Goal: Answer question/provide support: Share knowledge or assist other users

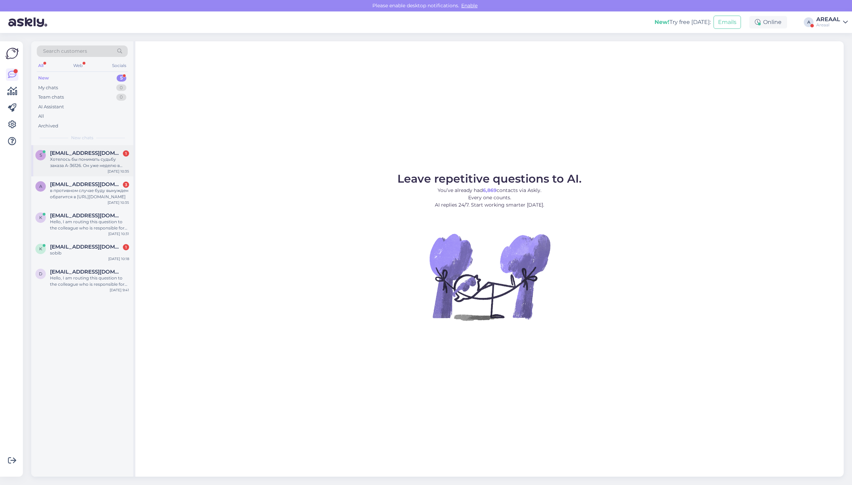
click at [113, 158] on div "Хотелось бы понимать судьбу заказа A-36126. Он уже неделю в обработке и даже не…" at bounding box center [89, 162] width 79 height 13
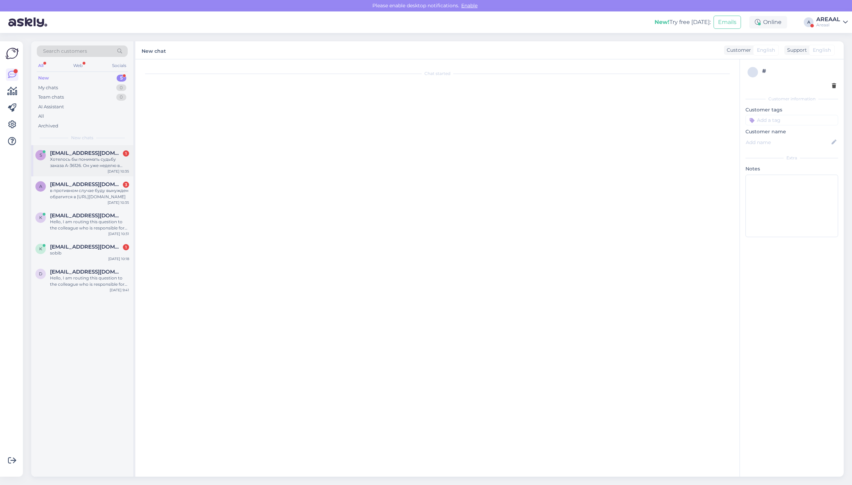
scroll to position [267, 0]
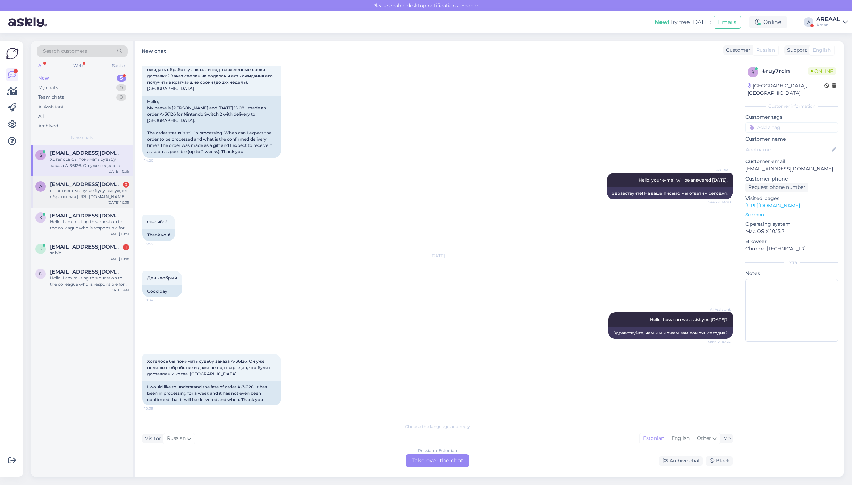
click at [102, 192] on div "в противном случае буду вынужден обратится в https://ttja.ee/ru" at bounding box center [89, 194] width 79 height 13
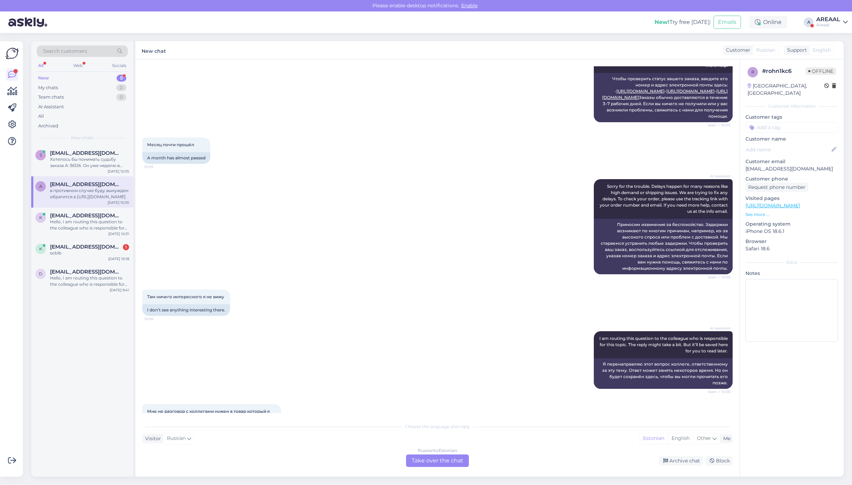
scroll to position [0, 0]
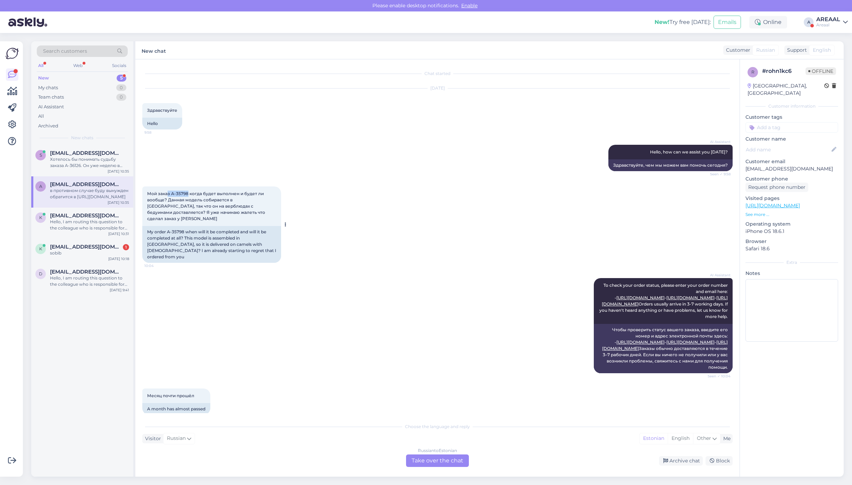
copy span "з A-35798"
copy span "A-35798"
drag, startPoint x: 188, startPoint y: 192, endPoint x: 172, endPoint y: 193, distance: 16.4
click at [172, 193] on span "Мой заказ A-35798 когда будет выполнен и будет ли вообще? Данная модель собирае…" at bounding box center [206, 206] width 119 height 30
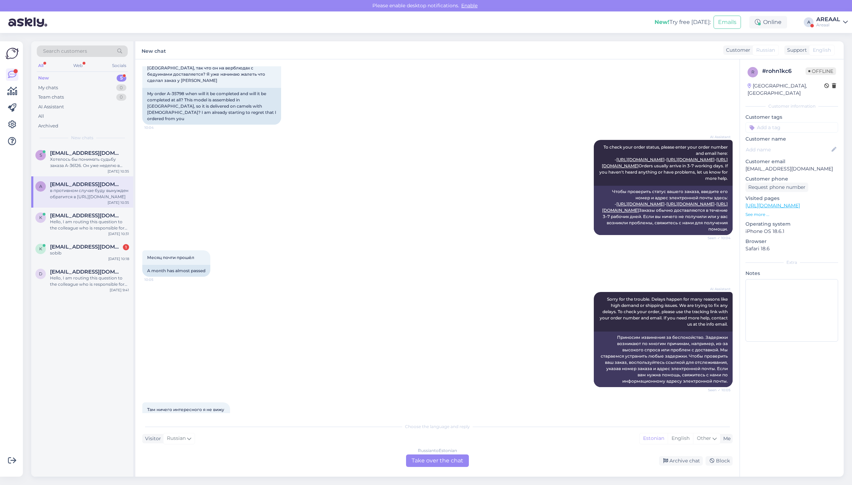
scroll to position [402, 0]
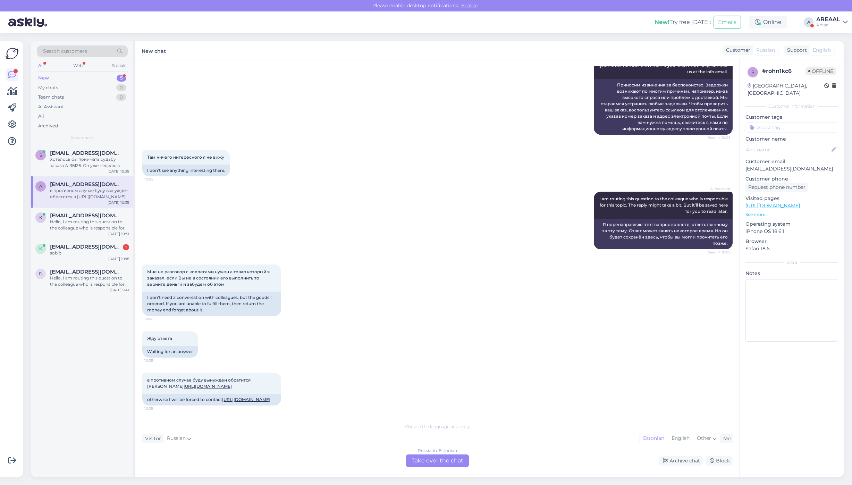
click at [444, 466] on div "Russian to Estonian Take over the chat" at bounding box center [437, 461] width 63 height 13
click at [439, 455] on div "Russian to Estonian Take over the chat" at bounding box center [437, 461] width 63 height 13
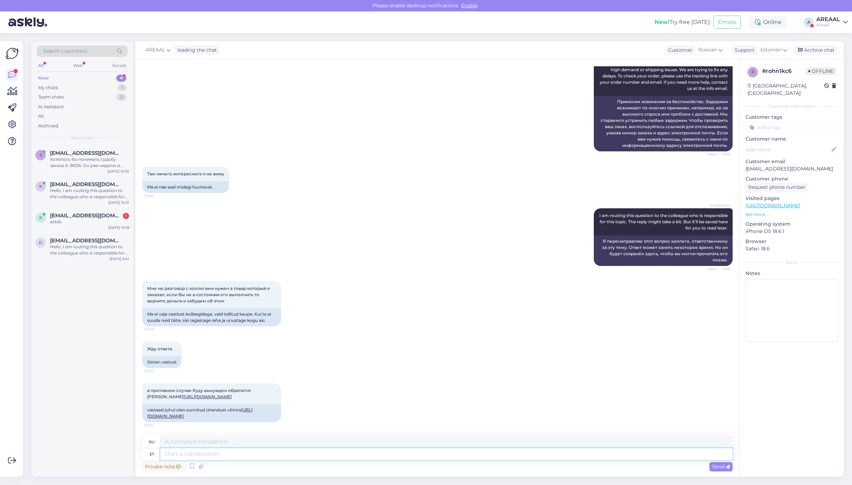
click at [433, 456] on textarea at bounding box center [446, 454] width 573 height 12
type textarea "Approximate de"
type textarea "Приблизительный"
type textarea "Approximate delivery time"
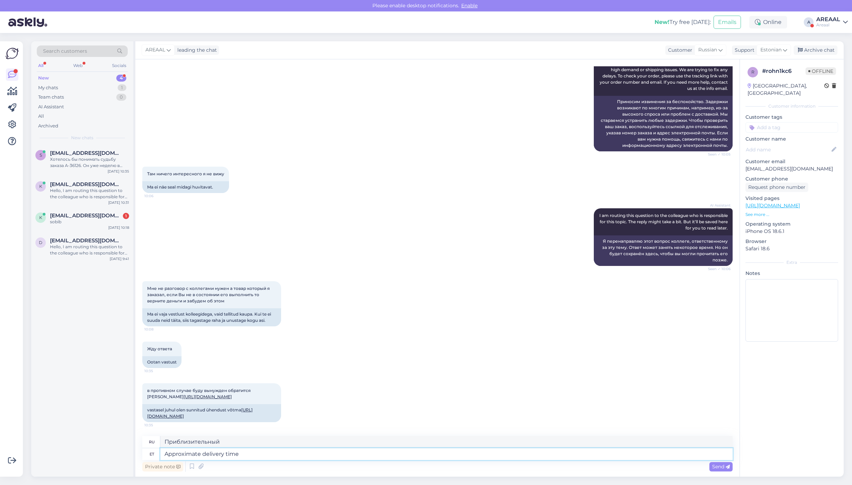
type textarea "Ориентировочная доставка"
type textarea "Approximate delivery time be"
type textarea "Примерное время доставки"
type textarea "Approximate delivery time between 25-3"
type textarea "Примерное время доставки между"
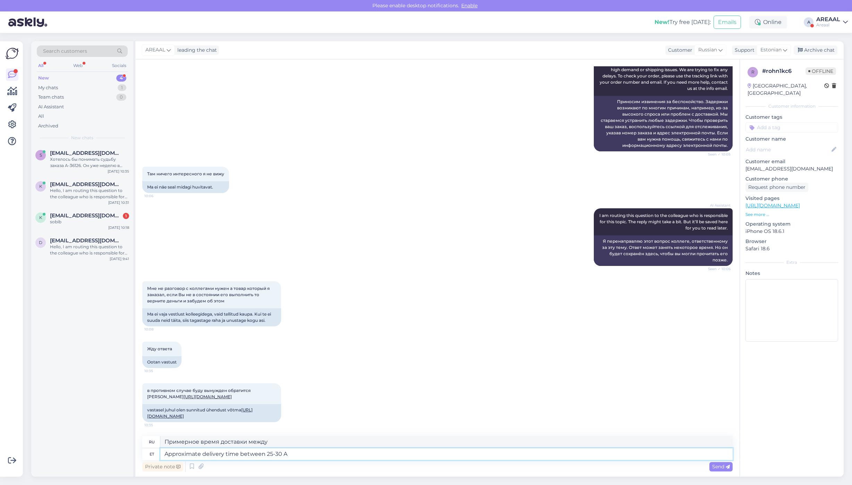
type textarea "Approximate delivery time between 25-30 Au"
type textarea "Примерное время доставки 25-30"
type textarea "Approximate delivery time between 25-30 August."
type textarea "Ориентировочное время доставки 25-30 августа."
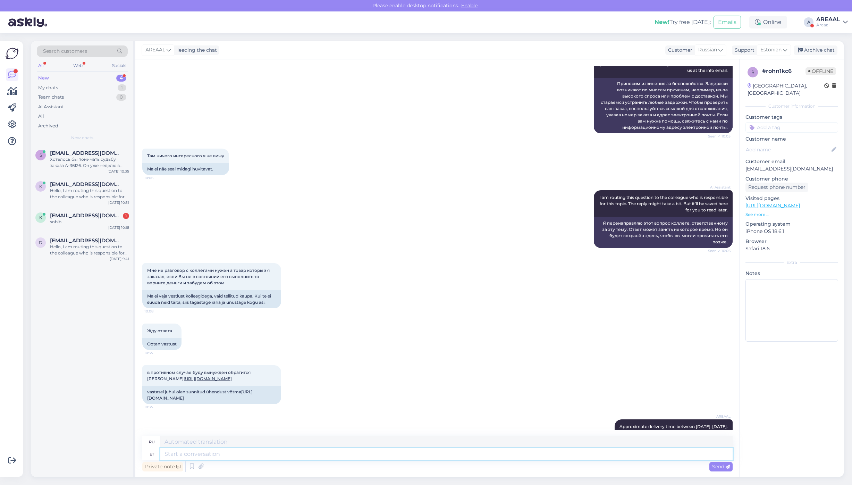
scroll to position [427, 0]
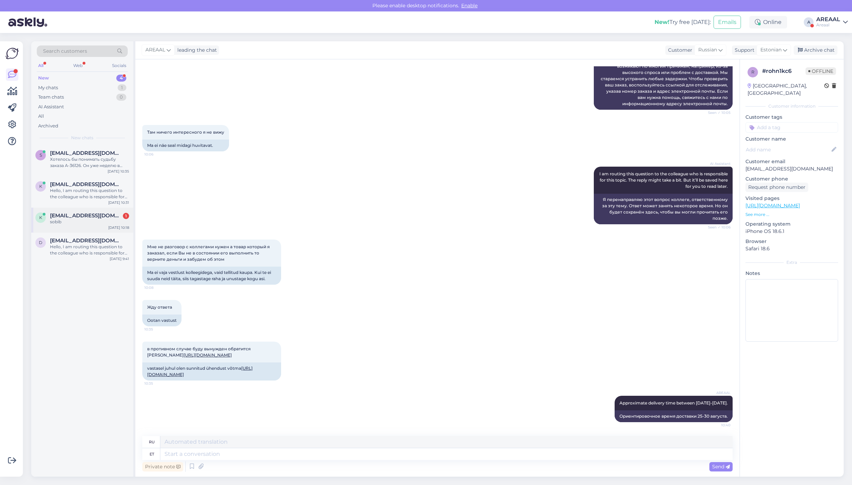
click at [49, 217] on div "k kadri.kompost@gmail.com 1 sobib" at bounding box center [82, 219] width 94 height 13
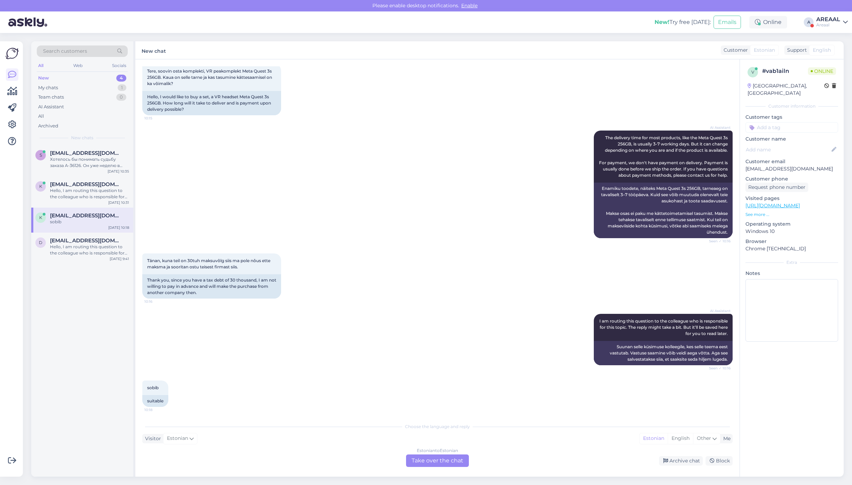
scroll to position [40, 0]
click at [452, 458] on div "Estonian to Estonian Take over the chat" at bounding box center [437, 461] width 63 height 13
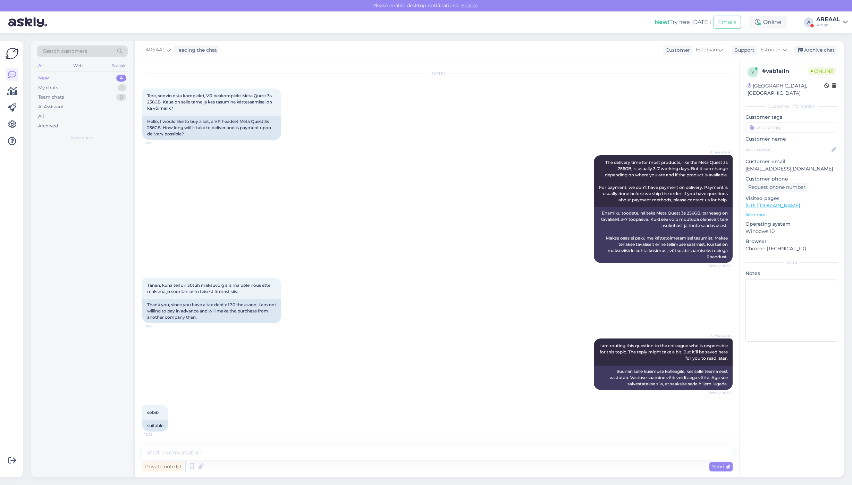
scroll to position [14, 0]
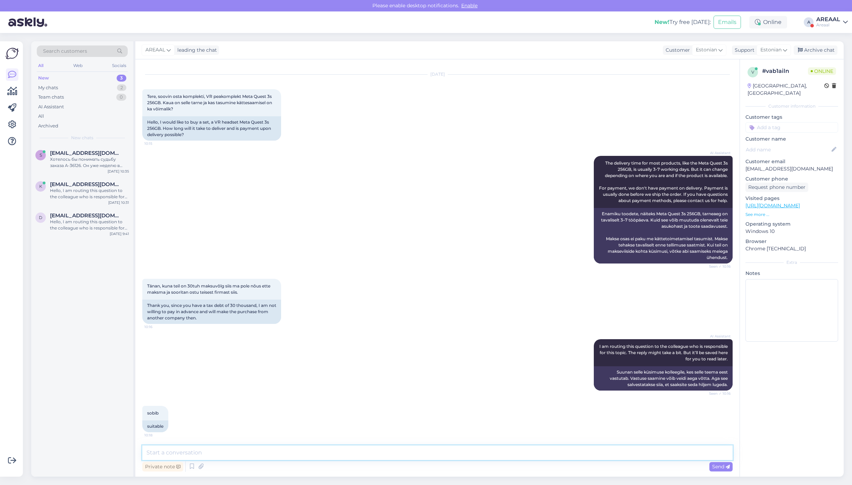
click at [440, 450] on textarea at bounding box center [437, 453] width 591 height 15
click at [436, 441] on div "Chat started Aug 22 2025 Tere, soovin osta komplekti, VR peakomplekt Meta Quest…" at bounding box center [437, 267] width 605 height 417
click at [434, 454] on textarea at bounding box center [437, 453] width 591 height 15
click at [433, 454] on textarea at bounding box center [437, 453] width 591 height 15
type textarea "S"
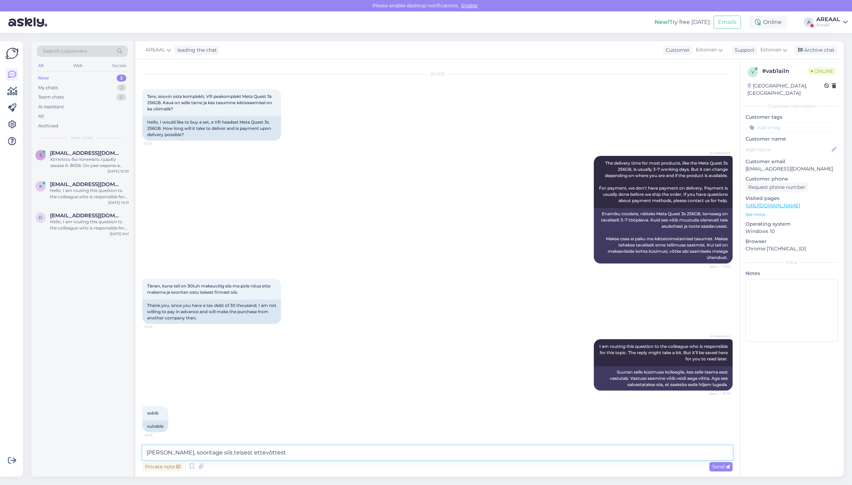
type textarea "[PERSON_NAME], sooritage siis teisest ettevõttest."
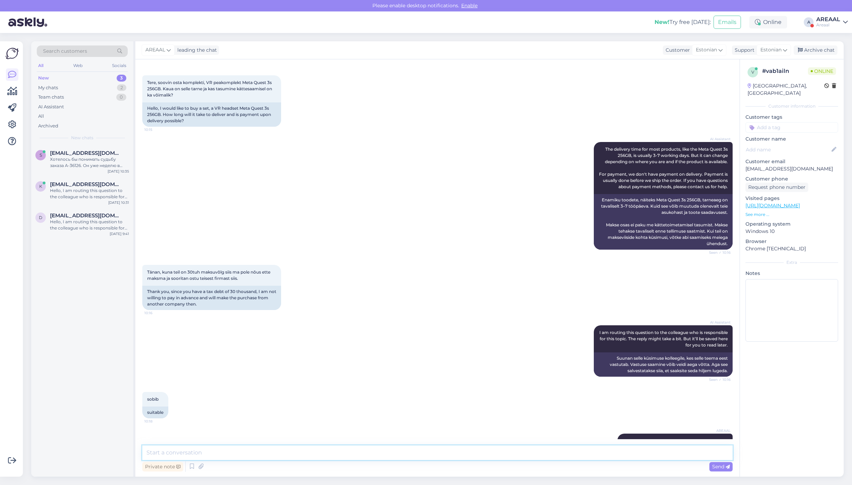
scroll to position [0, 0]
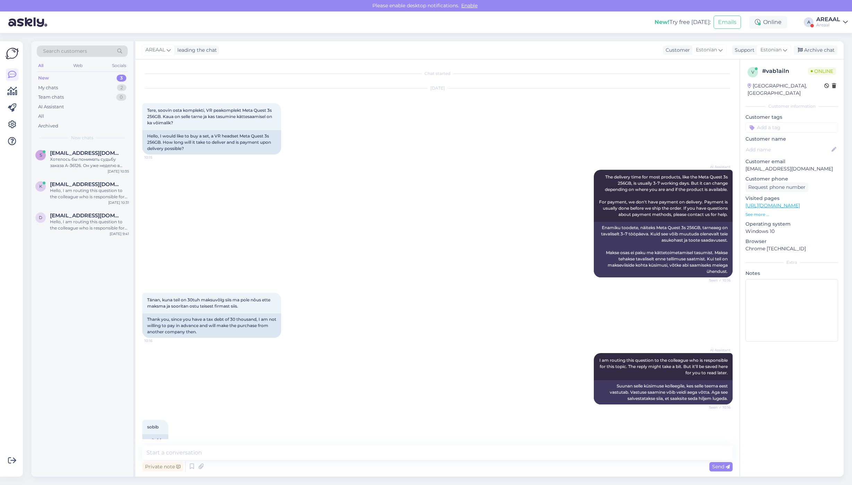
click at [347, 220] on div "AI Assistant The delivery time for most products, like the Meta Quest 3s 256GB,…" at bounding box center [437, 223] width 591 height 123
click at [370, 191] on div "AI Assistant The delivery time for most products, like the Meta Quest 3s 256GB,…" at bounding box center [437, 223] width 591 height 123
click at [370, 190] on div "AI Assistant The delivery time for most products, like the Meta Quest 3s 256GB,…" at bounding box center [437, 223] width 591 height 123
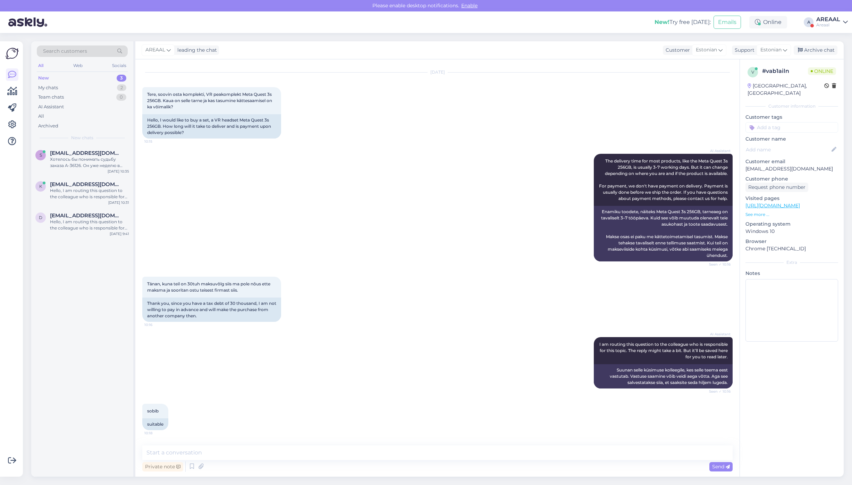
scroll to position [44, 0]
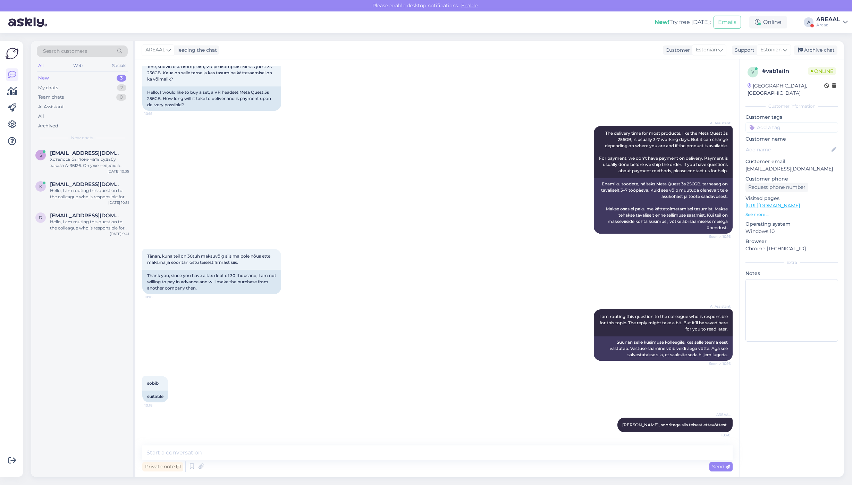
click at [832, 44] on div "AREAAL leading the chat Customer Estonian Support Estonian Archive chat" at bounding box center [489, 50] width 709 height 18
click at [826, 55] on div "AREAAL leading the chat Customer Estonian Support Estonian Archive chat" at bounding box center [489, 50] width 709 height 18
click at [828, 55] on div "AREAAL leading the chat Customer Estonian Support Estonian Archive chat" at bounding box center [489, 50] width 709 height 18
click at [833, 45] on div "Archive chat" at bounding box center [816, 49] width 44 height 9
click at [87, 216] on span "[EMAIL_ADDRESS][DOMAIN_NAME]" at bounding box center [86, 216] width 72 height 6
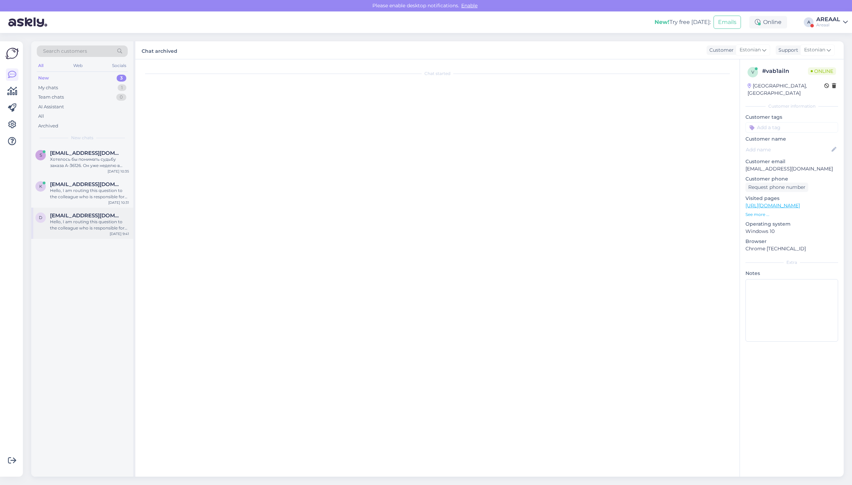
scroll to position [0, 0]
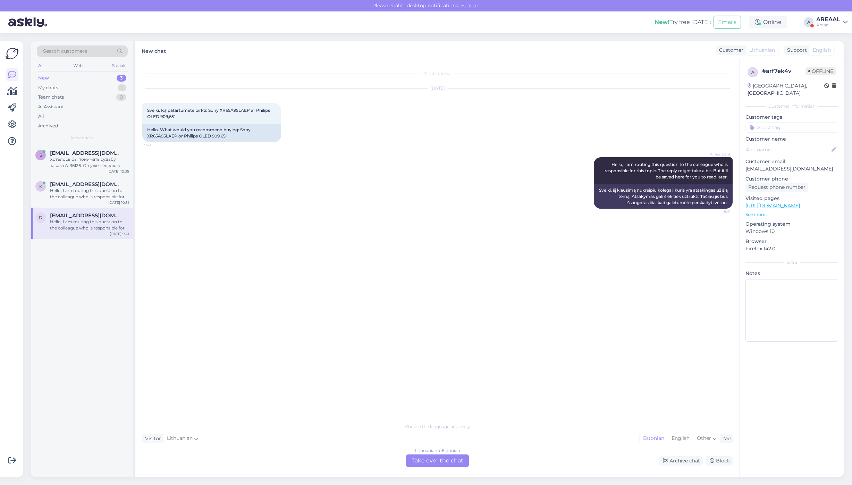
click at [259, 210] on div "AI Assistant Hello, I am routing this question to the colleague who is responsi…" at bounding box center [437, 183] width 591 height 67
click at [163, 136] on div "Hello. What would you recommend buying: Sony XR65A95LAEP or Philips OLED 909.65"" at bounding box center [211, 133] width 139 height 18
copy div "XR65A95LAEP"
click at [94, 168] on div "Хотелось бы понимать судьбу заказа A-36126. Он уже неделю в обработке и даже не…" at bounding box center [89, 162] width 79 height 13
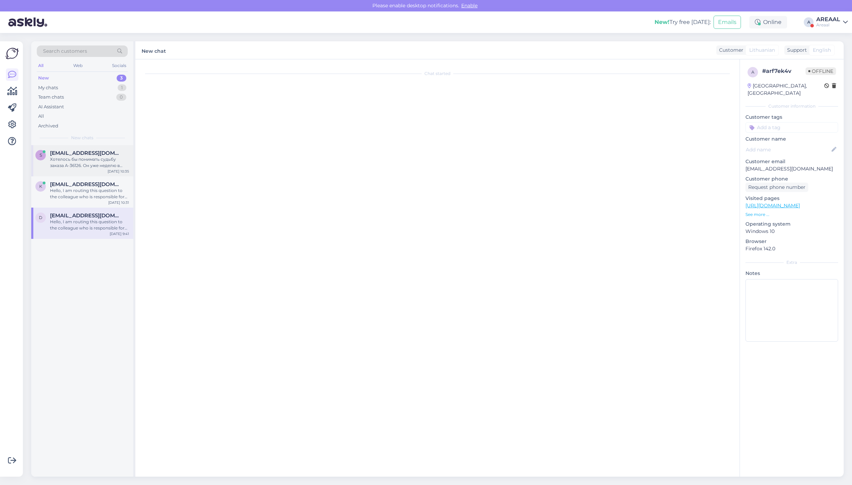
scroll to position [267, 0]
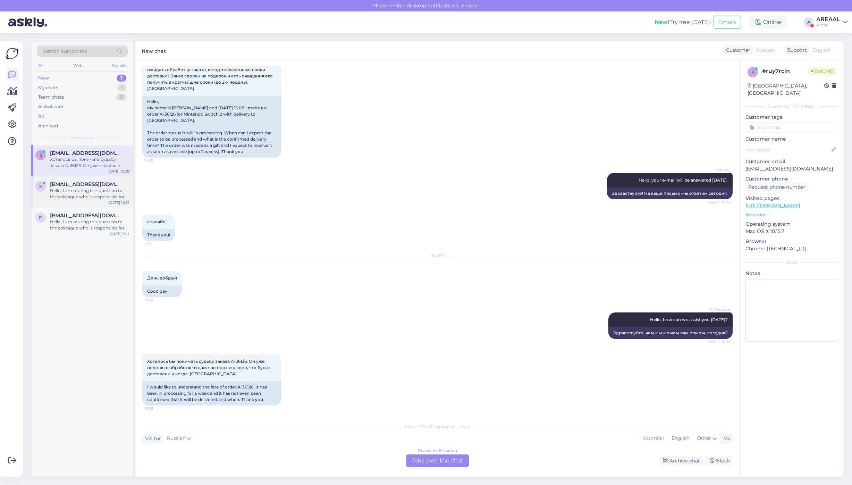
click at [95, 185] on span "[EMAIL_ADDRESS][DOMAIN_NAME]" at bounding box center [86, 184] width 72 height 6
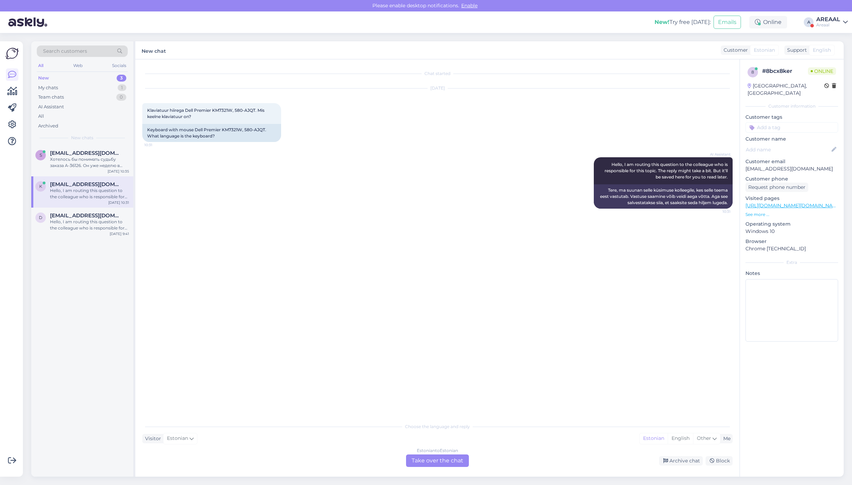
click at [235, 172] on div "AI Assistant Hello, I am routing this question to the colleague who is responsi…" at bounding box center [437, 183] width 591 height 67
copy span "80-AJQT"
copy span "580-AJQT"
drag, startPoint x: 256, startPoint y: 110, endPoint x: 236, endPoint y: 112, distance: 19.6
click at [236, 112] on span "Klaviatuur hiirega Dell Premier KM7321W, 580-AJQT. Mis keelne klaviatuur on?" at bounding box center [206, 113] width 118 height 11
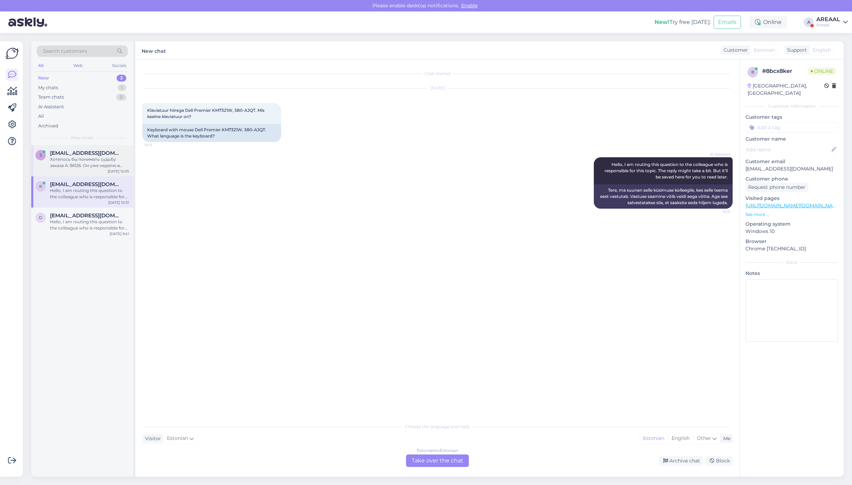
click at [46, 151] on div "s simeyko@ukr.net Хотелось бы понимать судьбу заказа A-36126. Он уже неделю в о…" at bounding box center [82, 159] width 94 height 19
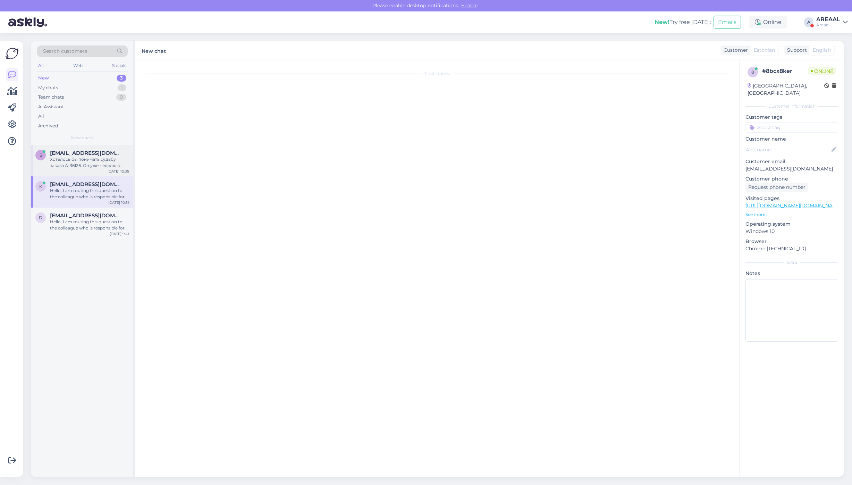
scroll to position [267, 0]
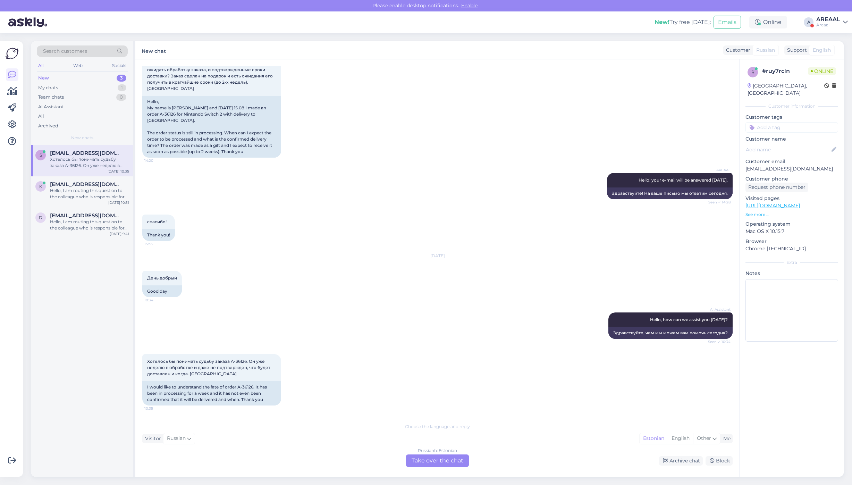
click at [611, 155] on div "Здравствуйте, меня зовут Александр и в пятницу 15.08 делал заказ A-36126 на Nin…" at bounding box center [437, 91] width 591 height 148
click at [445, 463] on div "Russian to Estonian Take over the chat" at bounding box center [437, 461] width 63 height 13
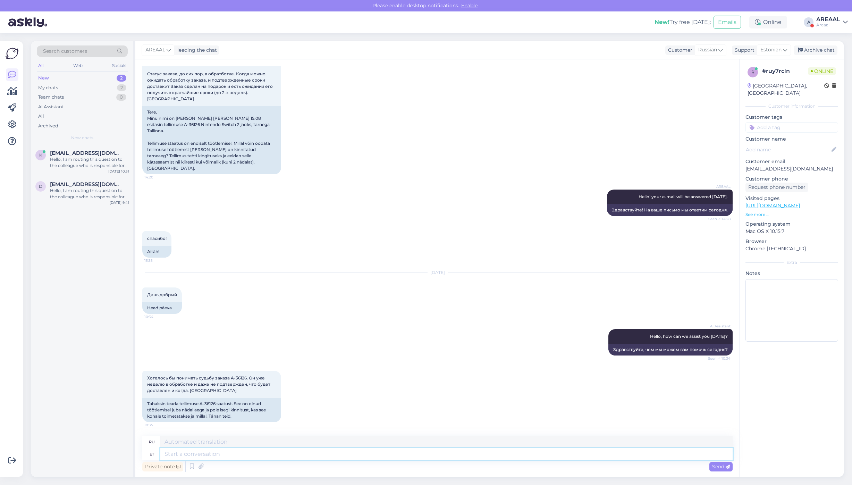
click at [455, 454] on textarea at bounding box center [446, 454] width 573 height 12
type textarea "Approximate de"
type textarea "Приблизительный"
type textarea "Approximate delivery tim"
type textarea "Ориентировочная доставка"
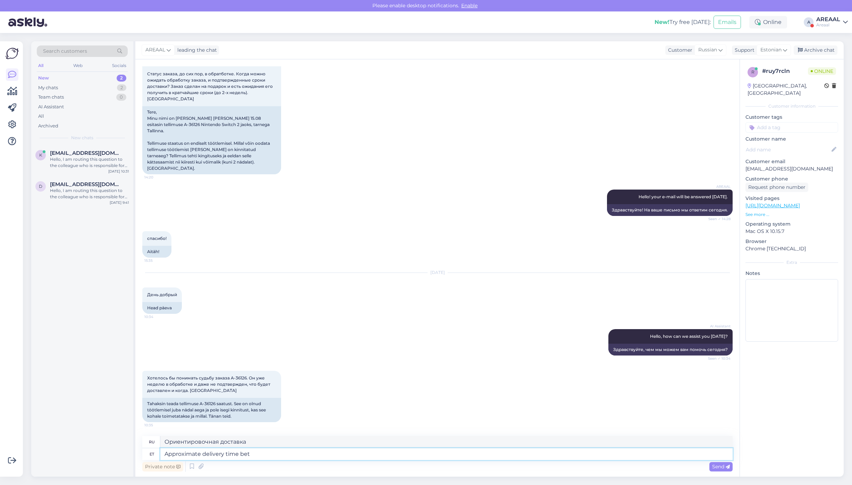
type textarea "Approximate delivery time betb"
type textarea "Примерное время доставки"
type textarea "Approximate delivery time between 25-30 0"
type textarea "Примерное время доставки между"
type textarea "Approximate delivery time between 25-30 0Augu"
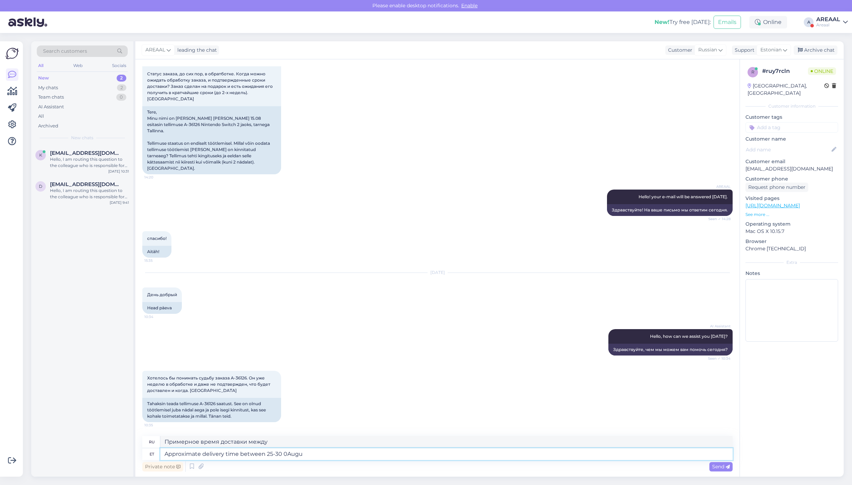
type textarea "Примерное время доставки 25-30"
type textarea "Approximate delivery time between 25-30 August."
type textarea "Ориентировочное время доставки 25-30 августа."
copy p "[EMAIL_ADDRESS][DOMAIN_NAME]"
drag, startPoint x: 800, startPoint y: 161, endPoint x: 740, endPoint y: 162, distance: 59.7
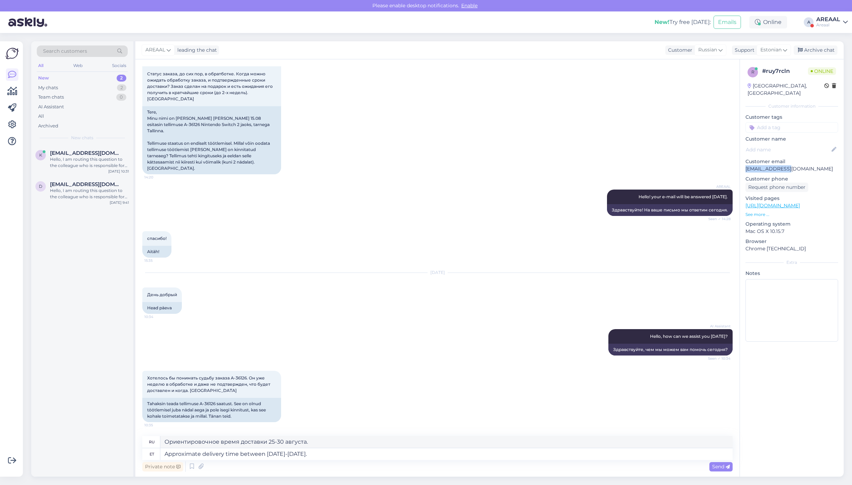
click at [740, 162] on div "r # ruy7rcln Online Estonia, Tallinn Customer information Customer tags Custome…" at bounding box center [792, 205] width 104 height 293
click at [408, 452] on textarea "Approximate delivery time between 25-30 August." at bounding box center [446, 454] width 573 height 12
click at [504, 460] on textarea "Approximate delivery time between 25-30 August." at bounding box center [446, 454] width 573 height 12
type textarea "Approximate delivery time between 25-30 August.We have"
type textarea "Ориентировочный срок доставки: 25–30 August.We"
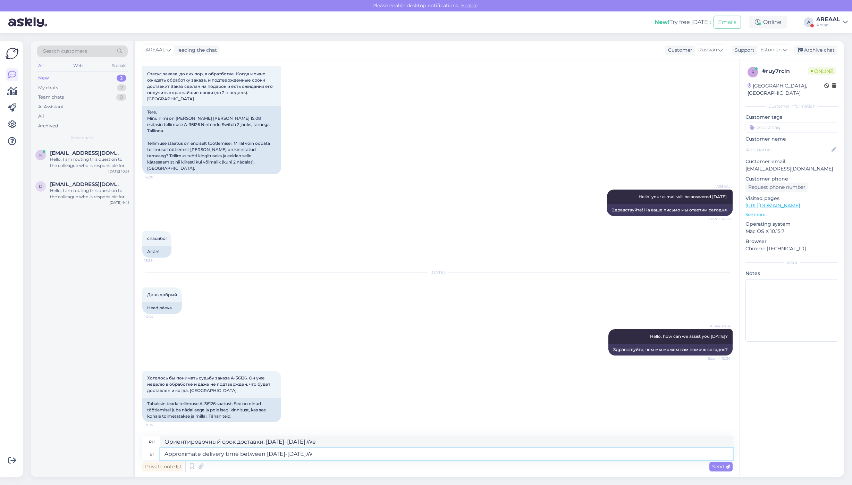
type textarea "Approximate delivery time between 25-30 August."
type textarea "Ориентировочный срок доставки 25-30 August.W"
type textarea "Approximate delivery time between 25-30 August.W"
type textarea "Ориентировочный срок доставки 25-30 August.W Мы"
type textarea "Approximate delivery time between 25-30 August. WQ"
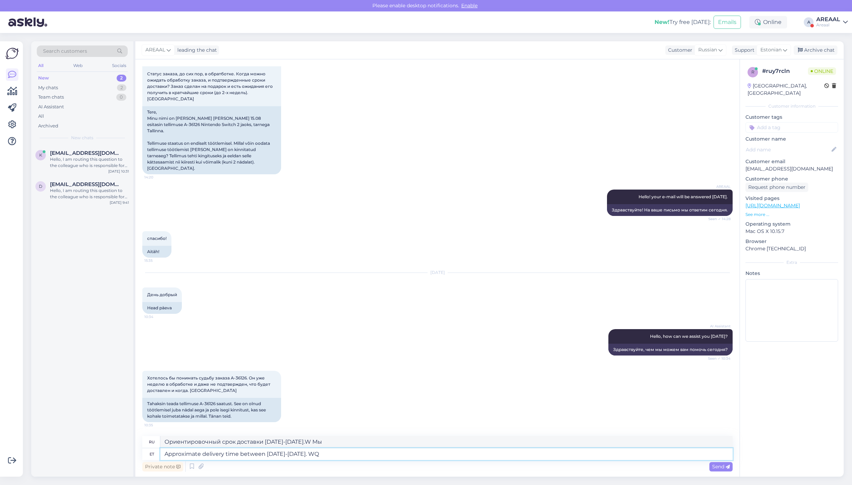
type textarea "Ориентировочный срок доставки 25-30 August.W"
type textarea "Approximate delivery time between 25-30 August. WQ"
type textarea "Ориентировочное время доставки 25-30 августа."
type textarea "Approximate delivery time between 25-30 August. We have"
type textarea "Ориентировочный срок доставки: 25–30 августа. Мы"
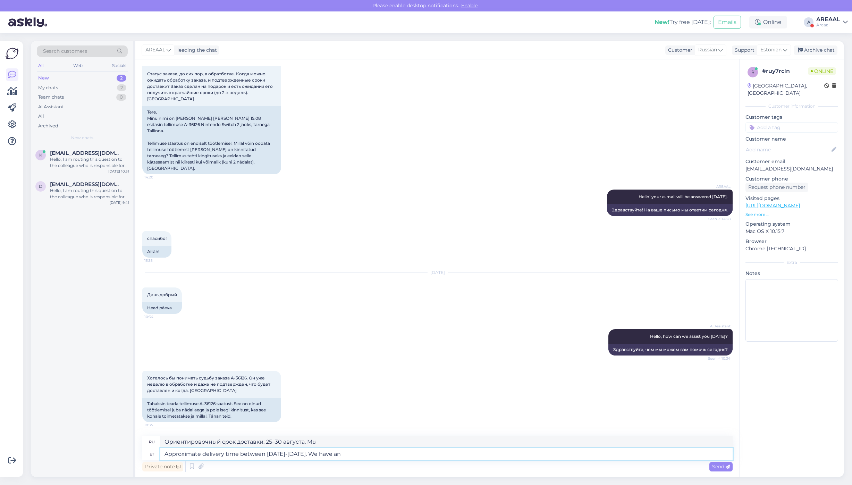
type textarea "Approximate delivery time between 25-30 August. We have ans"
type textarea "Ориентировочный срок доставки: 25–30 августа. У нас есть"
type textarea "Approximate delivery time between 25-30 August. We have answered sa"
type textarea "Ориентировочный срок доставки: 25–30 августа. Мы ответили."
type textarea "Approximate delivery time between 25-30 August. We have answered same inf"
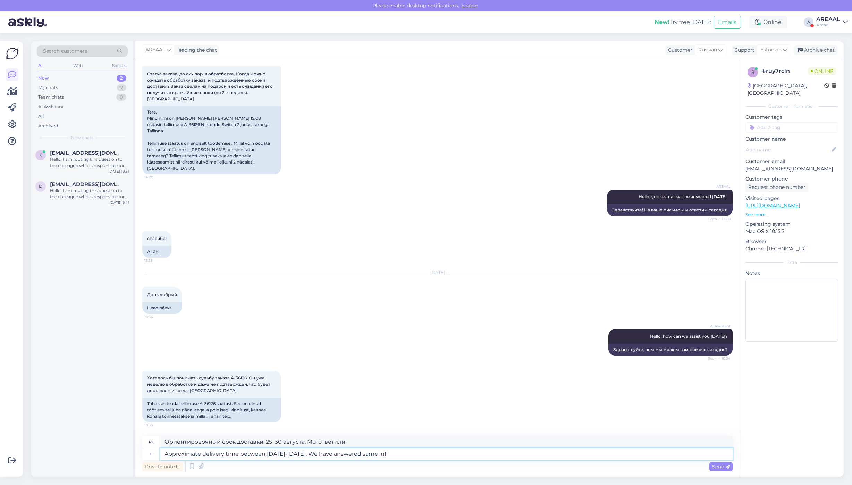
type textarea "Ориентировочный срок доставки — 25–30 августа. Мы ответили на тот же вопрос."
type textarea "Approximate delivery time between 25-30 August. We have answered same informati…"
type textarea "Ориентировочный срок доставки — 25–30 августа. Мы ответили на ту же информацию."
type textarea "Approximate delivery time between 25-30 August. We have answered same informati…"
type textarea "Ориентировочный срок доставки — 25–30 августа. Мы уже дали ответ на эту же инфо…"
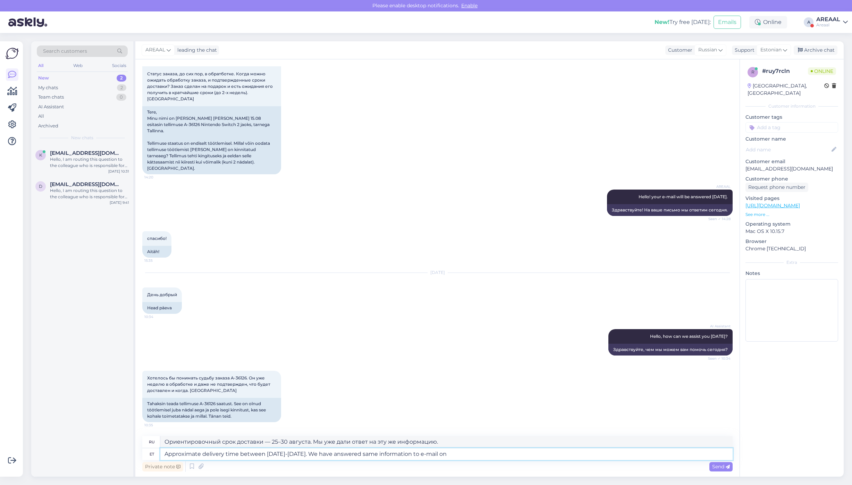
type textarea "Approximate delivery time between 25-30 August. We have answered same informati…"
type textarea "Ориентировочный срок доставки — 25–30 августа. Мы отправили вам эту информацию …"
type textarea "Approximate delivery time between 25-30 August. We have answered same informati…"
type textarea "Ориентировочный срок доставки — 25–30 августа. Мы отправили ту же информацию на…"
type textarea "Approximate delivery time between 25-30 August. We have answered same informati…"
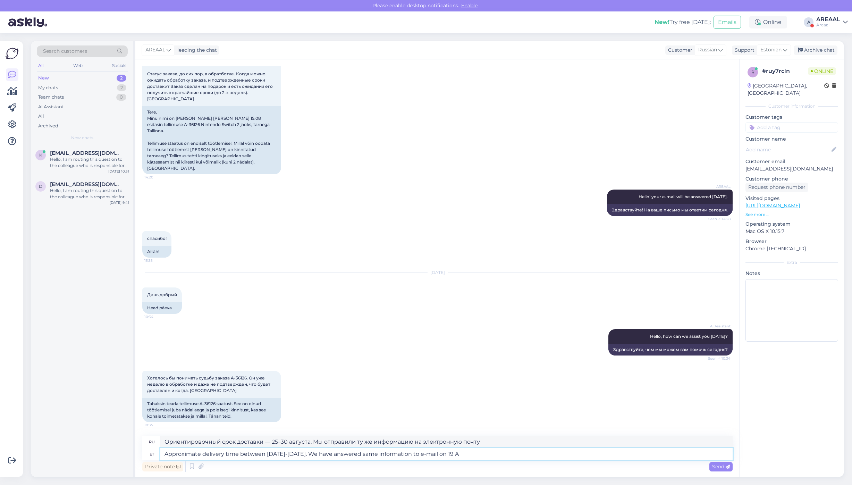
type textarea "Ориентировочный срок доставки — 25–30 августа. Мы отправили вам ответ с той же …"
type textarea "Approximate delivery time between 25-30 August. We have answered same informati…"
type textarea "Ориентировочный срок доставки — 25–30 августа. Мы отправили аналогичный ответ п…"
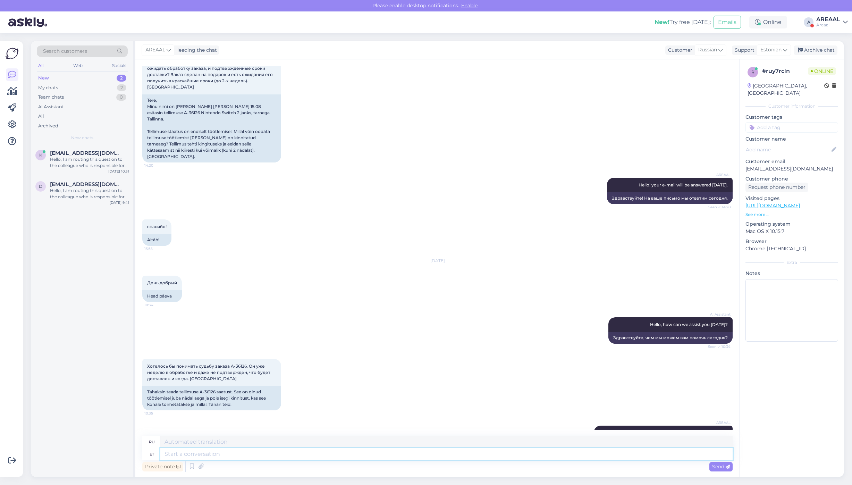
scroll to position [311, 0]
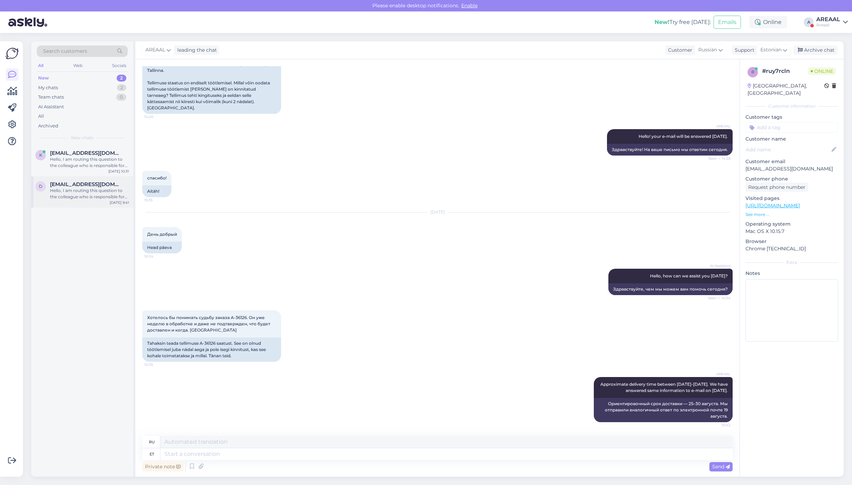
click at [81, 204] on div "d docsergejus@yahoo.com Hello, I am routing this question to the colleague who …" at bounding box center [82, 191] width 102 height 31
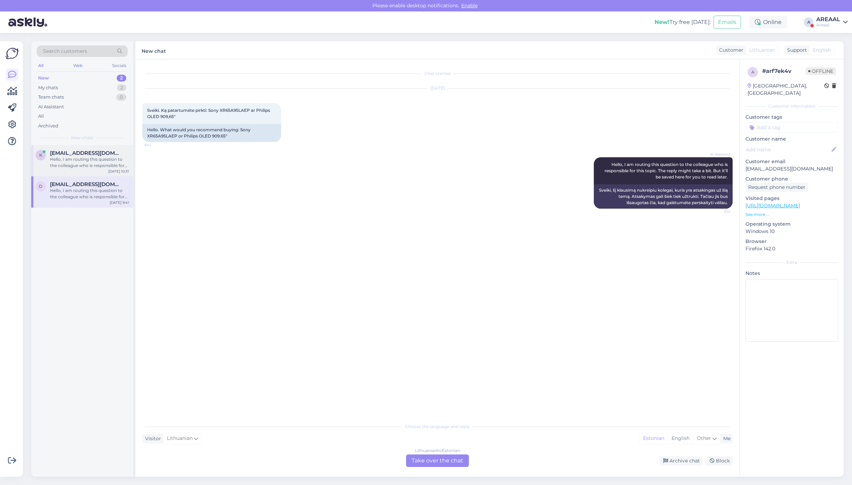
click at [85, 157] on div "Hello, I am routing this question to the colleague who is responsible for this …" at bounding box center [89, 162] width 79 height 13
drag, startPoint x: 265, startPoint y: 127, endPoint x: 246, endPoint y: 127, distance: 19.1
click at [246, 127] on div "Keyboard with mouse Dell Premier KM7321W, 580-AJQT. What language is the keyboa…" at bounding box center [211, 133] width 139 height 18
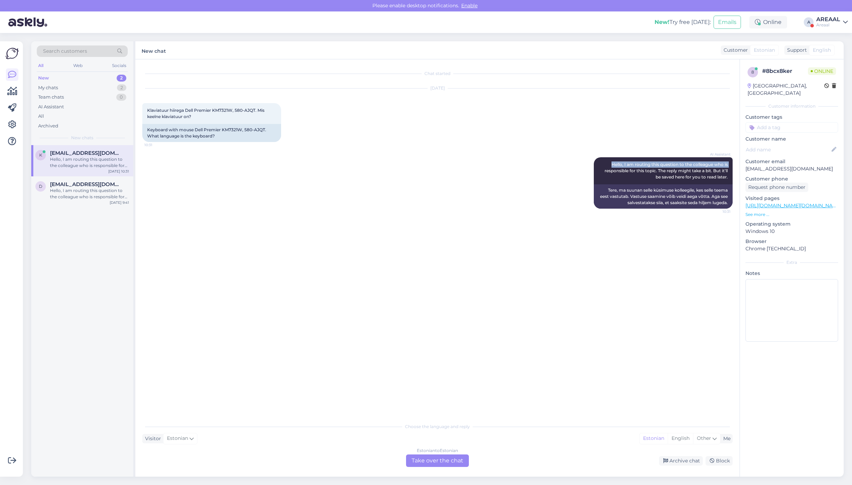
click at [326, 168] on div "AI Assistant Hello, I am routing this question to the colleague who is responsi…" at bounding box center [437, 183] width 591 height 67
click at [834, 20] on div "AREAAL" at bounding box center [829, 20] width 24 height 6
click at [832, 56] on button "Open" at bounding box center [832, 53] width 19 height 11
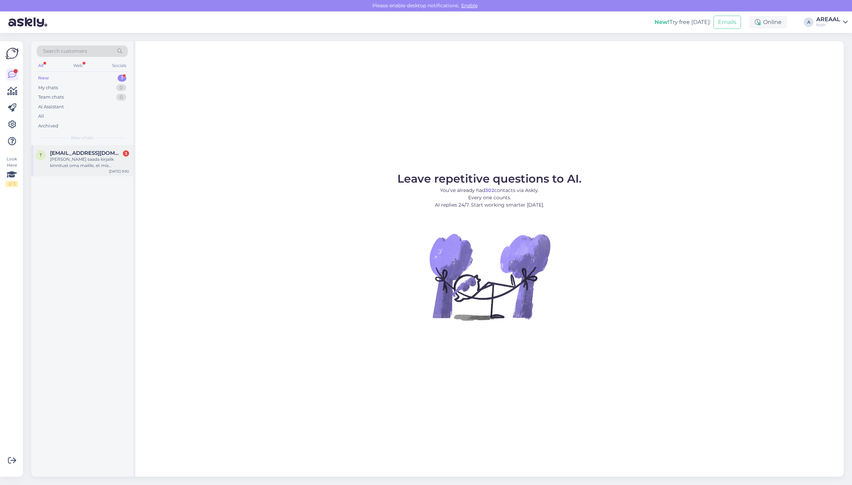
click at [99, 166] on div "Soovin saada kirjalik kinnitust oma mailile, et mis kuupäevaks tellitud kaup ko…" at bounding box center [89, 162] width 79 height 13
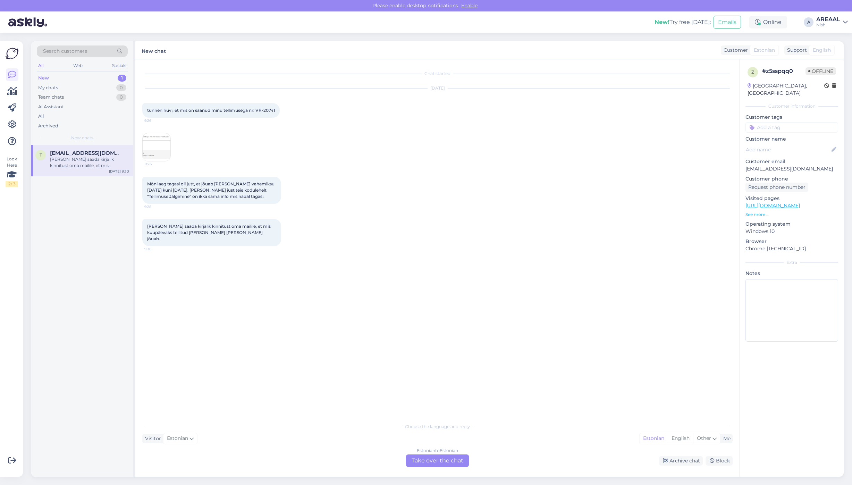
click at [442, 459] on div "Estonian to Estonian Take over the chat" at bounding box center [437, 461] width 63 height 13
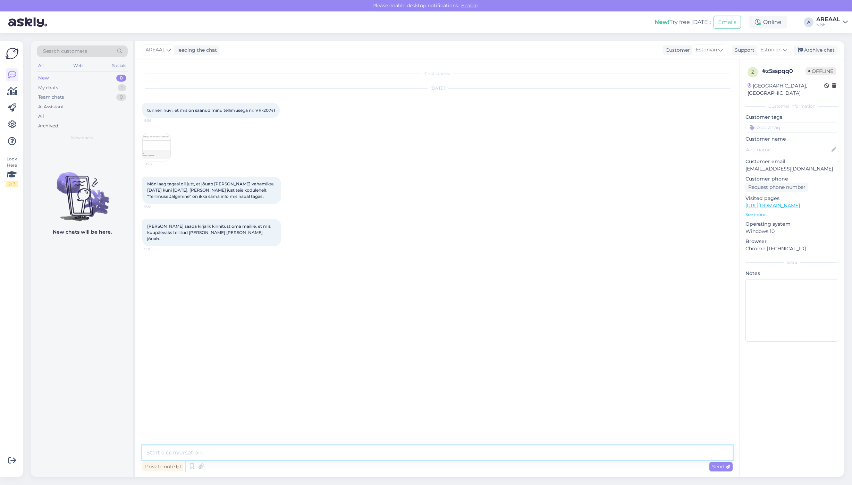
click at [440, 453] on textarea at bounding box center [437, 453] width 591 height 15
type textarea "Tere! Teie kirjale vastatakse tänase päeva jooksul."
click at [504, 228] on div "Soovin saada kirjalik kinnitust oma mailile, et mis kuupäevaks tellitud kaup ko…" at bounding box center [437, 232] width 591 height 42
click at [448, 240] on div "Soovin saada kirjalik kinnitust oma mailile, et mis kuupäevaks tellitud kaup ko…" at bounding box center [437, 232] width 591 height 42
click at [455, 233] on div "Soovin saada kirjalik kinnitust oma mailile, et mis kuupäevaks tellitud kaup ko…" at bounding box center [437, 232] width 591 height 42
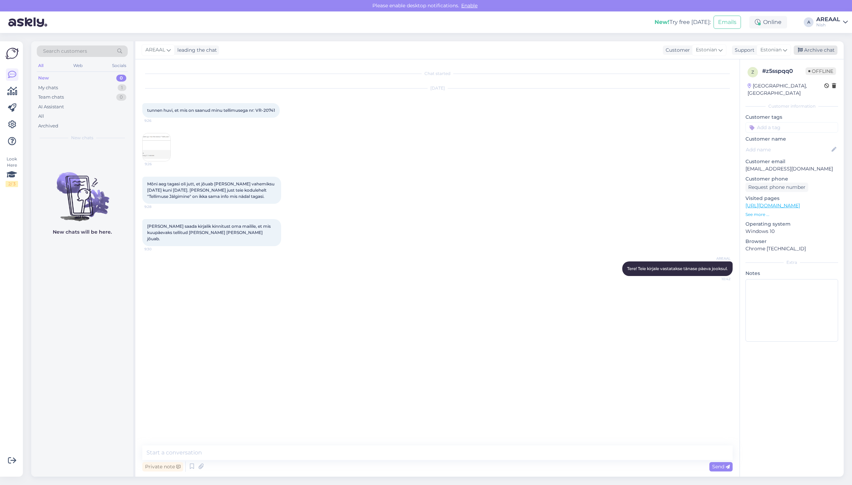
click at [824, 45] on div "Archive chat" at bounding box center [816, 49] width 44 height 9
click at [60, 124] on div "Archived" at bounding box center [82, 126] width 91 height 10
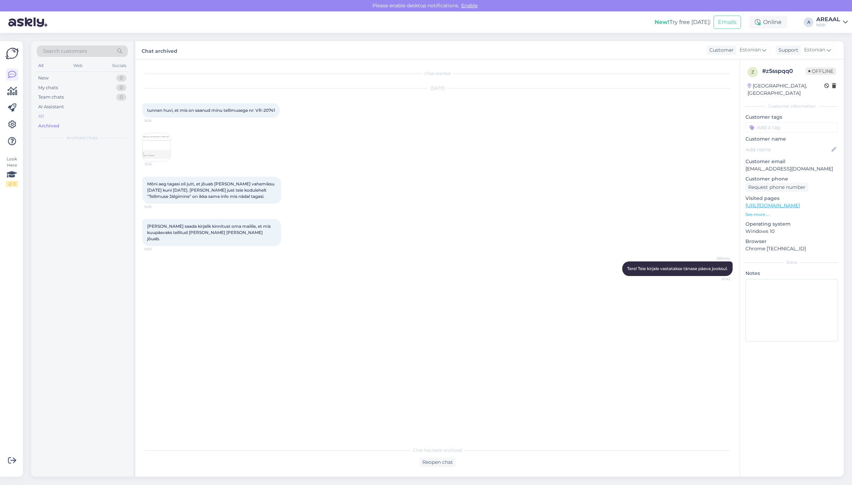
click at [59, 116] on div "All" at bounding box center [82, 116] width 91 height 10
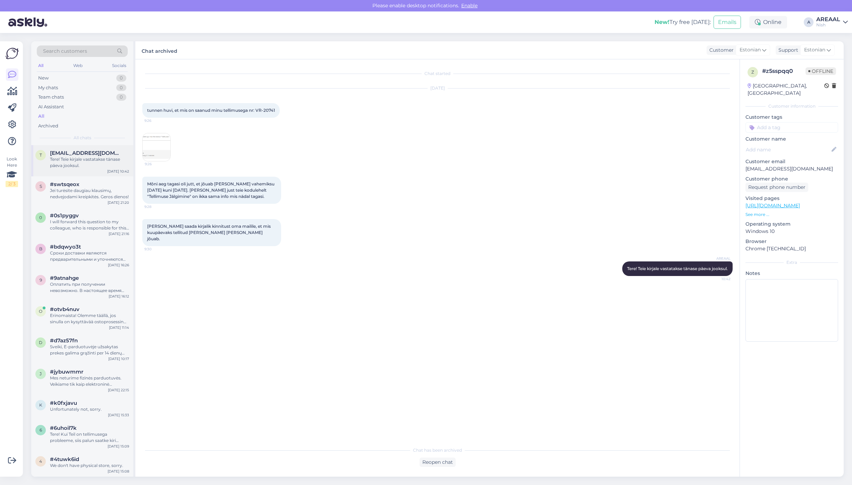
click at [57, 174] on div "t teet.piile@mail.ee Tere! Teie kirjale vastatakse tänase päeva jooksul. Aug 22…" at bounding box center [82, 160] width 102 height 31
click at [64, 188] on div "Jei turėsite daugiau klausimų, nedvejodami kreipkitės. Geros dienos!" at bounding box center [89, 194] width 79 height 13
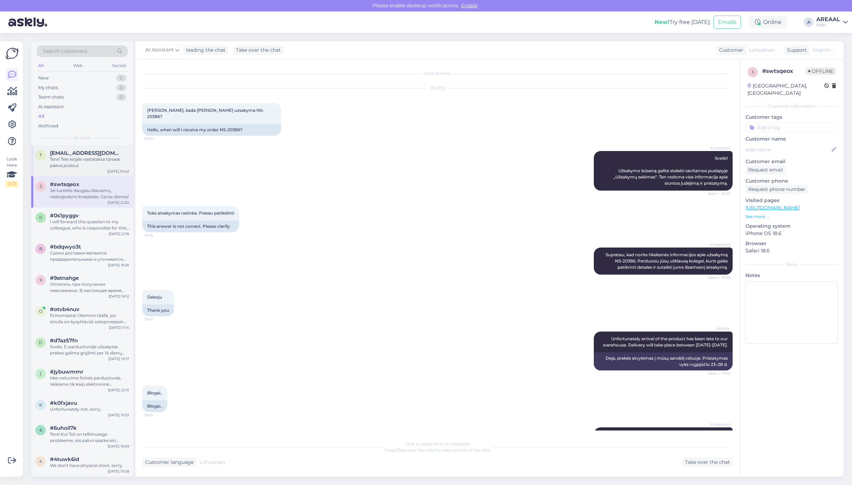
scroll to position [96, 0]
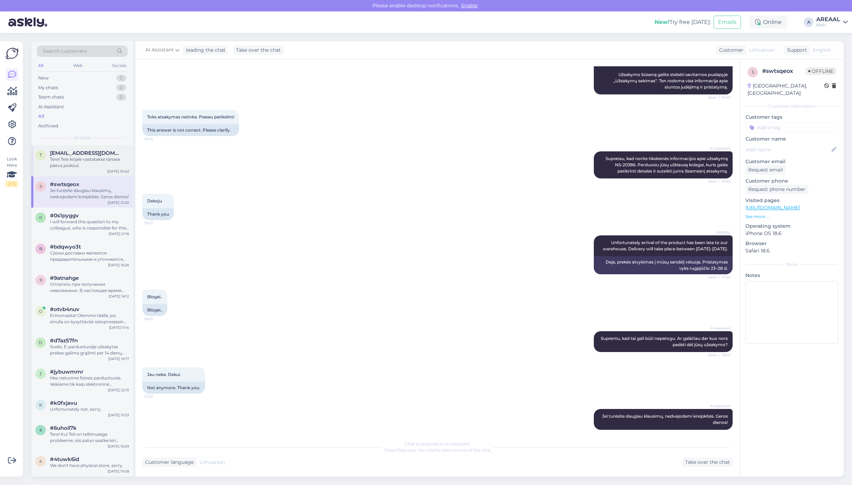
click at [72, 169] on div "t teet.piile@mail.ee Tere! Teie kirjale vastatakse tänase päeva jooksul. Aug 22…" at bounding box center [82, 160] width 102 height 31
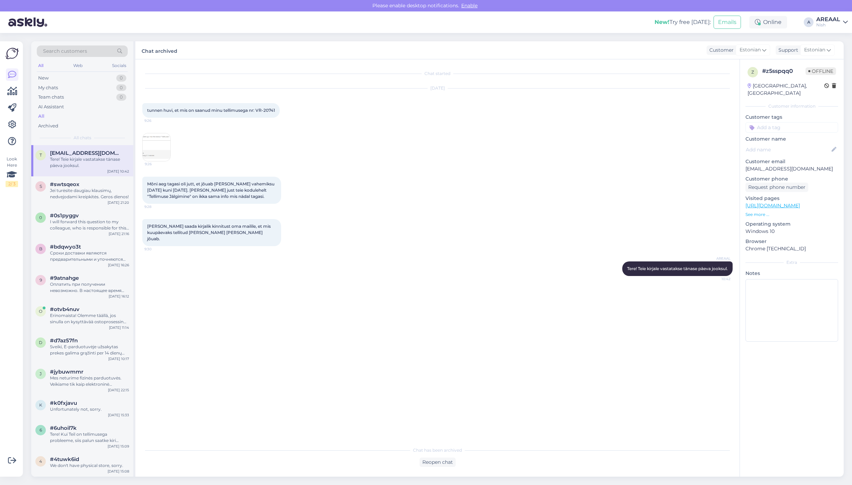
scroll to position [0, 0]
click at [835, 22] on div "Nish" at bounding box center [829, 25] width 24 height 6
click at [841, 40] on button "Open" at bounding box center [832, 38] width 19 height 11
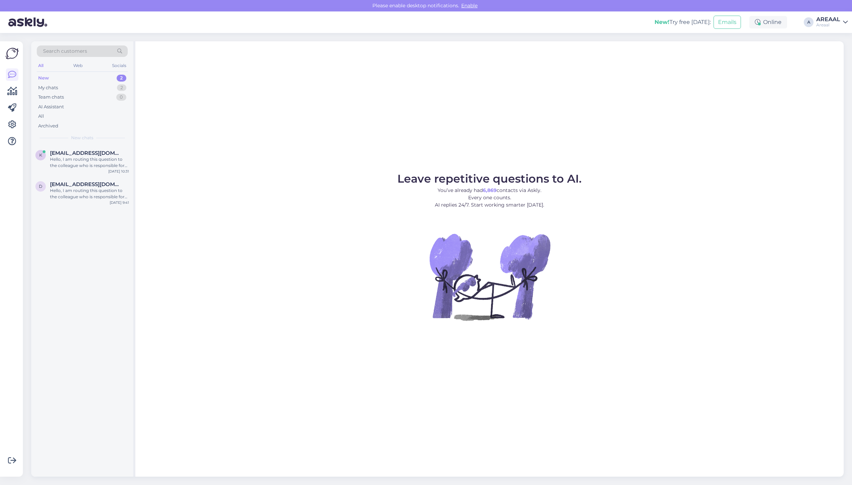
click at [837, 19] on div "AREAAL" at bounding box center [829, 20] width 24 height 6
click at [838, 57] on button "Open" at bounding box center [832, 53] width 19 height 11
click at [45, 111] on div "All" at bounding box center [82, 116] width 91 height 10
click at [45, 117] on div "All" at bounding box center [82, 116] width 91 height 10
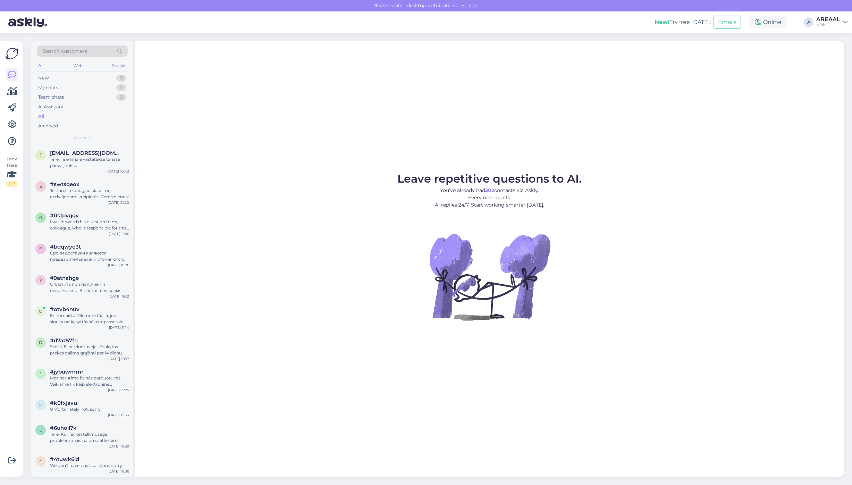
click at [259, 157] on div "Leave repetitive questions to AI. You’ve already had 302 contacts via Askly. Ev…" at bounding box center [489, 258] width 709 height 435
drag, startPoint x: 270, startPoint y: 103, endPoint x: 295, endPoint y: 92, distance: 27.7
click at [270, 103] on div "Leave repetitive questions to AI. You’ve already had 302 contacts via Askly. Ev…" at bounding box center [489, 258] width 709 height 435
click at [806, 14] on div "New! Try free today: Emails Online A AREAAL Nish" at bounding box center [426, 22] width 852 height 22
click at [824, 20] on div "AREAAL" at bounding box center [829, 20] width 24 height 6
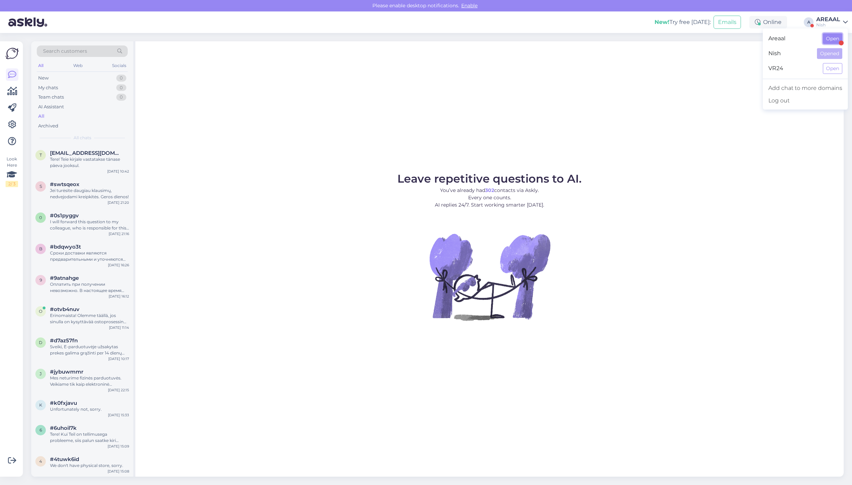
click at [832, 39] on button "Open" at bounding box center [832, 38] width 19 height 11
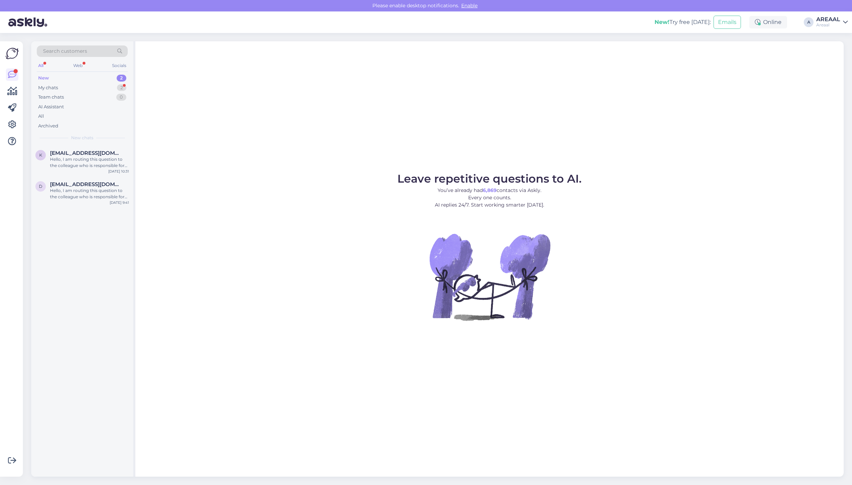
click at [822, 23] on div "Areaal" at bounding box center [829, 25] width 24 height 6
click at [831, 55] on button "Open" at bounding box center [832, 53] width 19 height 11
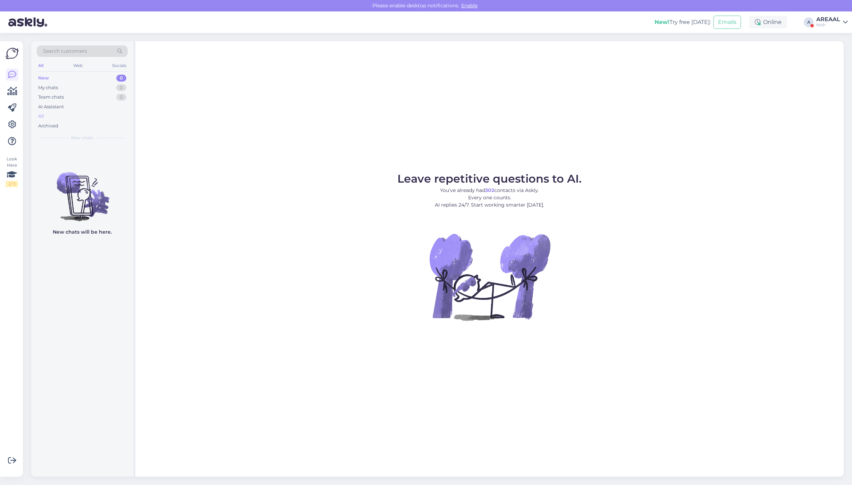
click at [79, 116] on div "All" at bounding box center [82, 116] width 91 height 10
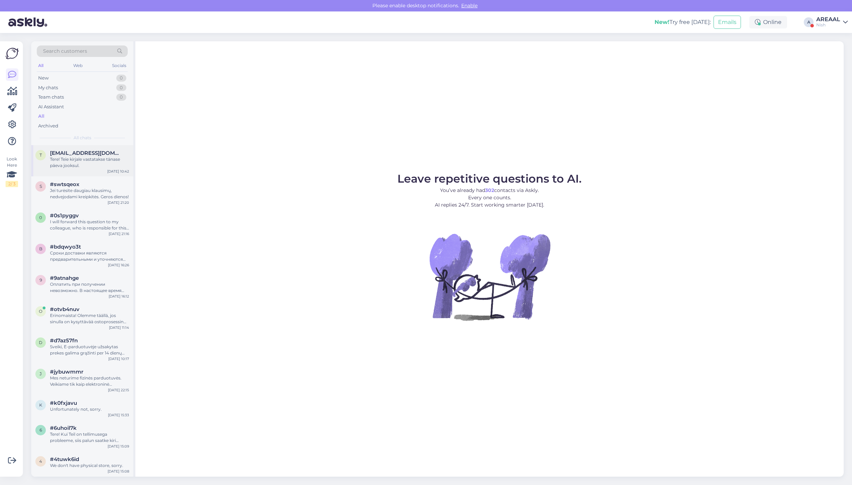
click at [84, 174] on div "t teet.piile@mail.ee Tere! Teie kirjale vastatakse tänase päeva jooksul. Aug 22…" at bounding box center [82, 160] width 102 height 31
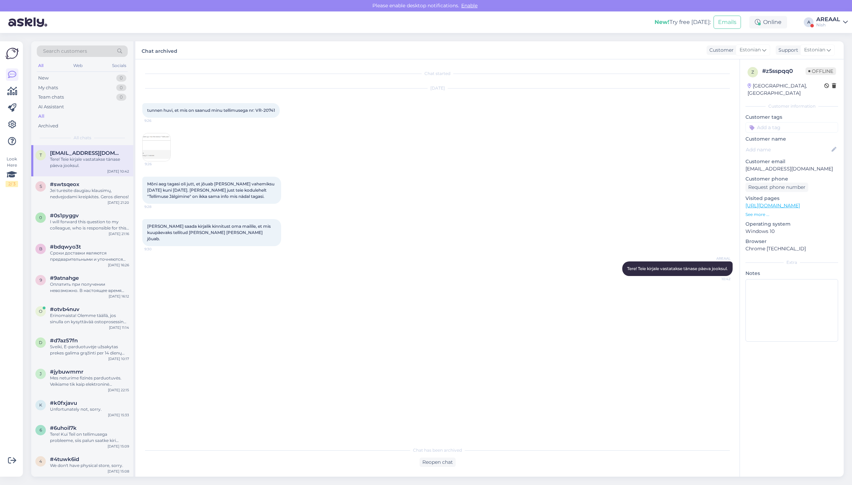
click at [836, 21] on div "AREAAL" at bounding box center [829, 20] width 24 height 6
click at [839, 37] on button "Open" at bounding box center [832, 38] width 19 height 11
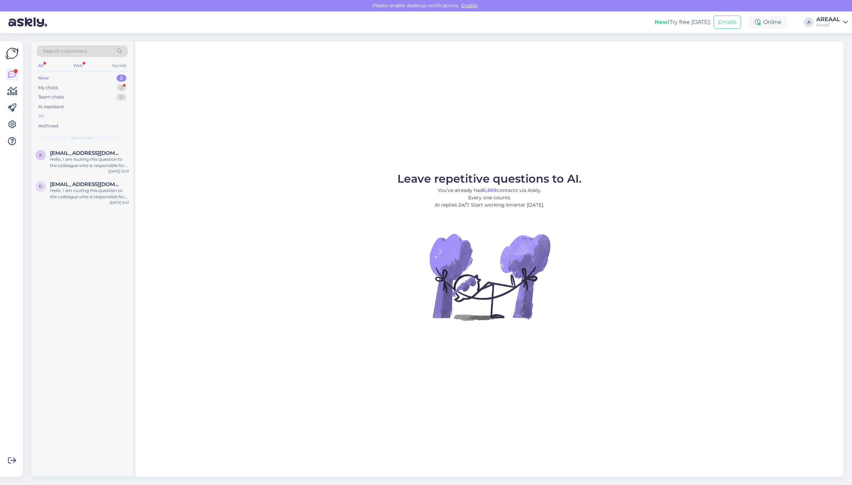
click at [98, 115] on div "All" at bounding box center [82, 116] width 91 height 10
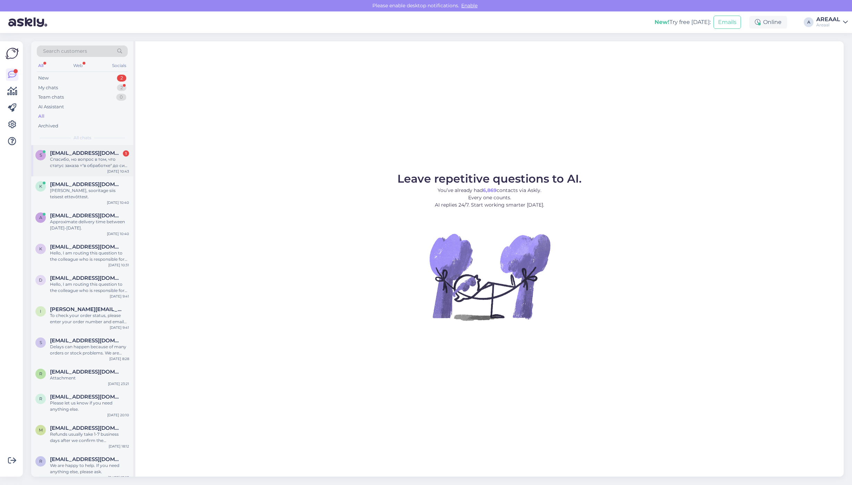
click at [102, 153] on div "simeyko@ukr.net 1" at bounding box center [89, 153] width 79 height 6
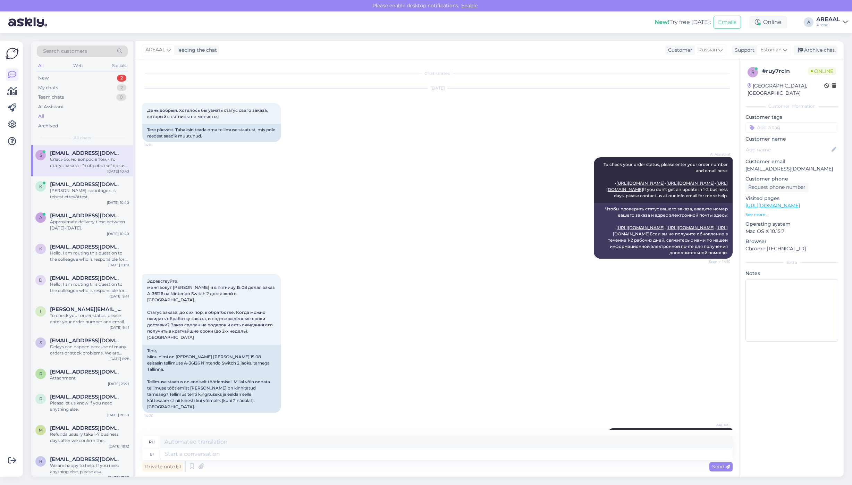
scroll to position [377, 0]
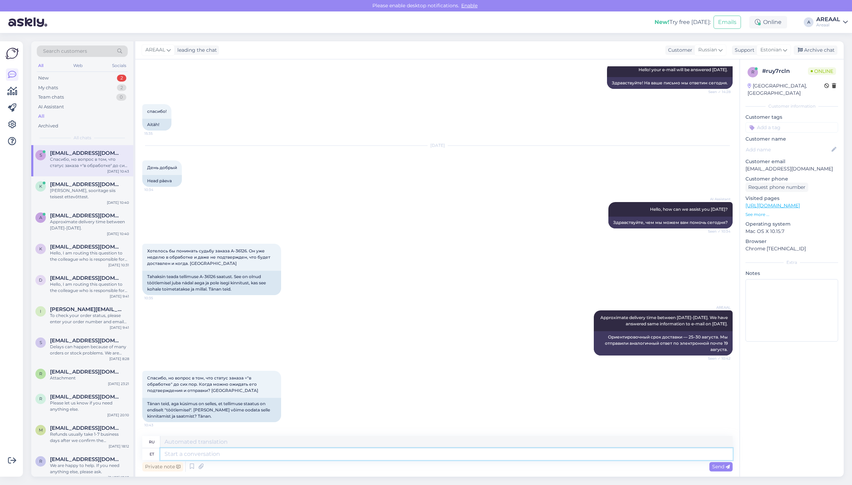
click at [294, 454] on textarea at bounding box center [446, 454] width 573 height 12
type textarea "Tellimus"
type textarea "Заказ"
type textarea "Tellimuse staatus mumu"
type textarea "Статус заказа"
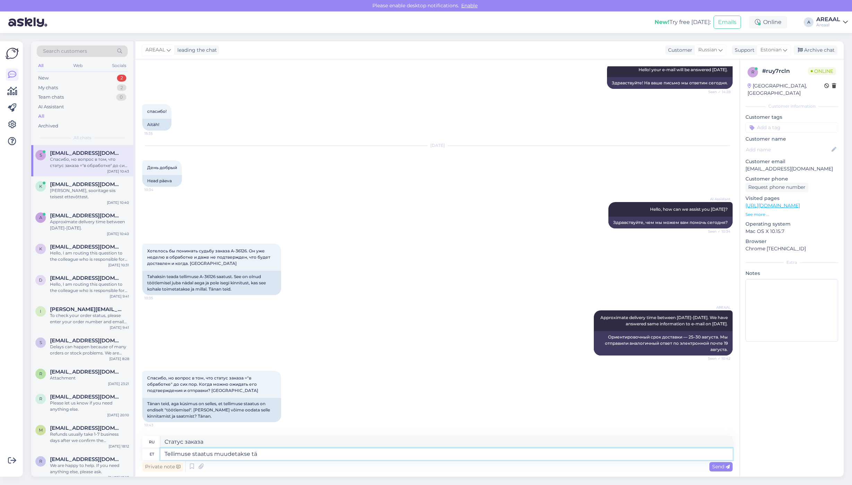
type textarea "Tellimuse staatus muudetakse täi"
type textarea "Статус заказа изменен"
type textarea "Tellimuse staatus muudetakse täidetuks pea"
type textarea "Статус заказа изменен на «выполнен»."
type textarea "Tellimuse staatus muudetakse täidetuks peale seda"
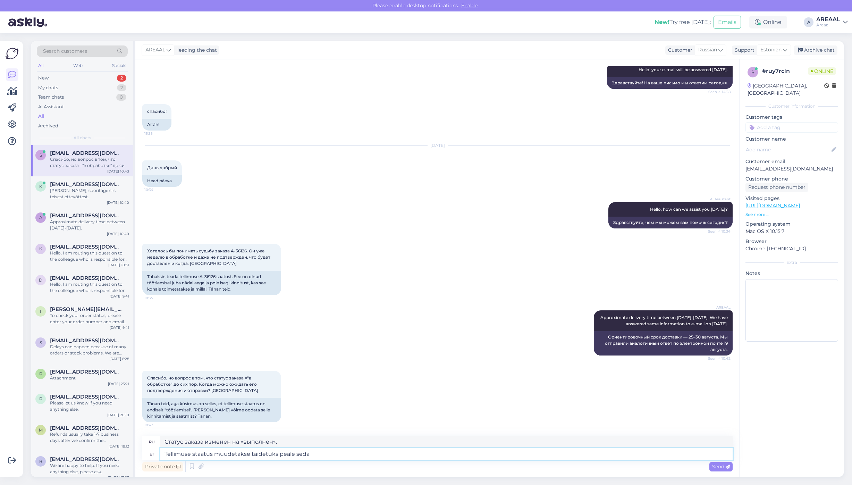
type textarea "Статус заказа будет изменен на «завершено» после"
type textarea "Tellimuse staatus muudetakse täidetuks peale seda k"
type textarea "После этого статус заказа будет изменен на выполненный."
type textarea "Tellimuse staatus muudetakse täidetuks peale seda kui kaup"
type textarea "Статус заказа будет изменен на выполненный после"
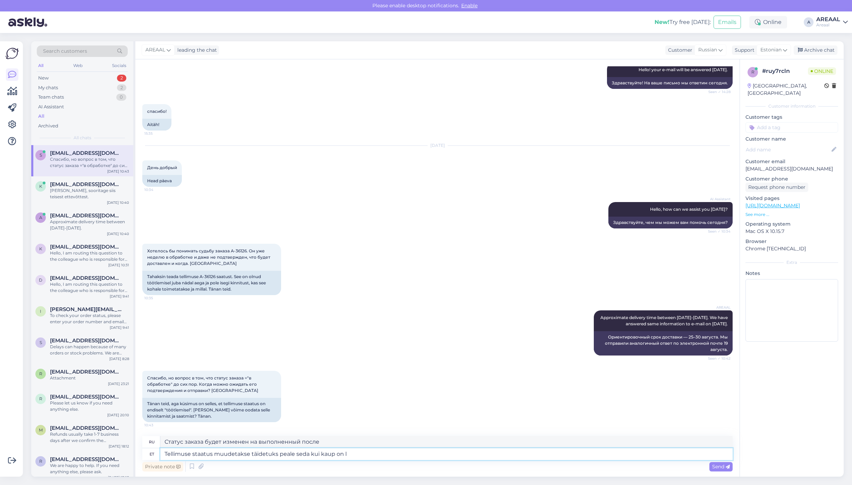
type textarea "Tellimuse staatus muudetakse täidetuks peale seda kui kaup on la"
type textarea "Статус заказа будет изменен на «Выполнен» после доставки товара."
type textarea "Tellimuse staatus muudetakse täidetuks peale seda kui kaup on lao"
type textarea "Статус заказа будет изменен на выполненный после того, как товар будет доставле…"
type textarea "Tellimuse staatus muudetakse täidetuks peale seda kui kaup on laost välj"
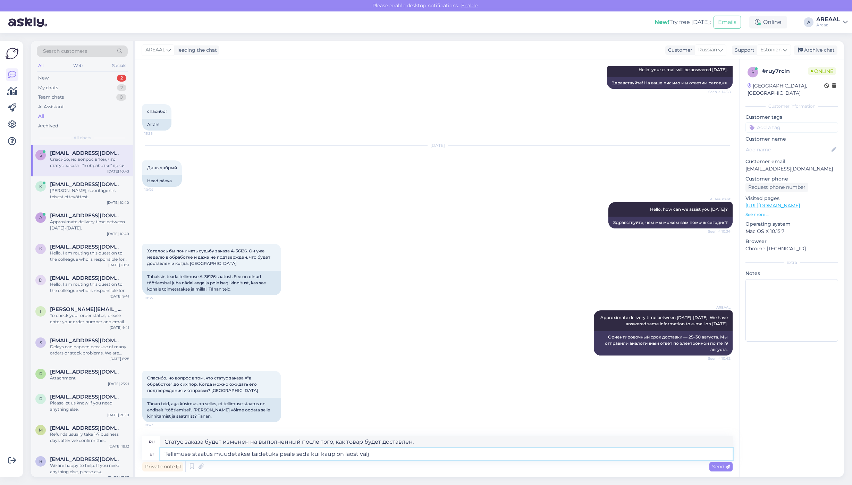
type textarea "Статус заказа будет изменен на «выполнен» после того, как товар закончится на с…"
type textarea "Tellimuse staatus muudetakse täidetuks peale seda kui kaup on laost välja li"
type textarea "Статус заказа будет изменен на «Выполнен» после того, как товар закончится на с…"
type textarea "Tellimuse staatus muudetakse täidetuks peale seda kui kaup on laost välja liiku…"
type textarea "Статус заказа будет изменен на «выполнен» после того, как товар покинет склад."
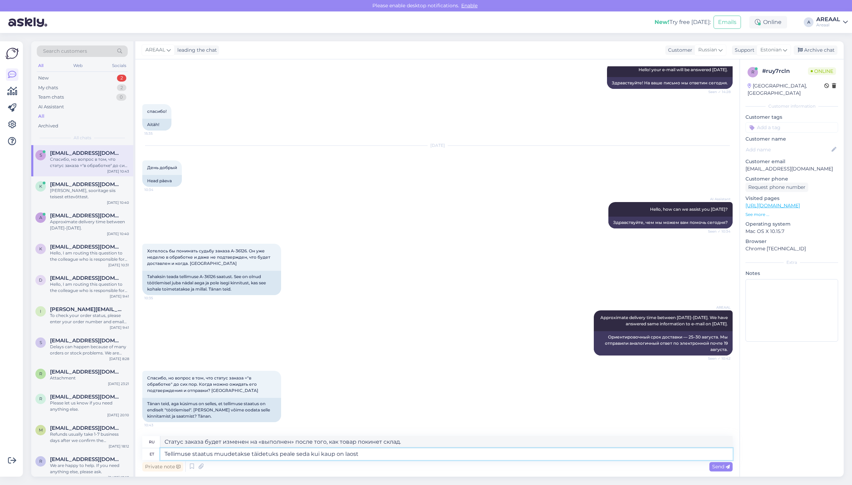
type textarea "Tellimuse staatus muudetakse täidetuks peale seda kui kaup on laost"
type textarea "Статус заказа будет изменен на «Выполнен» после того, как товар закончится на с…"
type textarea "Tellimuse staatus muudetakse täidetuks peale seda kui kaup on laos"
type textarea "Статус заказа будет изменен на «выполнен» после того, как товар закончится на с…"
type textarea "Tellimuse staatus muudetakse täidetuks peale seda kui kaup on lattu jõ"
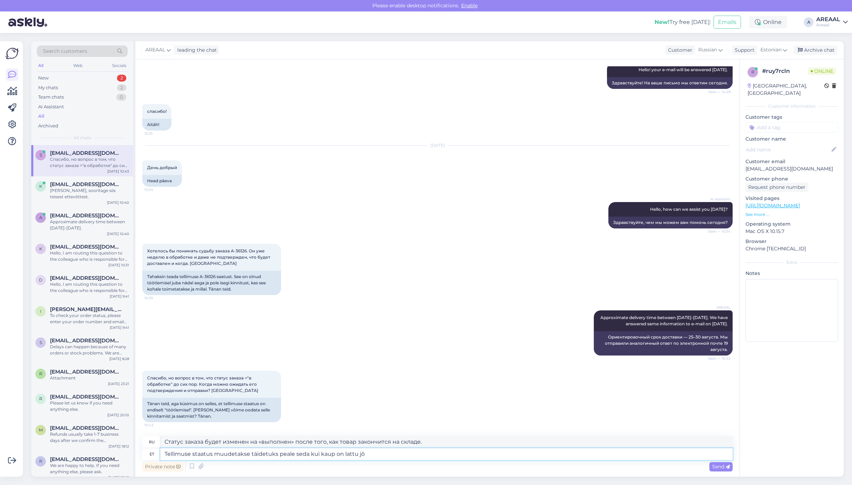
type textarea "Статус заказа будет изменен на «Выполнен» после того, как товар поступит на скл…"
type textarea "Tellimuse staatus muudetakse täidetuks peale seda kui kaup on lattu jõudnud nin"
type textarea "Статус заказа будет изменен на «Выполнен» после поступления товара на склад."
type textarea "Tellimuse staatus muudetakse täidetuks peale seda kui kaup on lattu jõudnud nin…"
type textarea "Статус заказа будет изменен на «выполнен» после того, как товар поступит на скл…"
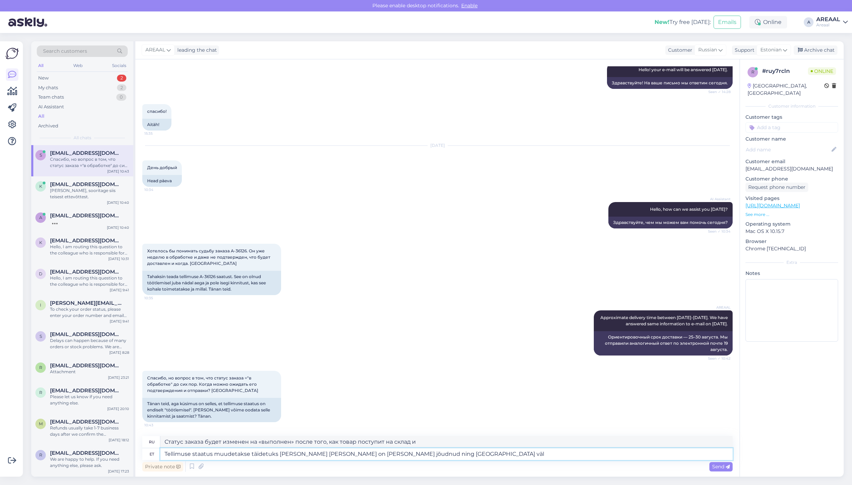
type textarea "Tellimuse staatus muudetakse täidetuks peale seda kui kaup on lattu jõudnud nin…"
type textarea "Статус заказа будет изменен на «Выполнен» после того, как товар поступит на скл…"
type textarea "Tellimuse staatus muudetakse täidetuks peale seda kui kaup on lattu jõudnud nin…"
type textarea "Статус заказа меняется на «выполнен» после того, как товар прибыл на склад и по…"
type textarea "Tellimuse staatus muudetakse täidetuks peale seda kui kaup on lattu jõudnud nin…"
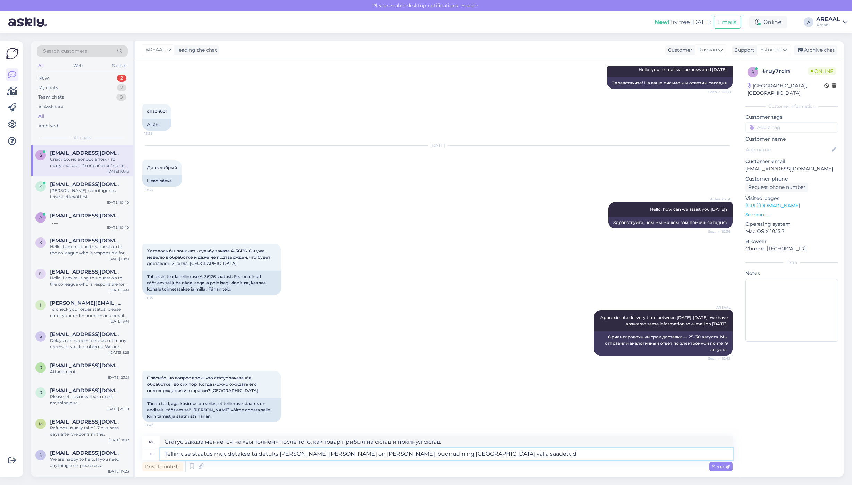
type textarea "Статус заказа будет изменен на «Выполнен» после того, как товар поступит на скл…"
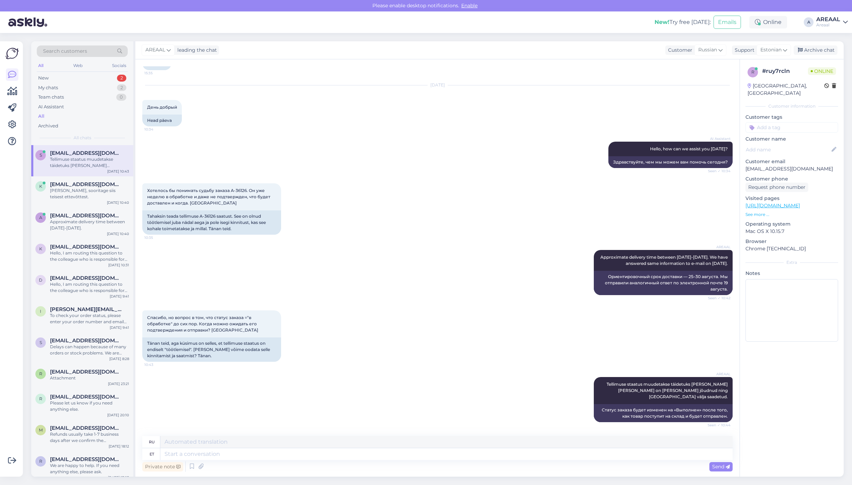
click at [7, 201] on div at bounding box center [12, 259] width 13 height 424
click at [293, 153] on div "AI Assistant Hello, how can we assist you today? Seen ✓ 10:34 Здравствуйте, чем…" at bounding box center [437, 155] width 591 height 42
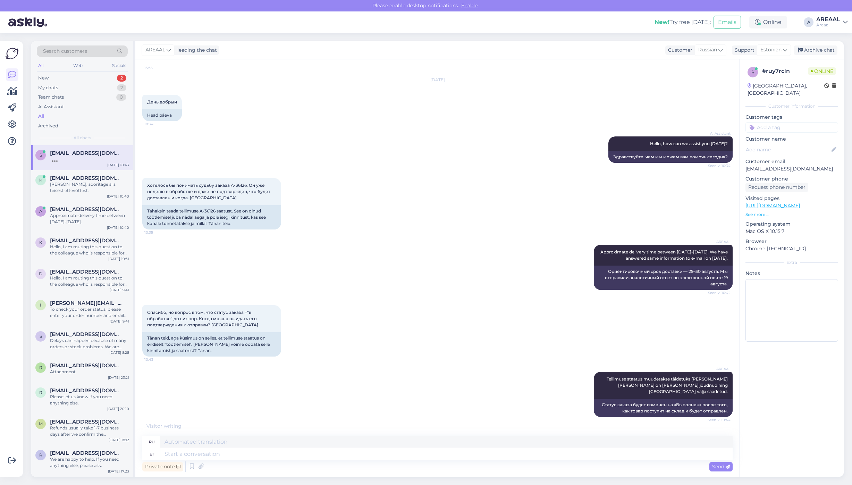
click at [383, 115] on div "Aug 22 2025 День добрый 10:34 Head päeva" at bounding box center [437, 101] width 591 height 56
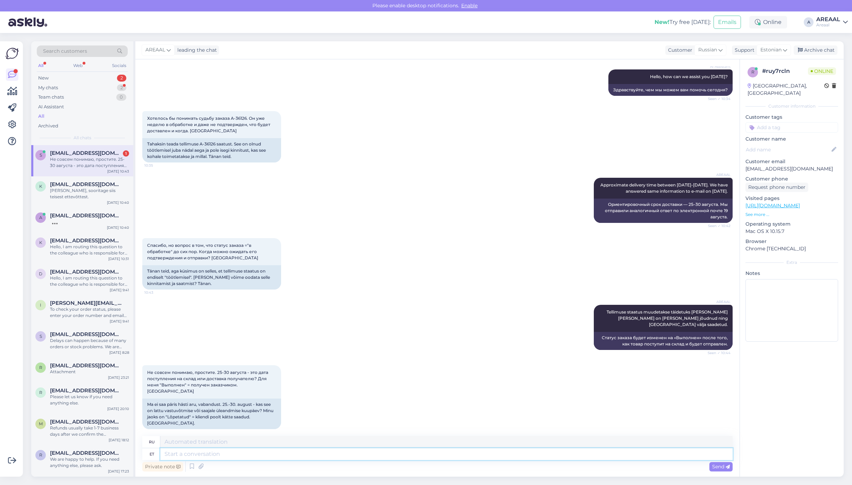
click at [396, 452] on textarea at bounding box center [446, 454] width 573 height 12
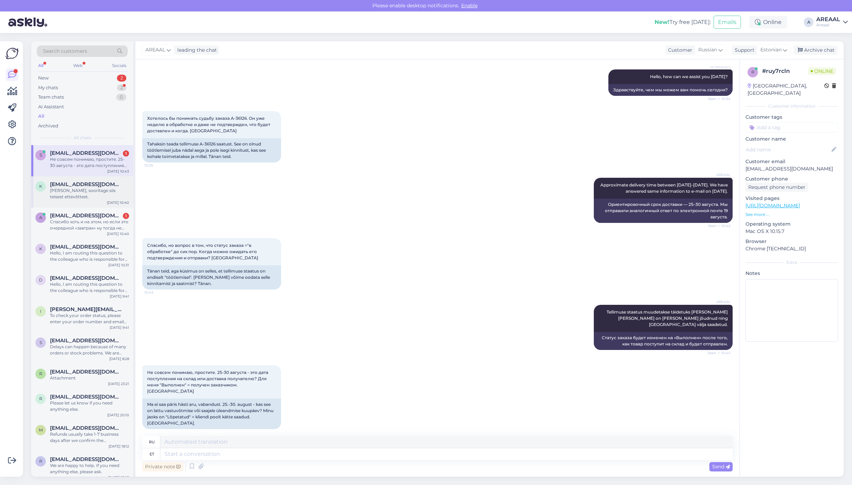
click at [102, 191] on div "Jah, sooritage siis teisest ettevõttest." at bounding box center [89, 194] width 79 height 13
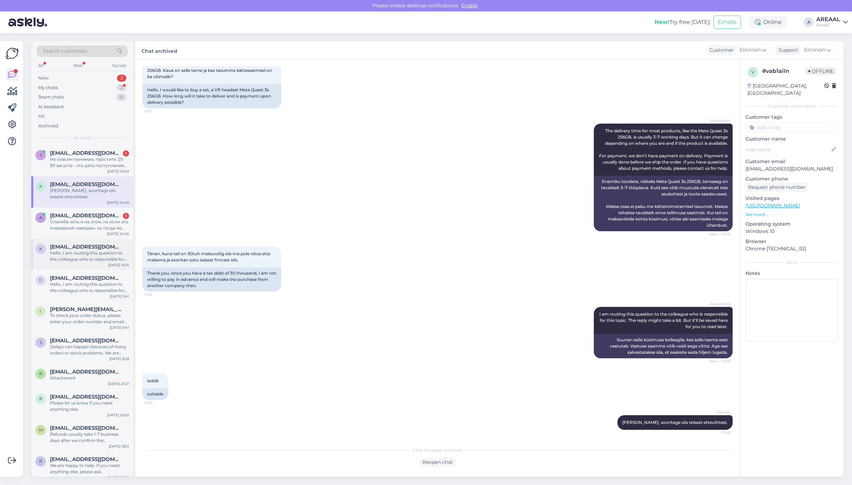
click at [101, 253] on div "Hello, I am routing this question to the colleague who is responsible for this …" at bounding box center [89, 256] width 79 height 13
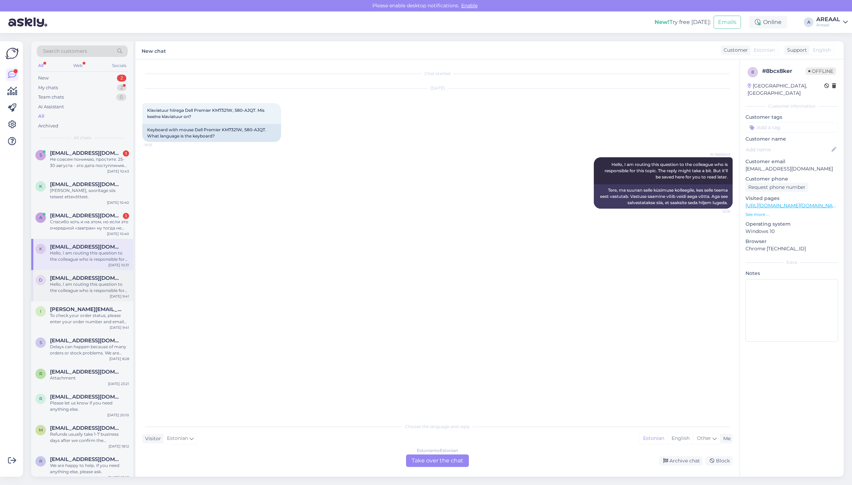
click at [84, 282] on div "Hello, I am routing this question to the colleague who is responsible for this …" at bounding box center [89, 287] width 79 height 13
click at [83, 255] on div "Hello, I am routing this question to the colleague who is responsible for this …" at bounding box center [89, 256] width 79 height 13
click at [686, 452] on div "Choose the language and reply Visitor Estonian Me Estonian English Other Estoni…" at bounding box center [437, 443] width 591 height 48
click at [815, 202] on link "https://areaal.ee/klaviatuur-hiirega-dell-premier-km7321w-580-ajqt/?utm_source=…" at bounding box center [815, 205] width 138 height 6
click at [88, 275] on span "docsergejus@yahoo.com" at bounding box center [86, 278] width 72 height 6
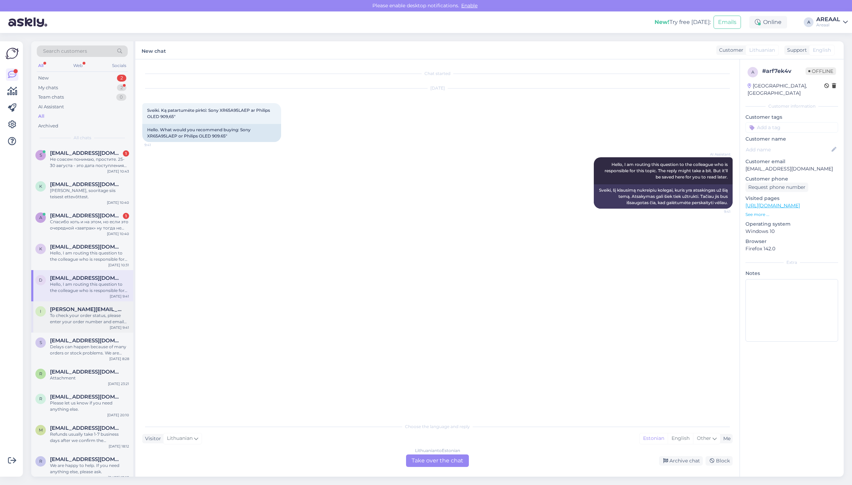
click at [83, 313] on div "To check your order status, please enter your order number and email here: http…" at bounding box center [89, 319] width 79 height 13
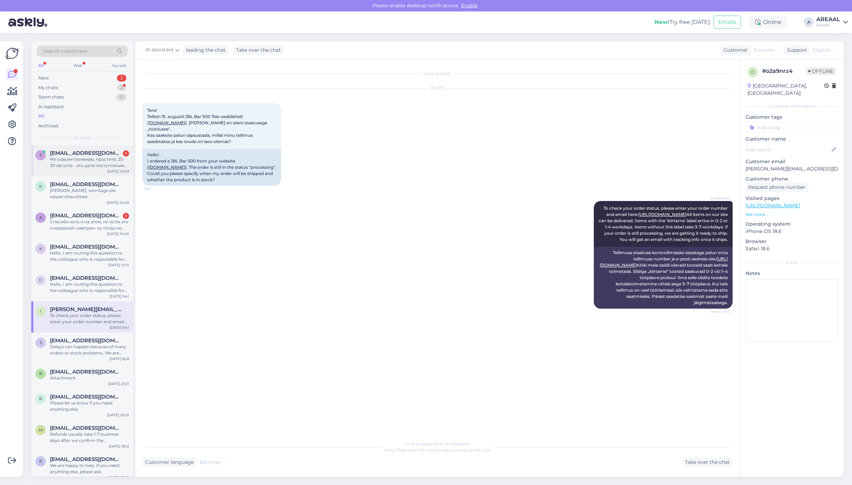
click at [93, 166] on div "Не совсем понимаю, простите. 25-30 августа - это дата поступления на склад или …" at bounding box center [89, 162] width 79 height 13
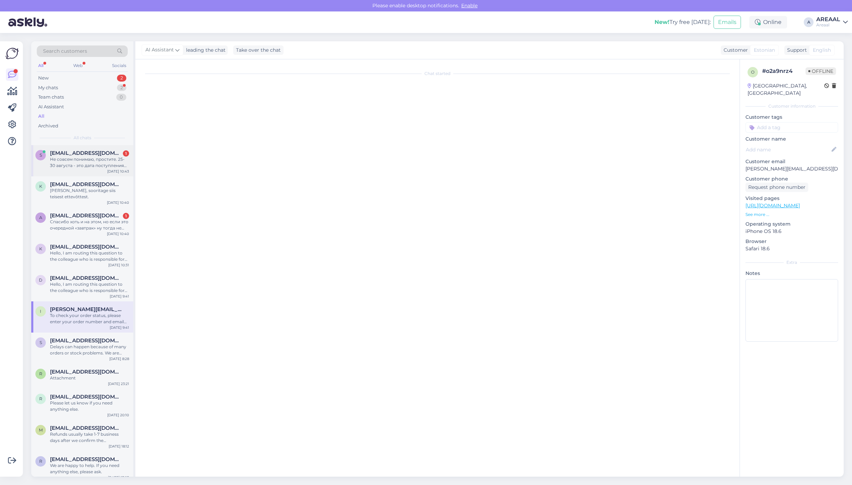
scroll to position [498, 0]
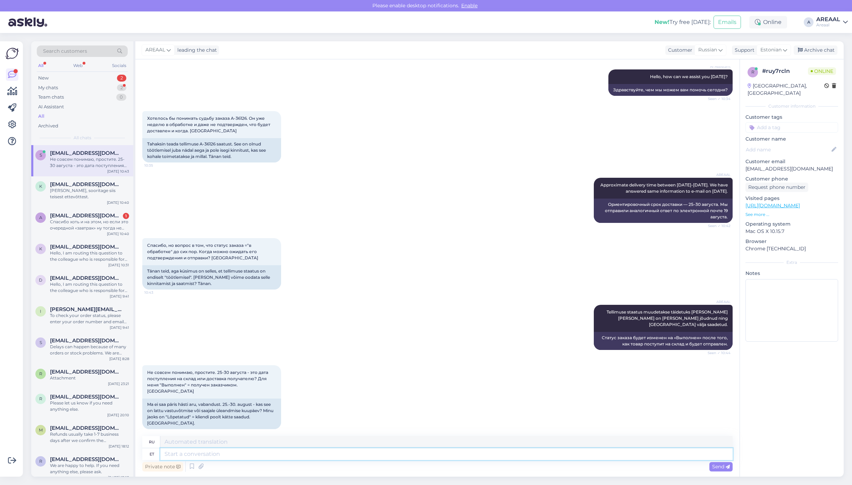
click at [260, 454] on textarea at bounding box center [446, 454] width 573 height 12
type textarea "Tarne T"
type textarea "Доставка"
type textarea "Tarne Teieni to"
type textarea "Доставка к вам"
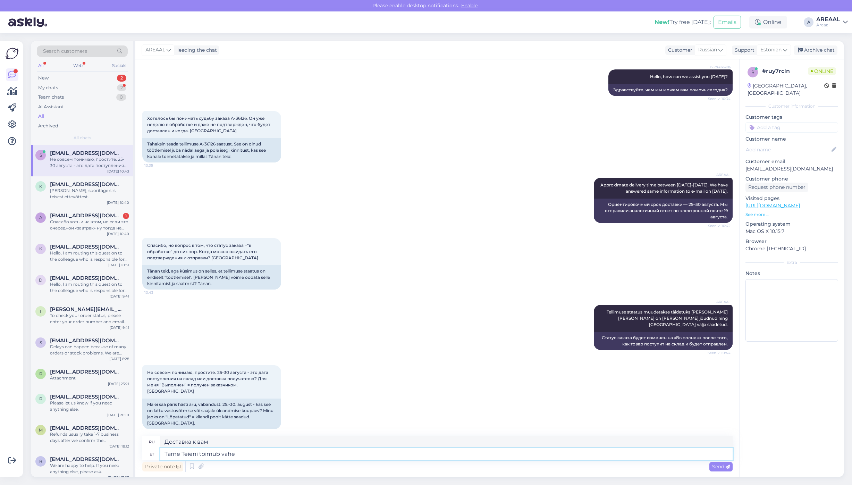
type textarea "Tarne Teieni toimub vahem"
type textarea "Доставка к вам осуществляется"
type textarea "Tarne Teieni toimub vahemikus 25."
type textarea "Доставка к вам будет осуществлена ​​в период между"
type textarea "Tarne Teieni toimub vahemikus 25.08 - 3"
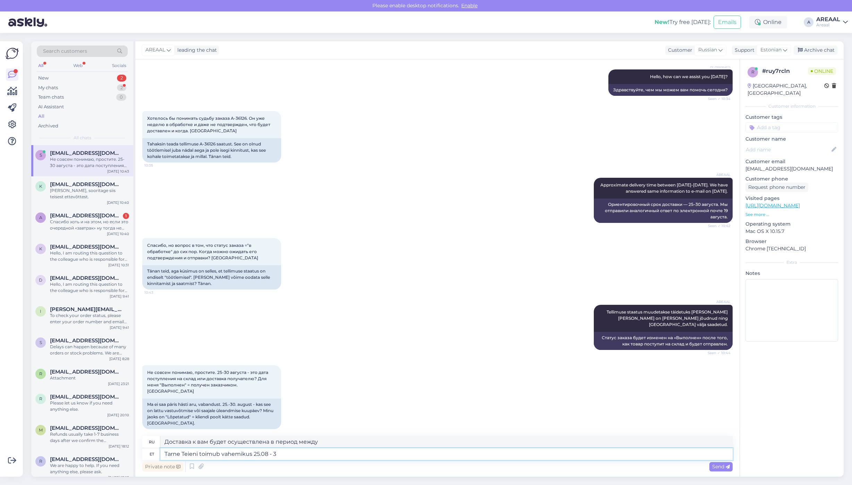
type textarea "Доставка Вам будет осуществлена ​​в период с 25.08"
type textarea "Tarne Teieni toimub vahemikus 25.08 - 30.0"
type textarea "Доставка Вам будет осуществлена ​​в период с 25.08 -"
type textarea "Tarne Teieni toimub vahemikus 25.08 - 30.08."
type textarea "Доставка Вам будет осуществлена ​​в период с 25.08 по 30.08."
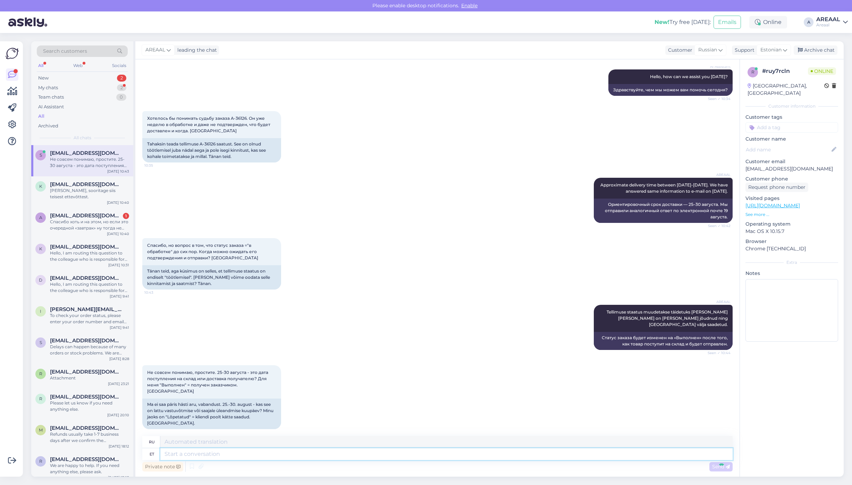
scroll to position [546, 0]
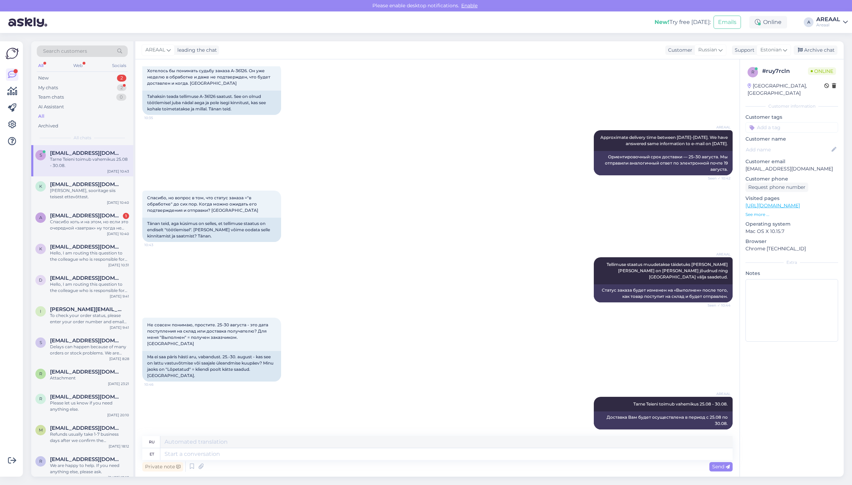
click at [90, 176] on div "s simeyko@ukr.net Tarne Teieni toimub vahemikus 25.08 - 30.08. Aug 22 10:43" at bounding box center [82, 160] width 102 height 31
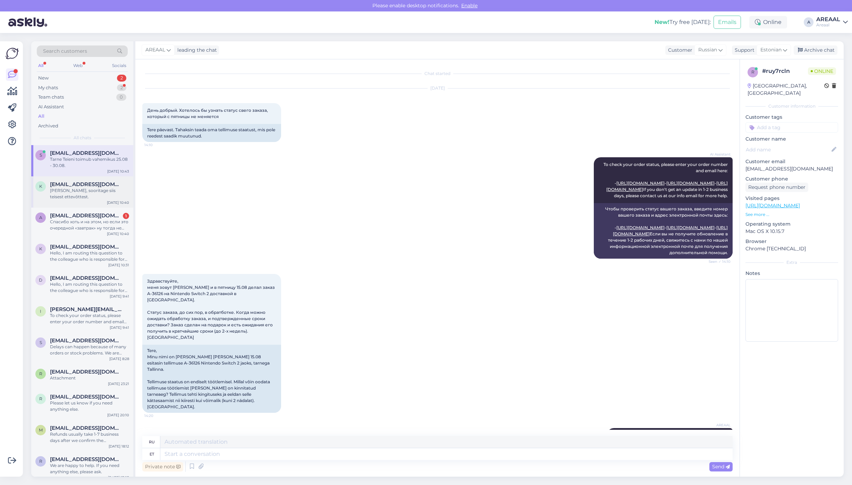
click at [96, 185] on span "kadri.kompost@gmail.com" at bounding box center [86, 184] width 72 height 6
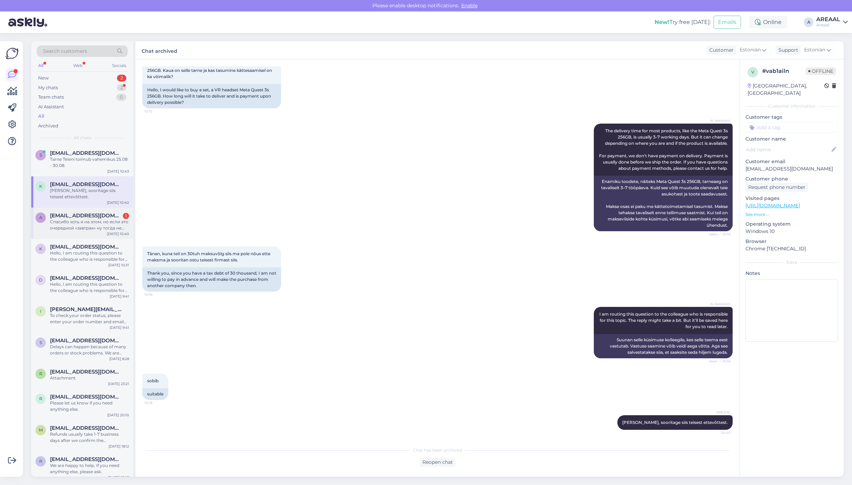
click at [89, 219] on div "Спасибо хоть и на этом, но если это очередной «завтрак» ну тогда не обессудьте,…" at bounding box center [89, 225] width 79 height 13
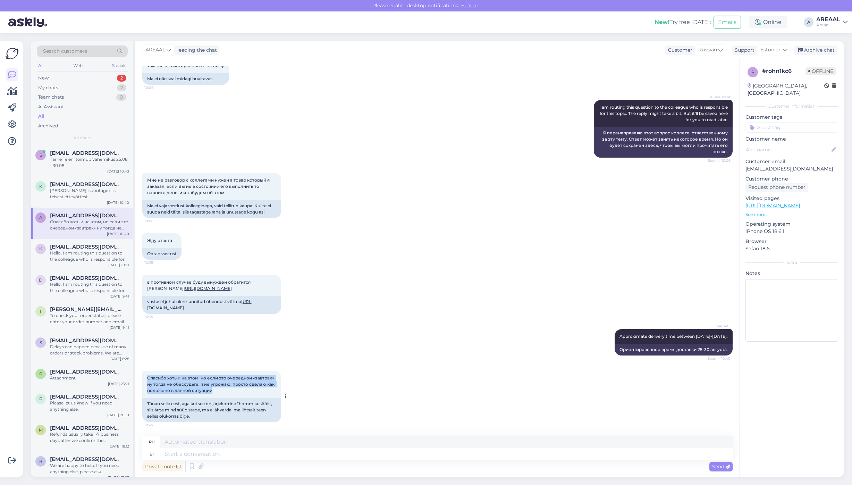
drag, startPoint x: 229, startPoint y: 388, endPoint x: 147, endPoint y: 374, distance: 83.4
click at [147, 374] on div "Спасибо хоть и на этом, но если это очередной «завтрак» ну тогда не обессудьте,…" at bounding box center [211, 384] width 139 height 27
copy span "Спасибо хоть и на этом, но если это очередной «завтрак» ну тогда не обессудьте,…"
click at [485, 190] on div "Мне не разговор с коллегами нужен а товар который я заказал, если Вы не в состо…" at bounding box center [437, 195] width 591 height 60
click at [480, 191] on div "Мне не разговор с коллегами нужен а товар который я заказал, если Вы не в состо…" at bounding box center [437, 195] width 591 height 60
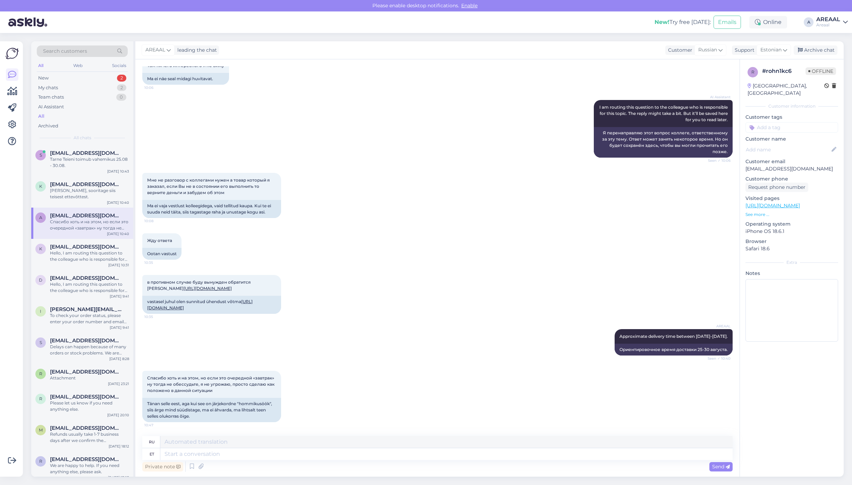
click at [442, 206] on div "Мне не разговор с коллегами нужен а товар который я заказал, если Вы не в состо…" at bounding box center [437, 195] width 591 height 60
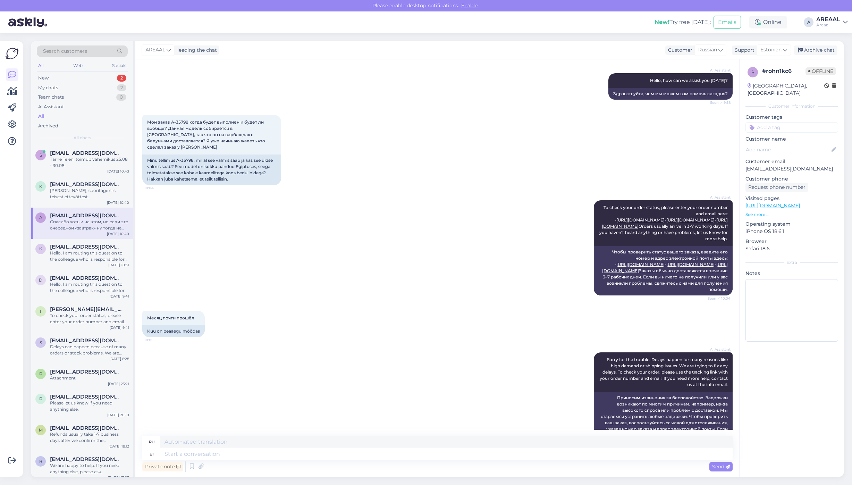
scroll to position [0, 0]
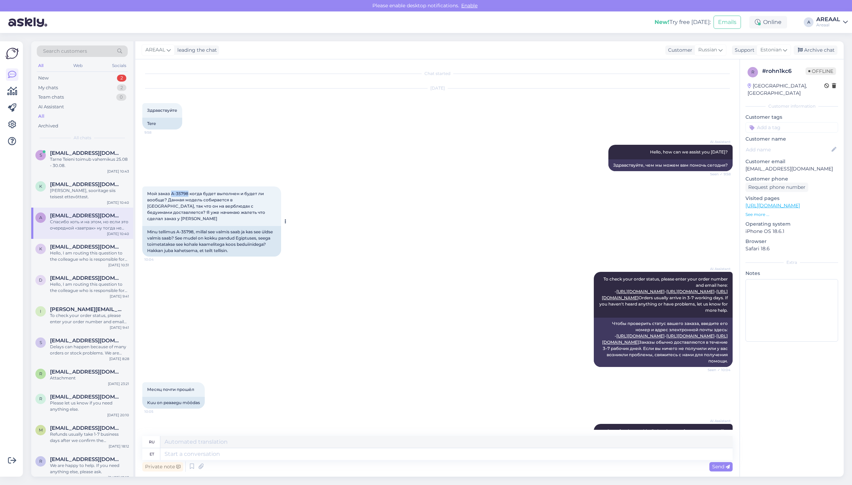
copy span "A-35798"
drag, startPoint x: 188, startPoint y: 194, endPoint x: 172, endPoint y: 194, distance: 15.3
click at [172, 194] on span "Мой заказ A-35798 когда будет выполнен и будет ли вообще? Данная модель собирае…" at bounding box center [206, 206] width 119 height 30
click at [313, 452] on textarea at bounding box center [446, 454] width 573 height 12
paste textarea "Мы полностью понимаем Ваши переживания. Пожалуйста, будьте уверены, что заказ п…"
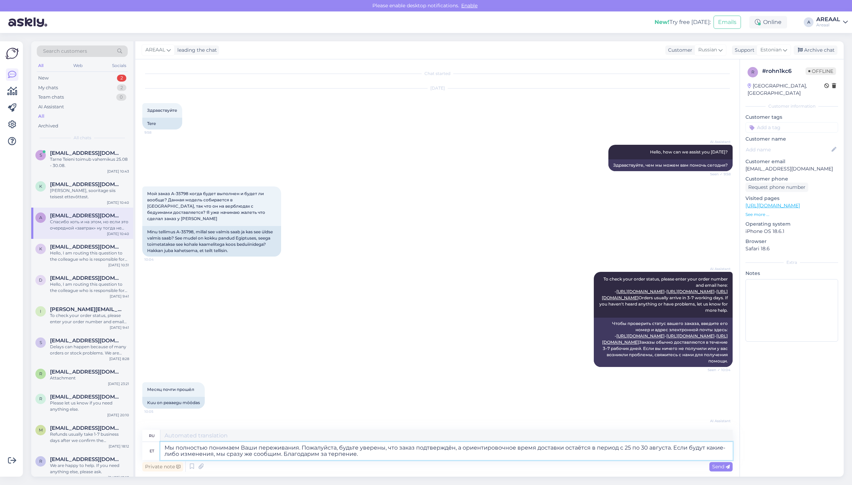
type textarea "Мы полностью понимаем Ваши переживания. Пожалуйста, будьте уверены, что заказ п…"
click at [301, 432] on textarea at bounding box center [446, 436] width 573 height 12
paste textarea "Мы полностью понимаем Ваши переживания. Пожалуйста, будьте уверены, что заказ п…"
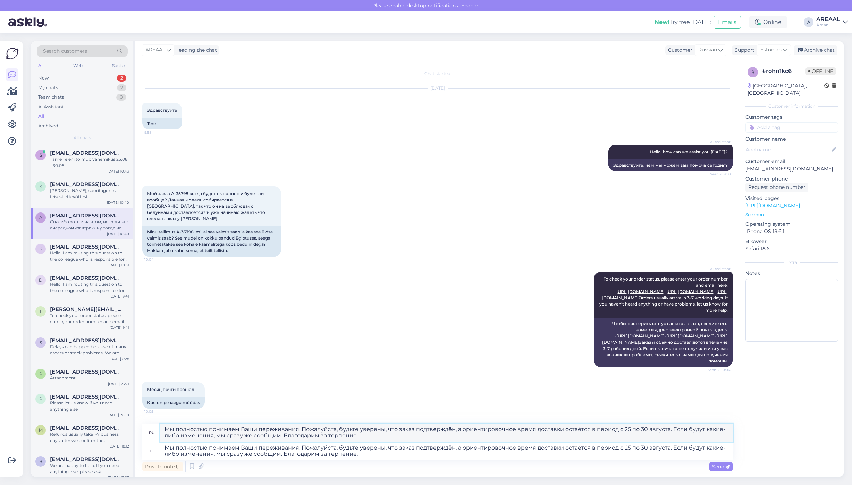
paste textarea "аши чувства. Заверяем вас, что заказ подтверждён, а ориентировочный срок достав…"
click at [389, 451] on textarea "Мы полностью понимаем Ваши переживания. Пожалуйста, будьте уверены, что заказ п…" at bounding box center [446, 451] width 573 height 18
click at [396, 438] on textarea "Мы полностью понимаем ваши чувства. Заверяем вас, что заказ подтверждён, а орие…" at bounding box center [446, 433] width 573 height 18
paste textarea "аши переживания. Пожалуйста, будьте уверены, что заказ подтверждён, а ориентиро…"
type textarea "Мы полностью понимаем Ваши переживания. Пожалуйста, будьте уверены, что заказ п…"
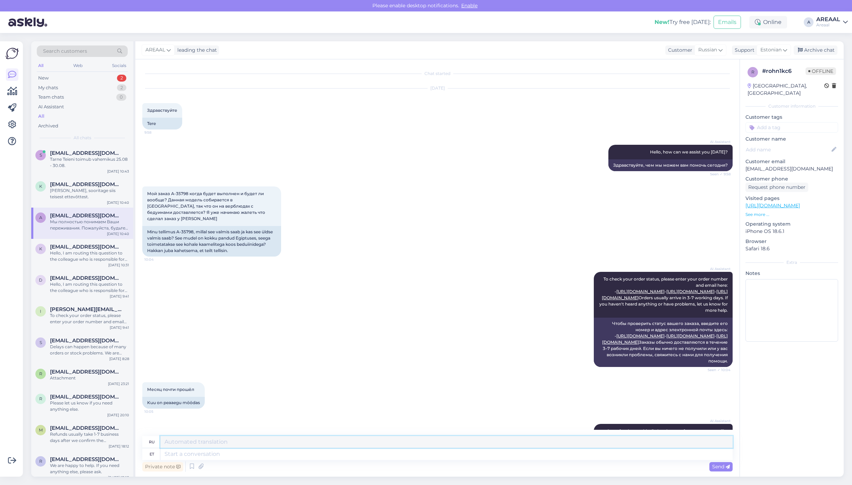
scroll to position [585, 0]
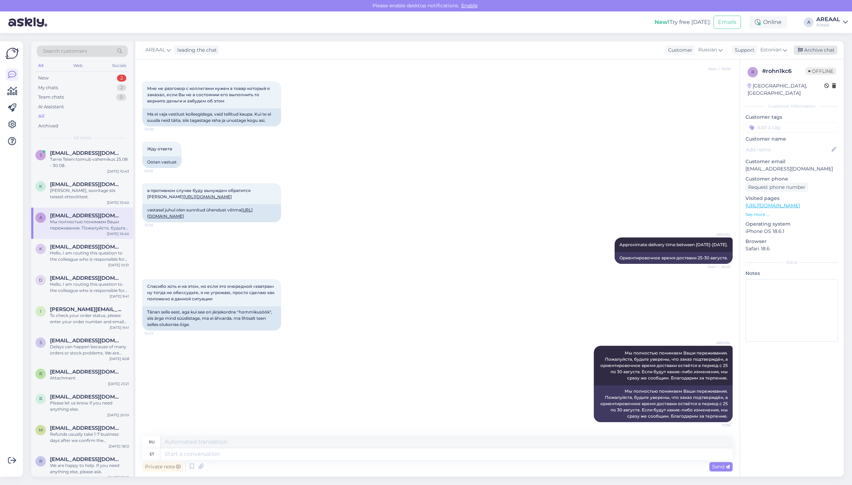
click at [811, 46] on div "Archive chat" at bounding box center [816, 49] width 44 height 9
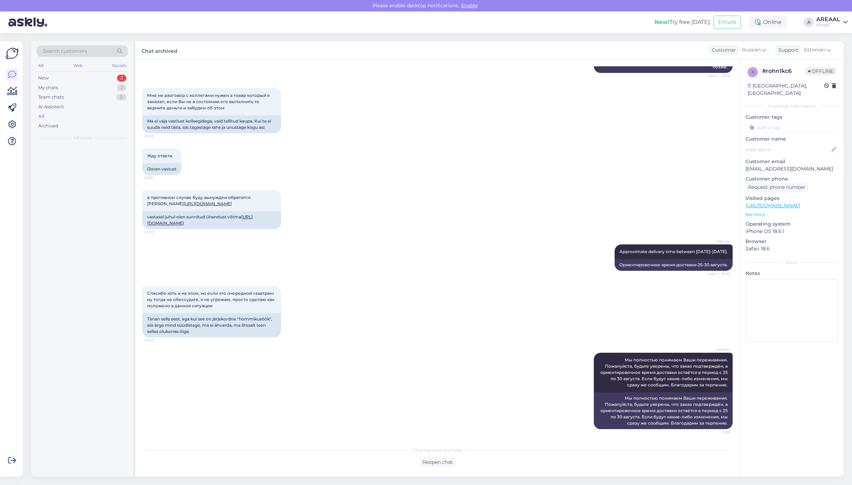
scroll to position [578, 0]
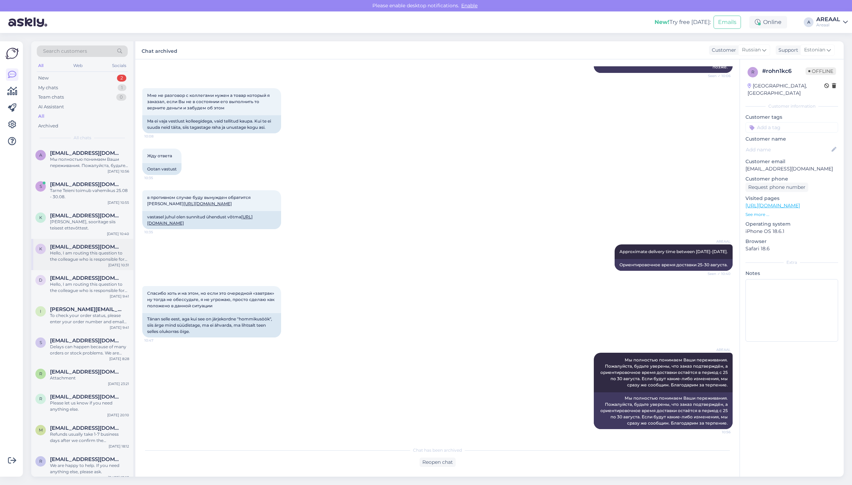
click at [120, 250] on div "Hello, I am routing this question to the colleague who is responsible for this …" at bounding box center [89, 256] width 79 height 13
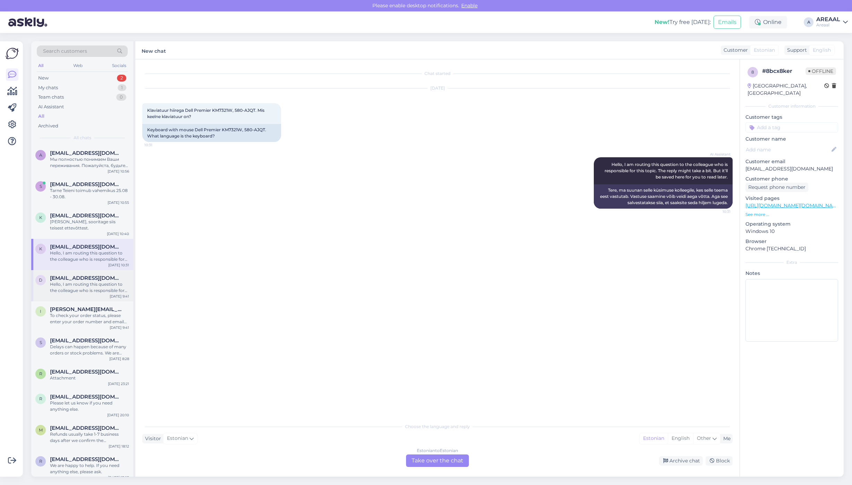
click at [100, 288] on div "d docsergejus@yahoo.com Hello, I am routing this question to the colleague who …" at bounding box center [82, 285] width 102 height 31
click at [823, 49] on span "English" at bounding box center [822, 50] width 18 height 7
click at [796, 49] on div "Support" at bounding box center [796, 50] width 23 height 7
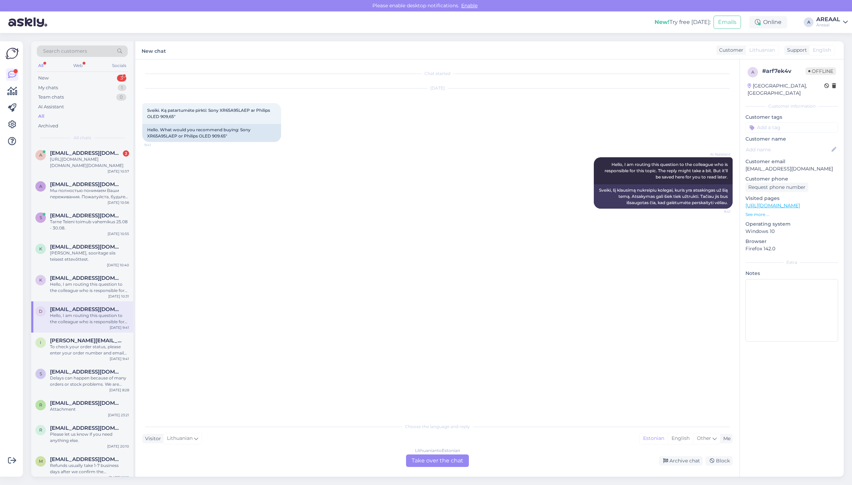
click at [433, 455] on div "Lithuanian to Estonian Take over the chat" at bounding box center [437, 461] width 63 height 13
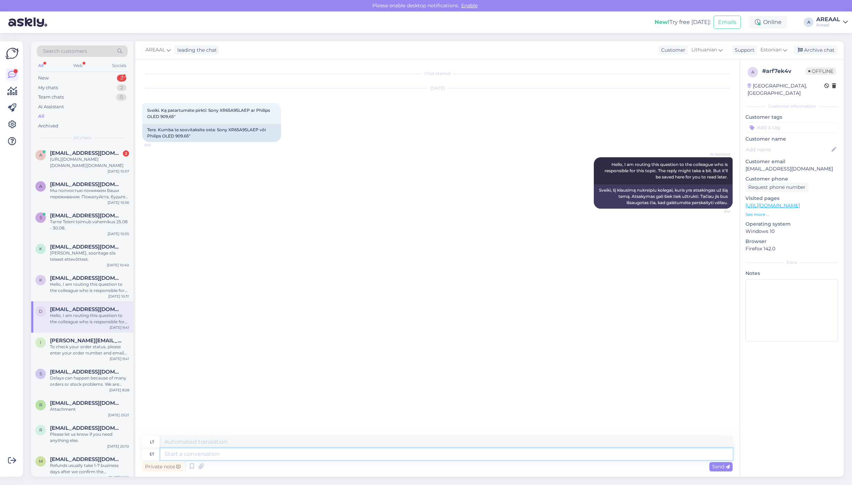
click at [428, 452] on textarea at bounding box center [446, 454] width 573 height 12
paste textarea "Sveiki, Dėkojame už Jūsų klausimą! Abu modeliai yra aukštos kokybės OLED televi…"
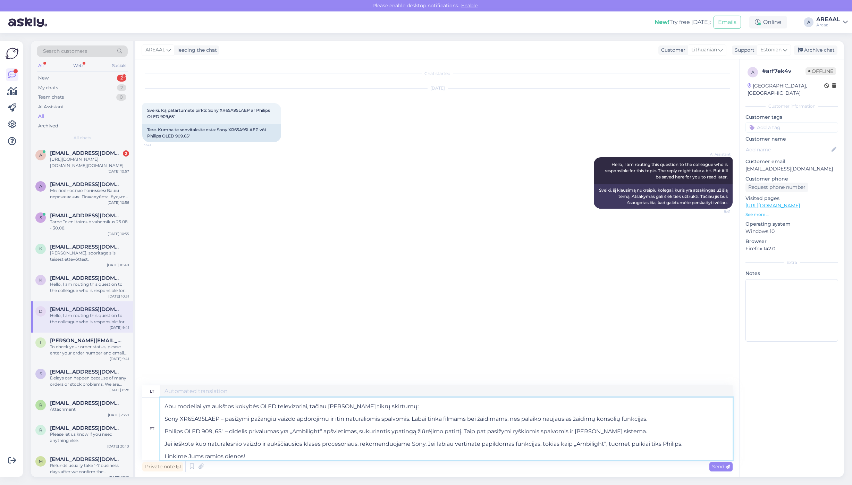
type textarea "Sveiki, Dėkojame už Jūsų klausimą! Abu modeliai yra aukštos kokybės OLED televi…"
click at [396, 385] on div "Chat started Aug 22 2025 Sveiki. Ką patartumėte pirkti: Sony XR65A95LAEP ar Phi…" at bounding box center [437, 267] width 605 height 417
click at [398, 396] on textarea "Sveiki, Dėkojame už Jūsų klausimą! Abu modeliai yra aukštos kokybės OLED televi…" at bounding box center [446, 391] width 573 height 12
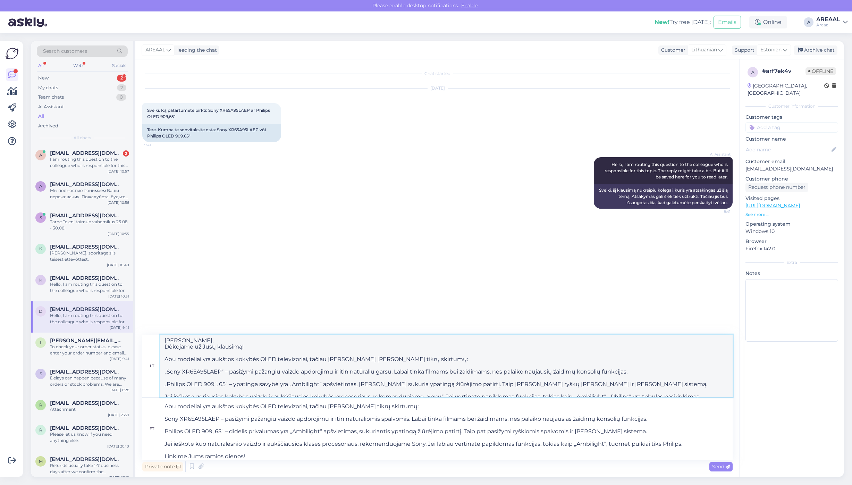
paste textarea "turi tam tikrų skirtumų: Sony XR65A95LAEP – pasižymi pažangiu vaizdo apdorojimu…"
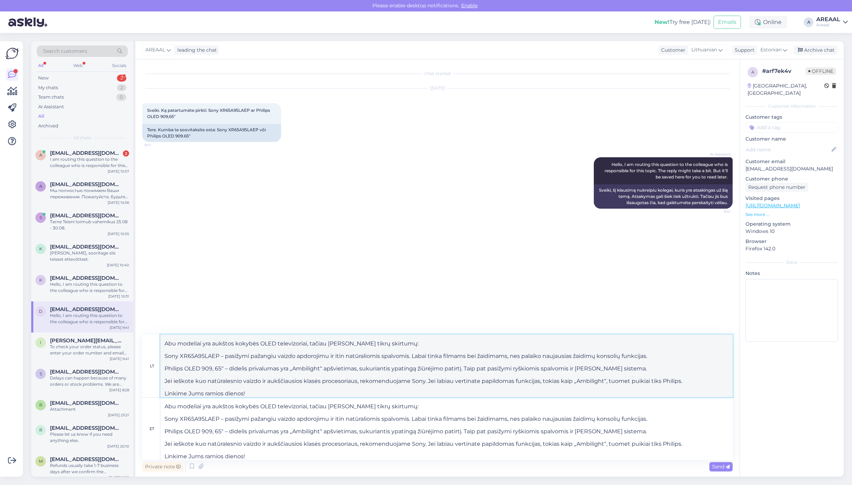
type textarea "Sveiki, Dėkojame už Jūsų klausimą! Abu modeliai yra aukštos kokybės OLED televi…"
click at [388, 440] on textarea "Sveiki, Dėkojame už Jūsų klausimą! Abu modeliai yra aukštos kokybės OLED televi…" at bounding box center [446, 429] width 573 height 63
click at [395, 379] on textarea "Sveiki, Dėkojame už Jūsų klausimą! Abu modeliai yra aukštos kokybės OLED televi…" at bounding box center [446, 366] width 573 height 63
paste textarea
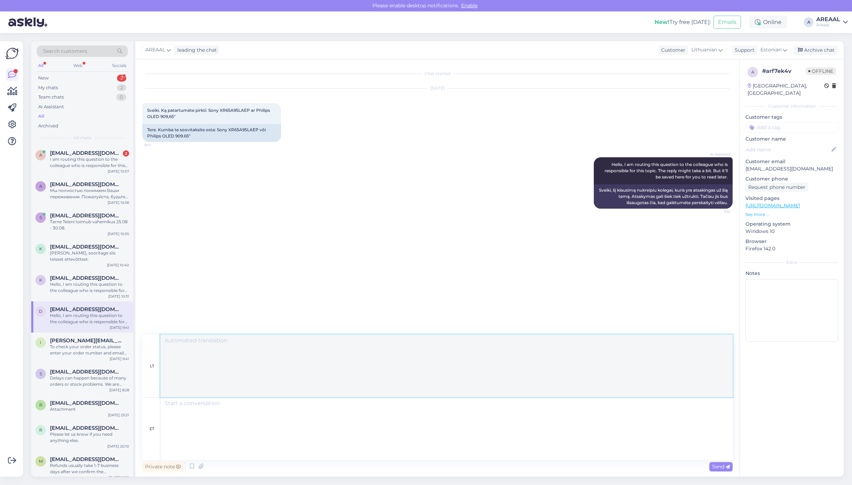
scroll to position [0, 0]
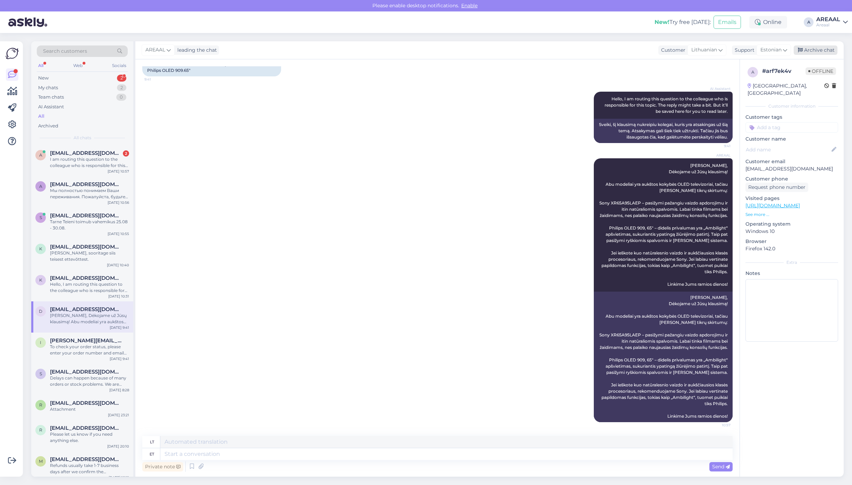
click at [817, 53] on div "Archive chat" at bounding box center [816, 49] width 44 height 9
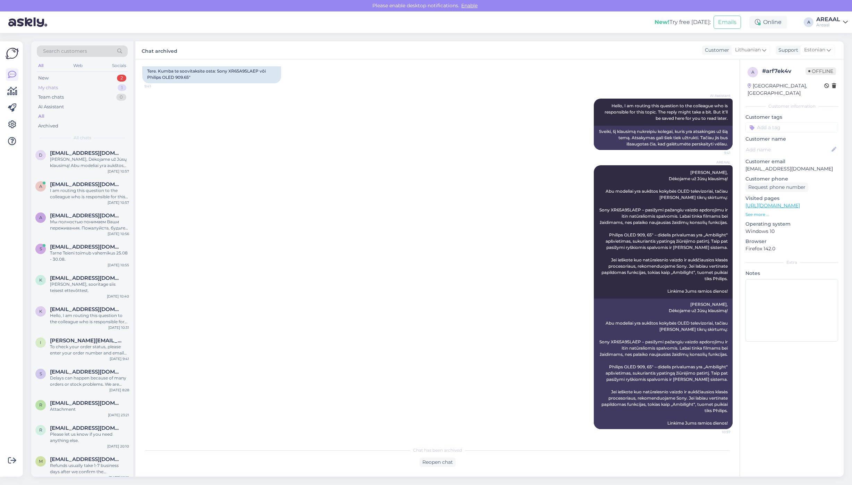
click at [109, 91] on div "My chats 1" at bounding box center [82, 88] width 91 height 10
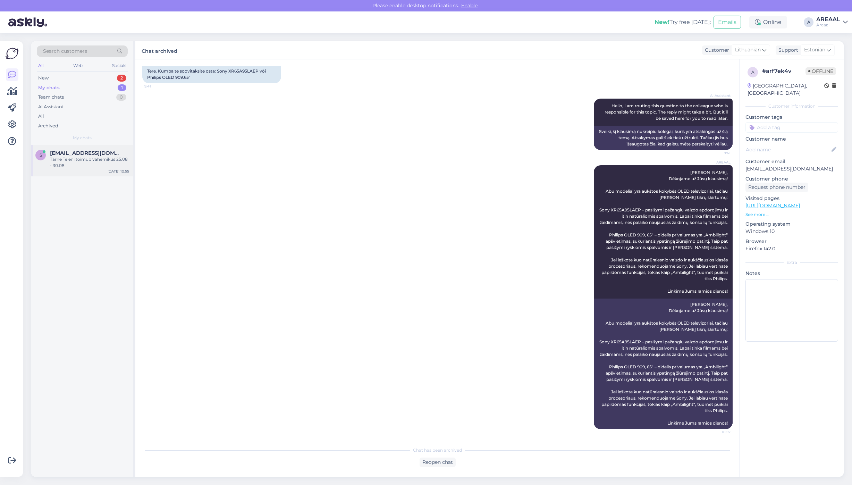
click at [105, 158] on div "Tarne Teieni toimub vahemikus 25.08 - 30.08." at bounding box center [89, 162] width 79 height 13
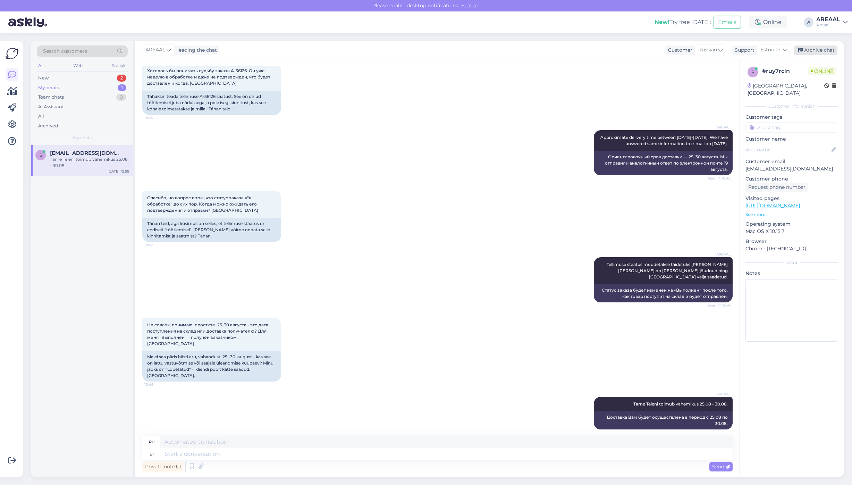
click at [816, 45] on div "Archive chat" at bounding box center [816, 49] width 44 height 9
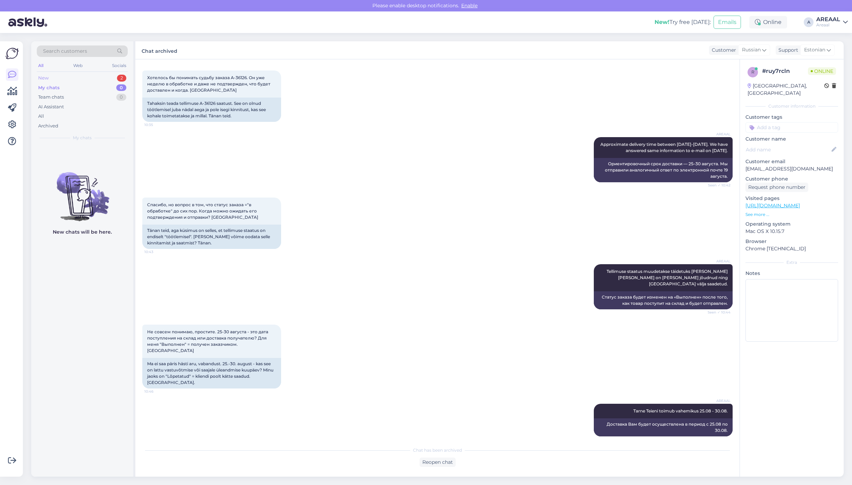
click at [116, 74] on div "New 2" at bounding box center [82, 78] width 91 height 10
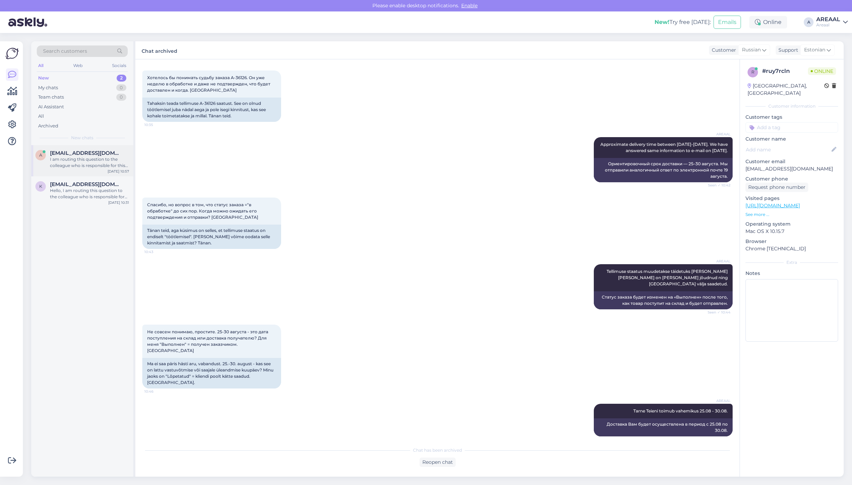
click at [119, 156] on div "I am routing this question to the colleague who is responsible for this topic. …" at bounding box center [89, 162] width 79 height 13
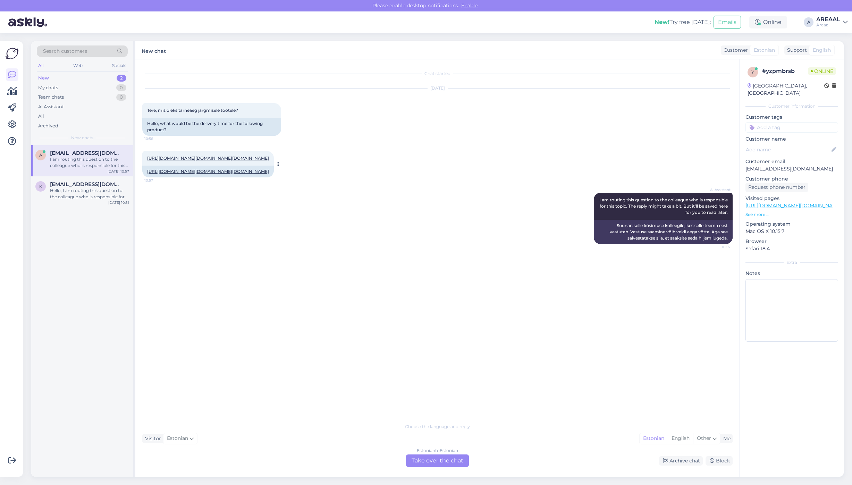
click at [188, 156] on link "https://areaal.ee/mill-wifi-1200-w-valge-elektriradiaator-pa1200wifi3/?utm_sour…" at bounding box center [208, 158] width 122 height 5
click at [108, 189] on div "Hello, I am routing this question to the colleague who is responsible for this …" at bounding box center [89, 194] width 79 height 13
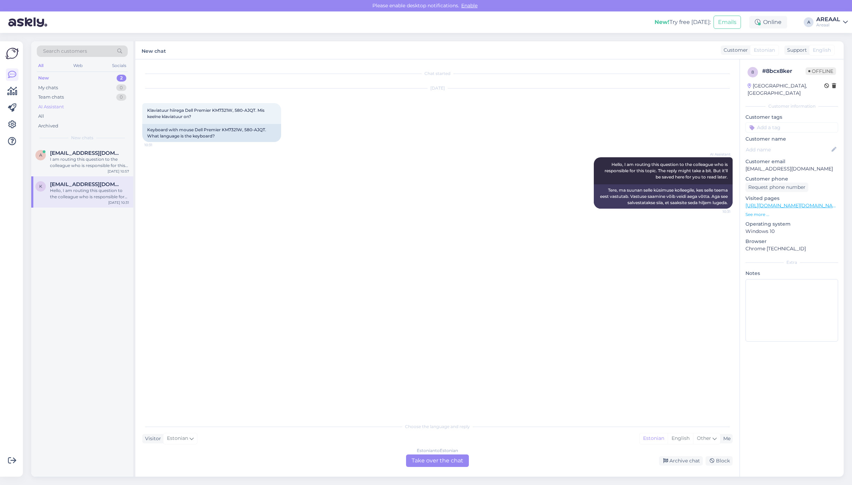
click at [91, 108] on div "AI Assistant" at bounding box center [82, 107] width 91 height 10
click at [91, 116] on div "All" at bounding box center [82, 116] width 91 height 10
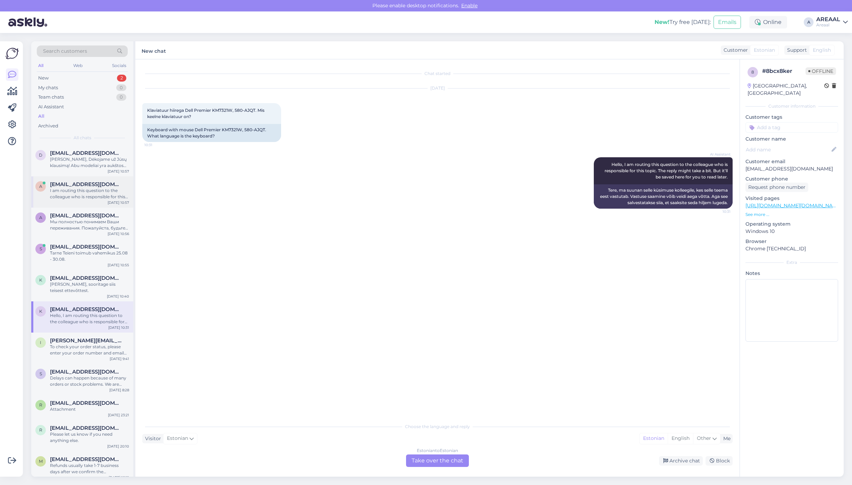
click at [99, 185] on span "allanm378@gmail.com" at bounding box center [86, 184] width 72 height 6
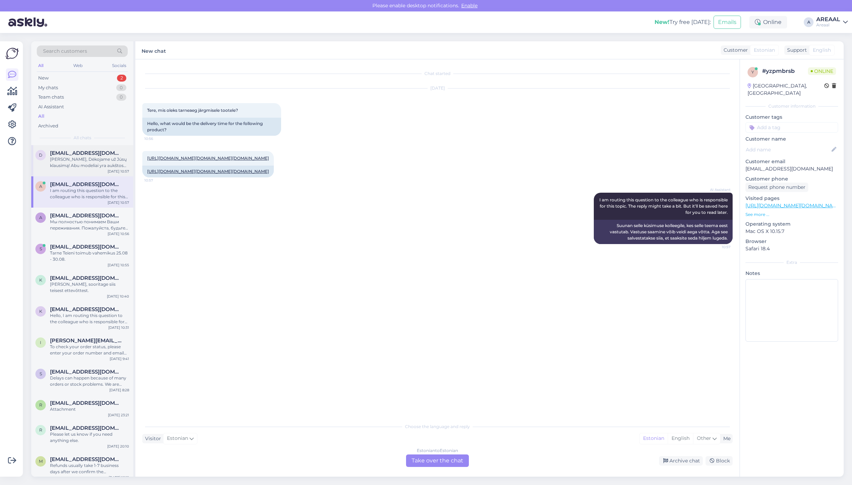
click at [97, 167] on div "Sveiki, Dėkojame už Jūsų klausimą! Abu modeliai yra aukštos kokybės OLED televi…" at bounding box center [89, 162] width 79 height 13
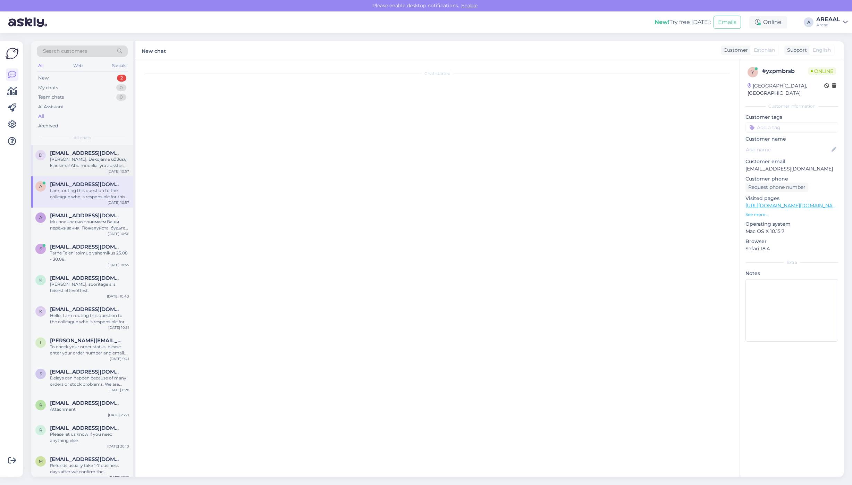
scroll to position [70, 0]
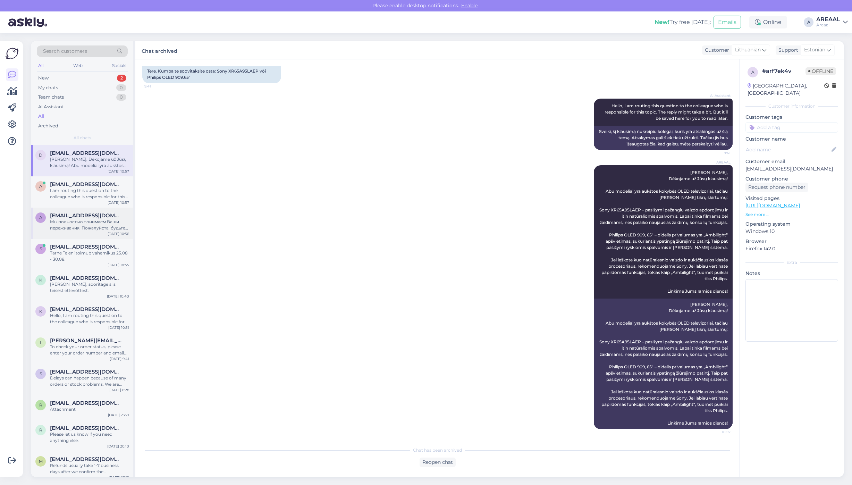
click at [84, 215] on span "a.karpovith@gmail.com" at bounding box center [86, 216] width 72 height 6
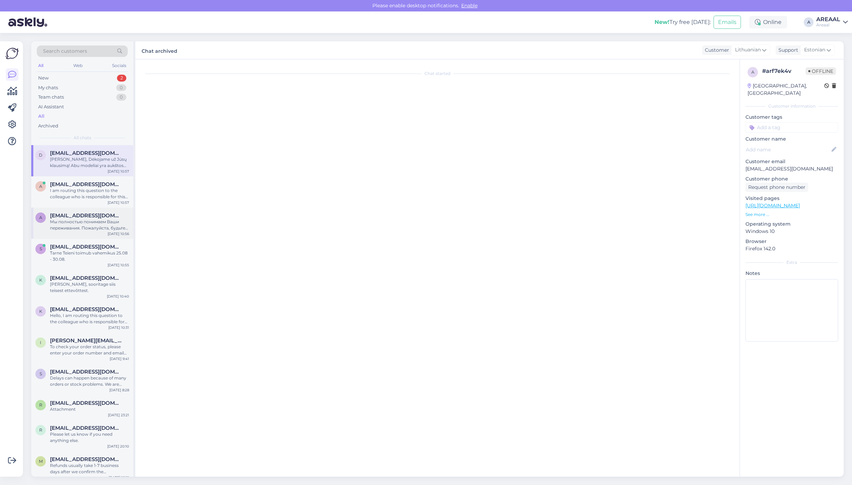
scroll to position [578, 0]
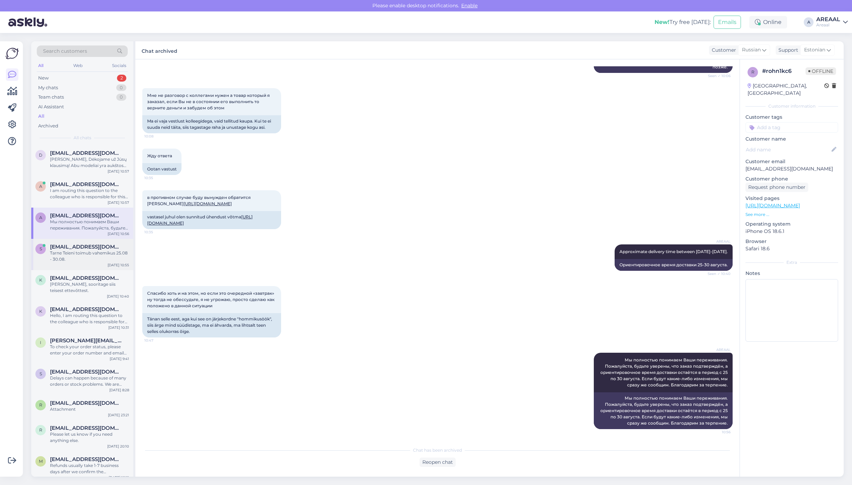
click at [80, 255] on div "Tarne Teieni toimub vahemikus 25.08 - 30.08." at bounding box center [89, 256] width 79 height 13
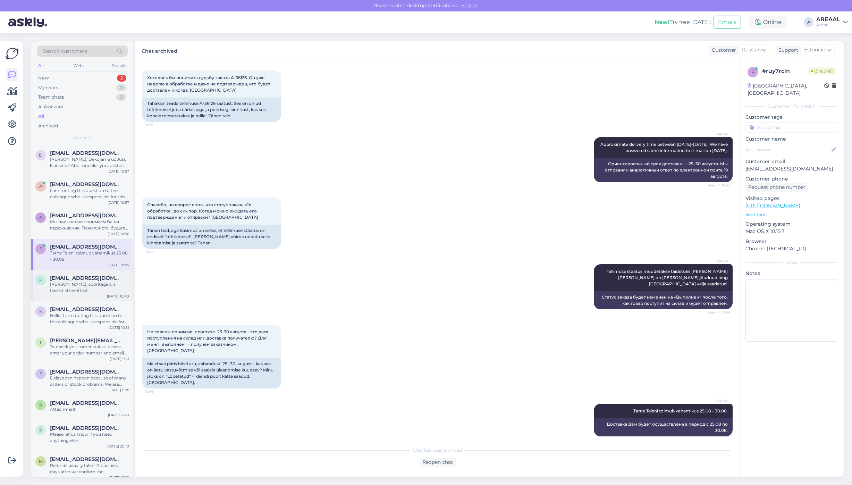
click at [82, 283] on div "Jah, sooritage siis teisest ettevõttest." at bounding box center [89, 287] width 79 height 13
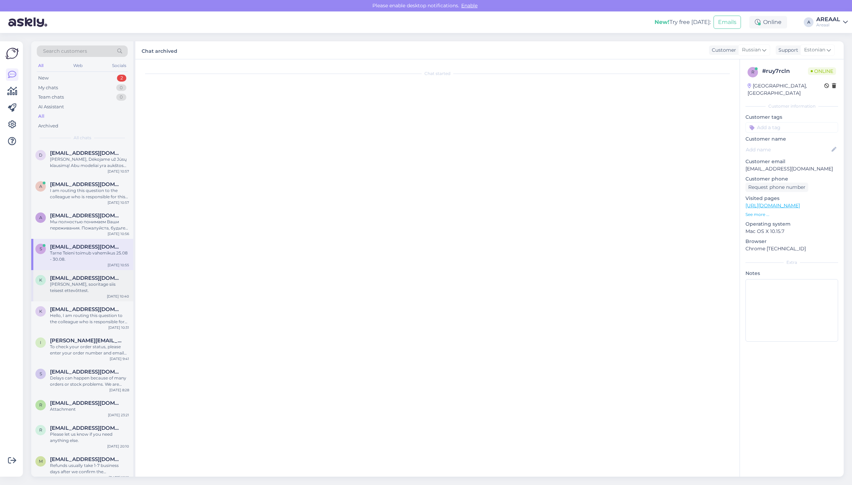
scroll to position [46, 0]
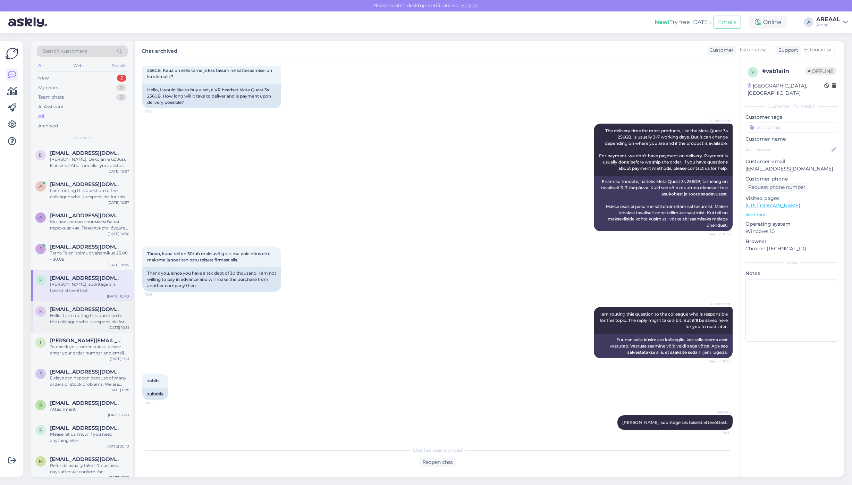
click at [98, 313] on div "Hello, I am routing this question to the colleague who is responsible for this …" at bounding box center [89, 319] width 79 height 13
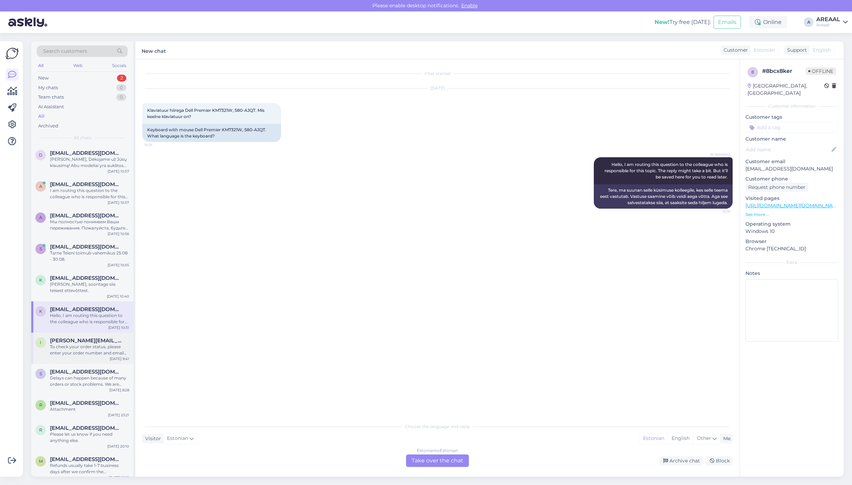
click at [100, 344] on div "To check your order status, please enter your order number and email here: http…" at bounding box center [89, 350] width 79 height 13
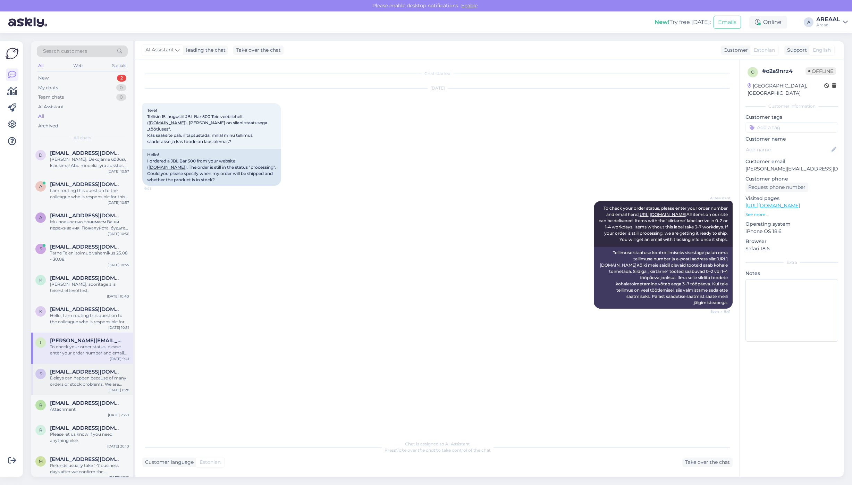
click at [78, 364] on div "s shukurovumid859@gmail.com Delays can happen because of many orders or stock p…" at bounding box center [82, 379] width 102 height 31
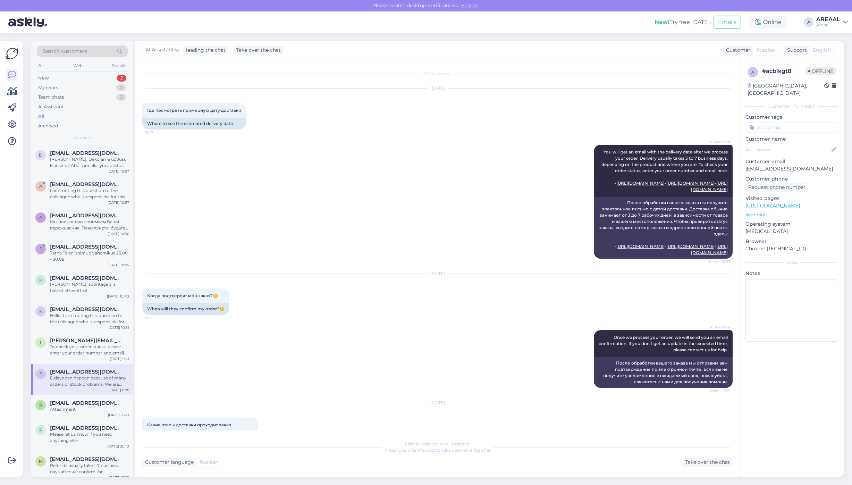
scroll to position [441, 0]
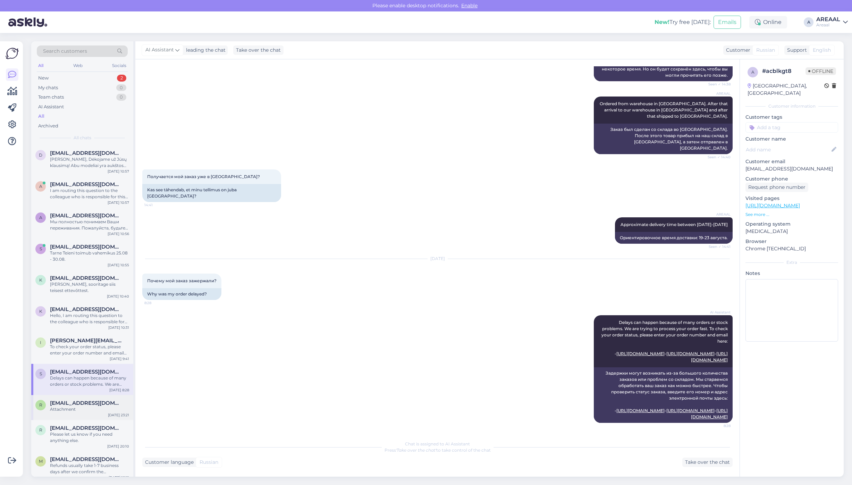
click at [77, 406] on div "Attachment" at bounding box center [89, 409] width 79 height 6
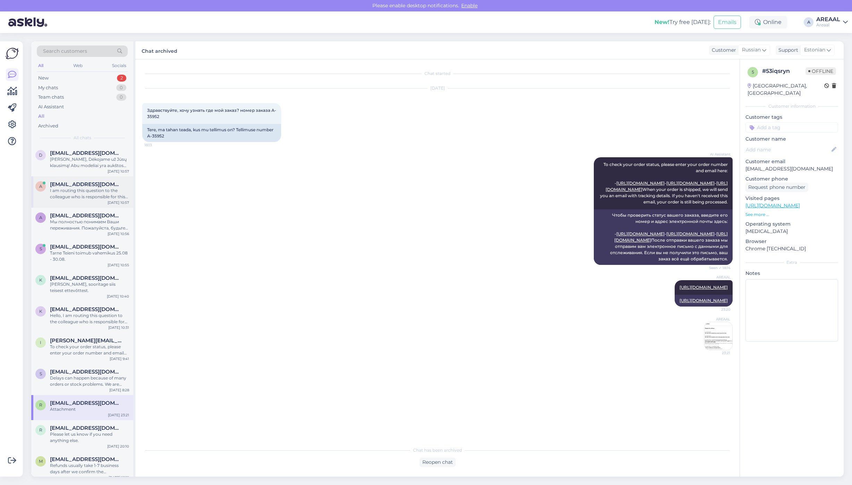
click at [84, 188] on div "I am routing this question to the colleague who is responsible for this topic. …" at bounding box center [89, 194] width 79 height 13
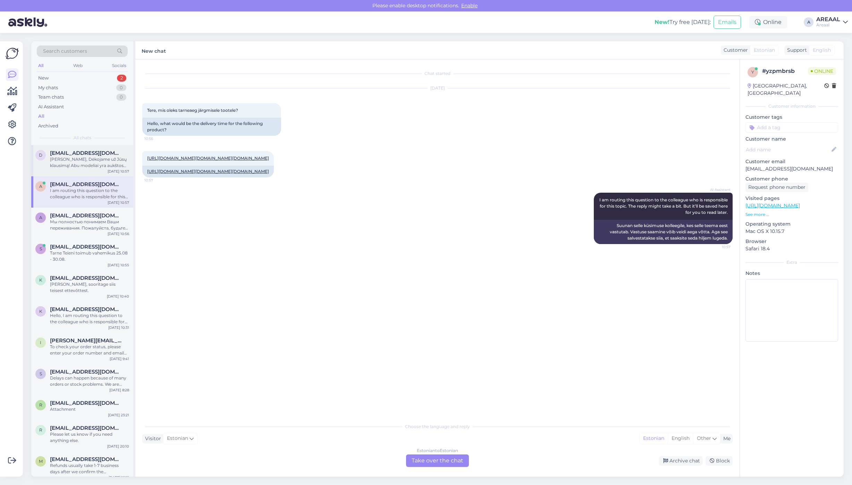
click at [87, 159] on div "Sveiki, Dėkojame už Jūsų klausimą! Abu modeliai yra aukštos kokybės OLED televi…" at bounding box center [89, 162] width 79 height 13
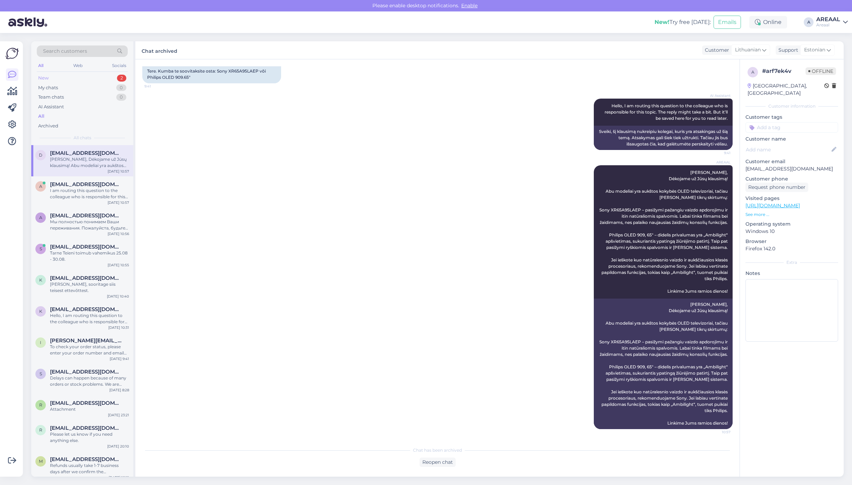
click at [113, 73] on div "New 2" at bounding box center [82, 78] width 91 height 10
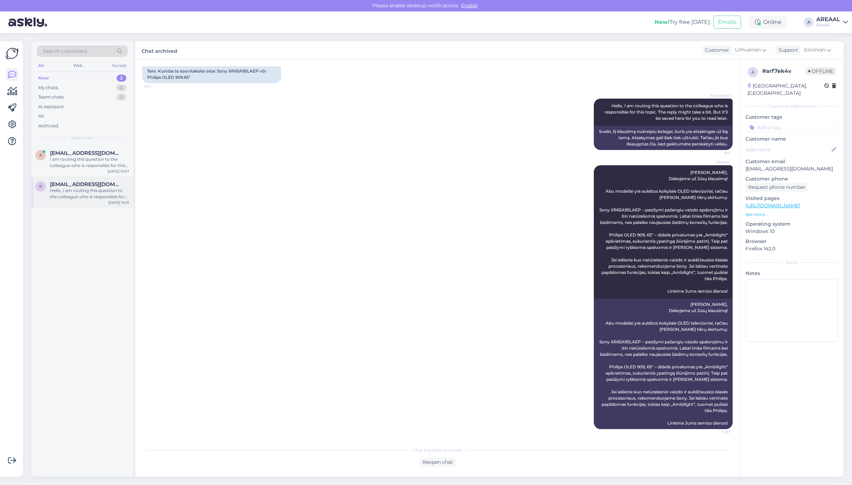
click at [82, 202] on div "k kaupo.kala@gmail.com Hello, I am routing this question to the colleague who i…" at bounding box center [82, 191] width 102 height 31
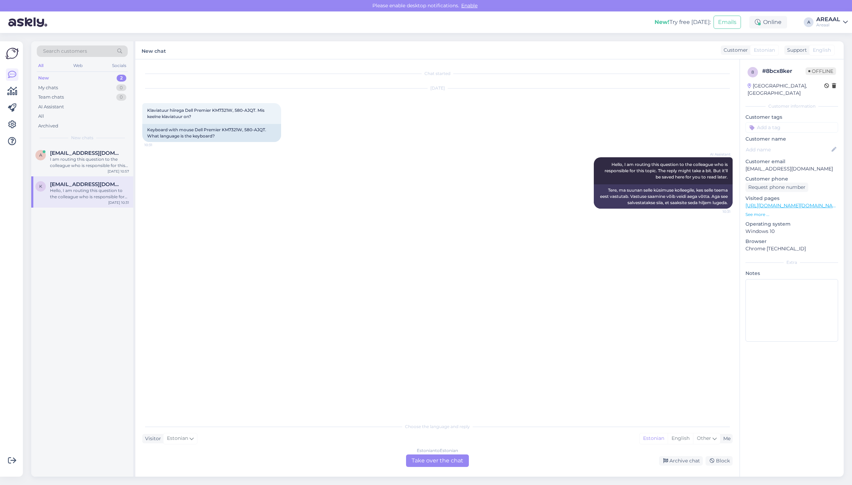
scroll to position [0, 0]
click at [688, 458] on div "Archive chat" at bounding box center [681, 460] width 44 height 9
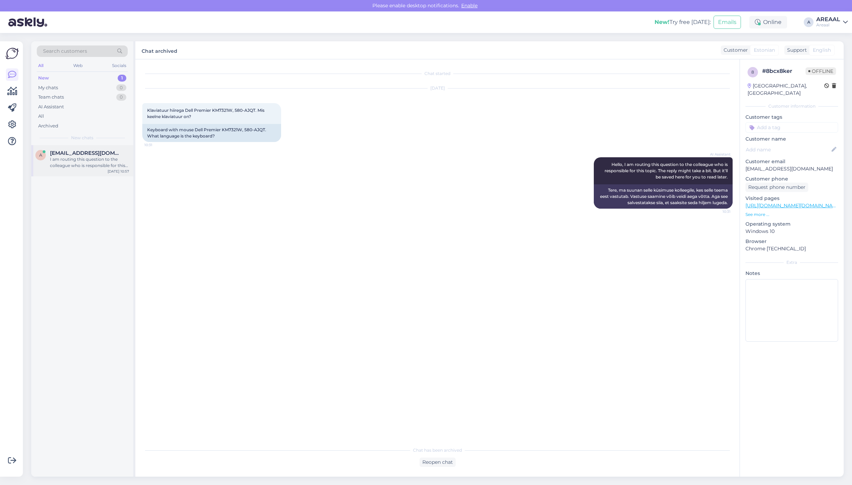
drag, startPoint x: 98, startPoint y: 167, endPoint x: 102, endPoint y: 167, distance: 3.5
click at [99, 167] on div "I am routing this question to the colleague who is responsible for this topic. …" at bounding box center [89, 162] width 79 height 13
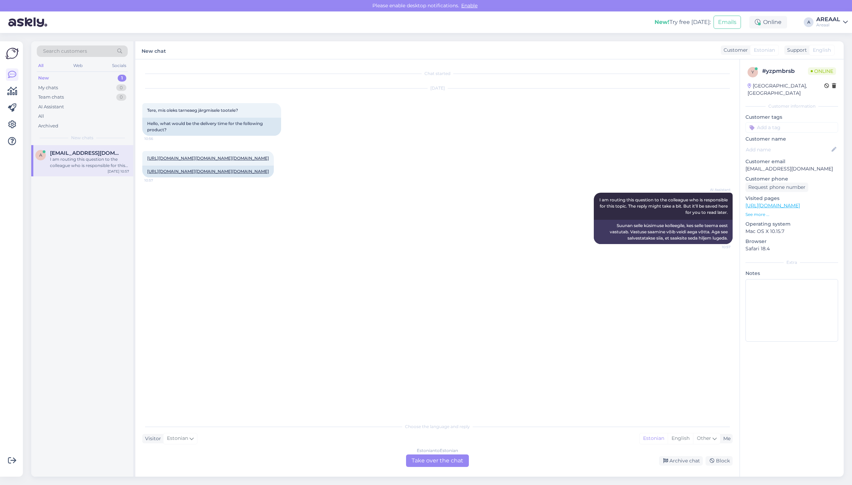
click at [443, 466] on div "Estonian to Estonian Take over the chat" at bounding box center [437, 461] width 63 height 13
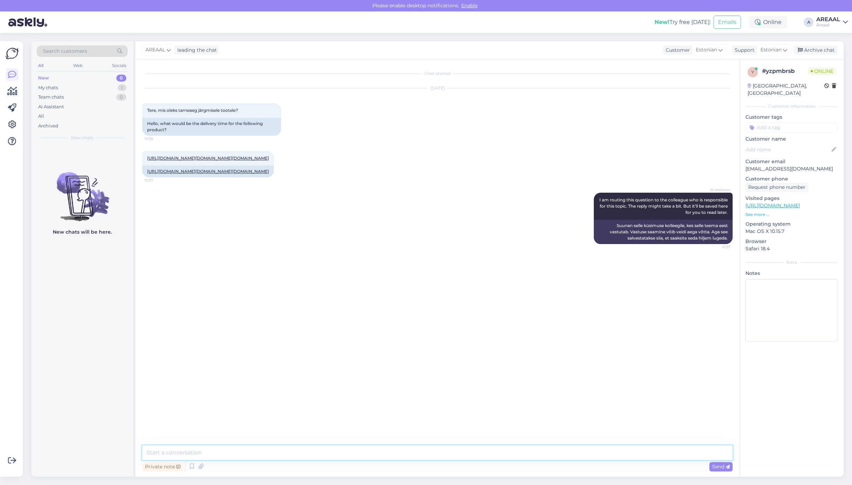
click at [445, 453] on textarea at bounding box center [437, 453] width 591 height 15
type textarea "Orienteeruv tarneaeg kuni 5 tööpäeva"
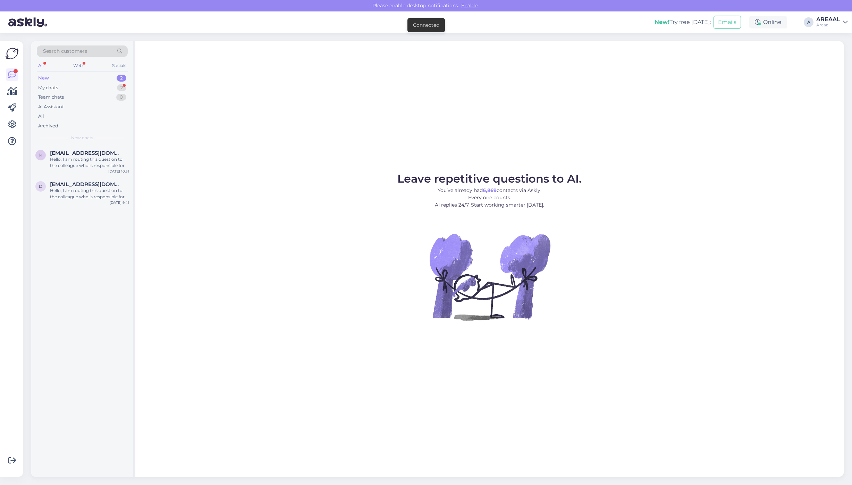
click at [344, 136] on div "Leave repetitive questions to AI. You’ve already had 6,869 contacts via Askly. …" at bounding box center [489, 258] width 709 height 435
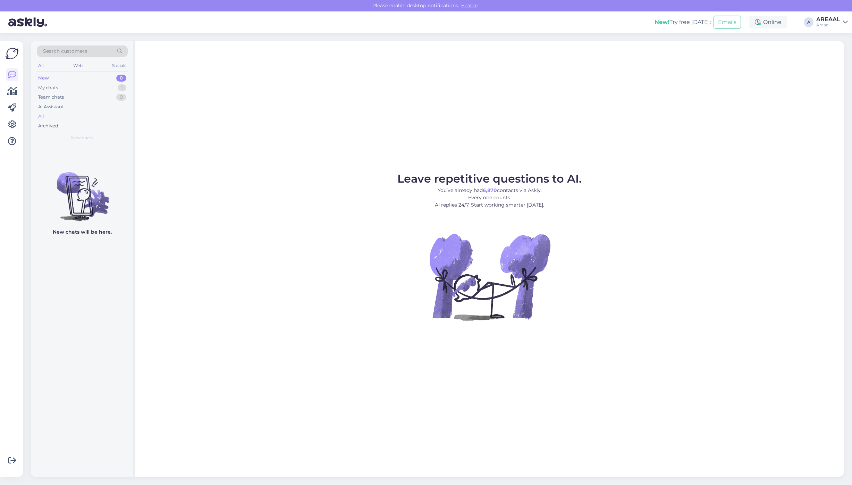
click at [89, 113] on div "All" at bounding box center [82, 116] width 91 height 10
click at [70, 157] on div "Hello, I am routing this question to the colleague who is responsible for this …" at bounding box center [89, 162] width 79 height 13
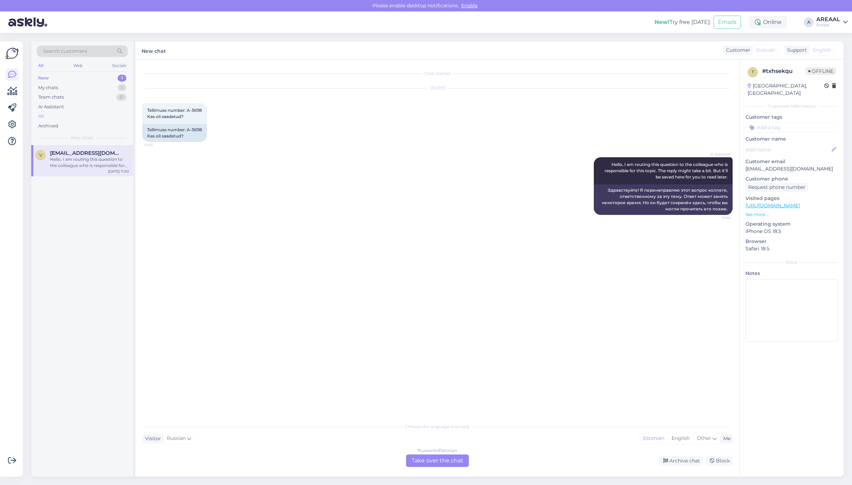
click at [98, 120] on div "All" at bounding box center [82, 116] width 91 height 10
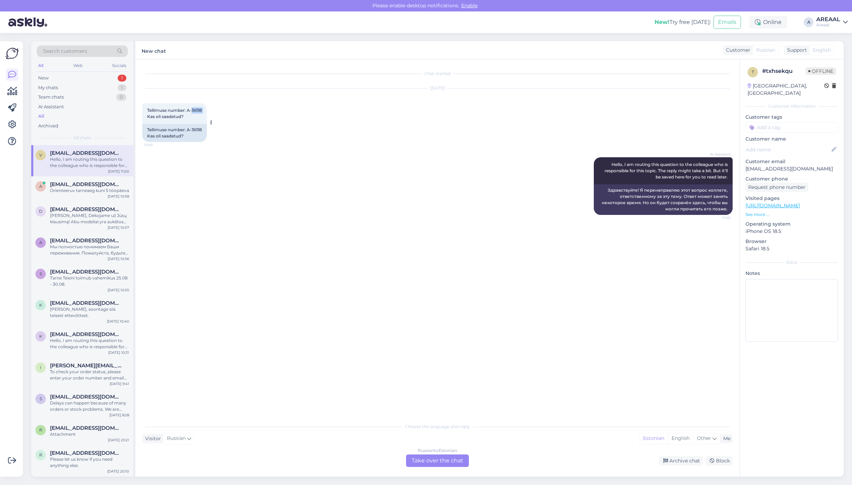
drag, startPoint x: 206, startPoint y: 115, endPoint x: 188, endPoint y: 116, distance: 17.4
click at [188, 116] on div "Tellimuse number: A-36118 Kas oli saadetud? 11:00" at bounding box center [174, 113] width 65 height 21
copy span "A-36118"
click at [381, 255] on div "Chat started Aug 22 2025 Tellimuse number: A-36118 Kas oli saadetud? 11:00 Tell…" at bounding box center [440, 239] width 597 height 347
click at [398, 233] on div "Chat started Aug 22 2025 Tellimuse number: A-36118 Kas oli saadetud? 11:00 Tell…" at bounding box center [440, 239] width 597 height 347
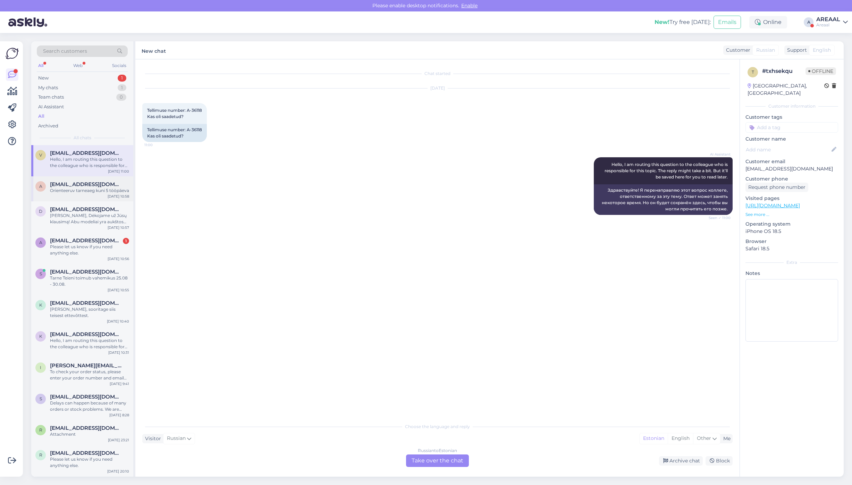
click at [100, 189] on div "Orienteeruv tarneaeg kuni 5 tööpäeva" at bounding box center [89, 191] width 79 height 6
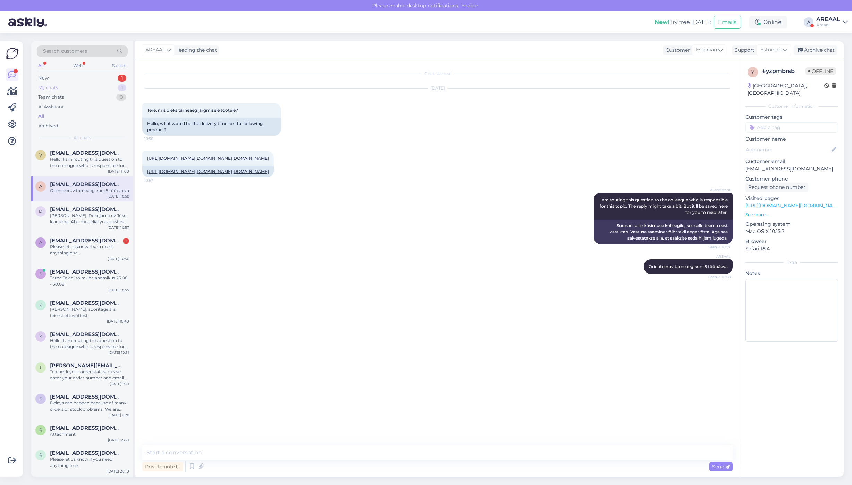
click at [113, 89] on div "My chats 1" at bounding box center [82, 88] width 91 height 10
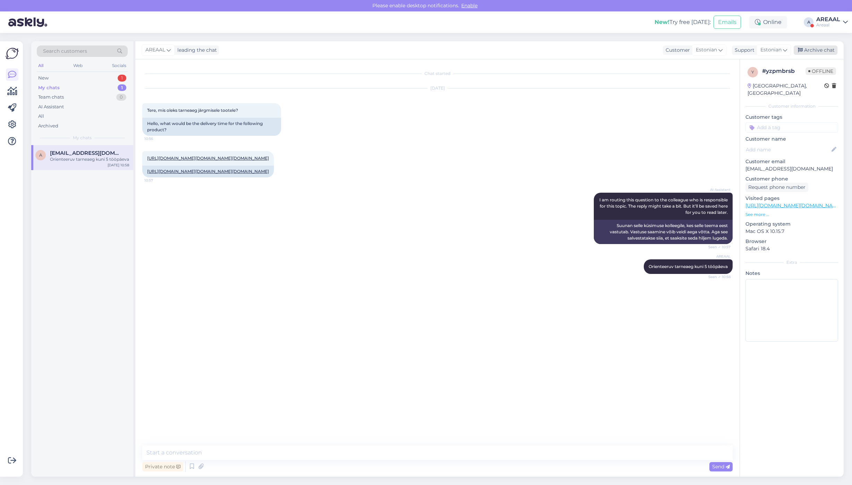
click at [824, 51] on div "Archive chat" at bounding box center [816, 49] width 44 height 9
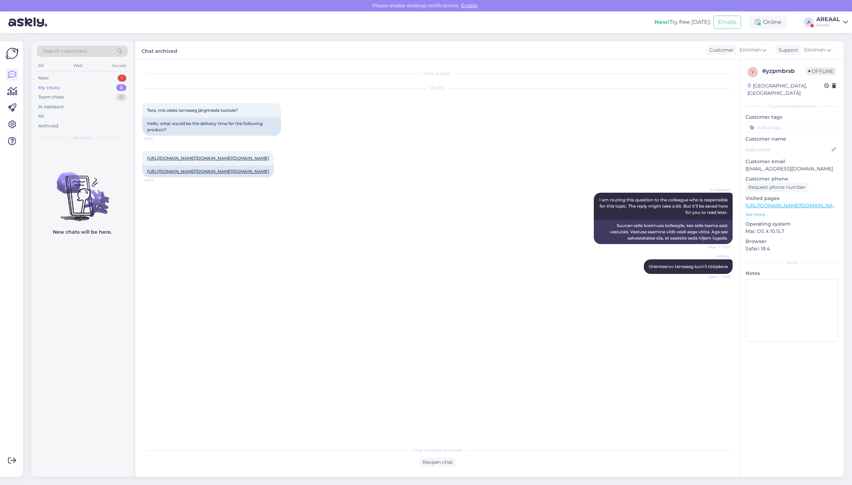
click at [101, 84] on div "My chats 0" at bounding box center [82, 88] width 91 height 10
click at [100, 78] on div "New 1" at bounding box center [82, 78] width 91 height 10
click at [68, 149] on div "v viktoriasnetkova@gmail.com Hello, I am routing this question to the colleague…" at bounding box center [82, 160] width 102 height 31
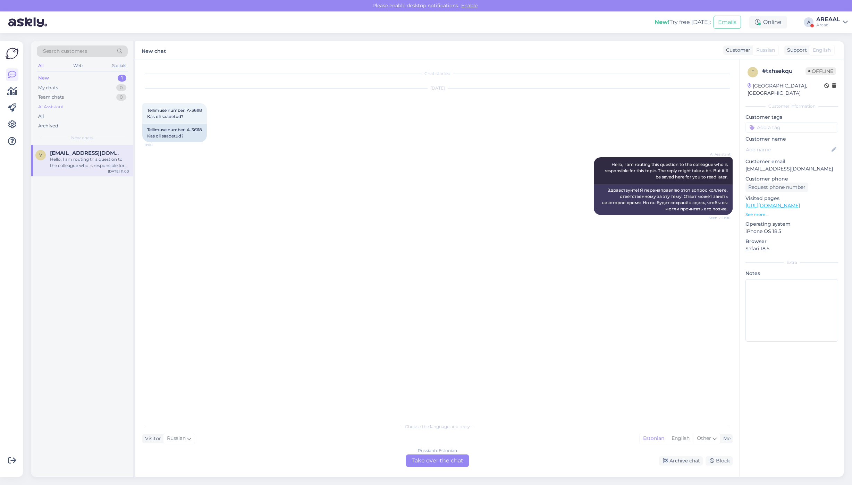
click at [58, 109] on div "AI Assistant" at bounding box center [51, 106] width 26 height 7
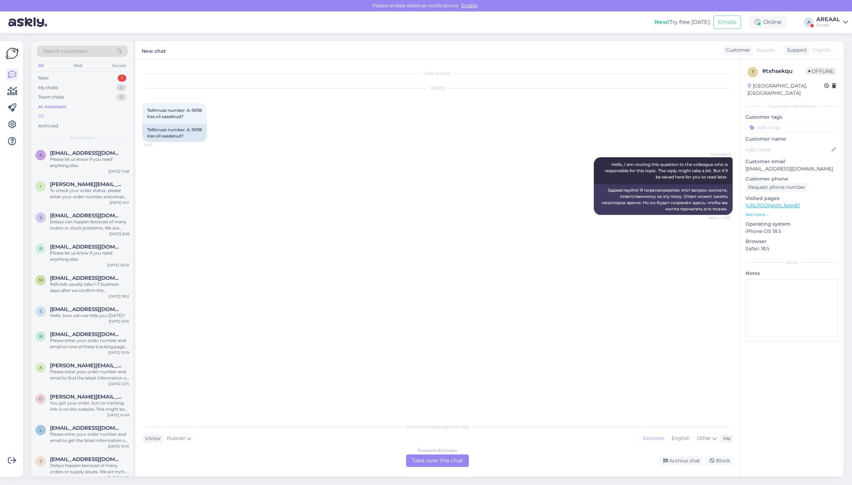
click at [58, 119] on div "All" at bounding box center [82, 116] width 91 height 10
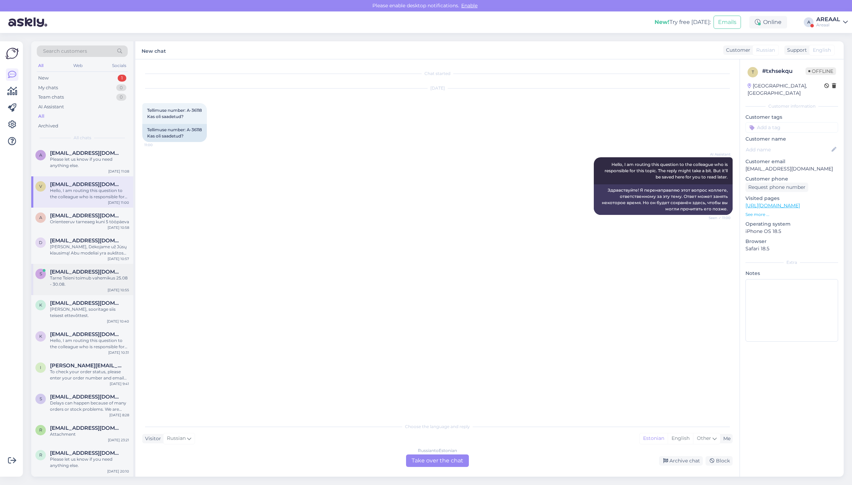
click at [79, 282] on div "Tarne Teieni toimub vahemikus 25.08 - 30.08." at bounding box center [89, 281] width 79 height 13
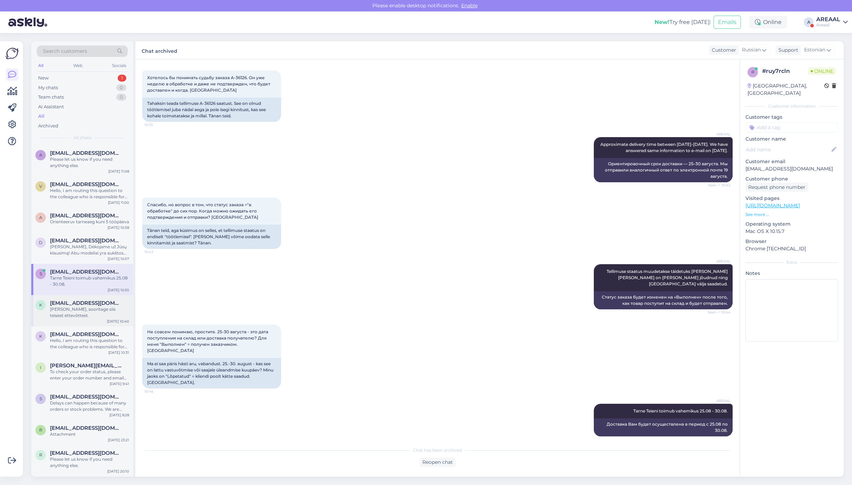
click at [84, 311] on div "Jah, sooritage siis teisest ettevõttest." at bounding box center [89, 312] width 79 height 13
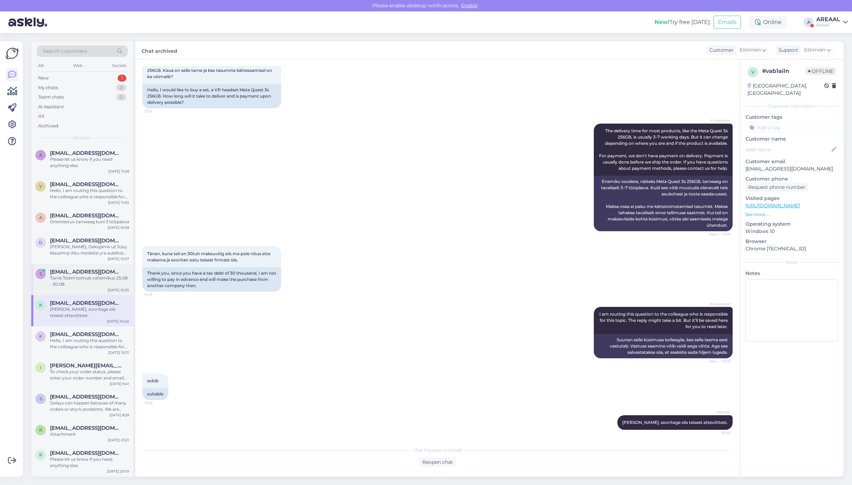
click at [80, 285] on div "Tarne Teieni toimub vahemikus 25.08 - 30.08." at bounding box center [89, 281] width 79 height 13
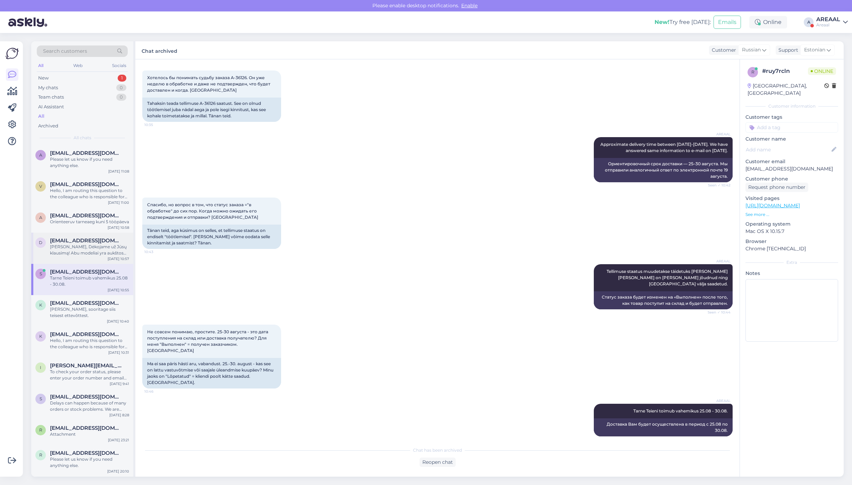
click at [75, 255] on div "[PERSON_NAME], Dėkojame už Jūsų klausimą! Abu modeliai yra aukštos kokybės OLED…" at bounding box center [89, 250] width 79 height 13
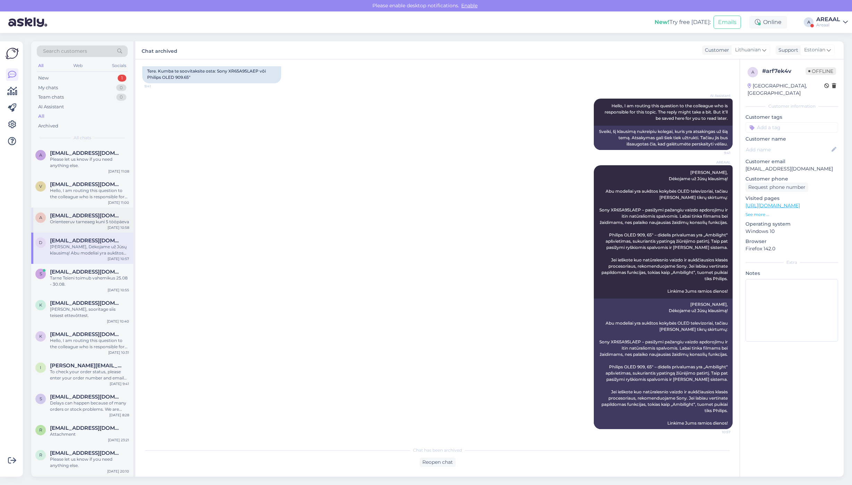
click at [89, 221] on div "Orienteeruv tarneaeg kuni 5 tööpäeva" at bounding box center [89, 222] width 79 height 6
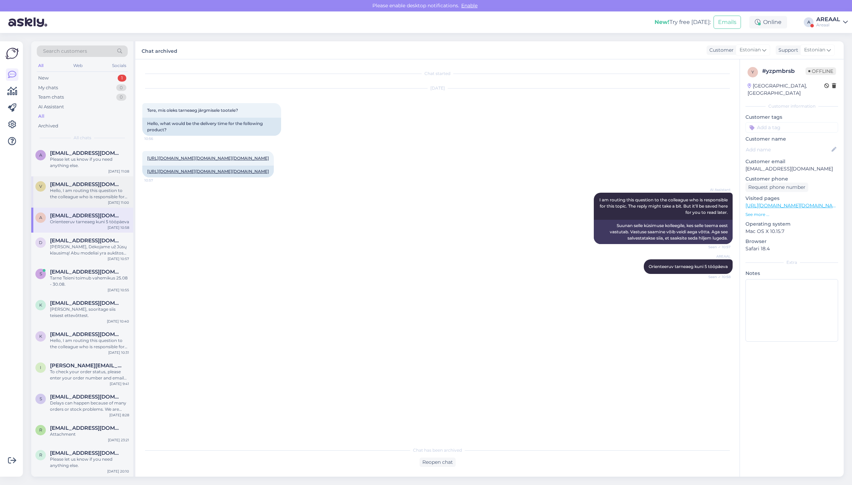
click at [89, 204] on div "v viktoriasnetkova@gmail.com Hello, I am routing this question to the colleague…" at bounding box center [82, 191] width 102 height 31
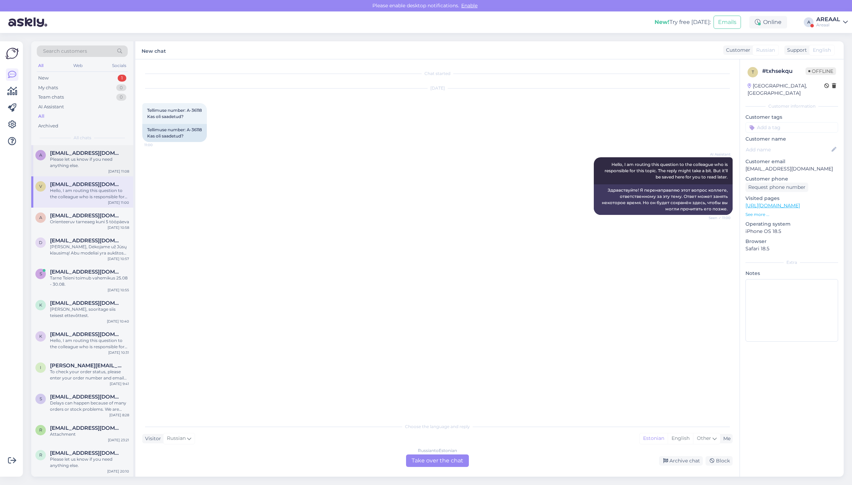
click at [96, 174] on div "a a.karpovith@gmail.com Please let us know if you need anything else. Aug 22 11…" at bounding box center [82, 160] width 102 height 31
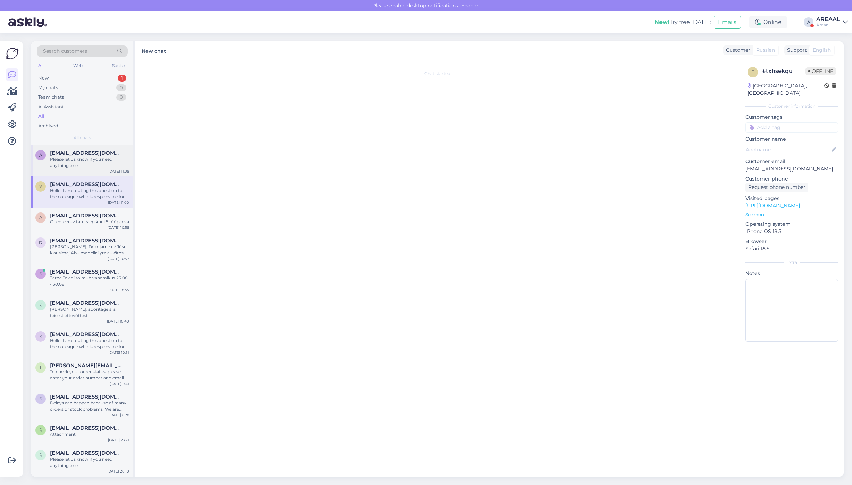
scroll to position [674, 0]
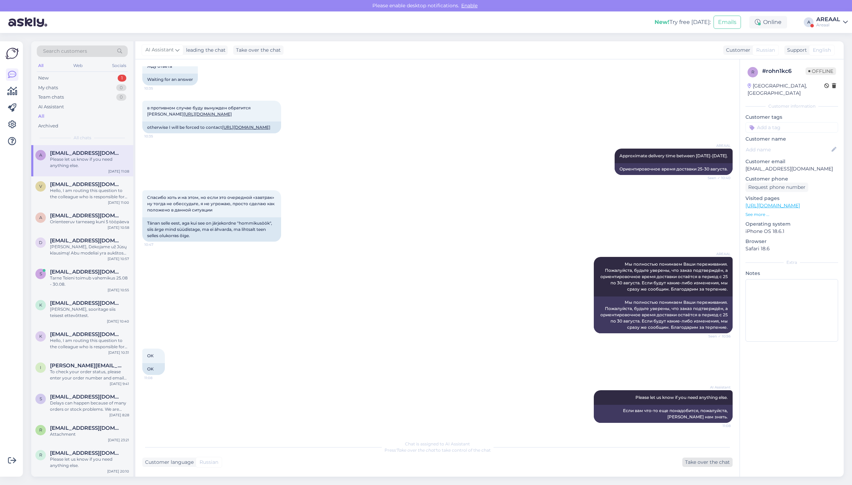
click at [706, 464] on div "Take over the chat" at bounding box center [708, 462] width 50 height 9
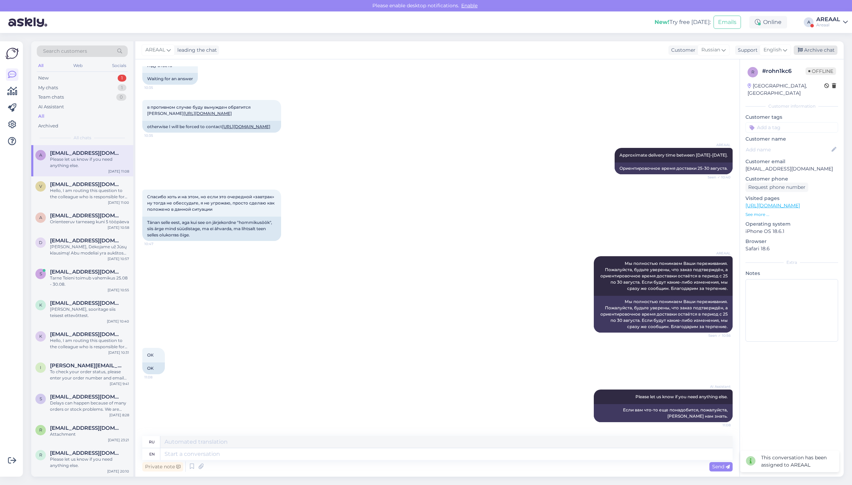
click at [821, 51] on div "Archive chat" at bounding box center [816, 49] width 44 height 9
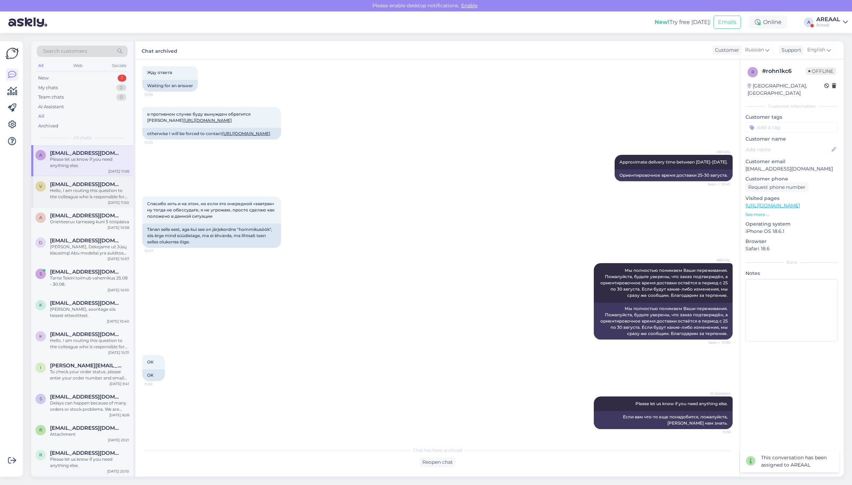
click at [98, 190] on div "Hello, I am routing this question to the colleague who is responsible for this …" at bounding box center [89, 194] width 79 height 13
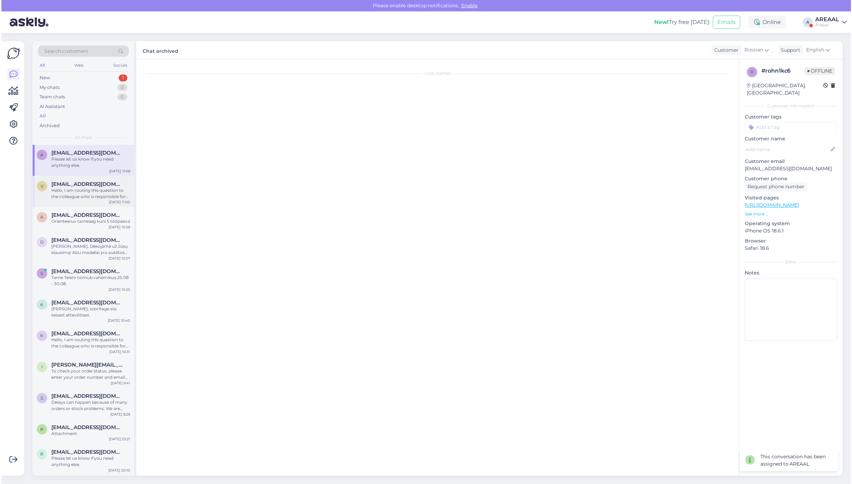
scroll to position [0, 0]
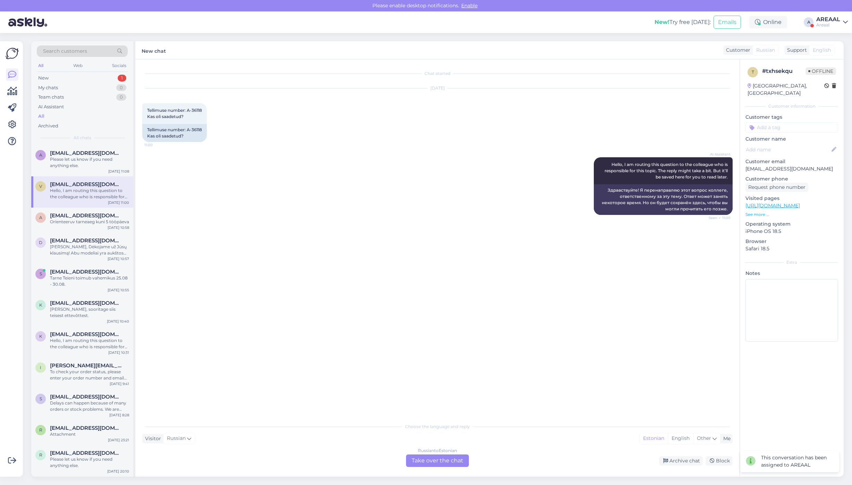
click at [828, 27] on div "Areaal" at bounding box center [829, 25] width 24 height 6
click at [835, 54] on button "Open" at bounding box center [832, 53] width 19 height 11
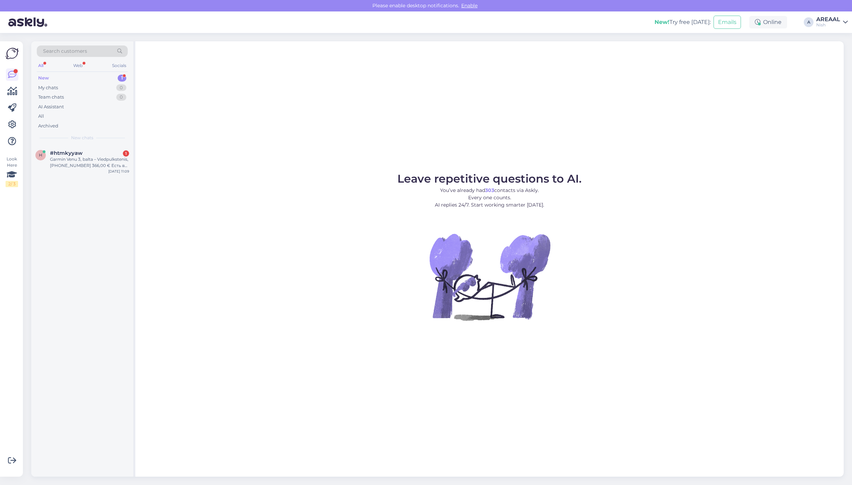
click at [826, 20] on div "AREAAL" at bounding box center [829, 20] width 24 height 6
click at [840, 40] on button "Open" at bounding box center [832, 38] width 19 height 11
click at [638, 131] on div "Leave repetitive questions to AI. You’ve already had 6,871 contacts via Askly. …" at bounding box center [489, 258] width 709 height 435
click at [286, 105] on div "Leave repetitive questions to AI. You’ve already had 6,871 contacts via Askly. …" at bounding box center [489, 258] width 709 height 435
click at [662, 172] on div "Leave repetitive questions to AI. You’ve already had 6,871 contacts via Askly. …" at bounding box center [489, 258] width 709 height 435
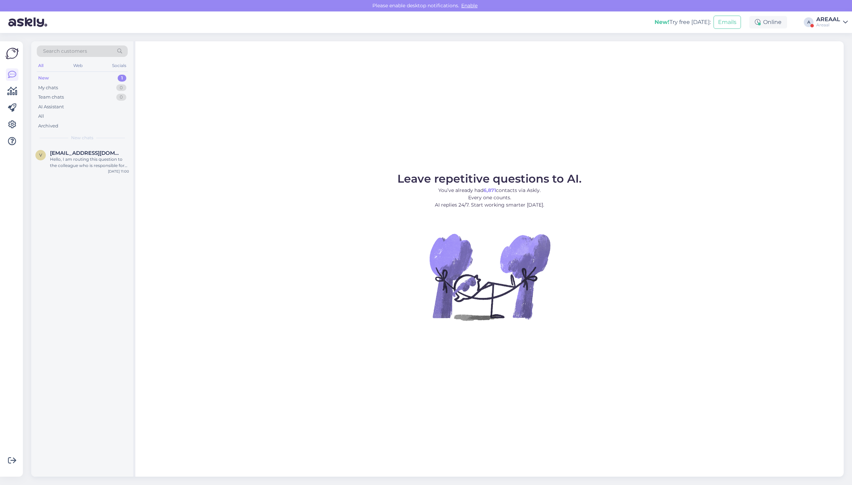
click at [778, 190] on figure "Leave repetitive questions to AI. You’ve already had 6,871 contacts via Askly. …" at bounding box center [490, 256] width 696 height 166
click at [328, 118] on div "Leave repetitive questions to AI. You’ve already had 6,871 contacts via Askly. …" at bounding box center [489, 258] width 709 height 435
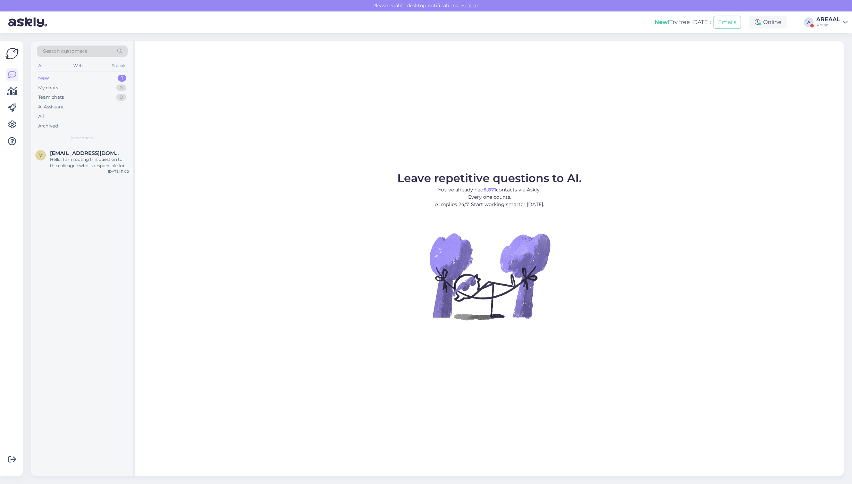
click at [360, 158] on div "Leave repetitive questions to AI. You’ve already had 6,871 contacts via Askly. …" at bounding box center [489, 258] width 709 height 434
click at [384, 128] on div "Leave repetitive questions to AI. You’ve already had 6,871 contacts via Askly. …" at bounding box center [489, 258] width 709 height 434
click at [383, 128] on div "Leave repetitive questions to AI. You’ve already had 6,871 contacts via Askly. …" at bounding box center [489, 258] width 709 height 434
click at [229, 130] on div "Leave repetitive questions to AI. You’ve already had 6,871 contacts via Askly. …" at bounding box center [489, 258] width 709 height 434
drag, startPoint x: 678, startPoint y: 101, endPoint x: 647, endPoint y: 122, distance: 37.6
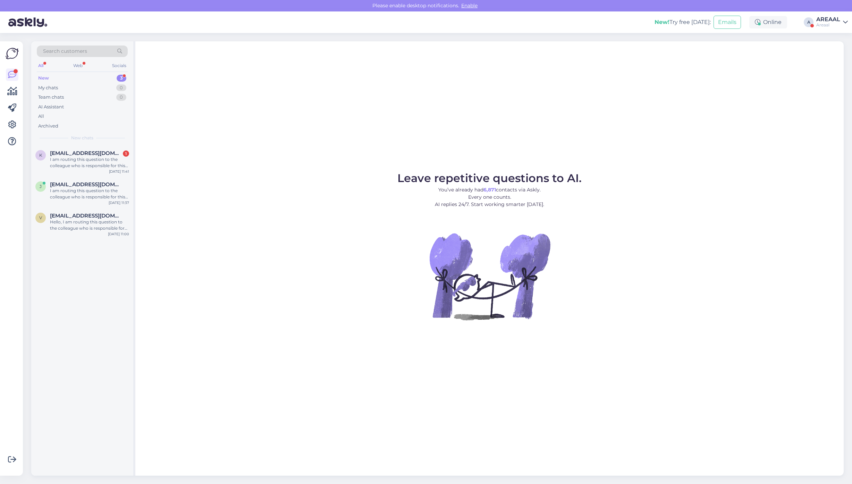
click at [677, 101] on div "Leave repetitive questions to AI. You’ve already had 6,871 contacts via Askly. …" at bounding box center [489, 258] width 709 height 434
click at [622, 137] on div "Leave repetitive questions to AI. You’ve already had 6,871 contacts via Askly. …" at bounding box center [489, 258] width 709 height 434
click at [410, 88] on div "Leave repetitive questions to AI. You’ve already had 6,871 contacts via Askly. …" at bounding box center [489, 258] width 709 height 434
click at [448, 84] on div "Leave repetitive questions to AI. You’ve already had 6,871 contacts via Askly. …" at bounding box center [489, 258] width 709 height 434
click at [599, 139] on div "Leave repetitive questions to AI. You’ve already had 6,871 contacts via Askly. …" at bounding box center [489, 258] width 709 height 434
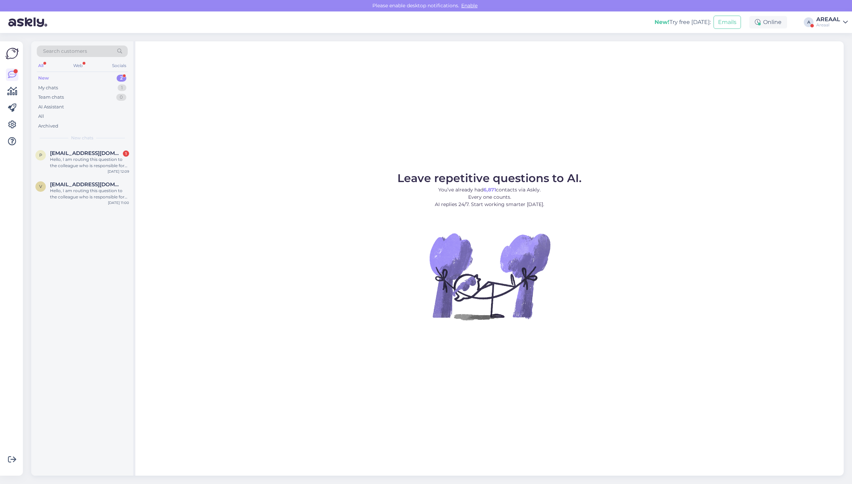
click at [549, 128] on div "Leave repetitive questions to AI. You’ve already had 6,871 contacts via Askly. …" at bounding box center [489, 258] width 709 height 434
click at [624, 191] on figure "Leave repetitive questions to AI. You’ve already had 6,871 contacts via Askly. …" at bounding box center [490, 256] width 696 height 166
click at [834, 26] on div "Areaal" at bounding box center [829, 25] width 24 height 6
click at [102, 89] on div "My chats 1" at bounding box center [82, 88] width 91 height 10
click at [110, 152] on span "[EMAIL_ADDRESS][DOMAIN_NAME]" at bounding box center [86, 153] width 72 height 6
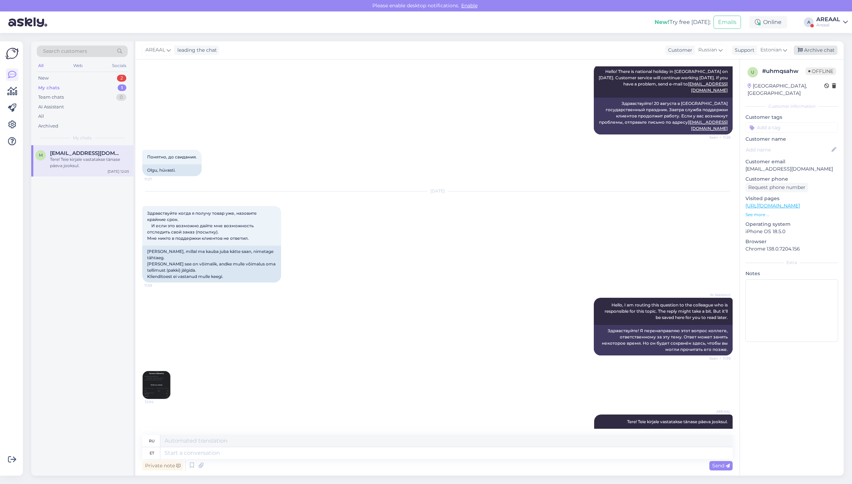
click at [818, 49] on div "Archive chat" at bounding box center [816, 49] width 44 height 9
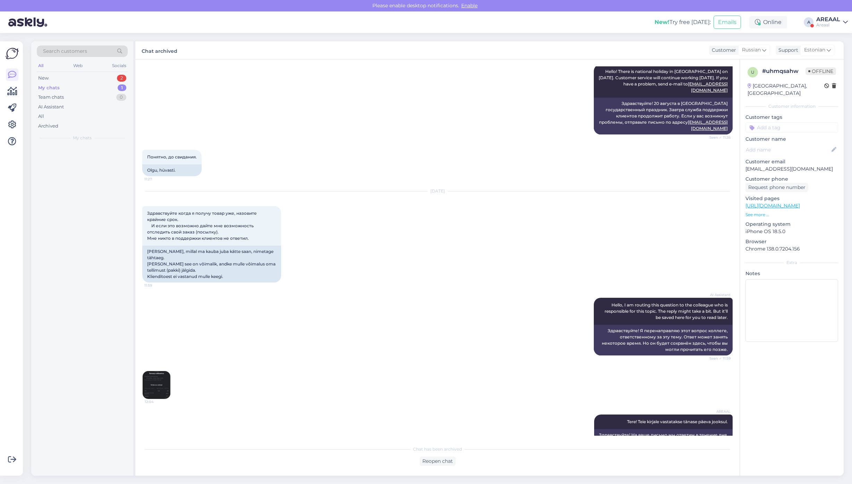
scroll to position [1855, 0]
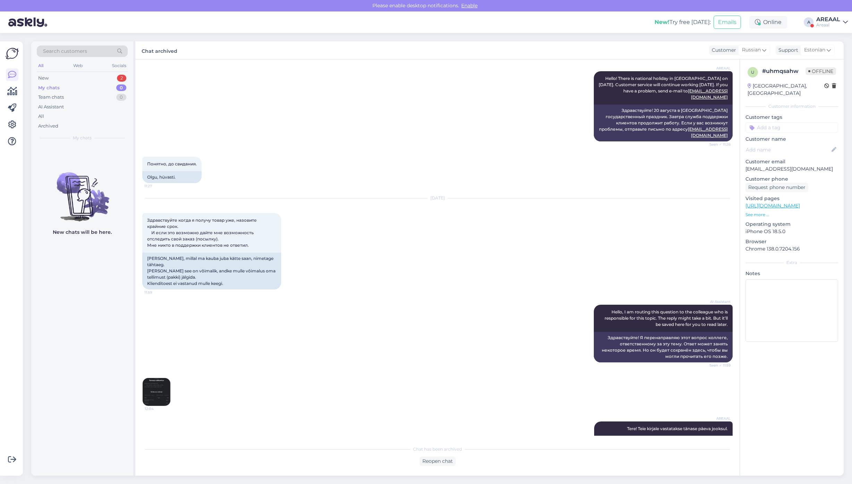
click at [102, 83] on div "My chats 0" at bounding box center [82, 88] width 91 height 10
click at [112, 77] on div "New 2" at bounding box center [82, 78] width 91 height 10
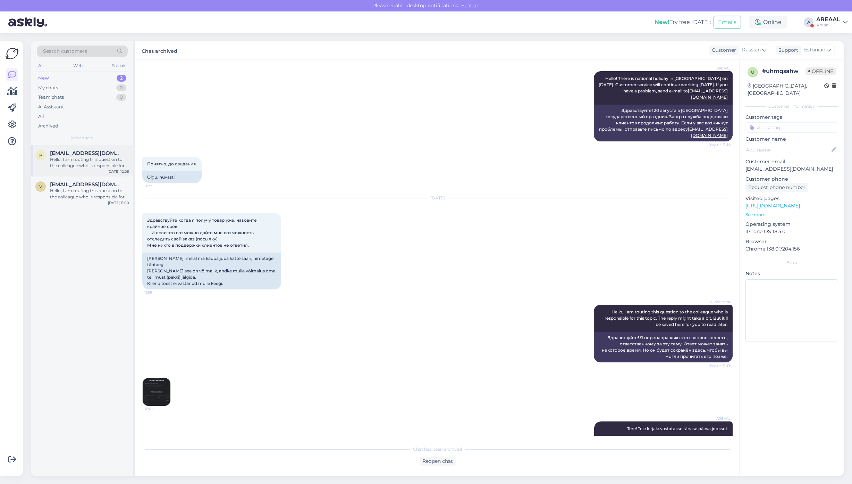
click at [99, 148] on div "p pkondrat934@gmail.com Hello, I am routing this question to the colleague who …" at bounding box center [82, 160] width 102 height 31
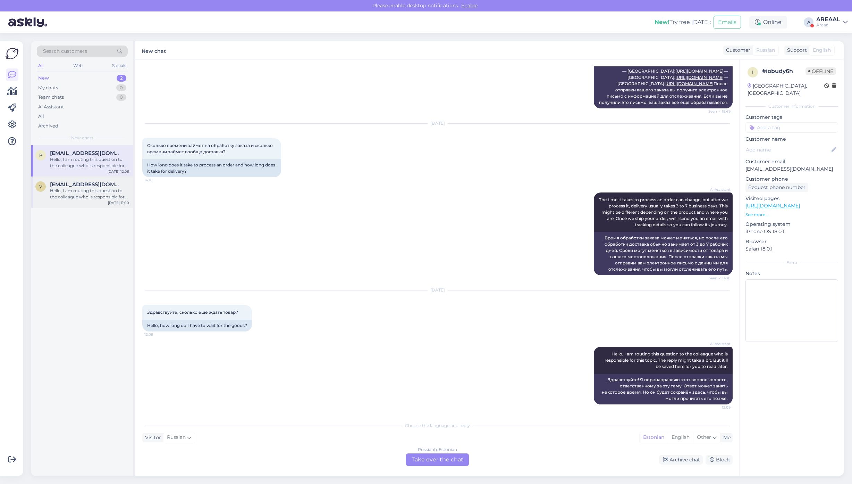
click at [90, 188] on div "Hello, I am routing this question to the colleague who is responsible for this …" at bounding box center [89, 194] width 79 height 13
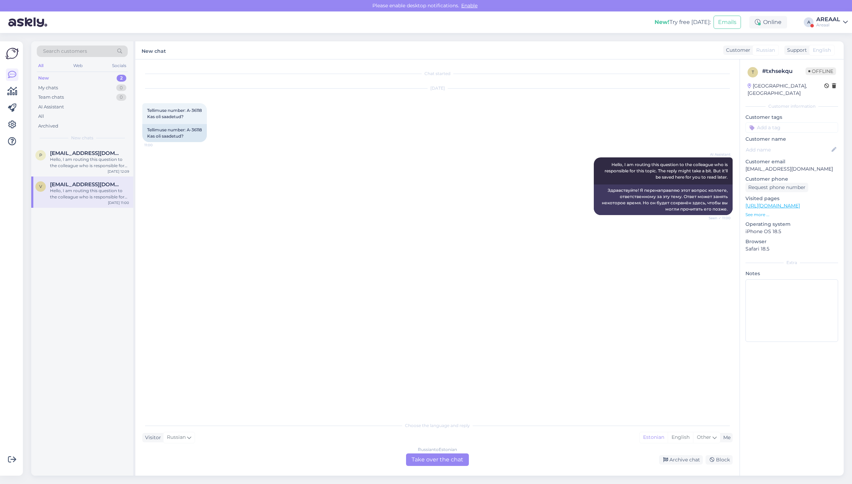
click at [350, 208] on div "AI Assistant Hello, I am routing this question to the colleague who is responsi…" at bounding box center [437, 186] width 591 height 73
click at [830, 23] on div "Areaal" at bounding box center [829, 25] width 24 height 6
click at [0, 0] on div "Nish Open" at bounding box center [0, 0] width 0 height 0
click at [837, 51] on button "Open" at bounding box center [832, 53] width 19 height 11
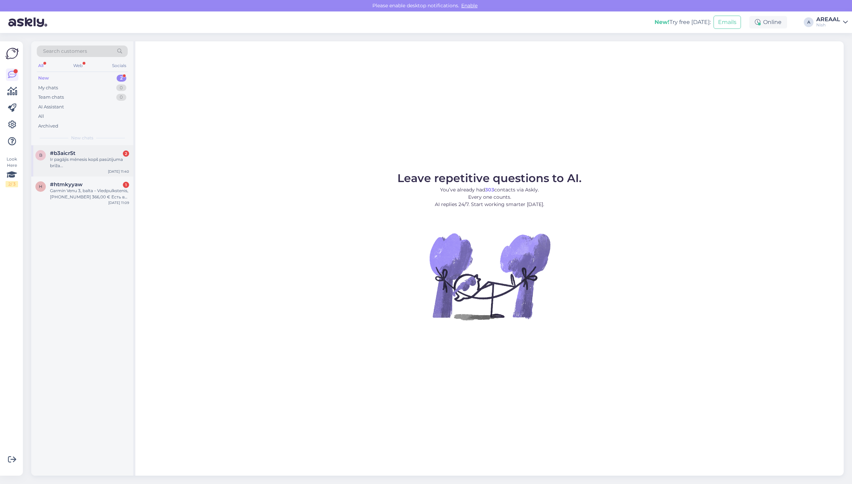
click at [121, 153] on div "#b3aicr5t 2" at bounding box center [89, 153] width 79 height 6
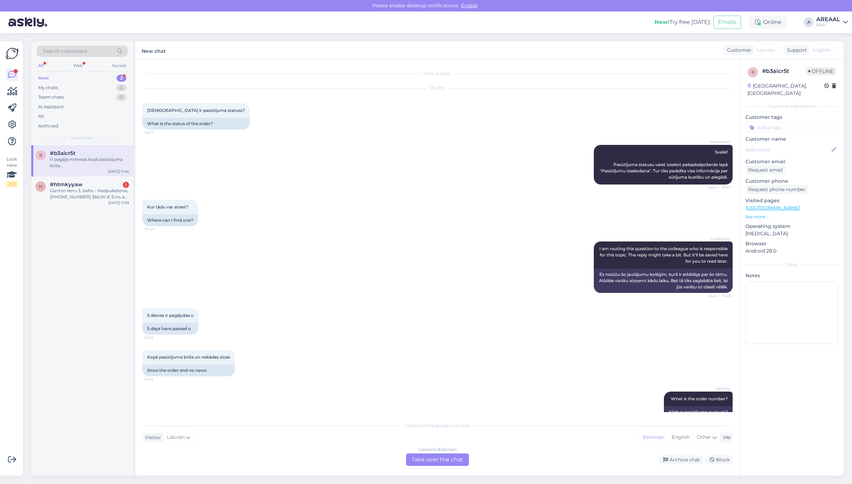
scroll to position [123, 0]
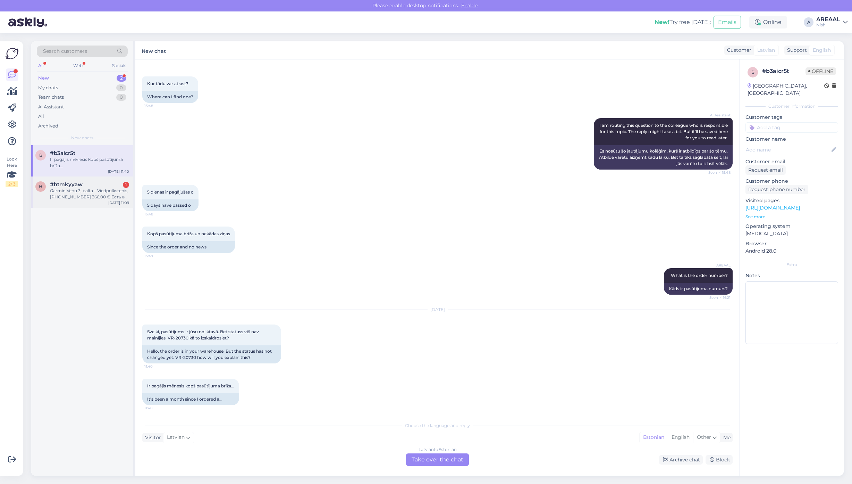
click at [55, 188] on div "Garmin Venu 3, balta – Viedpulkstenis, 010-02784-00 366,00 € Есть в наличии?" at bounding box center [89, 194] width 79 height 13
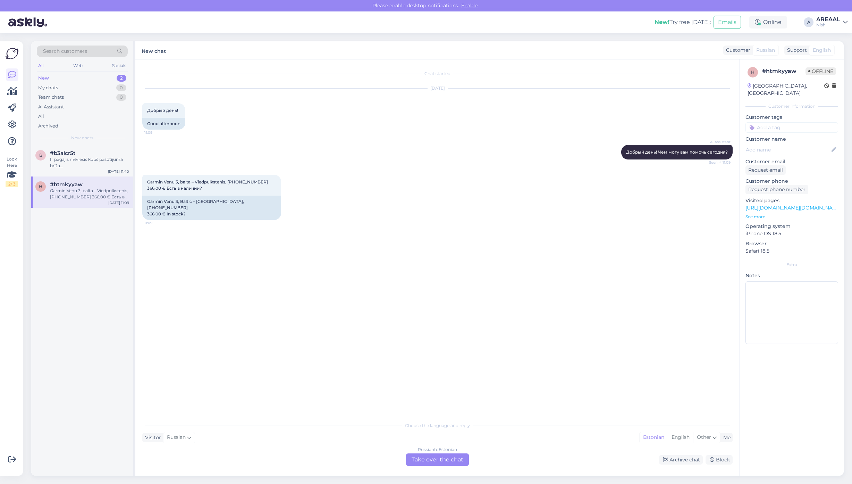
drag, startPoint x: 450, startPoint y: 460, endPoint x: 448, endPoint y: 457, distance: 3.6
click at [449, 460] on div "Russian to Estonian Take over the chat" at bounding box center [437, 459] width 63 height 13
click at [448, 450] on div "Russian to Estonian" at bounding box center [437, 449] width 39 height 6
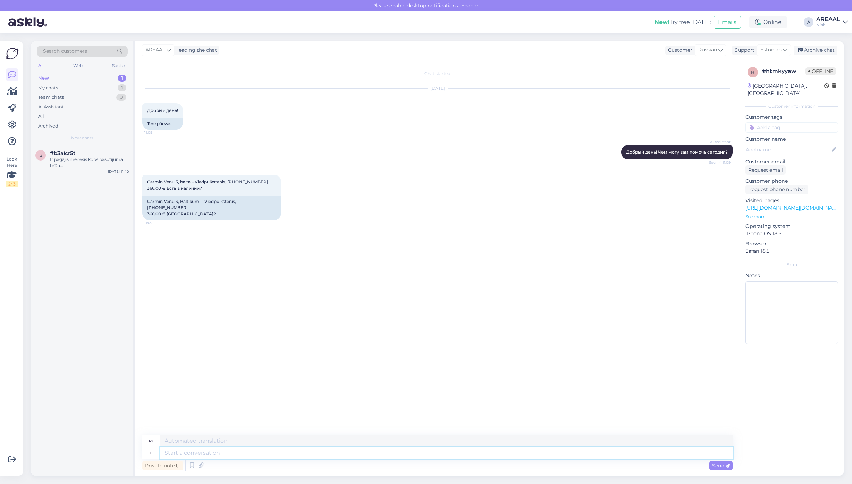
click at [448, 450] on textarea at bounding box center [446, 453] width 573 height 12
type textarea "Approximate deli"
type textarea "Приблизительный"
type textarea "Approximate delivery time"
type textarea "Ориентировочная доставка"
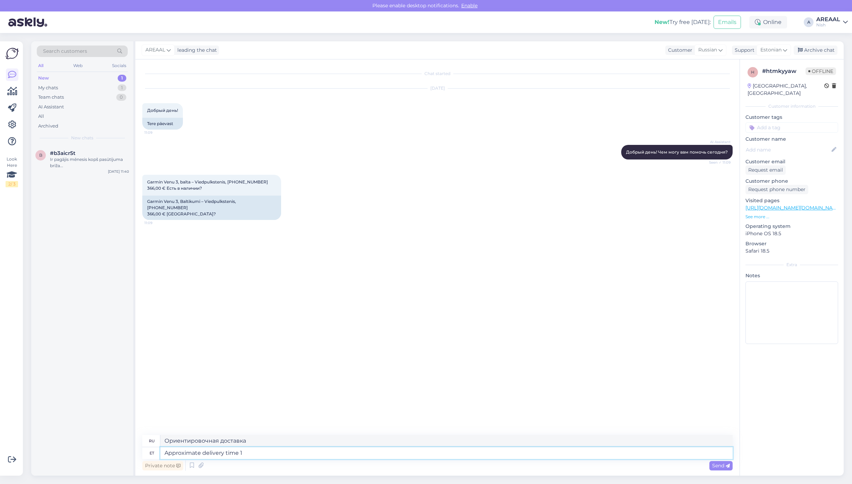
type textarea "Approximate delivery time 1-"
type textarea "Примерное время доставки"
type textarea "Approximate delivery time 1-2 we"
type textarea "Примерное время доставки 1-2"
type textarea "Approximate delivery time 1-2 weeks."
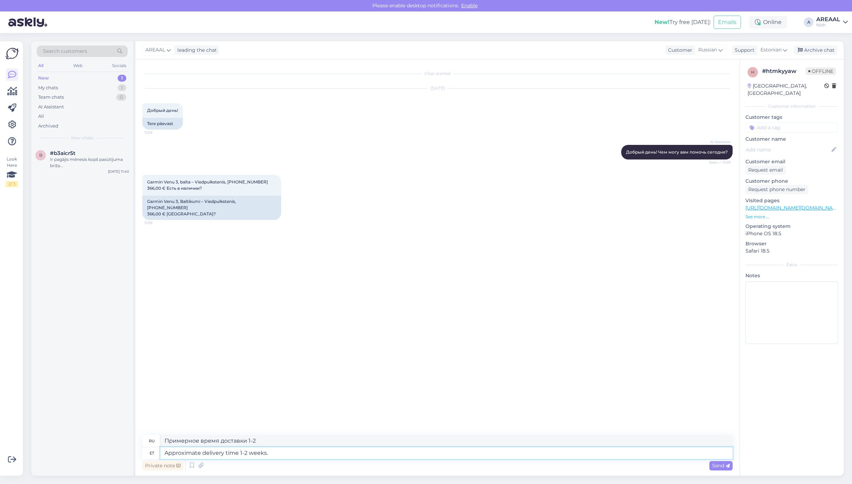
type textarea "Ориентировочный срок доставки 1-2 недели."
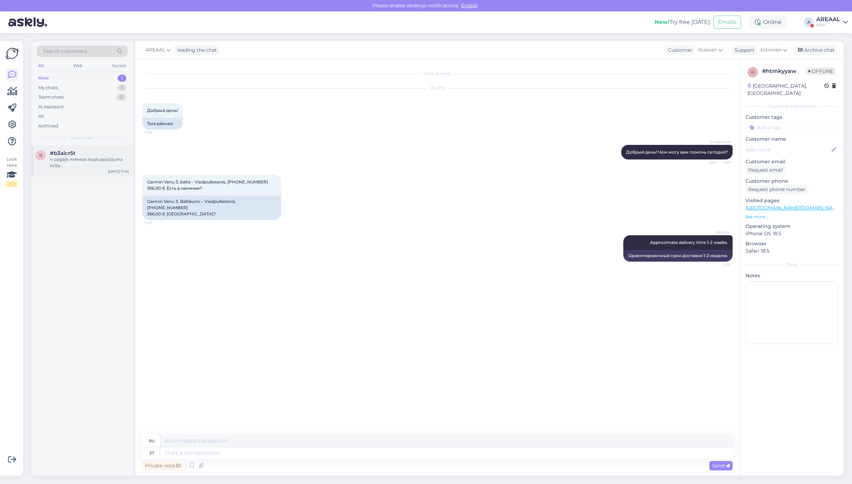
click at [101, 155] on div "#b3aicr5t" at bounding box center [89, 153] width 79 height 6
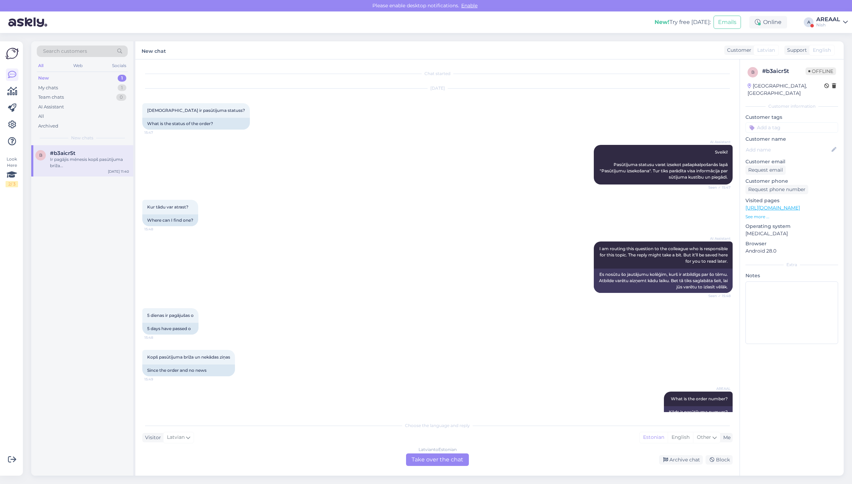
scroll to position [123, 0]
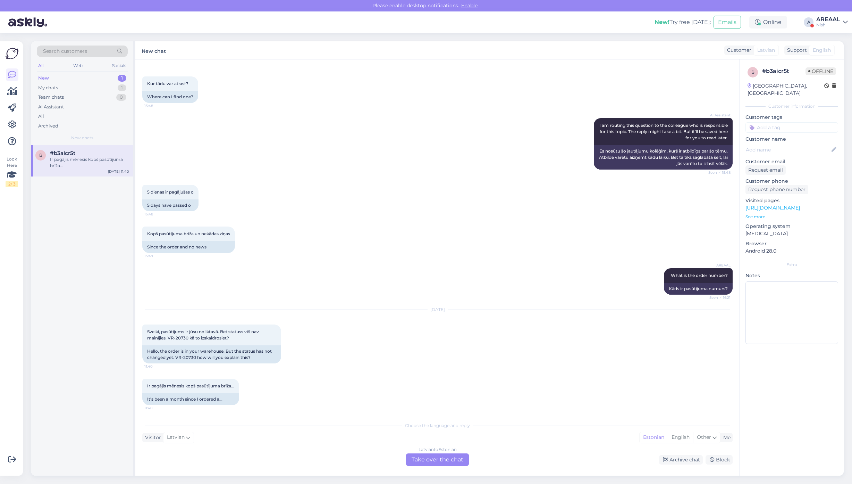
click at [433, 461] on div "Latvian to Estonian Take over the chat" at bounding box center [437, 459] width 63 height 13
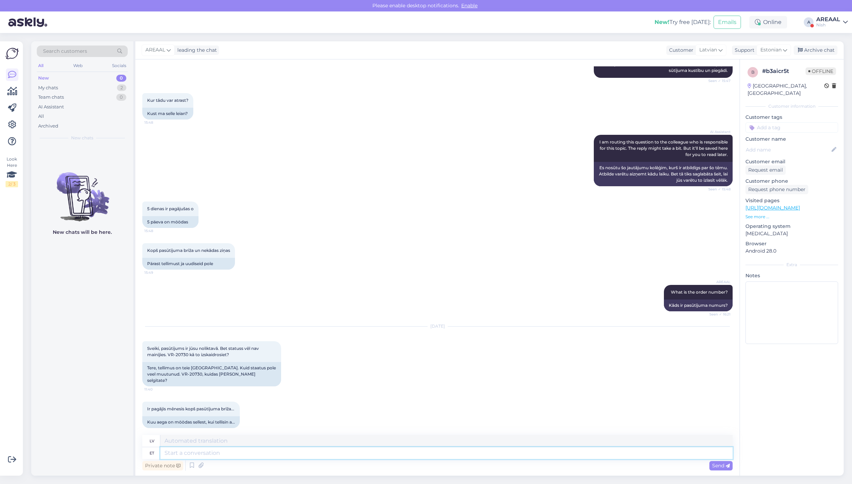
click at [423, 455] on textarea at bounding box center [446, 453] width 573 height 12
type textarea "T"
type textarea "Tere! T"
type textarea "Sveiki!"
type textarea "Tere! Teie"
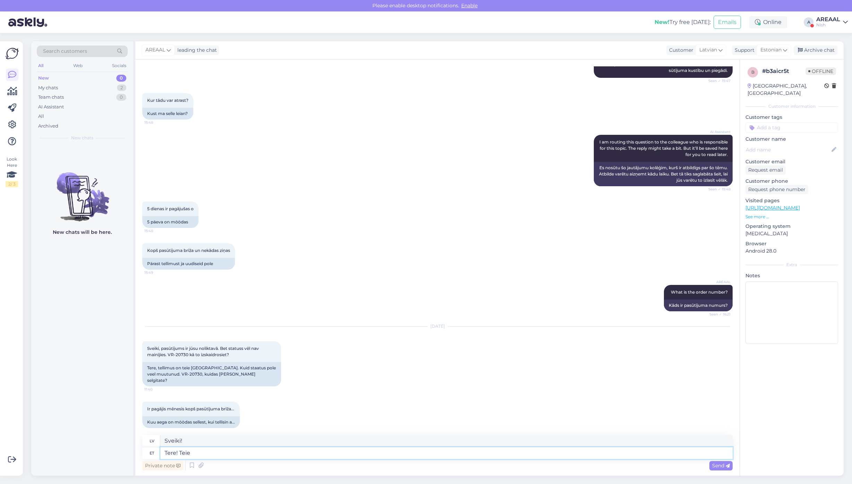
type textarea "Sveiki! Tu"
type textarea "Tere! Teie kirjale vas"
type textarea "Sveiki! Uz jūsu vēstuli"
type textarea "Tere! Teie kirjale vastatakse tänase"
type textarea "Sveiki! Uz jūsu vēstuli tiks atbildēts."
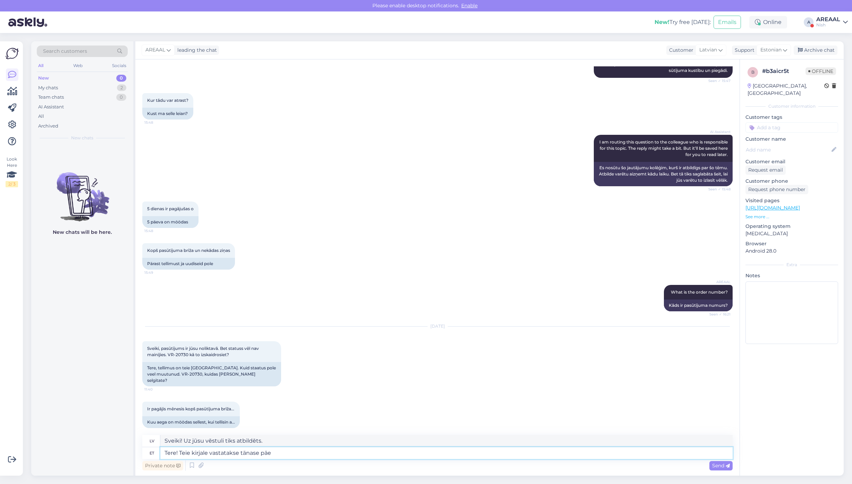
type textarea "Tere! Teie kirjale vastatakse tänase päev"
type textarea "Sveiki! Uz jūsu vēstuli tiks atbildēts šodien."
type textarea "Tere! Teie kirjale vastatakse tänase päeva jooksul."
type textarea "Sveiki! Uz jūsu vēstuli tiks atbildēts dienas laikā."
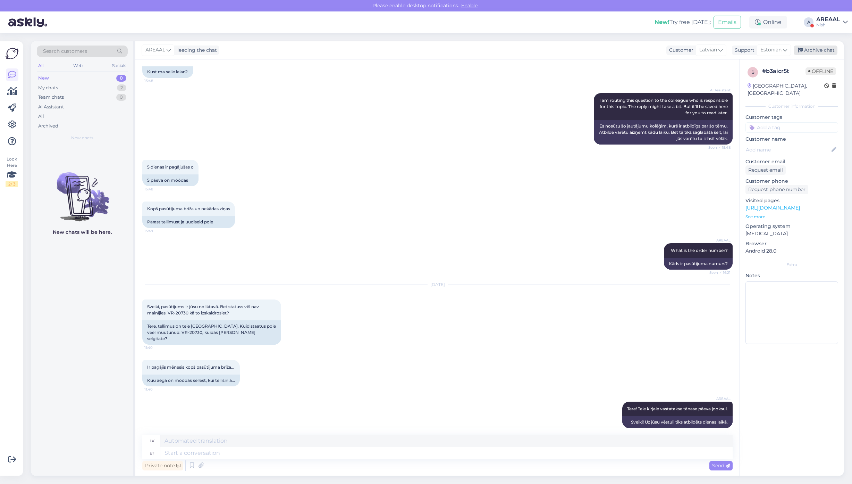
click at [830, 47] on div "Archive chat" at bounding box center [816, 49] width 44 height 9
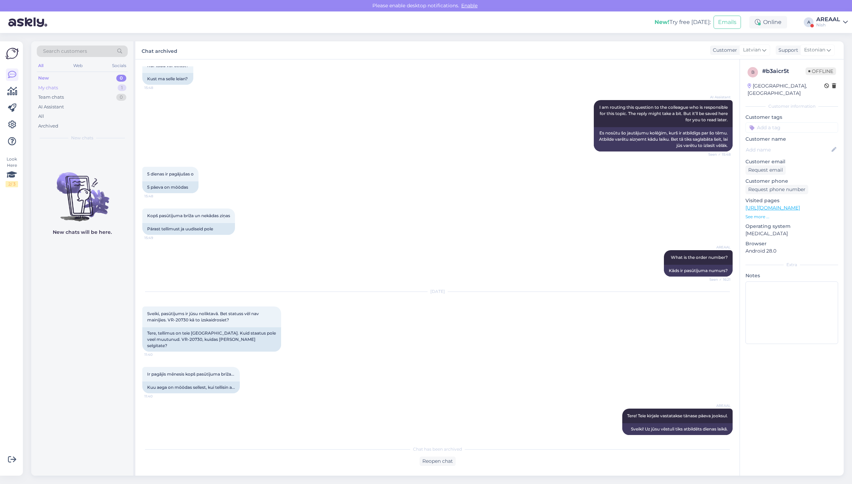
click at [115, 89] on div "My chats 1" at bounding box center [82, 88] width 91 height 10
click at [97, 159] on div "Approximate delivery time 1-2 weeks." at bounding box center [89, 159] width 79 height 6
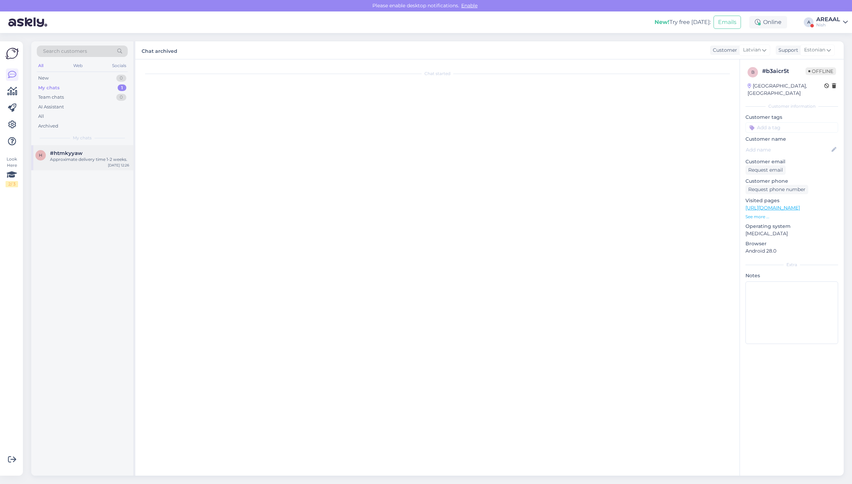
scroll to position [0, 0]
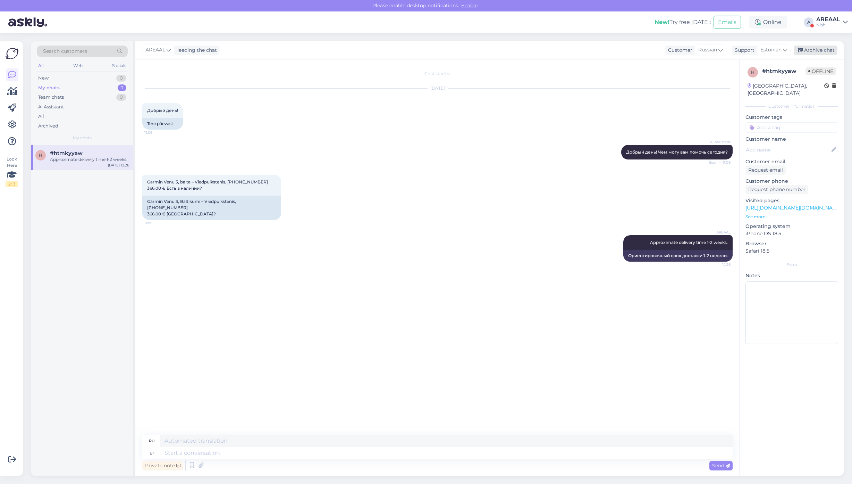
click at [816, 49] on div "Archive chat" at bounding box center [816, 49] width 44 height 9
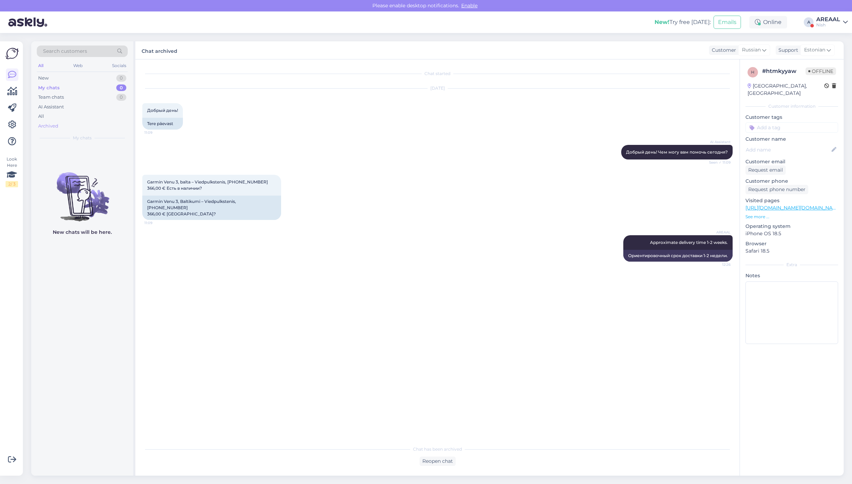
click at [71, 121] on div "Archived" at bounding box center [82, 126] width 91 height 10
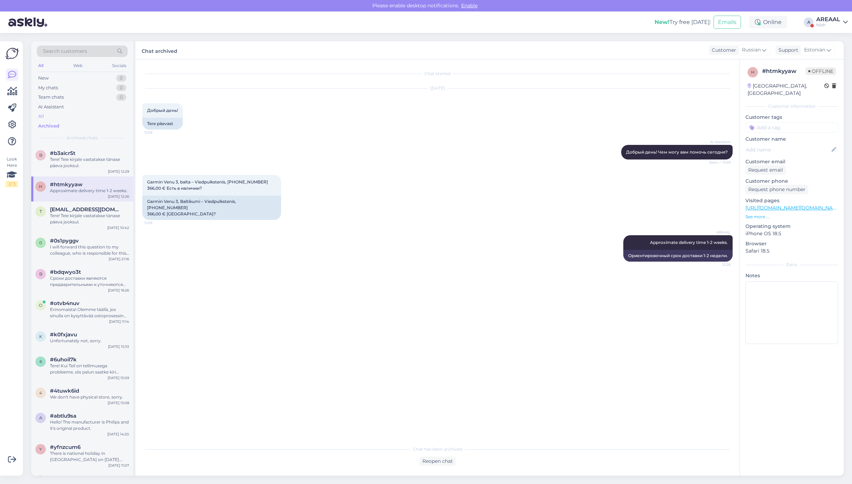
click at [75, 115] on div "All" at bounding box center [82, 116] width 91 height 10
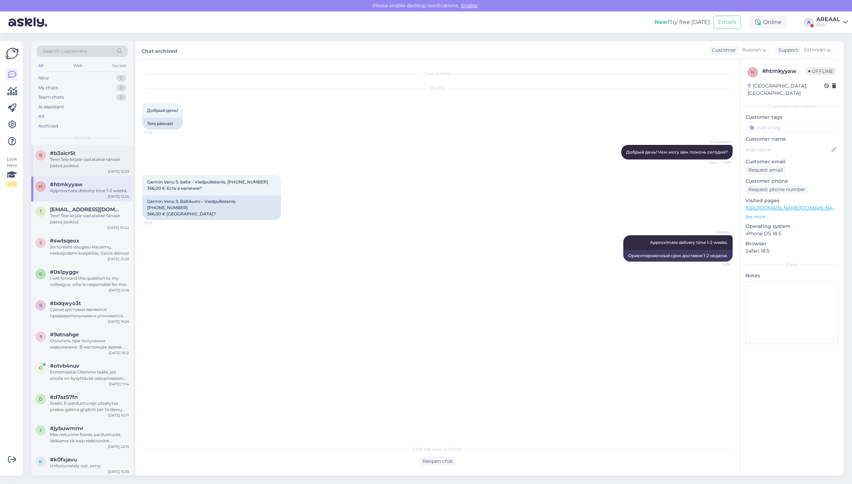
click at [75, 166] on div "Tere! Teie kirjale vastatakse tänase päeva jooksul." at bounding box center [89, 162] width 79 height 13
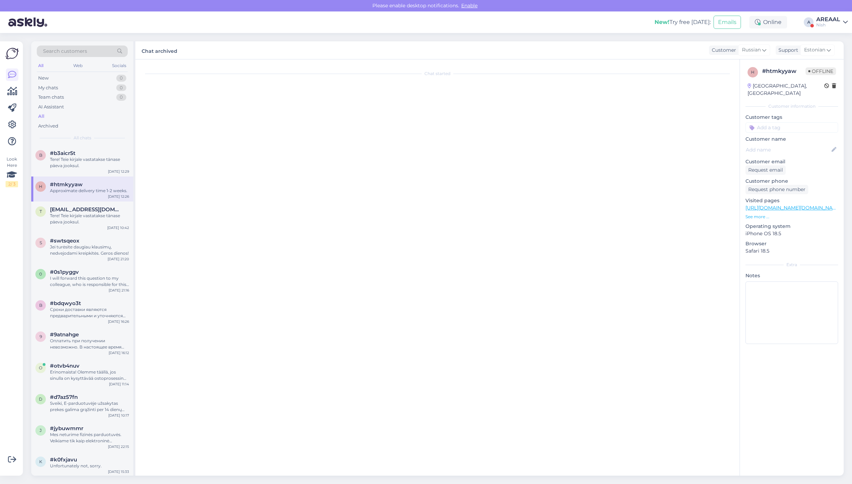
scroll to position [141, 0]
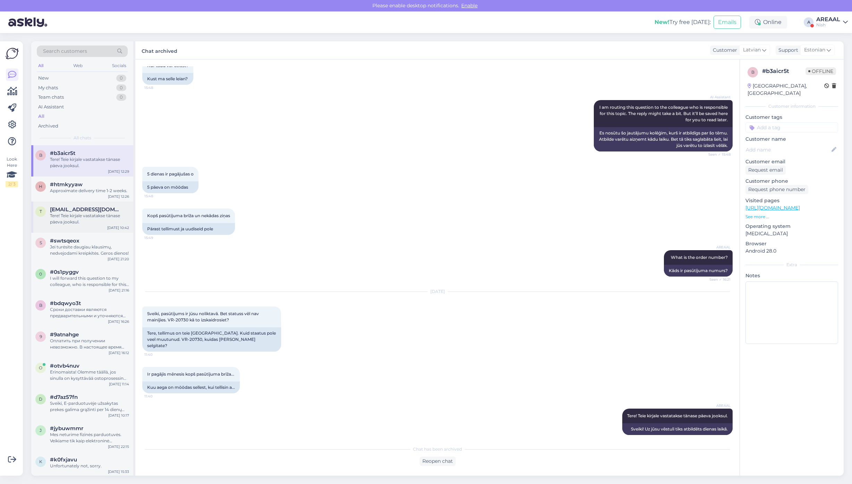
click at [80, 218] on div "Tere! Teie kirjale vastatakse tänase päeva jooksul." at bounding box center [89, 219] width 79 height 13
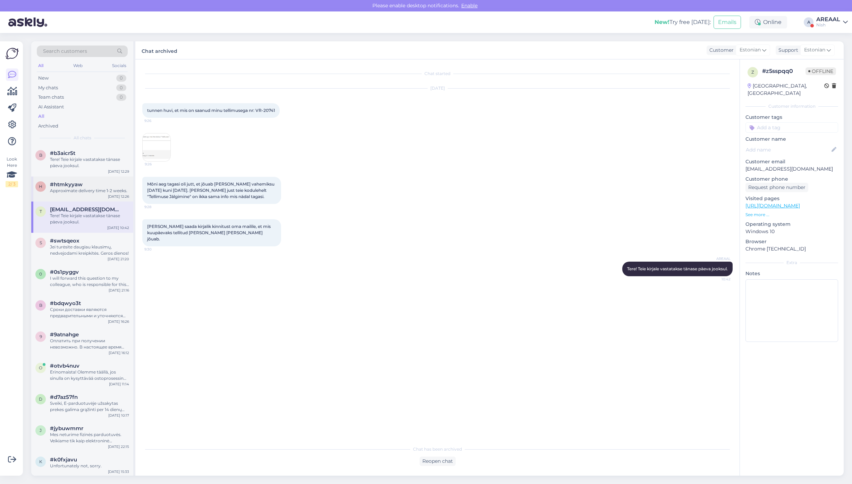
click at [77, 178] on div "h #htmkyyaw Approximate delivery time 1-2 weeks. Aug 22 12:26" at bounding box center [82, 188] width 102 height 25
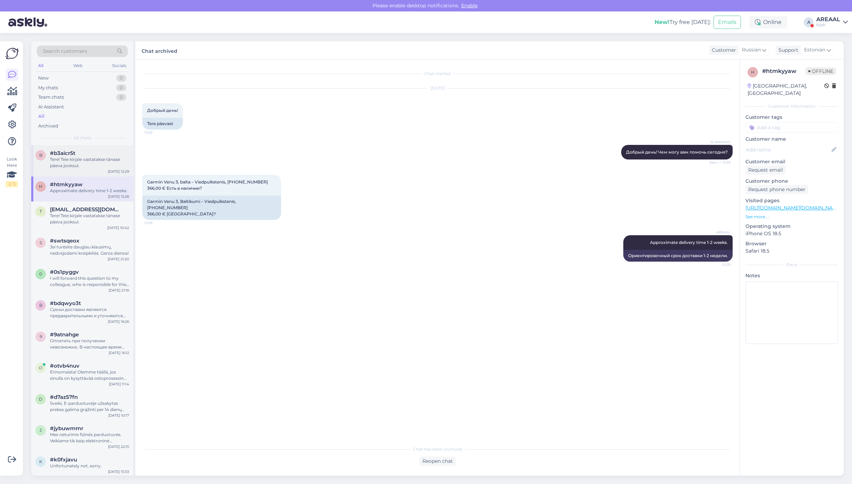
click at [84, 161] on div "Tere! Teie kirjale vastatakse tänase päeva jooksul." at bounding box center [89, 162] width 79 height 13
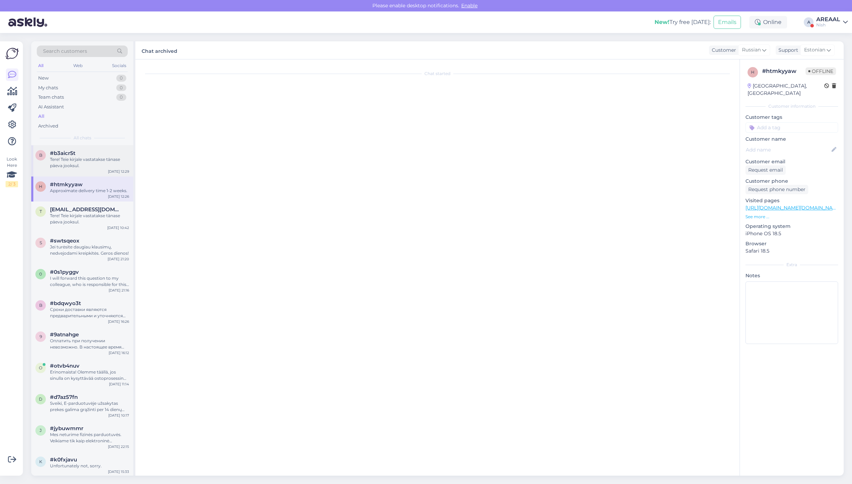
scroll to position [141, 0]
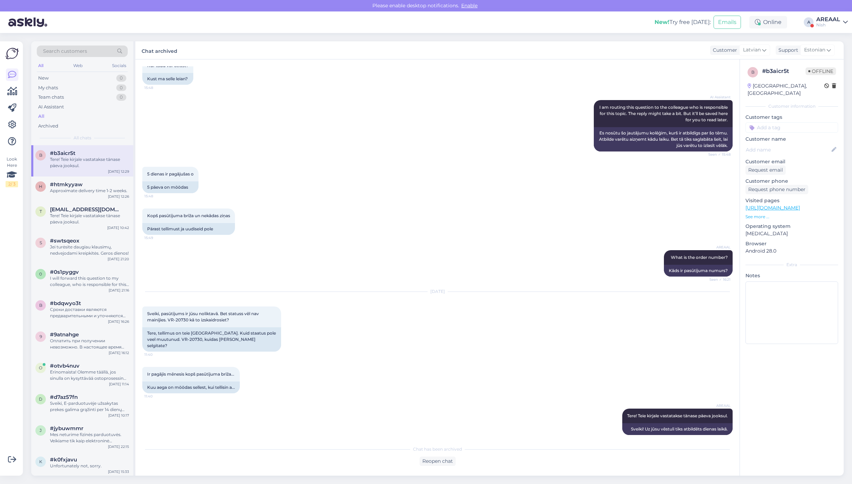
click at [840, 14] on div "New! Try free today: Emails Online A AREAAL Nish" at bounding box center [426, 22] width 852 height 22
click at [833, 25] on div "Nish" at bounding box center [829, 25] width 24 height 6
click at [838, 42] on button "Open" at bounding box center [832, 38] width 19 height 11
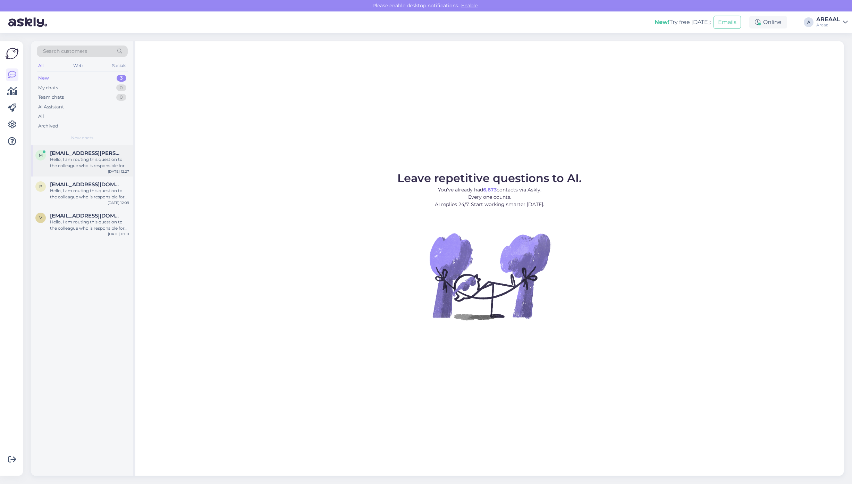
click at [92, 169] on div "m marten.pulles@hotmail.com Hello, I am routing this question to the colleague …" at bounding box center [82, 160] width 102 height 31
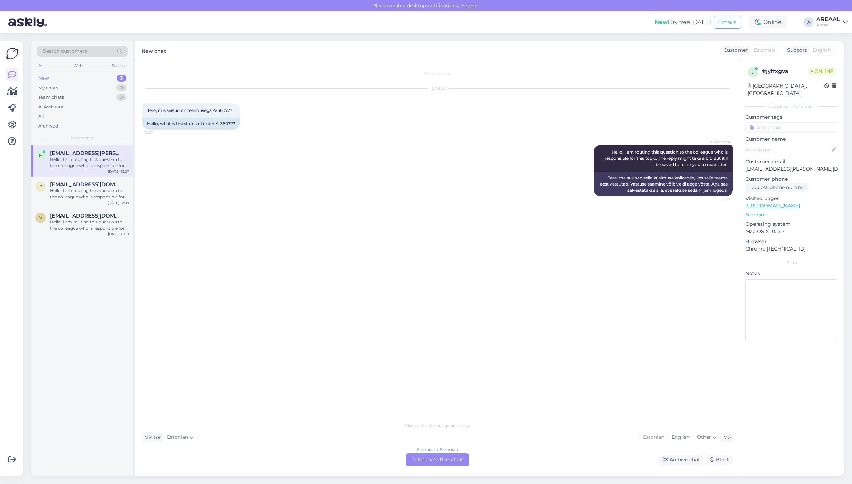
click at [282, 133] on div "Aug 22 2025 Tere, mis seisud on tellimusega A-36072? 12:27 Hello, what is the s…" at bounding box center [437, 109] width 591 height 56
click at [422, 460] on div "Estonian to Estonian Take over the chat" at bounding box center [437, 459] width 63 height 13
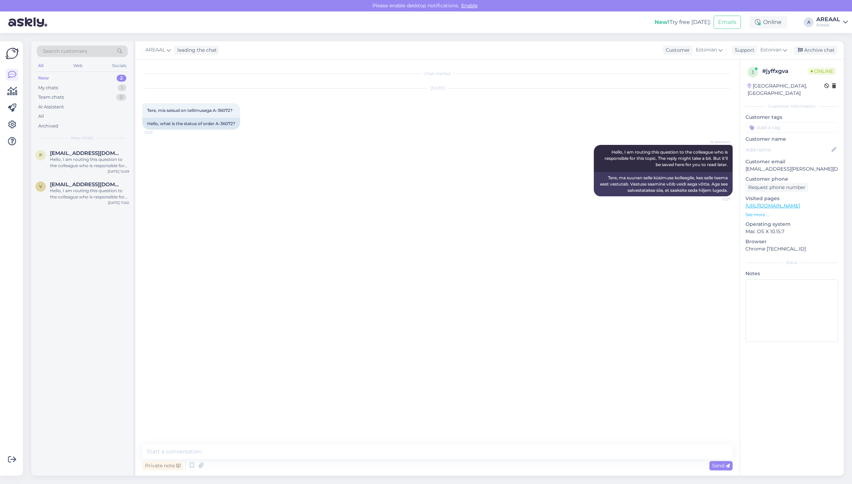
click at [421, 449] on textarea at bounding box center [437, 451] width 591 height 15
click at [347, 458] on textarea at bounding box center [437, 451] width 591 height 15
type textarea "Orienteeruv tarneaeg vahemikus 26.08-30.08"
click at [292, 200] on div "AI Assistant Hello, I am routing this question to the colleague who is responsi…" at bounding box center [437, 170] width 591 height 67
click at [819, 50] on div "Archive chat" at bounding box center [816, 49] width 44 height 9
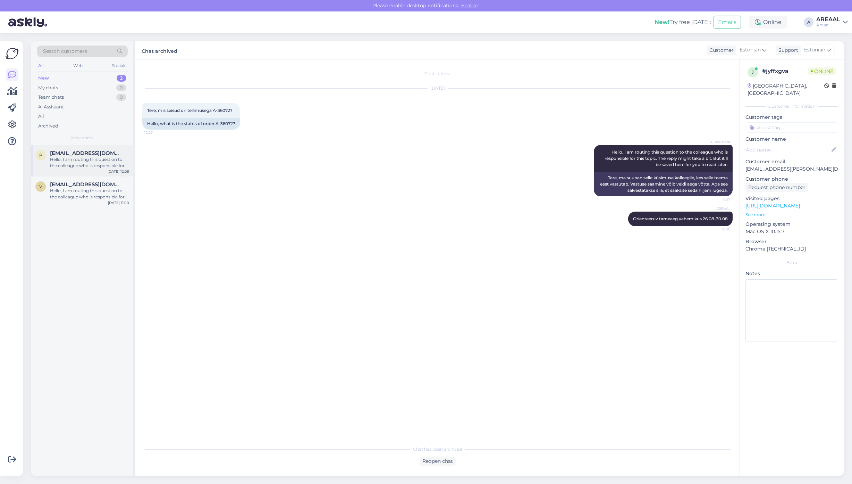
click at [75, 161] on div "Hello, I am routing this question to the colleague who is responsible for this …" at bounding box center [89, 162] width 79 height 13
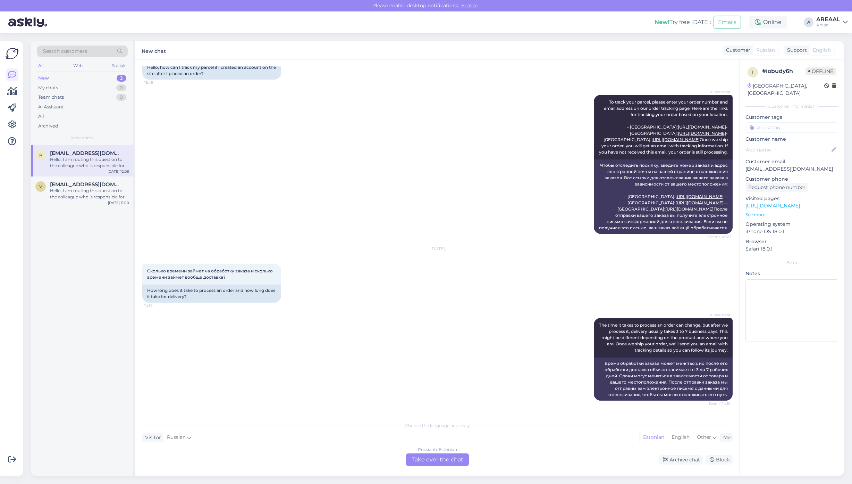
scroll to position [0, 0]
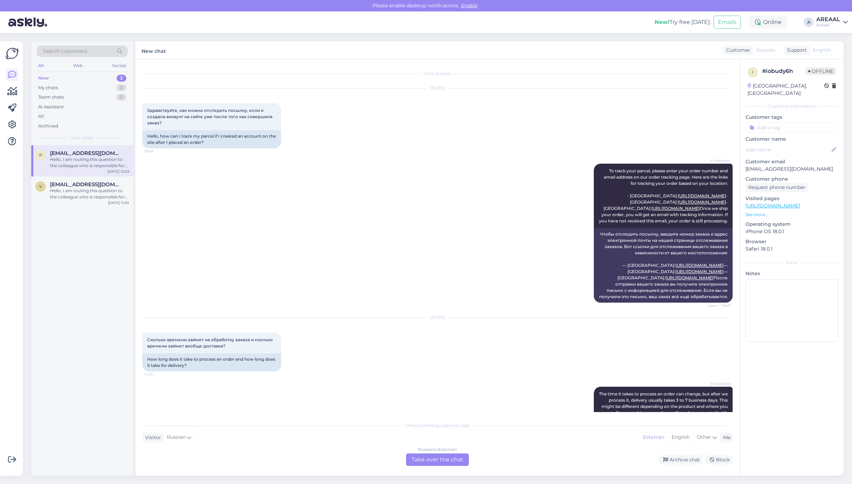
click at [767, 165] on p "[EMAIL_ADDRESS][DOMAIN_NAME]" at bounding box center [792, 168] width 93 height 7
copy p "[EMAIL_ADDRESS][DOMAIN_NAME]"
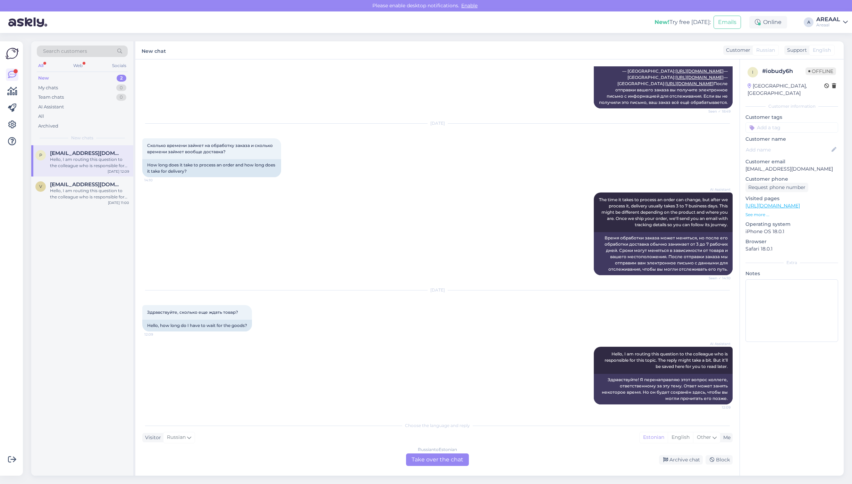
click at [339, 185] on div "AI Assistant The time it takes to process an order can change, but after we pro…" at bounding box center [437, 234] width 591 height 98
click at [803, 306] on textarea at bounding box center [792, 310] width 93 height 63
click at [719, 363] on div "AI Assistant Hello, I am routing this question to the colleague who is responsi…" at bounding box center [663, 360] width 139 height 27
click at [252, 214] on div "AI Assistant The time it takes to process an order can change, but after we pro…" at bounding box center [437, 234] width 591 height 98
click at [446, 459] on div "Russian to Estonian Take over the chat" at bounding box center [437, 459] width 63 height 13
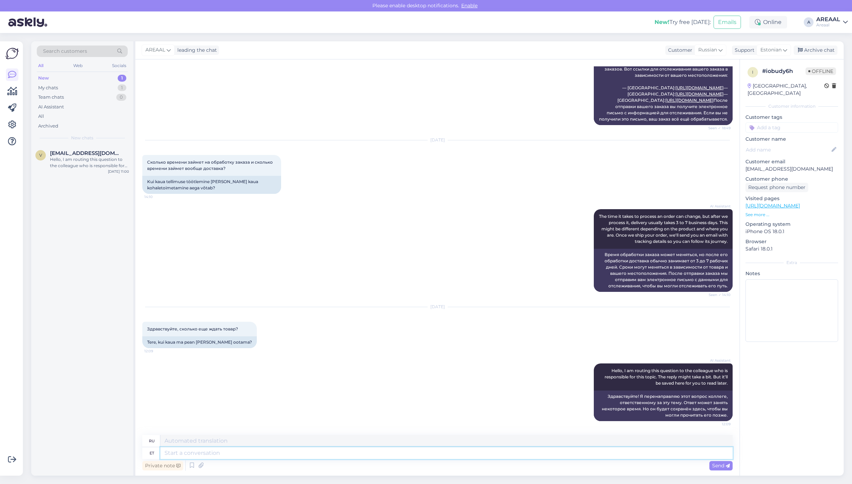
click at [434, 452] on textarea at bounding box center [446, 453] width 573 height 12
paste textarea "К сожалению, вынуждены сообщить, что поступление Razer Kraken Kitty V2 на наш с…"
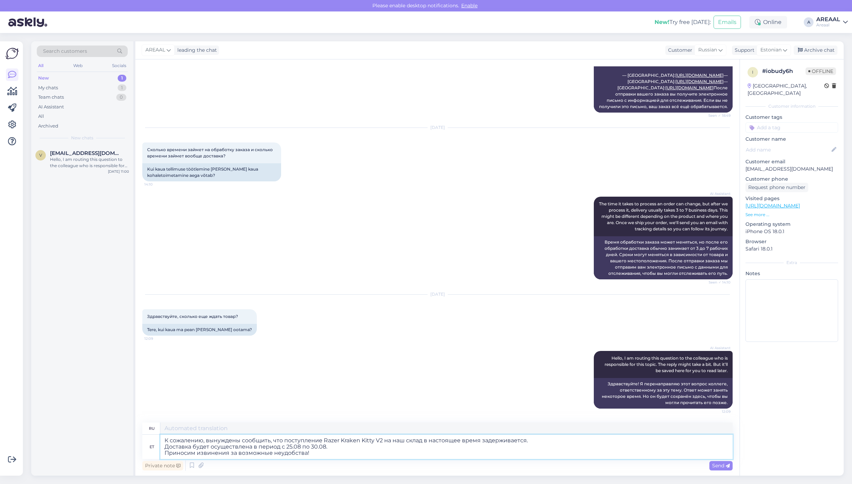
type textarea "К сожалению, вынуждены сообщить, что поступление Razer Kraken Kitty V2 на наш с…"
click at [420, 431] on textarea at bounding box center [446, 428] width 573 height 12
paste textarea "К сожалению, вынуждены сообщить, что поступление Razer Kraken Kitty V2 на наш с…"
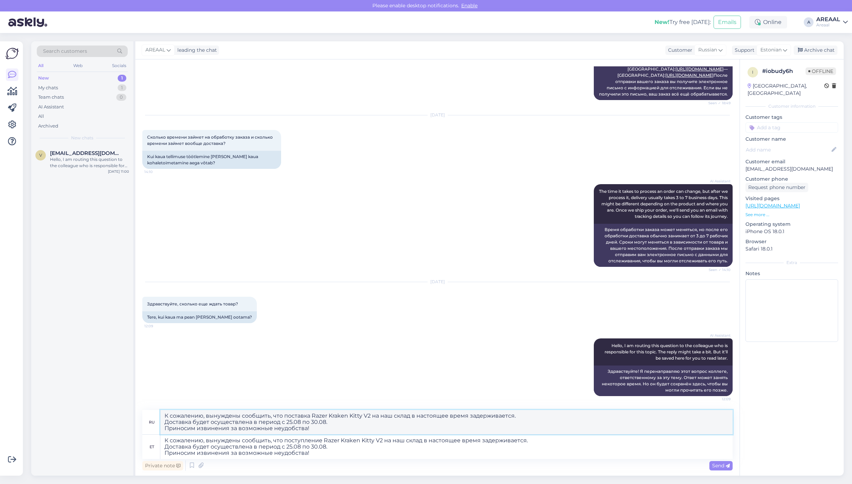
paste textarea "упление"
type textarea "К сожалению, вынуждены сообщить, что поступление Razer Kraken Kitty V2 на наш с…"
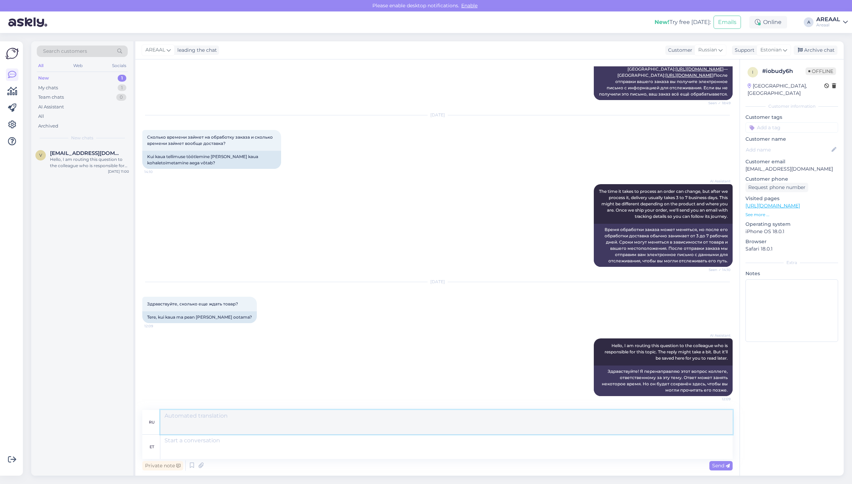
scroll to position [287, 0]
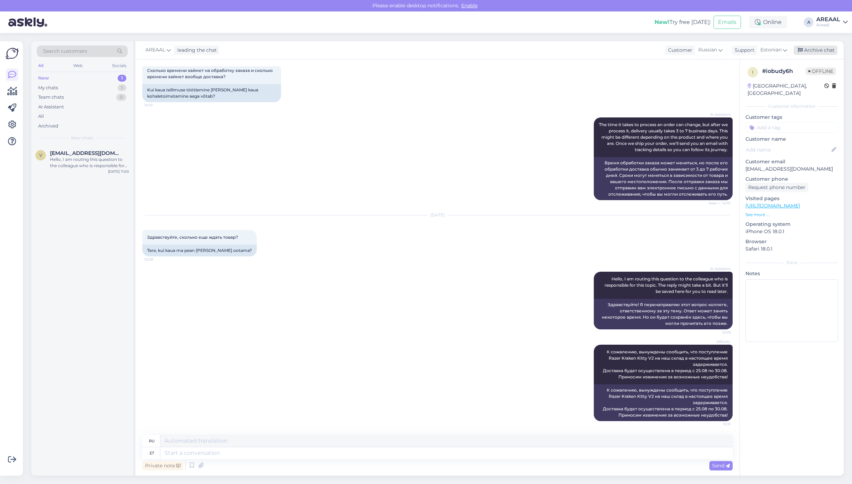
click at [829, 50] on div "Archive chat" at bounding box center [816, 49] width 44 height 9
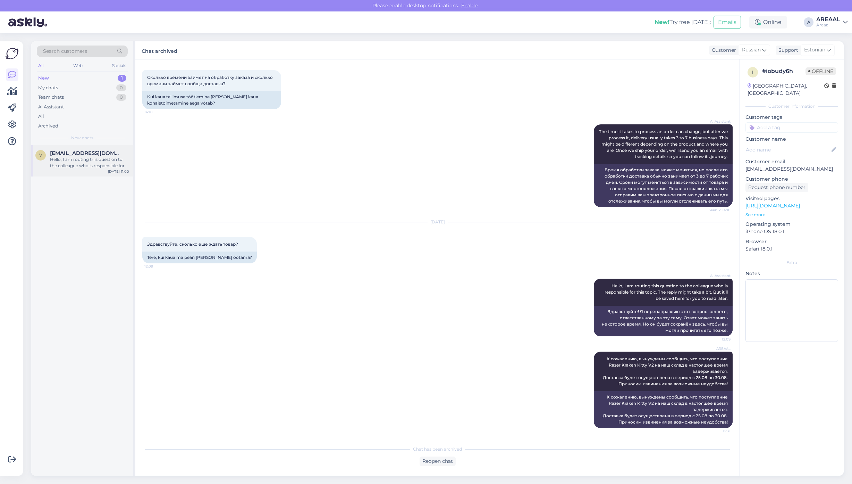
click at [85, 155] on span "[EMAIL_ADDRESS][DOMAIN_NAME]" at bounding box center [86, 153] width 72 height 6
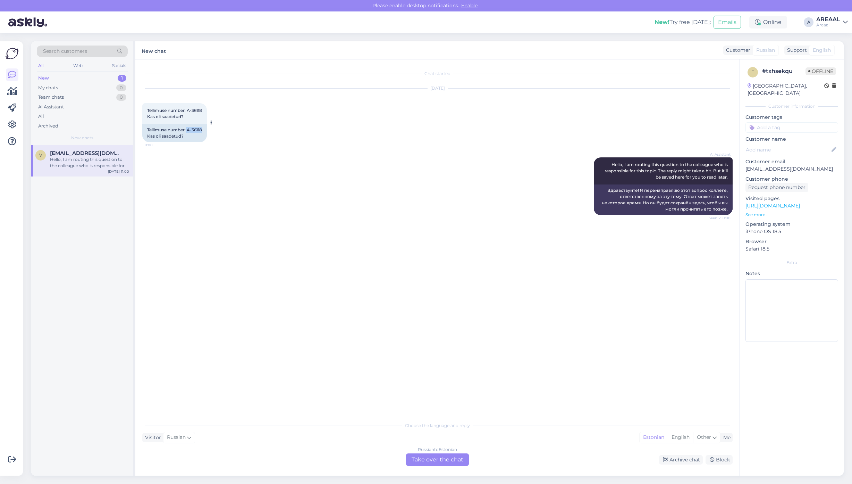
copy div "A-36118"
drag, startPoint x: 197, startPoint y: 135, endPoint x: 189, endPoint y: 134, distance: 8.4
click at [189, 134] on div "Tellimuse number: A-36118 Kas oli saadetud?" at bounding box center [174, 133] width 65 height 18
copy div "A-36118"
click at [440, 457] on div "Russian to Estonian Take over the chat" at bounding box center [437, 459] width 63 height 13
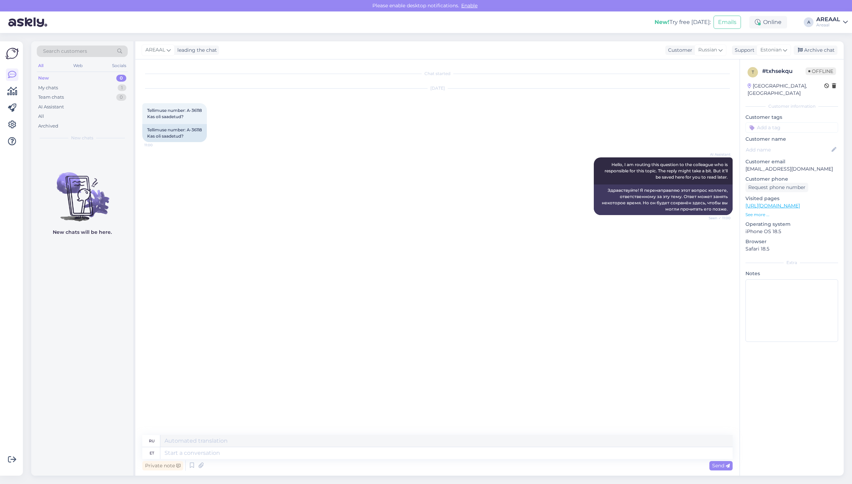
click at [442, 454] on textarea at bounding box center [446, 453] width 573 height 12
type textarea "Orienteeruv t"
type textarea "Ориентирование"
type textarea "Orienteeruv tarneaeg vahe"
type textarea "Расчетное время доставки"
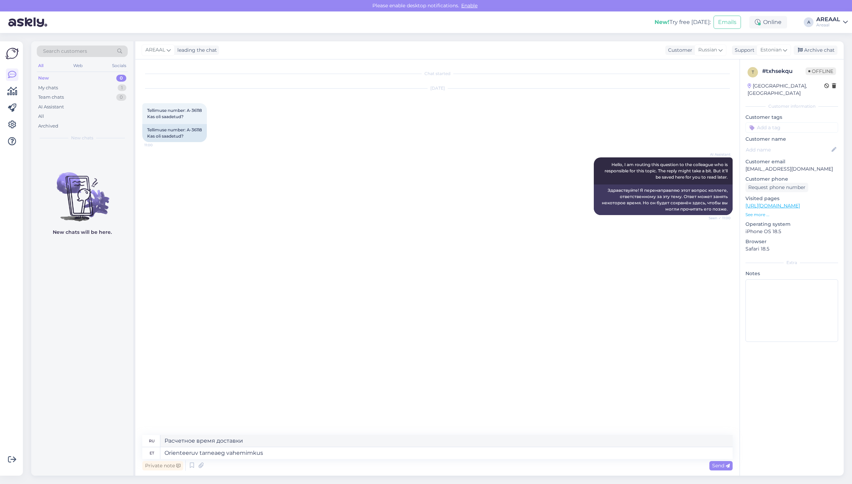
type textarea "Orienteeruv tarneaeg vahemimkus"
type textarea "Расчетное время доставки: ок."
type textarea "Orienteeruv tarneaeg vahemikus 27"
type textarea "Расчетное время доставки в диапазоне"
type textarea "Orienteeruv tarneaeg vahemikus 27.08-30.08"
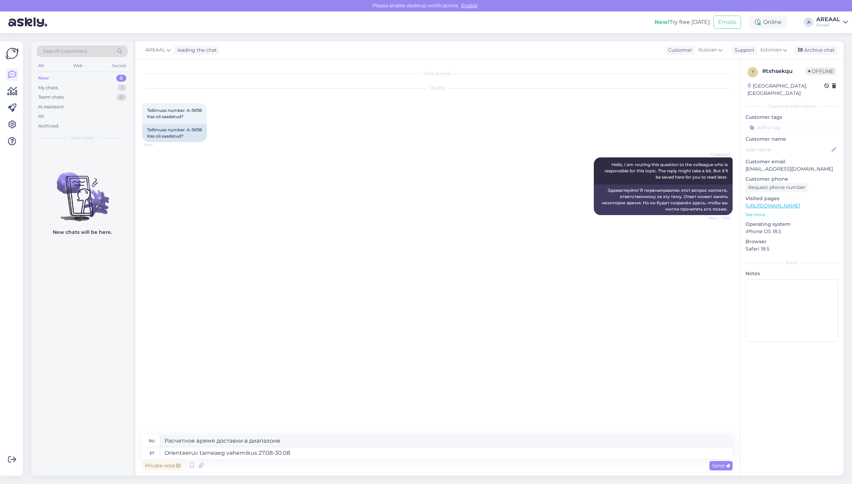
type textarea "Расчетное время доставки 27.08-30.08"
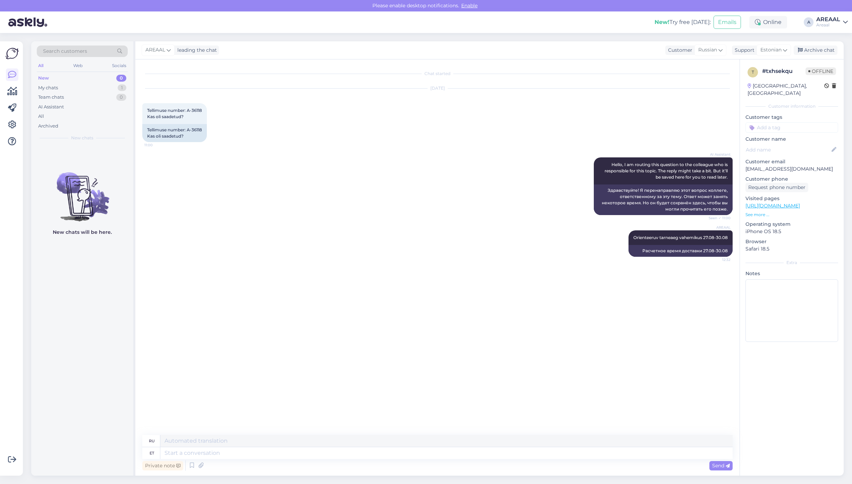
click at [304, 248] on div "AREAAL Orienteeruv tarneaeg vahemikus 27.08-30.08 12:32 Расчетное время доставк…" at bounding box center [437, 244] width 591 height 42
click at [204, 316] on div "Chat started Aug 22 2025 Tellimuse number: A-36118 Kas oli saadetud? 11:00 Tell…" at bounding box center [440, 247] width 597 height 362
click at [64, 112] on div "All" at bounding box center [82, 116] width 91 height 10
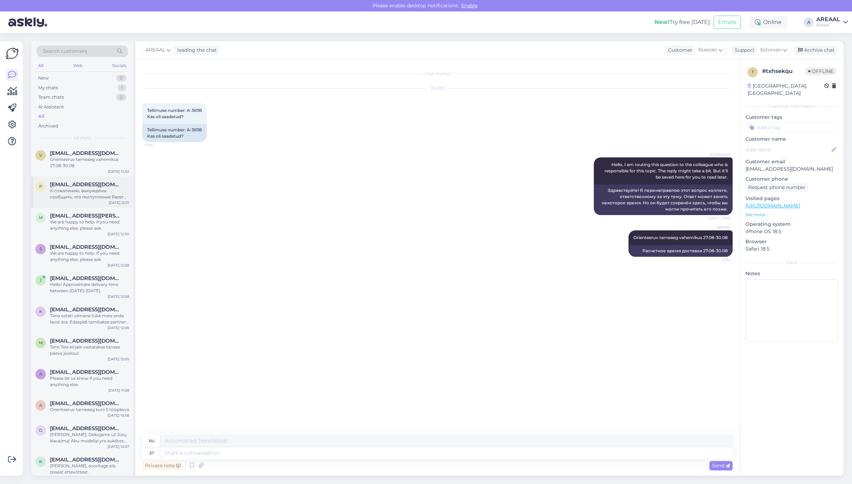
drag, startPoint x: 78, startPoint y: 144, endPoint x: 93, endPoint y: 186, distance: 44.8
click at [93, 186] on span "[EMAIL_ADDRESS][DOMAIN_NAME]" at bounding box center [86, 184] width 72 height 6
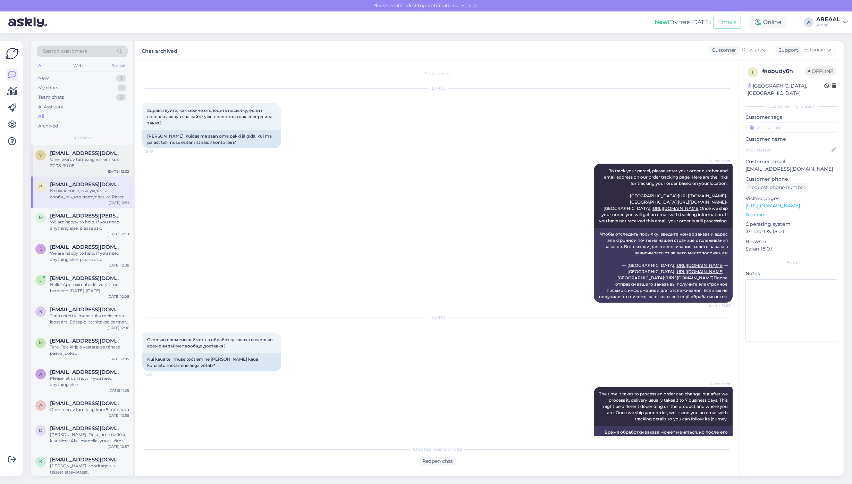
scroll to position [280, 0]
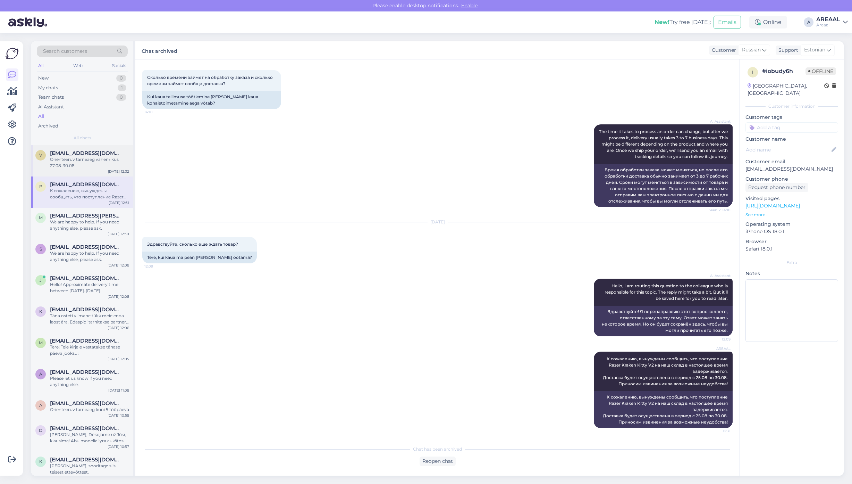
click at [91, 169] on div "v viktoriasnetkova@gmail.com Orienteeruv tarneaeg vahemikus 27.08-30.08 Aug 22 …" at bounding box center [82, 160] width 102 height 31
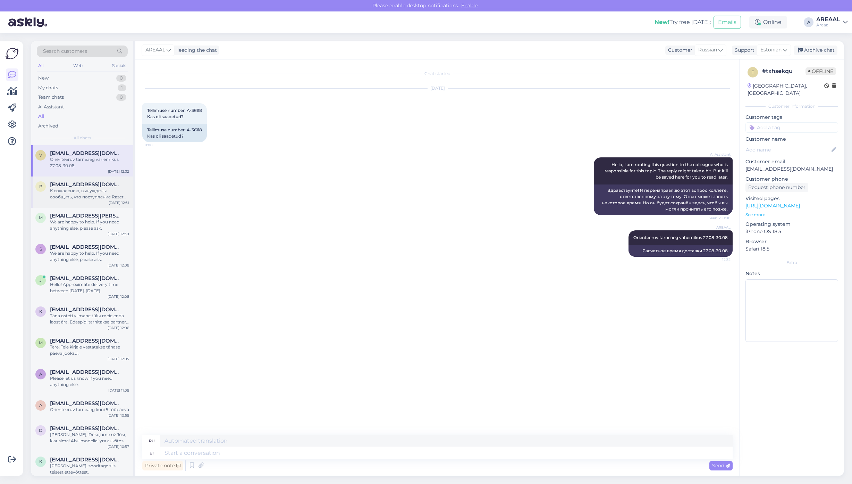
click at [96, 186] on span "[EMAIL_ADDRESS][DOMAIN_NAME]" at bounding box center [86, 184] width 72 height 6
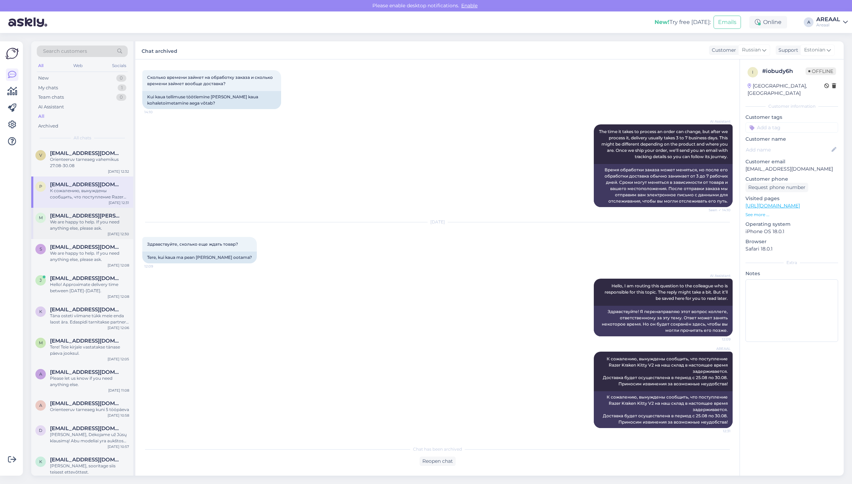
click at [91, 223] on div "We are happy to help. If you need anything else, please ask." at bounding box center [89, 225] width 79 height 13
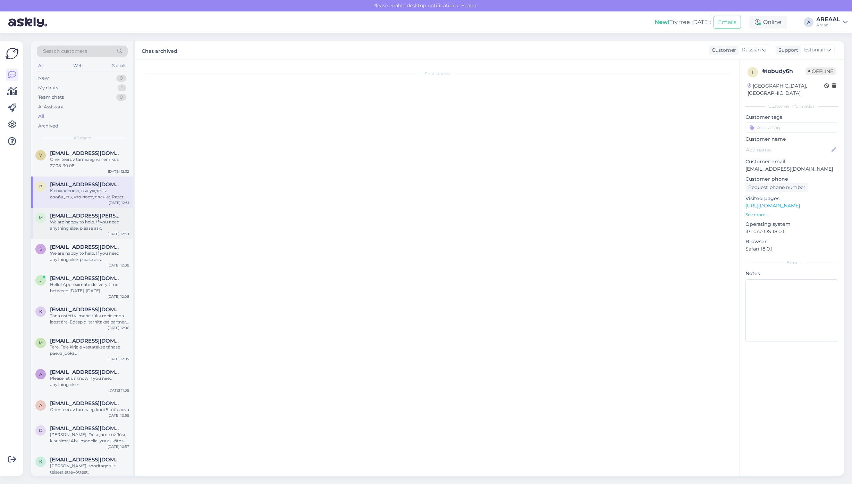
scroll to position [0, 0]
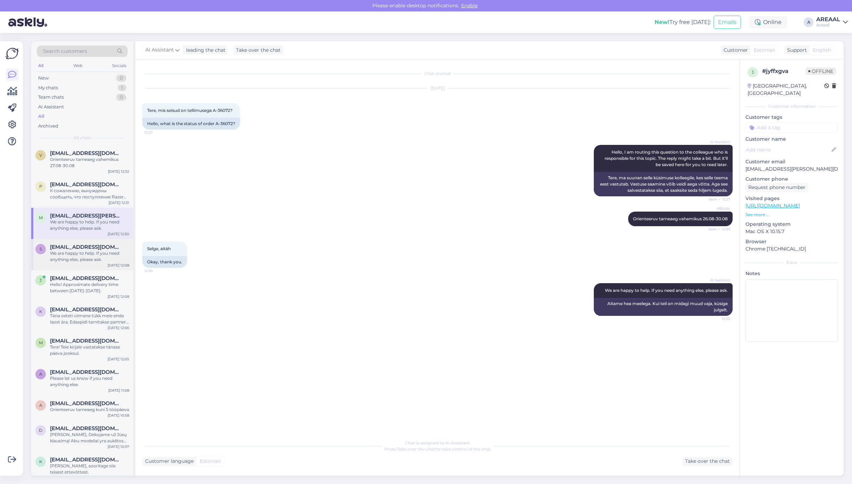
click at [91, 258] on div "We are happy to help. If you need anything else, please ask." at bounding box center [89, 256] width 79 height 13
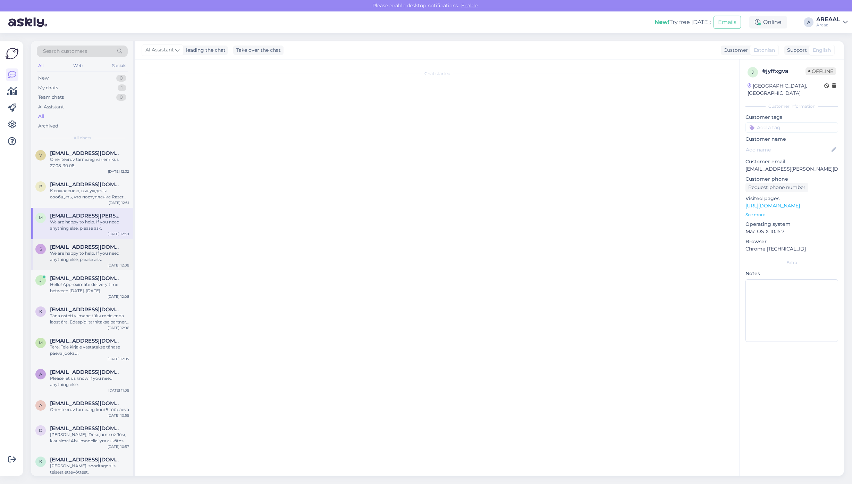
scroll to position [636, 0]
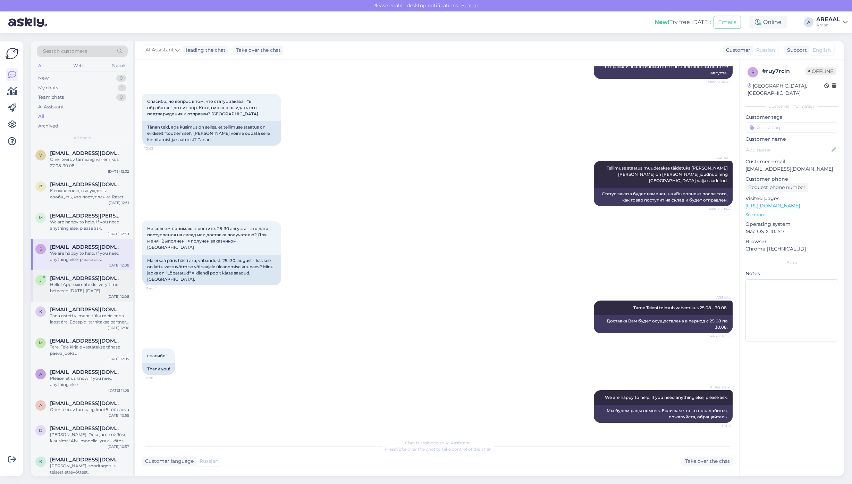
click at [87, 284] on div "Hello! Approximate delivery time between [DATE]-[DATE]." at bounding box center [89, 287] width 79 height 13
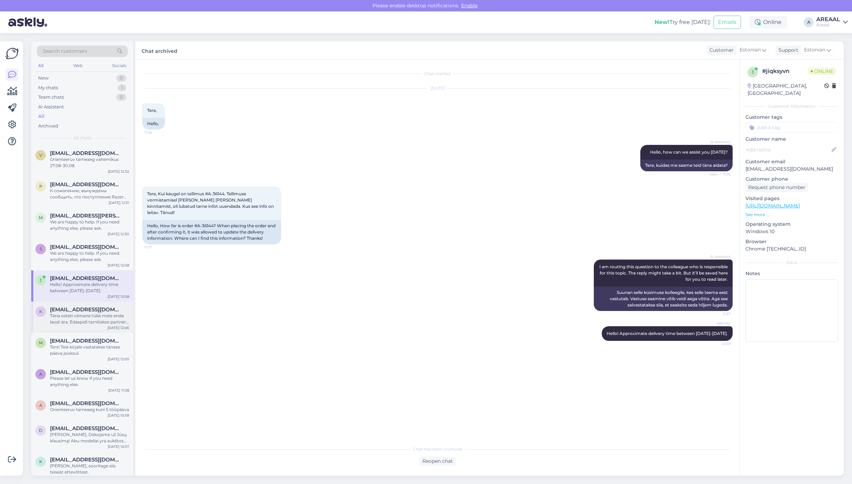
click at [75, 308] on span "kaupo.kala@gmail.com" at bounding box center [86, 309] width 72 height 6
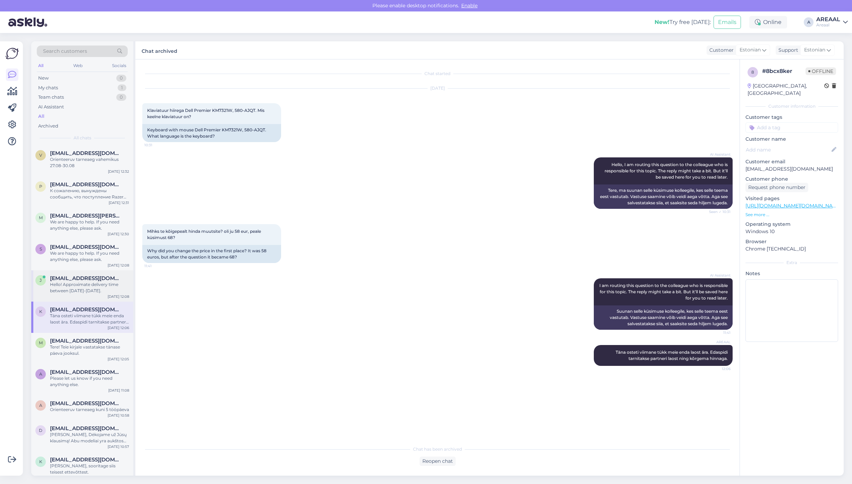
click at [76, 295] on div "j jartsstepan@gmail.com Hello! Approximate delivery time between 26-30 August. …" at bounding box center [82, 285] width 102 height 31
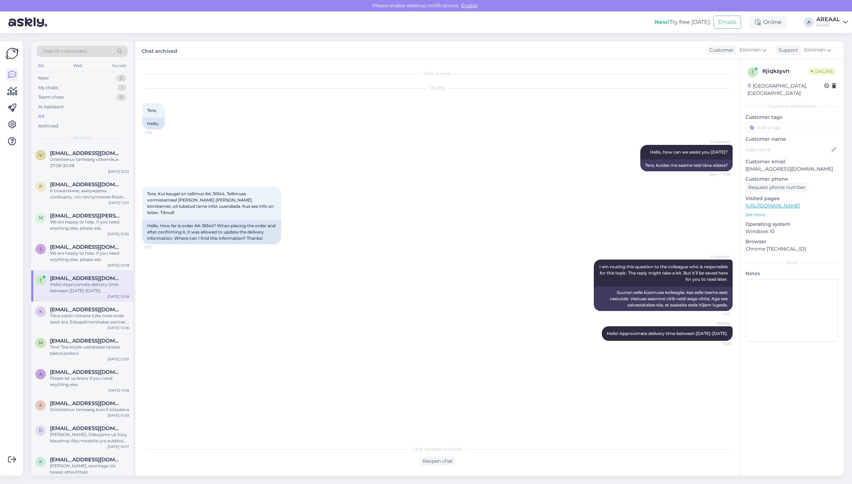
click at [237, 344] on div "Chat started Aug 22 2025 Tere, 11:36 Hello, AI Assistant Hello, how can we assi…" at bounding box center [440, 250] width 597 height 369
click at [105, 319] on div "Täna osteti viimane tükk meie enda laost ära. Edaspidi tarnitakse partneri laos…" at bounding box center [89, 319] width 79 height 13
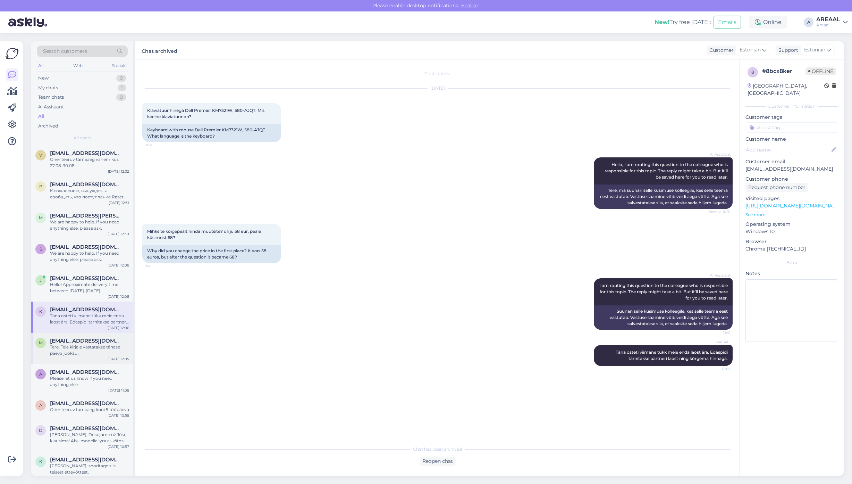
click at [98, 358] on div "m mesevradaniil@gmail.com Tere! Teie kirjale vastatakse tänase päeva jooksul. A…" at bounding box center [82, 348] width 102 height 31
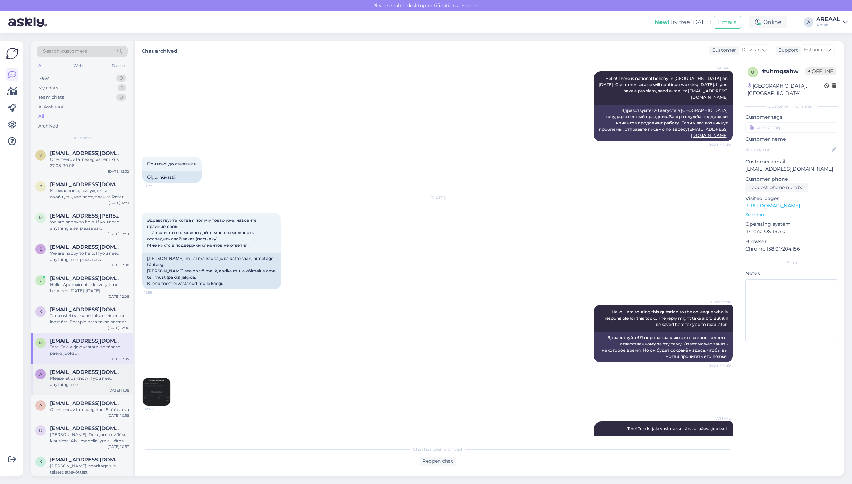
click at [70, 391] on div "a a.karpovith@gmail.com Please let us know if you need anything else. Aug 22 11…" at bounding box center [82, 379] width 102 height 31
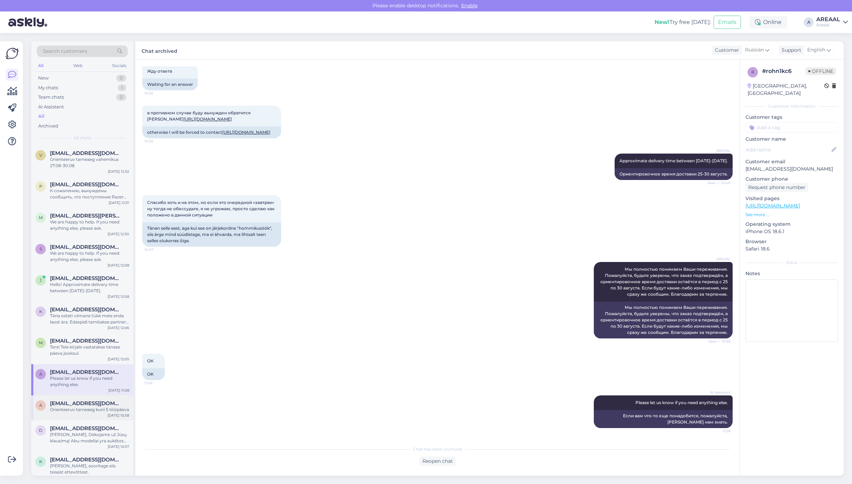
click at [68, 411] on div "Orienteeruv tarneaeg kuni 5 tööpäeva" at bounding box center [89, 409] width 79 height 6
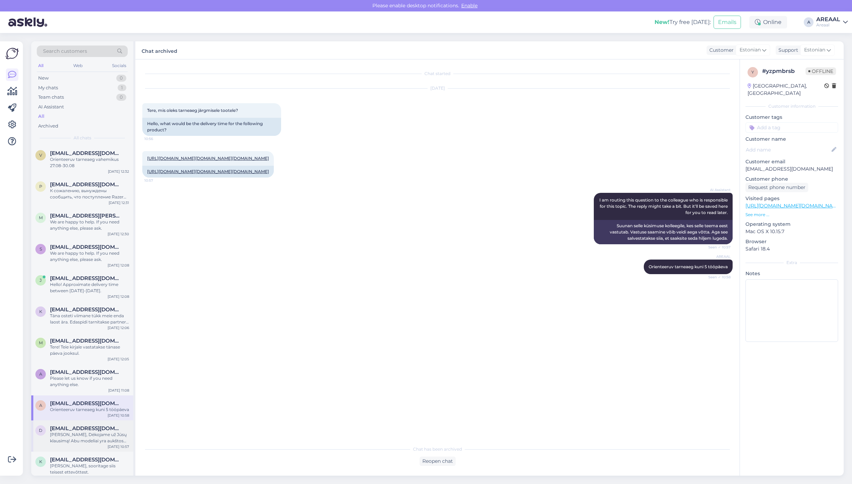
click at [83, 433] on div "Sveiki, Dėkojame už Jūsų klausimą! Abu modeliai yra aukštos kokybės OLED televi…" at bounding box center [89, 437] width 79 height 13
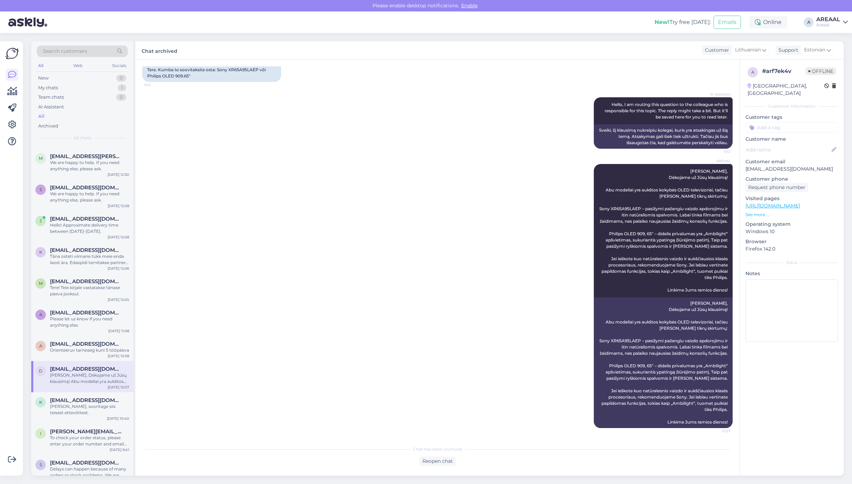
scroll to position [174, 0]
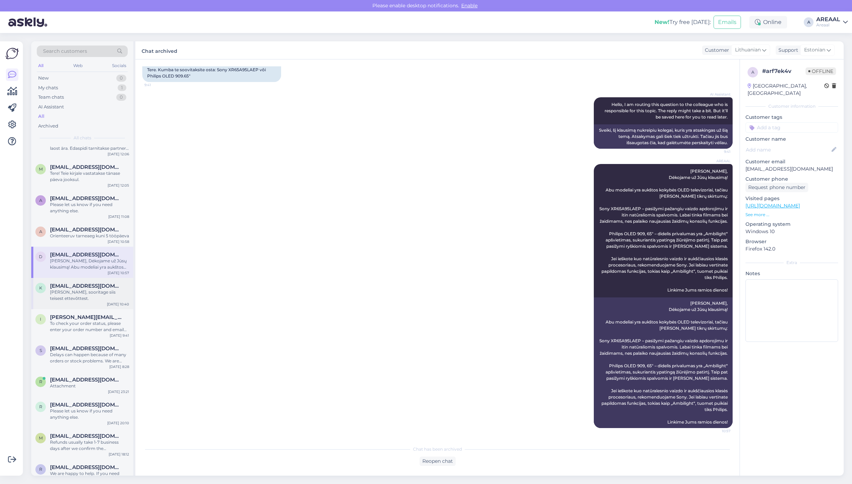
click at [92, 297] on div "k kadri.kompost@gmail.com Jah, sooritage siis teisest ettevõttest. Aug 22 10:40" at bounding box center [82, 293] width 102 height 31
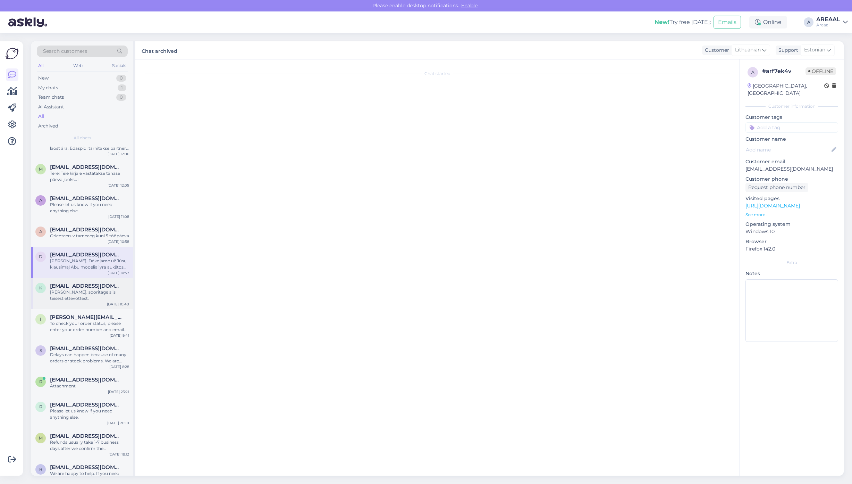
scroll to position [48, 0]
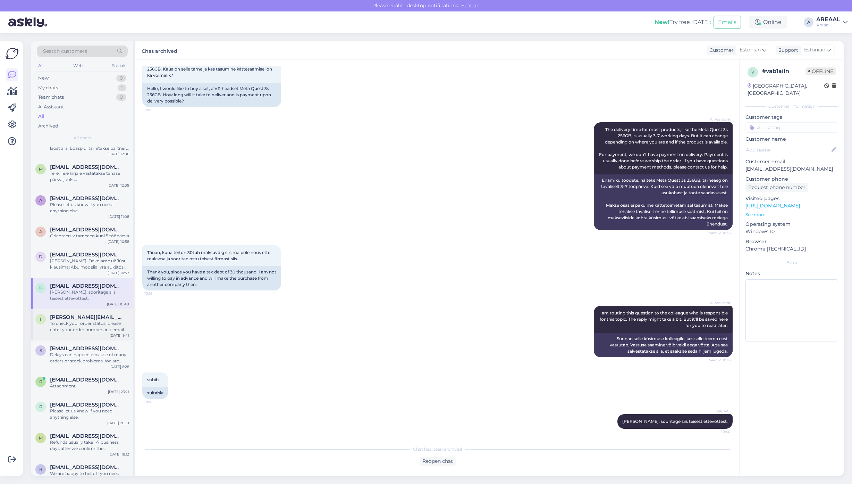
click at [88, 320] on div "To check your order status, please enter your order number and email here: http…" at bounding box center [89, 326] width 79 height 13
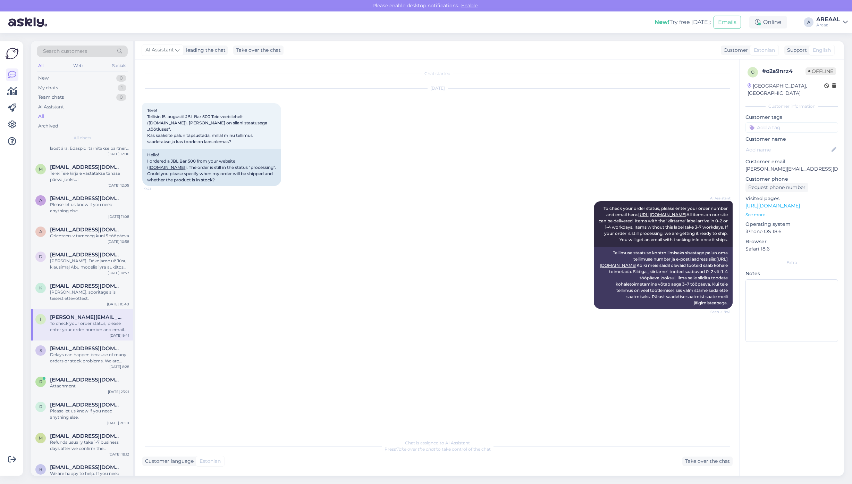
scroll to position [0, 0]
click at [94, 345] on span "shukurovumid859@gmail.com" at bounding box center [86, 348] width 72 height 6
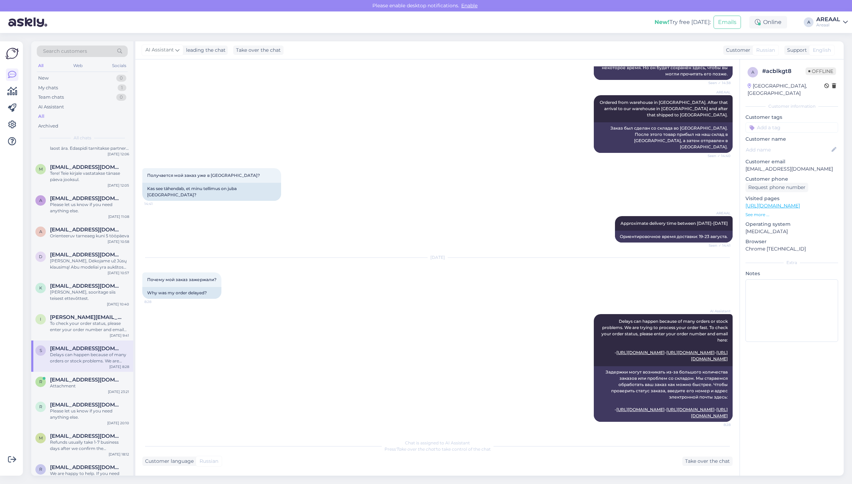
click at [331, 225] on div "AREAAL Approximate delivery time between 19-23 August Seen ✓ 14:41 Ориентировоч…" at bounding box center [437, 229] width 591 height 42
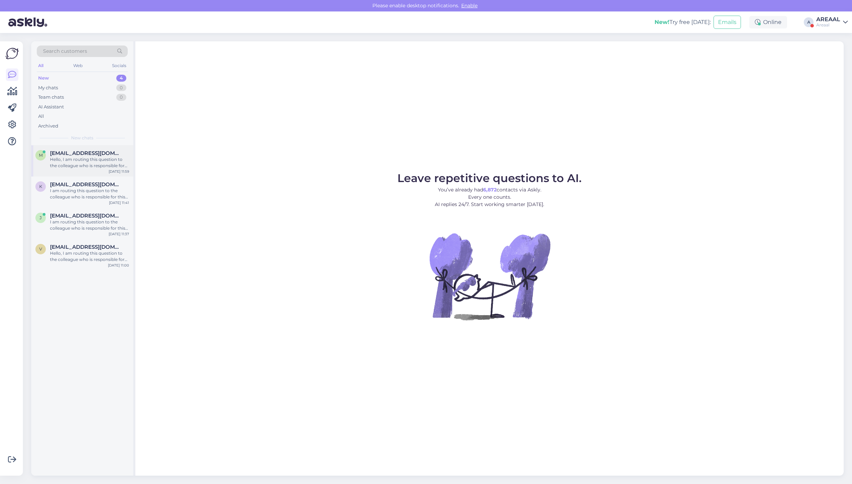
click at [106, 159] on div "Hello, I am routing this question to the colleague who is responsible for this …" at bounding box center [89, 162] width 79 height 13
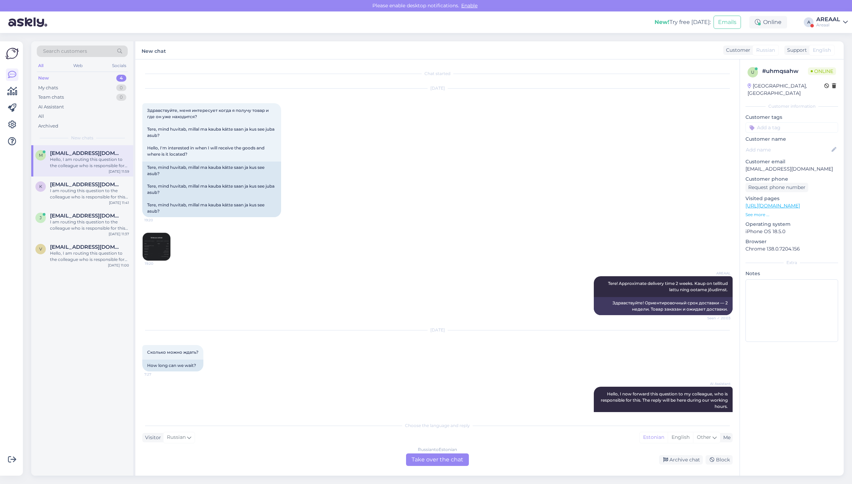
scroll to position [1793, 0]
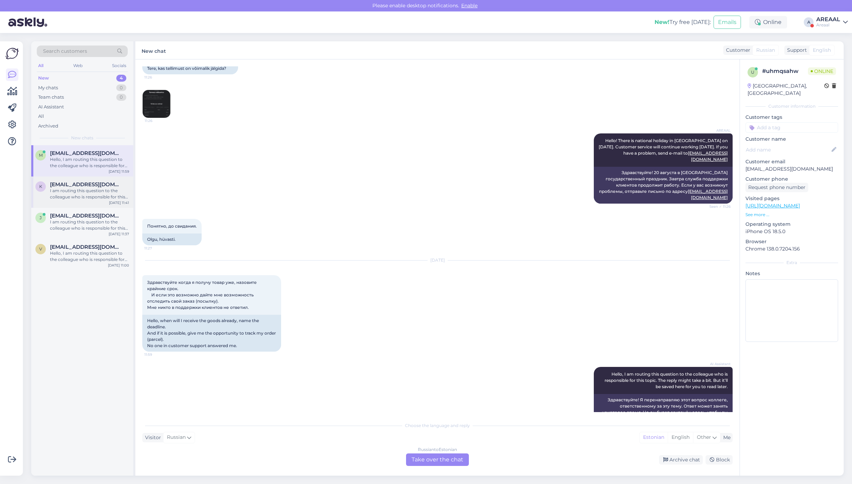
click at [95, 200] on div "I am routing this question to the colleague who is responsible for this topic. …" at bounding box center [89, 194] width 79 height 13
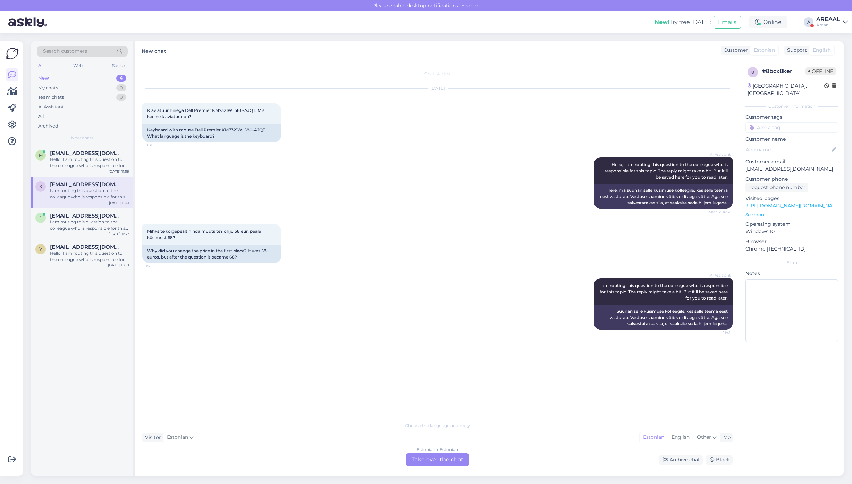
scroll to position [0, 0]
click at [96, 162] on div "Hello, I am routing this question to the colleague who is responsible for this …" at bounding box center [89, 162] width 79 height 13
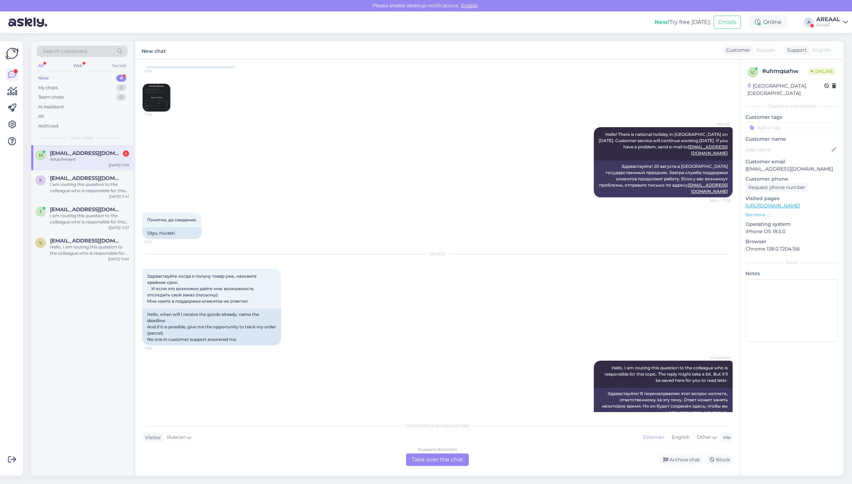
scroll to position [1843, 0]
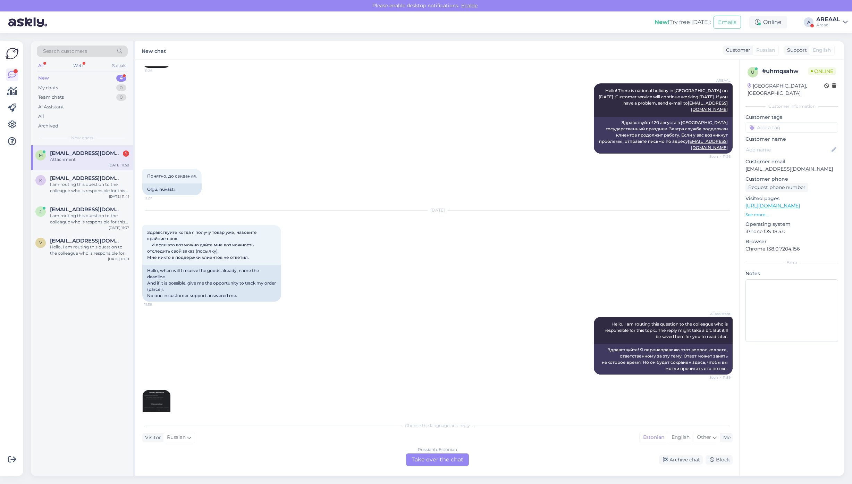
click at [457, 454] on div "Russian to Estonian Take over the chat" at bounding box center [437, 459] width 63 height 13
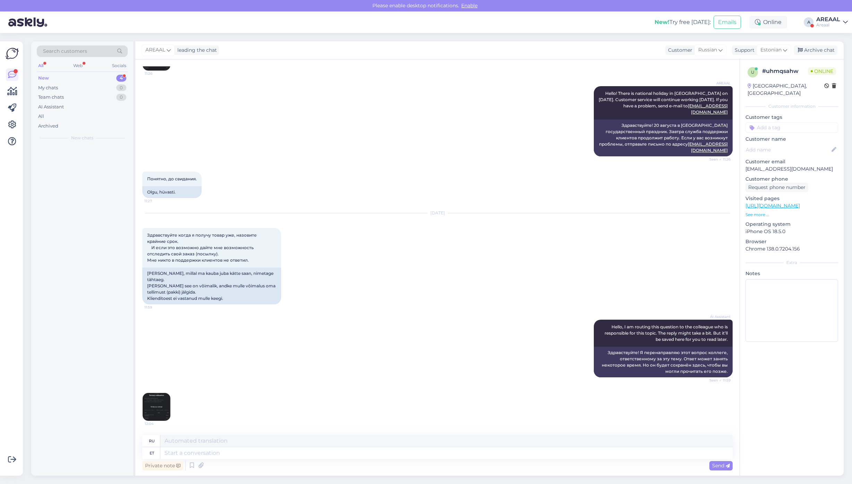
scroll to position [1820, 0]
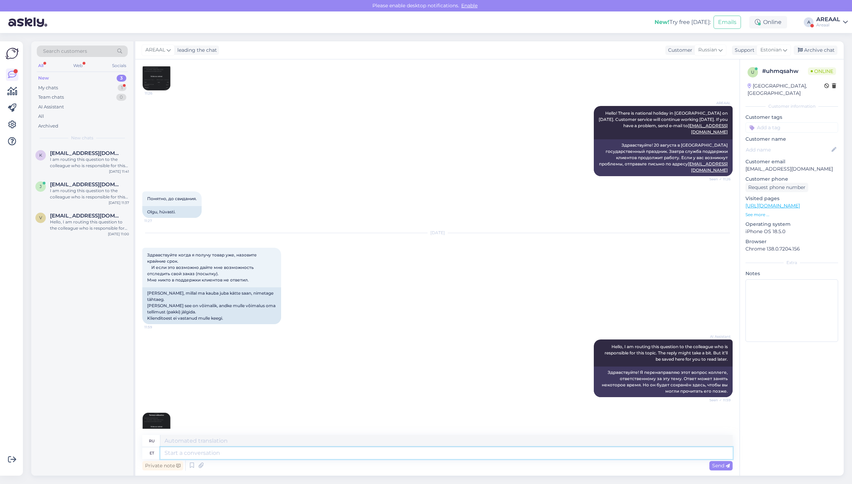
click at [453, 456] on textarea at bounding box center [446, 453] width 573 height 12
type textarea "Tere! Te"
type textarea "Привет!"
type textarea "Tere! Teie kir"
type textarea "Привет! Ты"
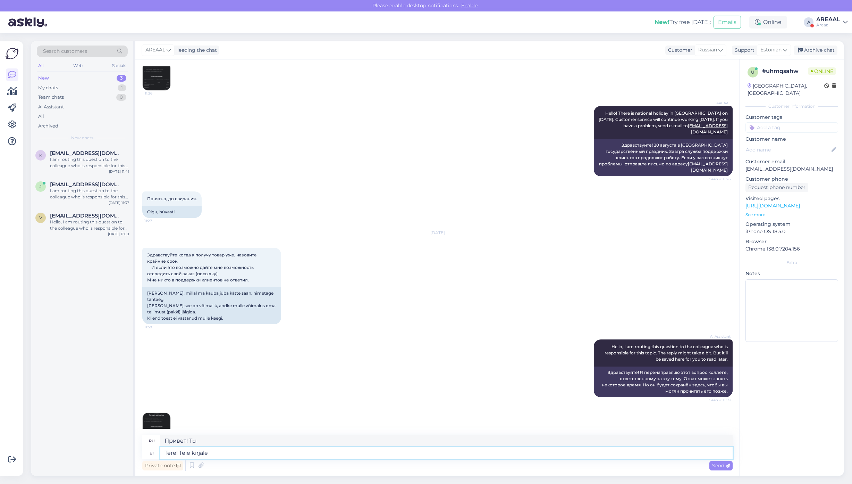
type textarea "Tere! Teie kirjale"
type textarea "Здравствуйте! На ваше письмо."
click at [480, 459] on div "Private note Send" at bounding box center [437, 465] width 591 height 13
click at [502, 448] on textarea "Tere! Teie kirjale" at bounding box center [446, 453] width 573 height 12
type textarea "Tere! Teie kirjale vastatakse tän"
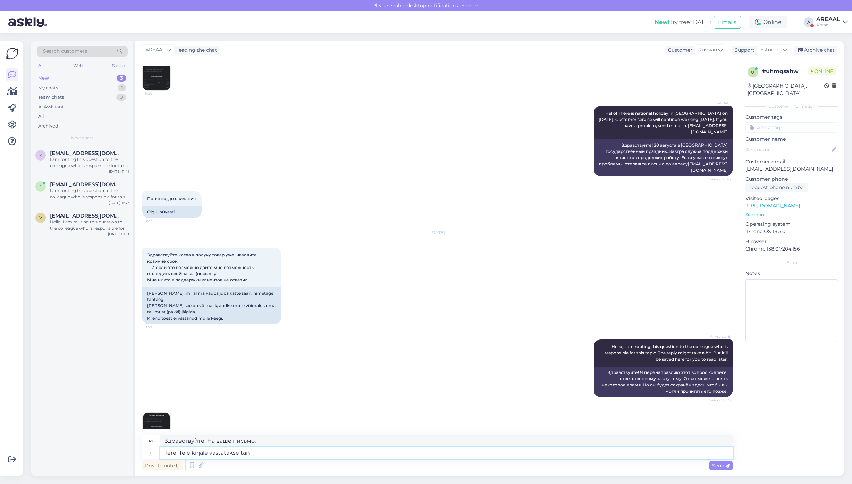
type textarea "Здравствуйте! На ваше письмо будет дан ответ."
type textarea "Tere! Teie kirjale vastatakse tänase pä"
type textarea "Здравствуйте! На ваше письмо мы ответим сегодня."
type textarea "Tere! Teie kirjale vastatakse tänase päeva jooksul."
type textarea "Здравствуйте! На ваше письмо мы ответим в течение дня."
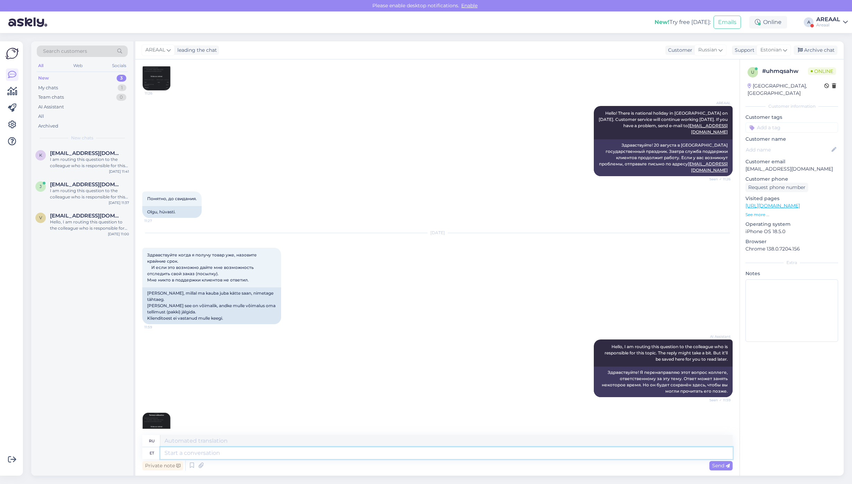
scroll to position [1862, 0]
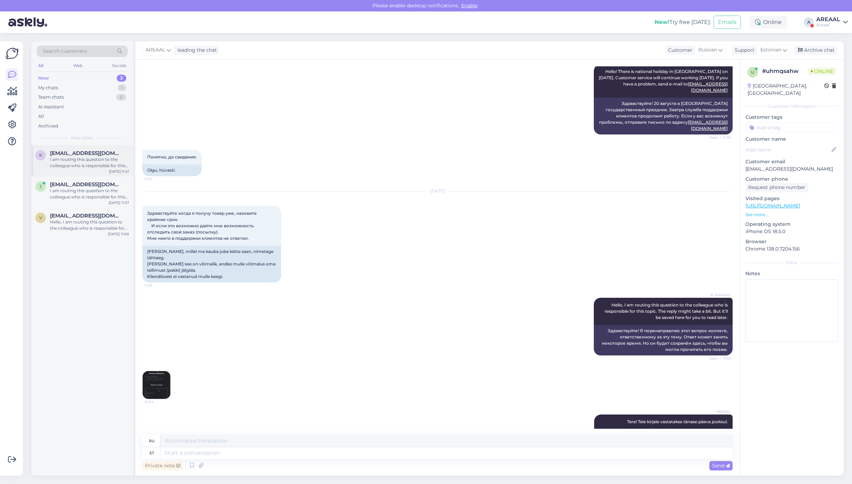
click at [74, 146] on div "k kaupo.kala@gmail.com I am routing this question to the colleague who is respo…" at bounding box center [82, 160] width 102 height 31
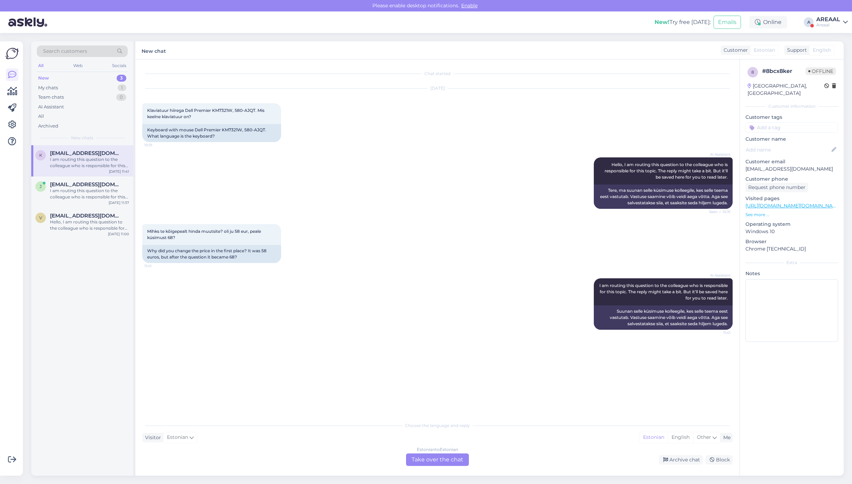
scroll to position [0, 0]
click at [795, 202] on link "https://areaal.ee/klaviatuur-hiirega-dell-premier-km7321w-580-ajqt/?utm_source=…" at bounding box center [815, 205] width 138 height 6
click at [425, 463] on div "Estonian to Estonian Take over the chat" at bounding box center [437, 459] width 63 height 13
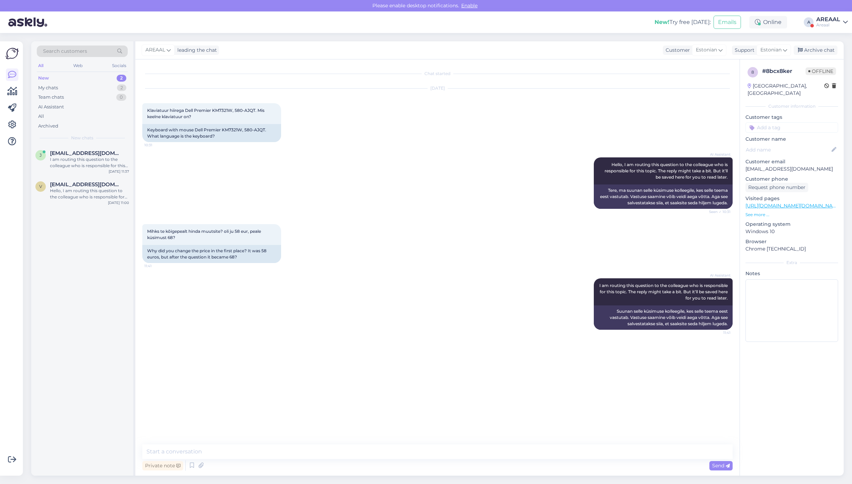
click at [426, 459] on div "Private note Send" at bounding box center [437, 465] width 591 height 13
click at [426, 456] on textarea at bounding box center [437, 451] width 591 height 15
click at [483, 451] on textarea "Täna osteti viimane tükk meie enda laost ära. Edaspidi tuleb partneri laost nin…" at bounding box center [437, 451] width 591 height 15
click at [311, 450] on textarea "Täna osteti viimane tükk meie enda laost ära. Edaspidi tuleb partneri laost nin…" at bounding box center [437, 451] width 591 height 15
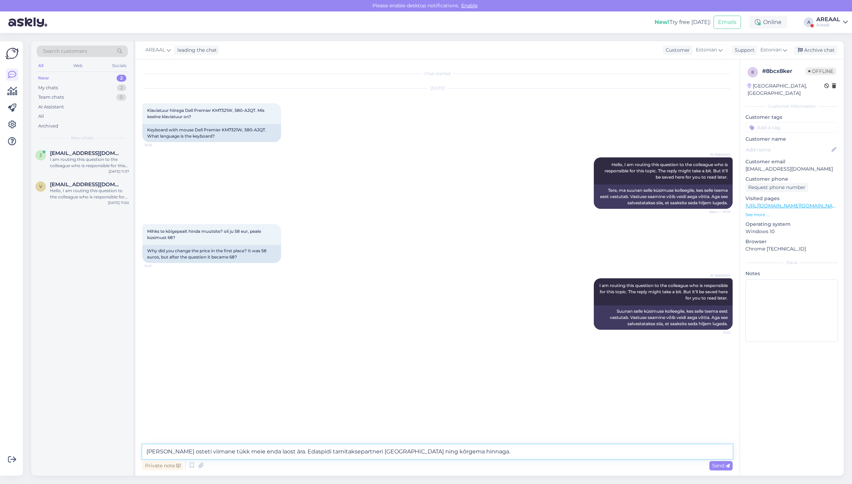
type textarea "Täna osteti viimane tükk meie enda laost ära. Edaspidi tarnitakse partneri laos…"
click at [160, 452] on textarea "Täna osteti viimane tükk meie enda laost ära. Edaspidi tarnitakse partneri laos…" at bounding box center [437, 451] width 591 height 15
click at [162, 451] on textarea "Täna osteti viimane tükk meie enda laost ära. Edaspidi tarnitakse partneri laos…" at bounding box center [437, 451] width 591 height 15
click at [505, 449] on textarea "Täna osteti viimane tükk meie enda laost ära. Edaspidi tarnitakse partneri laos…" at bounding box center [437, 451] width 591 height 15
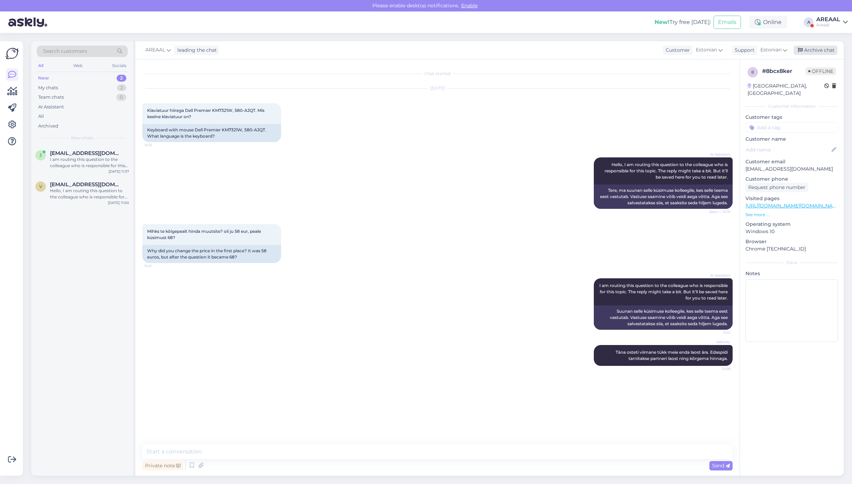
click at [808, 48] on div "Archive chat" at bounding box center [816, 49] width 44 height 9
click at [111, 190] on div "Hello, I am routing this question to the colleague who is responsible for this …" at bounding box center [89, 194] width 79 height 13
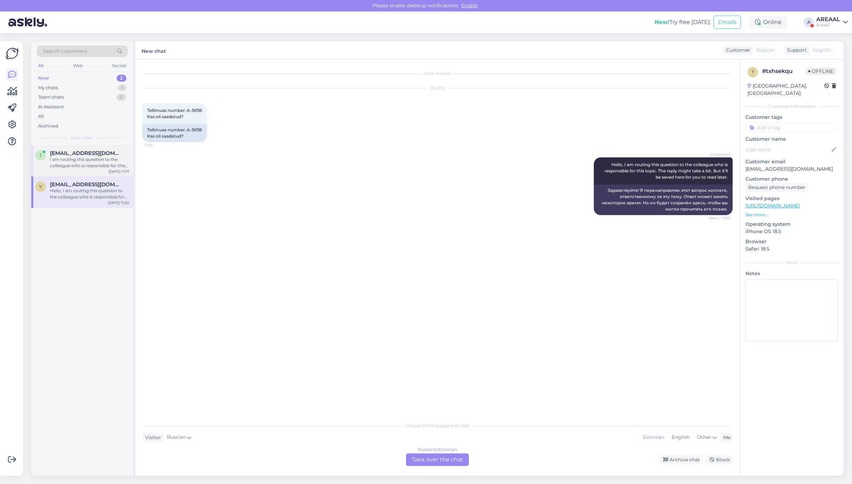
click at [110, 163] on div "I am routing this question to the colleague who is responsible for this topic. …" at bounding box center [89, 162] width 79 height 13
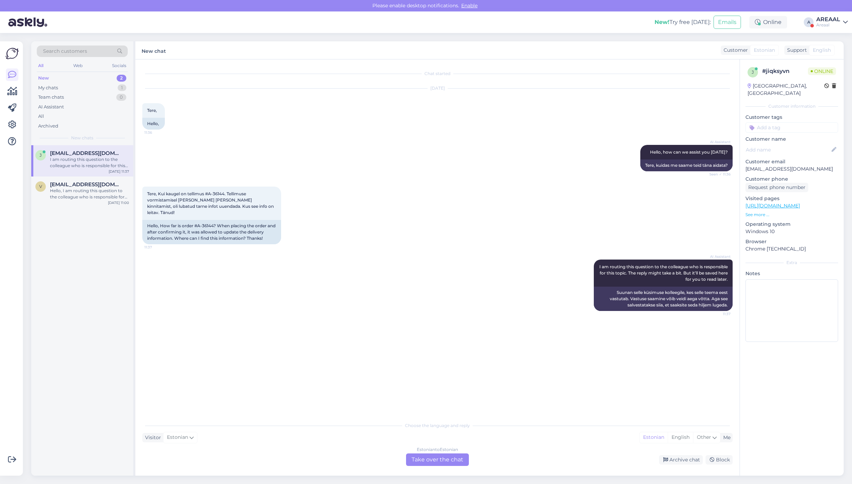
click at [815, 19] on div "New! Try free today: Emails Online A AREAAL Areaal" at bounding box center [426, 22] width 852 height 22
click at [825, 21] on div "AREAAL" at bounding box center [829, 20] width 24 height 6
click at [368, 191] on div "Tere, Kui kaugel on tellimus #A-36144. Tellimuse vormistamisel ja peale selle k…" at bounding box center [437, 215] width 591 height 73
click at [438, 462] on div "Estonian to Estonian Take over the chat" at bounding box center [437, 459] width 63 height 13
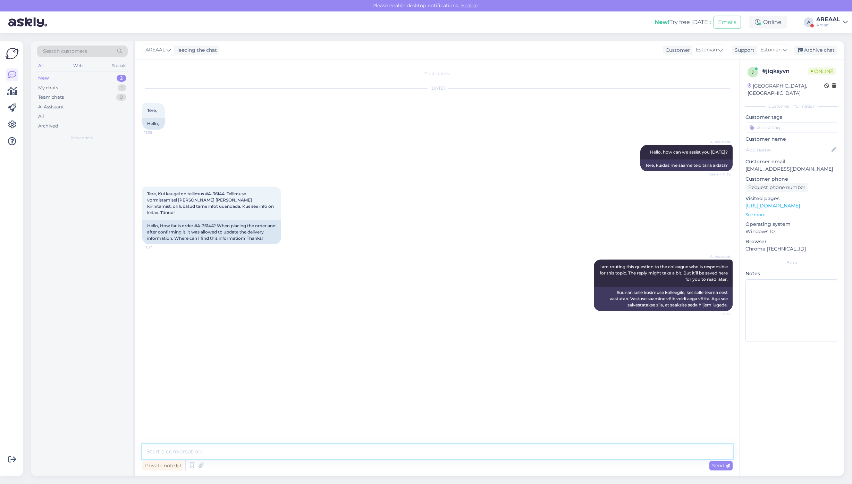
click at [435, 455] on textarea at bounding box center [437, 451] width 591 height 15
type textarea "Hello! Approximate delivery time between [DATE]-[DATE]."
click at [372, 117] on div "Aug 22 2025 Tere, 11:36 Hello," at bounding box center [437, 109] width 591 height 56
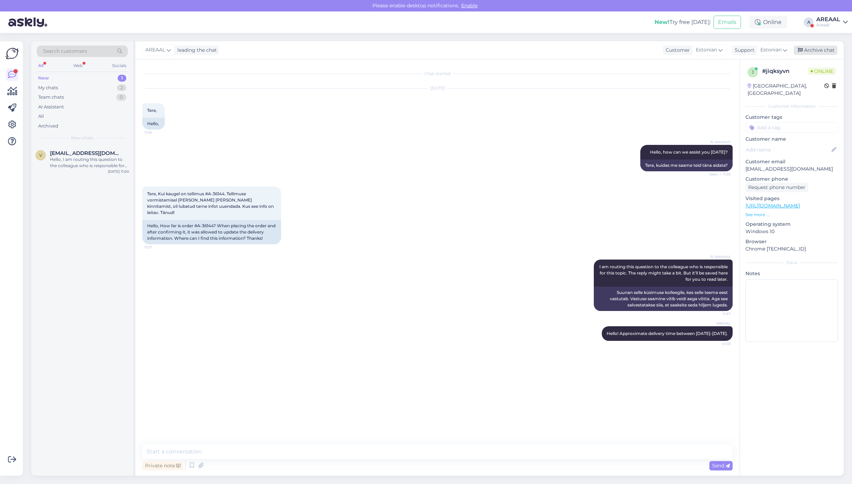
click at [830, 48] on div "Archive chat" at bounding box center [816, 49] width 44 height 9
click at [617, 135] on div "Aug 22 2025 Tere, 11:36 Hello," at bounding box center [437, 109] width 591 height 56
click at [622, 135] on div "Aug 22 2025 Tere, 11:36 Hello," at bounding box center [437, 109] width 591 height 56
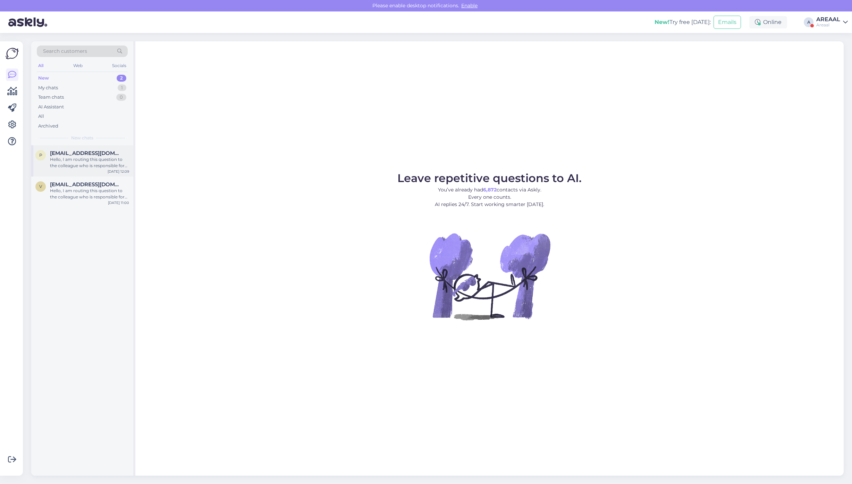
click at [83, 151] on span "[EMAIL_ADDRESS][DOMAIN_NAME]" at bounding box center [86, 153] width 72 height 6
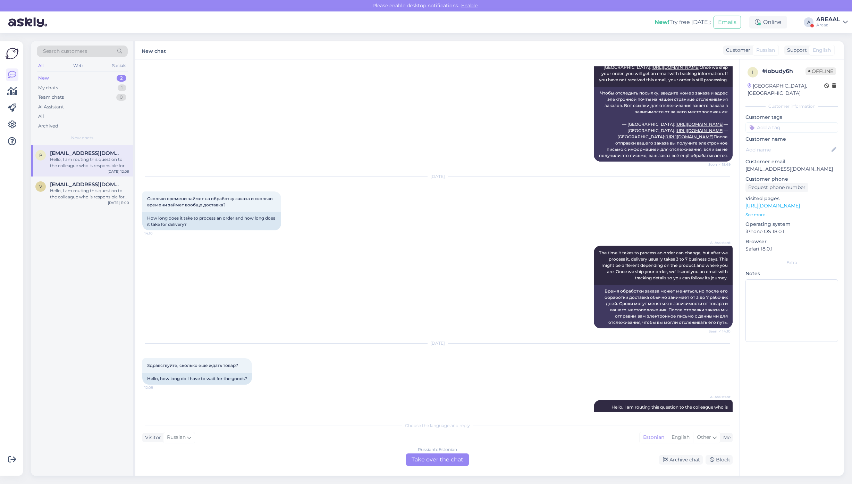
scroll to position [212, 0]
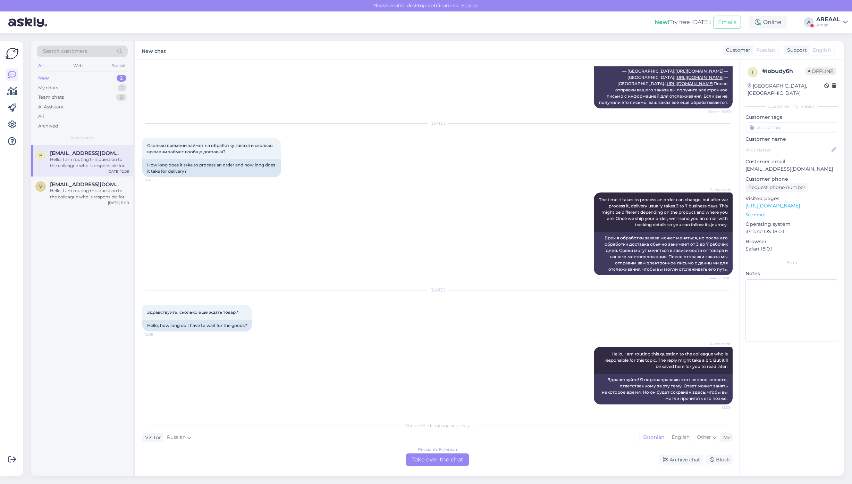
click at [460, 204] on div "AI Assistant The time it takes to process an order can change, but after we pro…" at bounding box center [437, 234] width 591 height 98
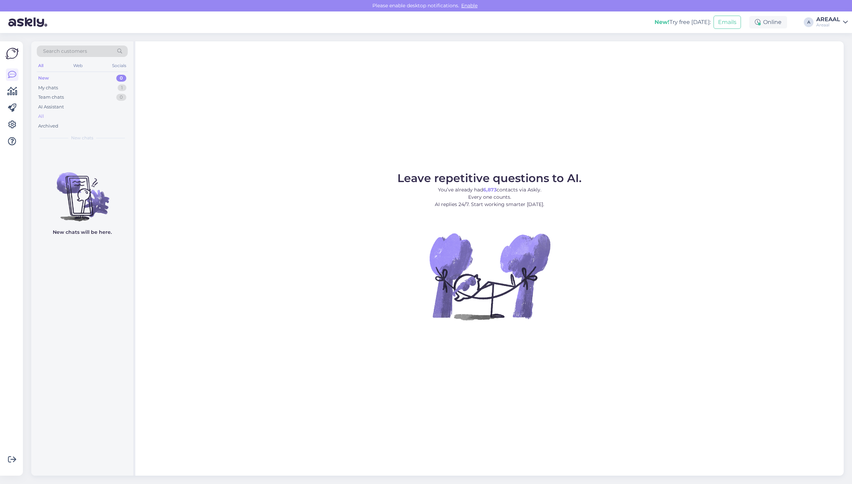
click at [108, 111] on div "All" at bounding box center [82, 116] width 91 height 10
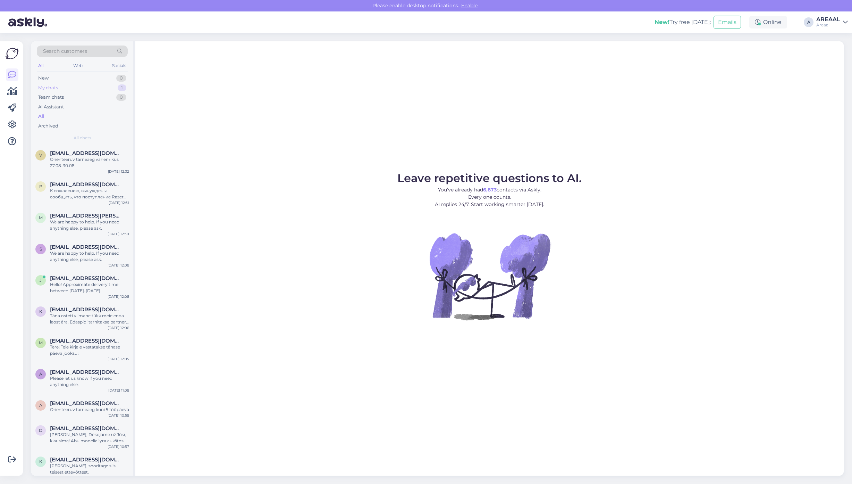
click at [123, 85] on div "1" at bounding box center [122, 87] width 9 height 7
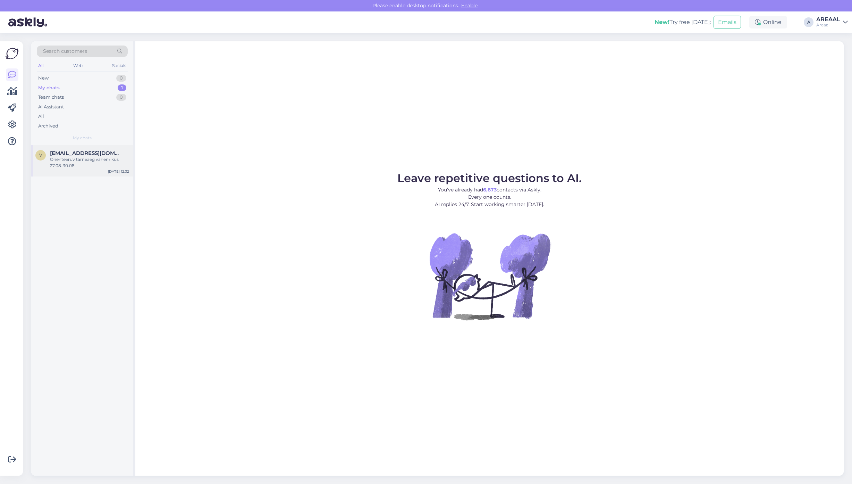
click at [92, 158] on div "Orienteeruv tarneaeg vahemikus 27.08-30.08" at bounding box center [89, 162] width 79 height 13
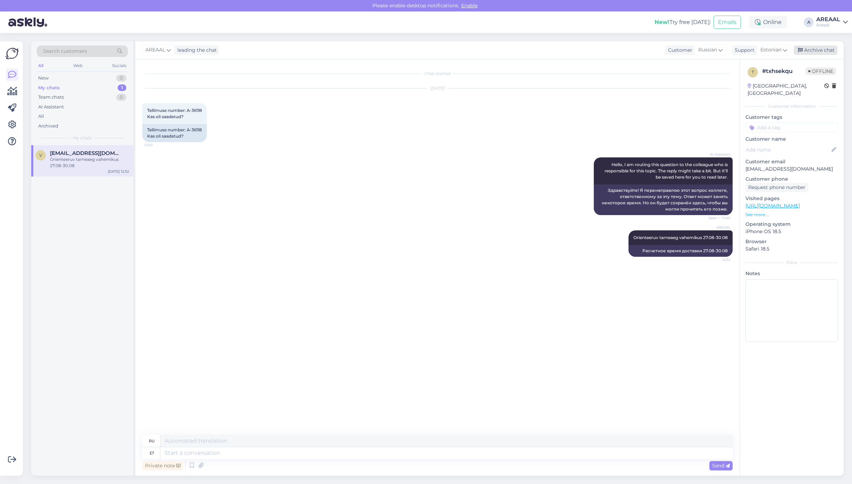
click at [827, 45] on div "Archive chat" at bounding box center [816, 49] width 44 height 9
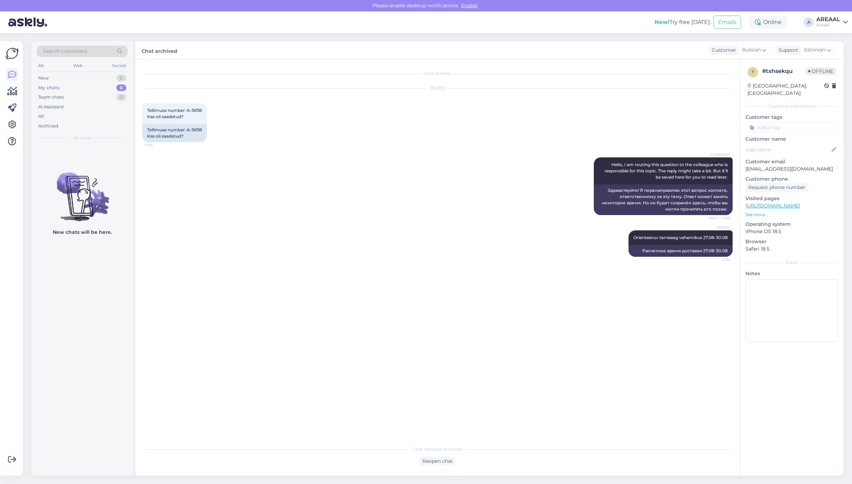
click at [835, 23] on div "Areaal" at bounding box center [829, 25] width 24 height 6
click at [834, 48] on button "Open" at bounding box center [832, 53] width 19 height 11
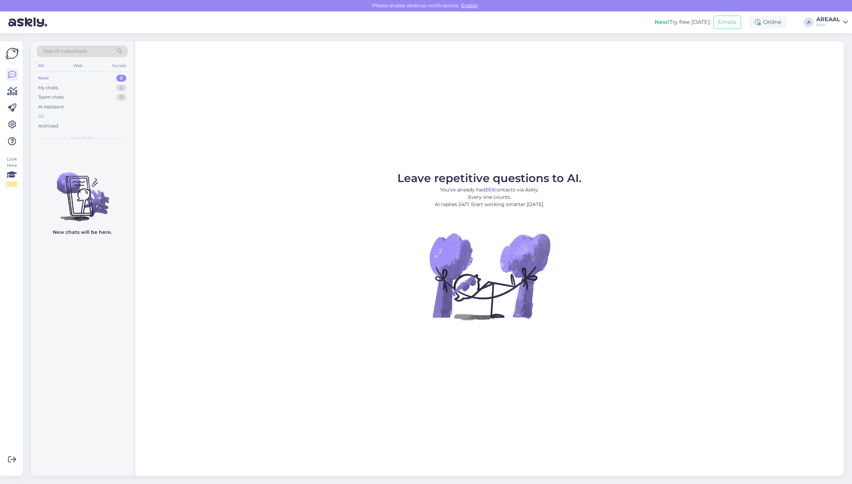
click at [63, 116] on div "All" at bounding box center [82, 116] width 91 height 10
click at [834, 20] on div "AREAAL" at bounding box center [829, 20] width 24 height 6
drag, startPoint x: 835, startPoint y: 27, endPoint x: 837, endPoint y: 42, distance: 15.4
click at [837, 42] on button "Open" at bounding box center [832, 38] width 19 height 11
click at [644, 146] on div "Leave repetitive questions to AI. You’ve already had 6,873 contacts via Askly. …" at bounding box center [489, 258] width 709 height 434
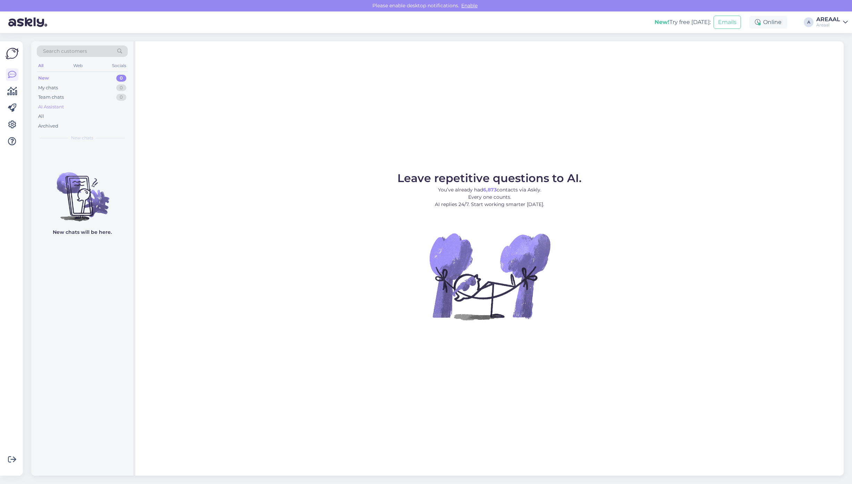
click at [109, 110] on div "AI Assistant" at bounding box center [82, 107] width 91 height 10
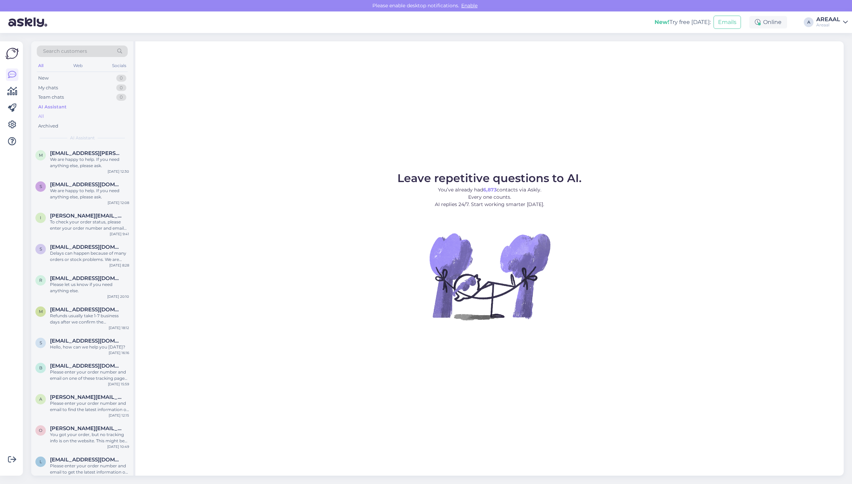
click at [103, 116] on div "All" at bounding box center [82, 116] width 91 height 10
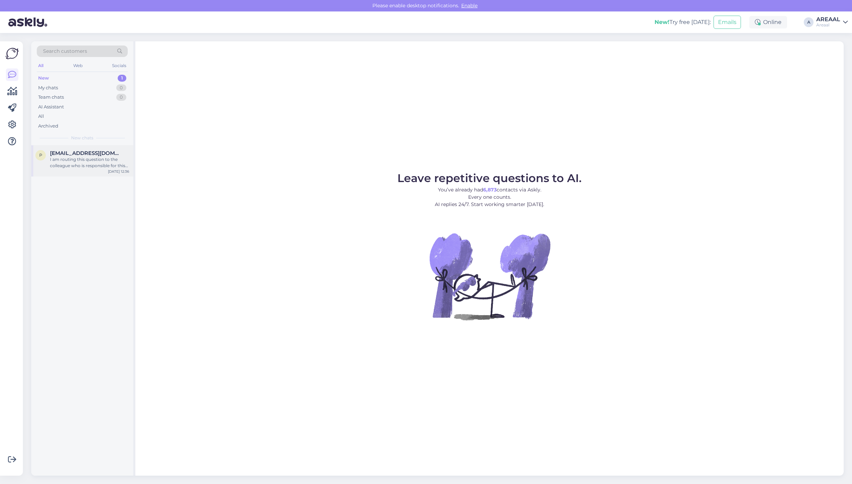
click at [112, 158] on div "I am routing this question to the colleague who is responsible for this topic. …" at bounding box center [89, 162] width 79 height 13
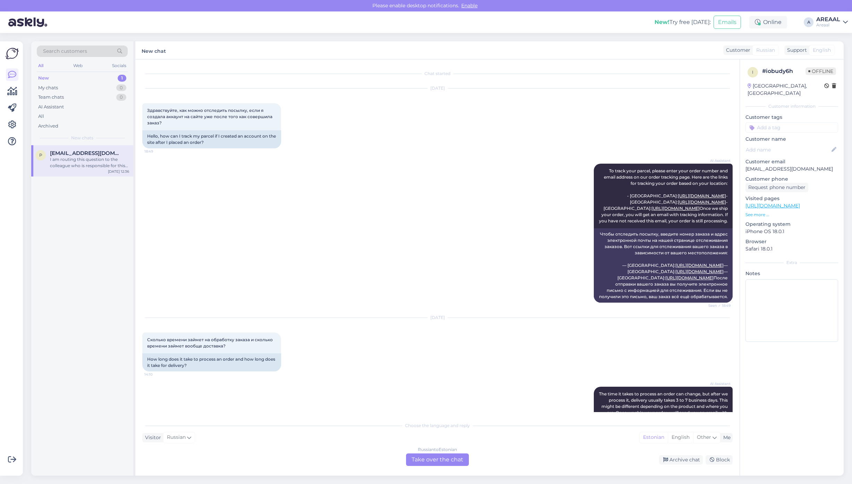
scroll to position [437, 0]
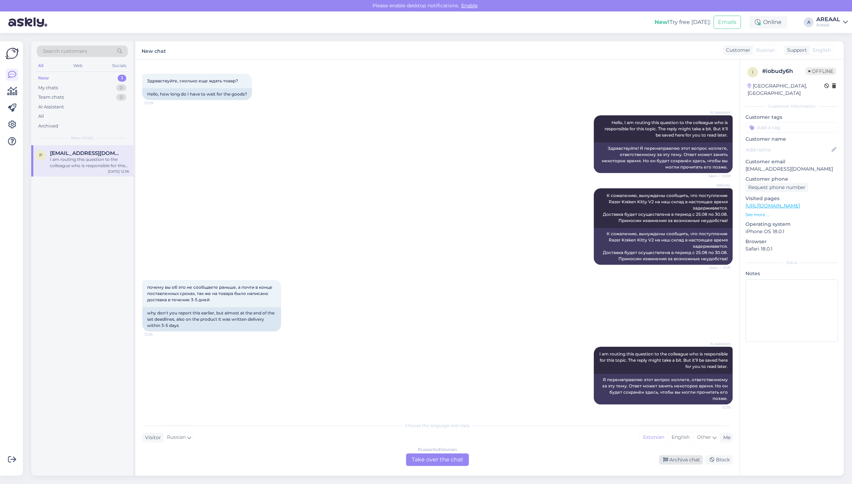
click at [675, 460] on div "Archive chat" at bounding box center [681, 459] width 44 height 9
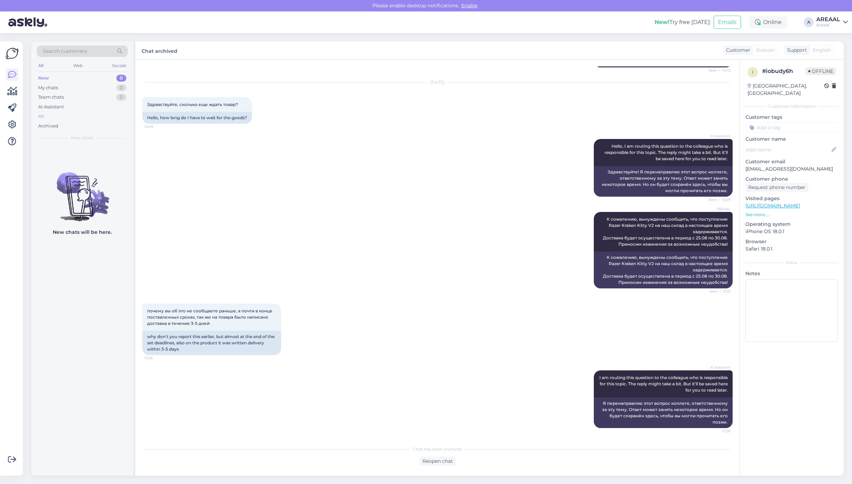
click at [92, 116] on div "All" at bounding box center [82, 116] width 91 height 10
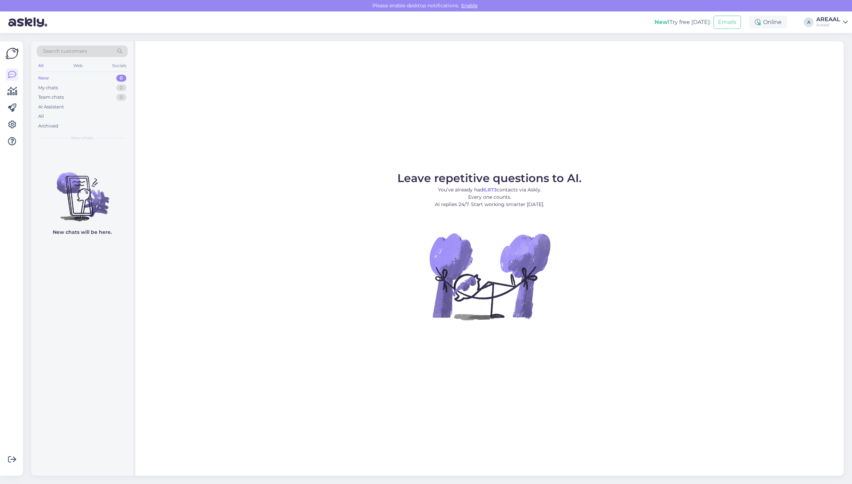
click at [337, 160] on div "Leave repetitive questions to AI. You’ve already had 6,873 contacts via Askly. …" at bounding box center [489, 258] width 709 height 434
click at [69, 122] on div "Archived" at bounding box center [82, 126] width 91 height 10
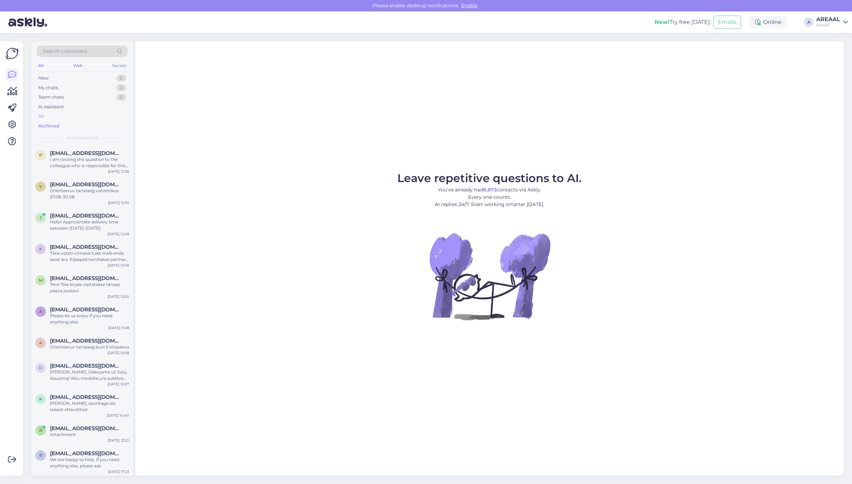
click at [69, 115] on div "All" at bounding box center [82, 116] width 91 height 10
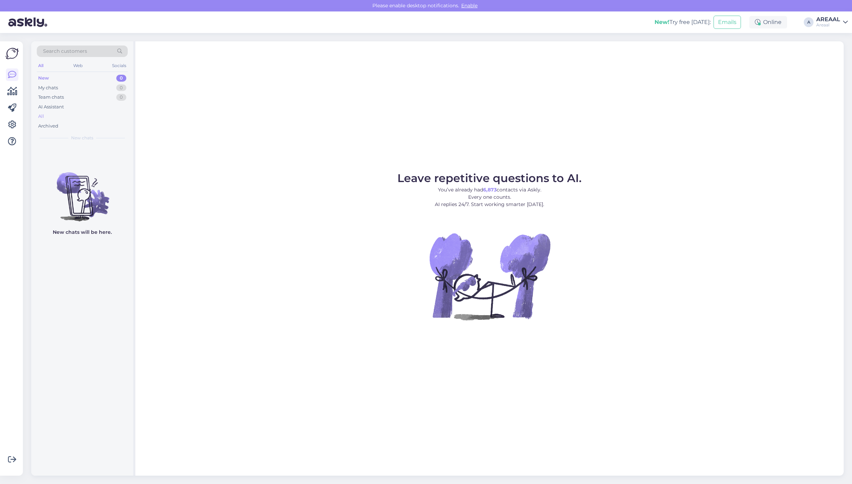
click at [91, 115] on div "All" at bounding box center [82, 116] width 91 height 10
click at [111, 115] on div "All" at bounding box center [82, 116] width 91 height 10
click at [72, 120] on div "All" at bounding box center [82, 116] width 91 height 10
click at [76, 111] on div "AI Assistant" at bounding box center [82, 107] width 91 height 10
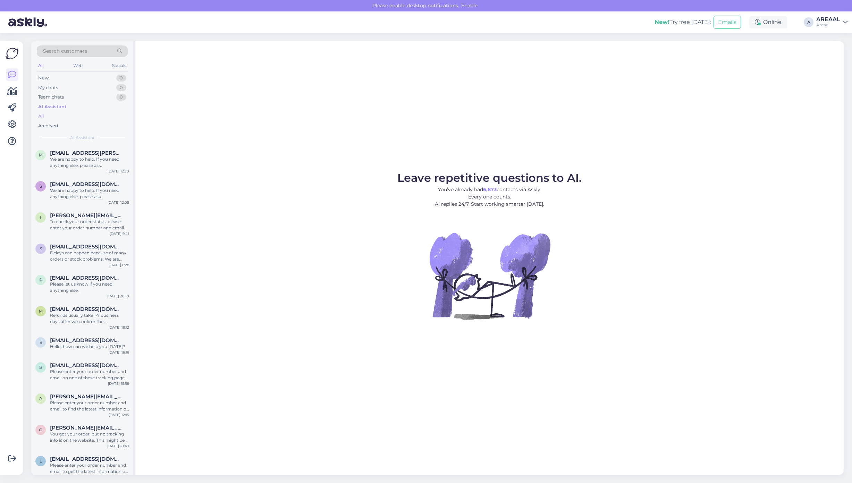
click at [74, 116] on div "All" at bounding box center [82, 116] width 91 height 10
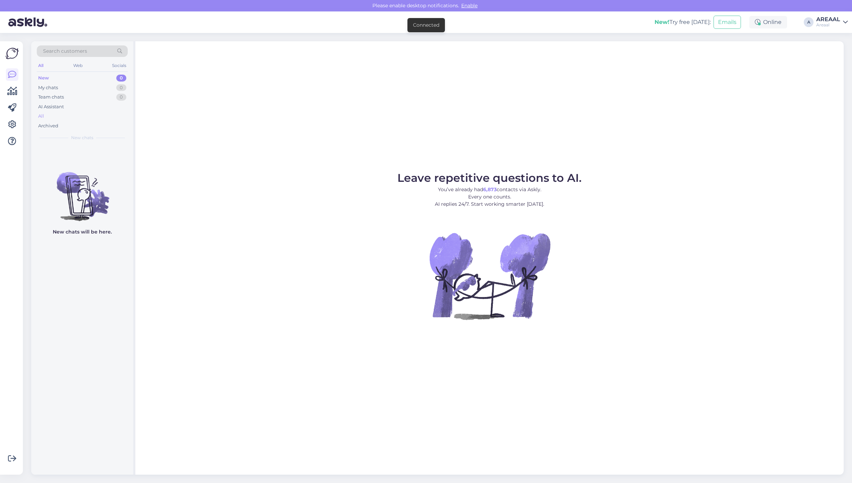
click at [97, 117] on div "All" at bounding box center [82, 116] width 91 height 10
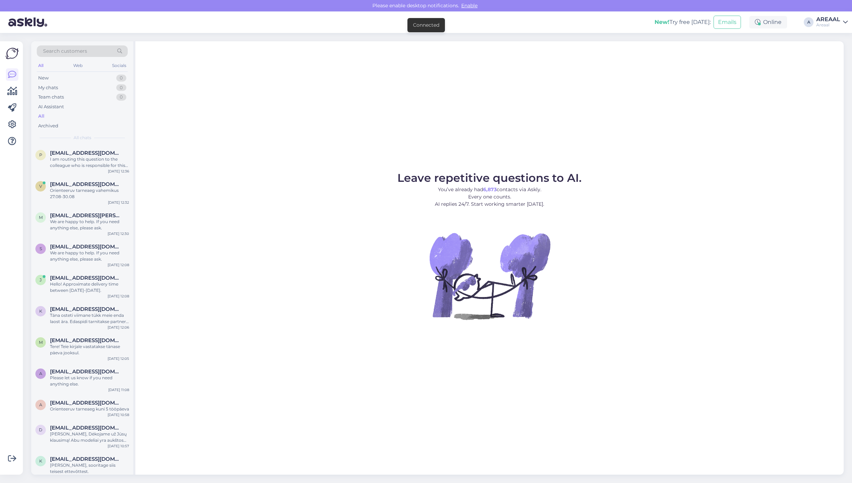
click at [740, 80] on div "Leave repetitive questions to AI. You’ve already had 6,873 contacts via Askly. …" at bounding box center [489, 258] width 709 height 434
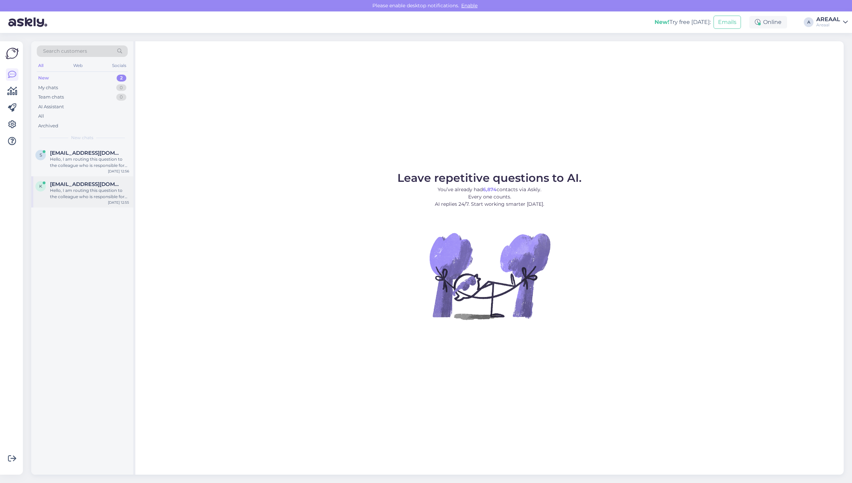
click at [118, 190] on div "Hello, I am routing this question to the colleague who is responsible for this …" at bounding box center [89, 194] width 79 height 13
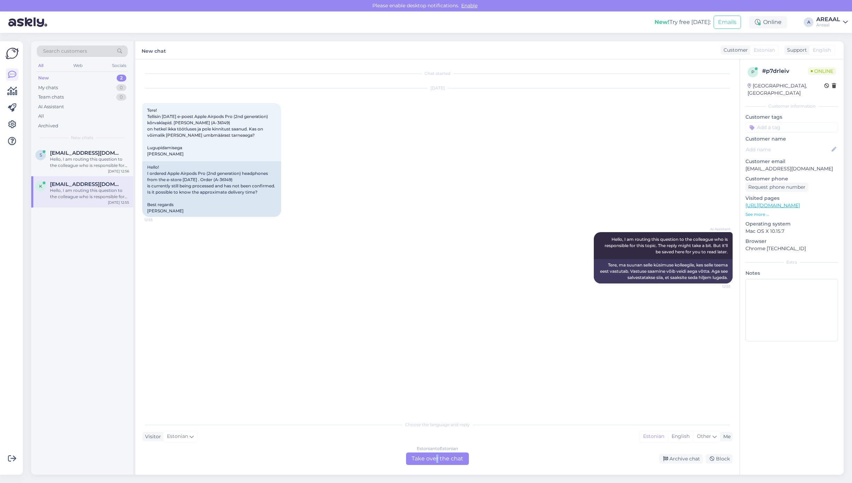
click at [436, 468] on div "Chat started [DATE] Tere! Tellisin [DATE] e-poest Apple Airpods Pro (2nd genera…" at bounding box center [437, 267] width 605 height 416
click at [432, 464] on div "Estonian to Estonian Take over the chat" at bounding box center [437, 459] width 63 height 13
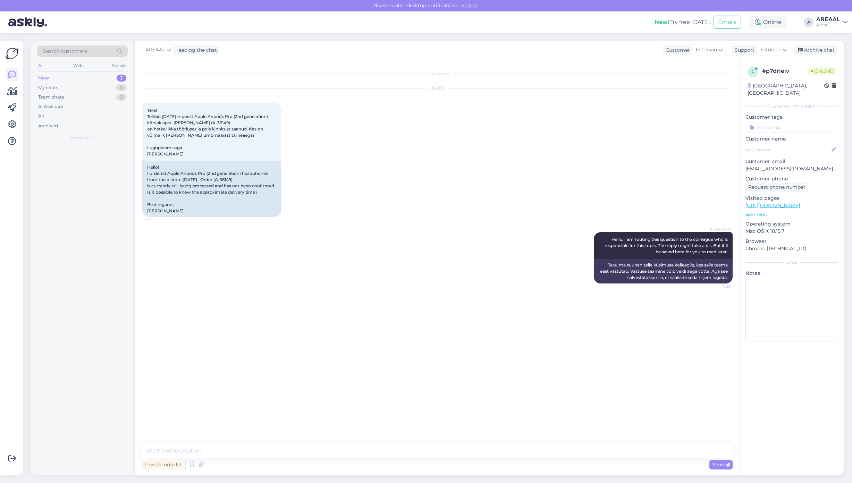
click at [431, 462] on div "Private note Send" at bounding box center [437, 464] width 591 height 13
click at [429, 447] on textarea at bounding box center [437, 451] width 591 height 15
type textarea "Tere! Teie kirjale vastatakse tänase päeva jooksul."
click at [59, 165] on div "Hello, I am routing this question to the colleague who is responsible for this …" at bounding box center [89, 162] width 79 height 13
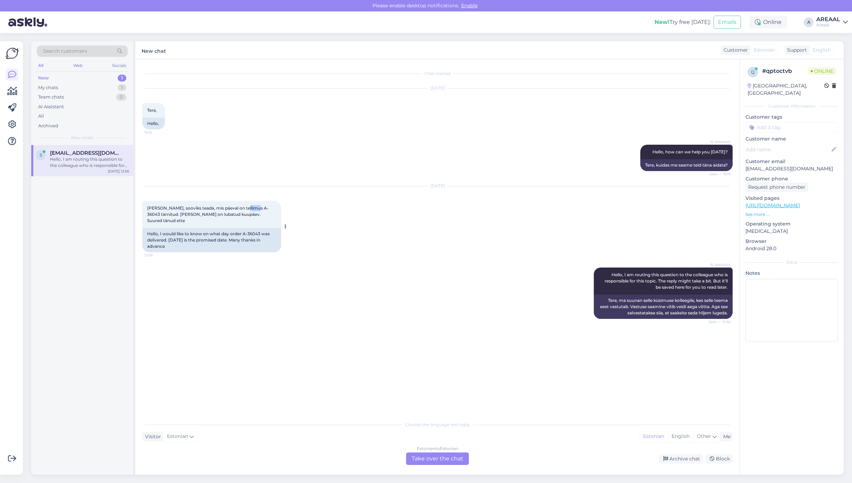
copy span "36043"
copy span "A-36043"
drag, startPoint x: 254, startPoint y: 206, endPoint x: 237, endPoint y: 208, distance: 17.1
click at [237, 208] on span "[PERSON_NAME], sooviks teada, mis päeval on tellimus A-36043 tarnitud. [PERSON_…" at bounding box center [208, 215] width 122 height 18
click at [89, 88] on div "My chats 1" at bounding box center [82, 88] width 91 height 10
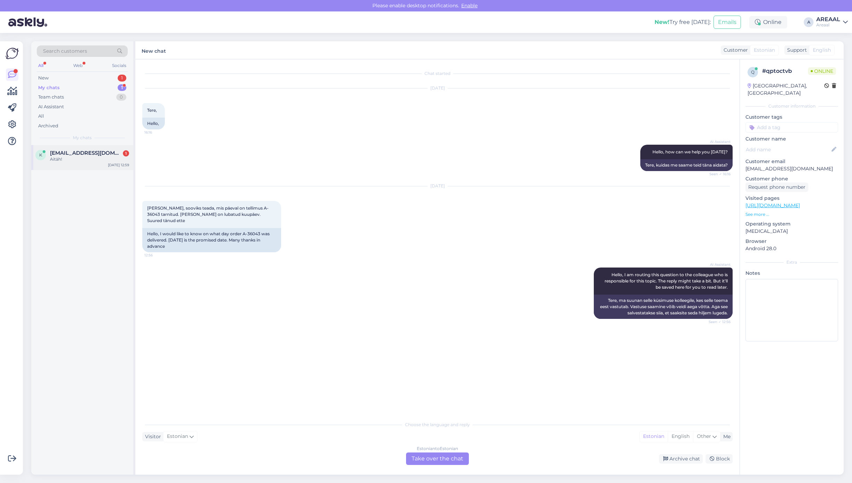
click at [96, 150] on span "[EMAIL_ADDRESS][DOMAIN_NAME]" at bounding box center [86, 153] width 72 height 6
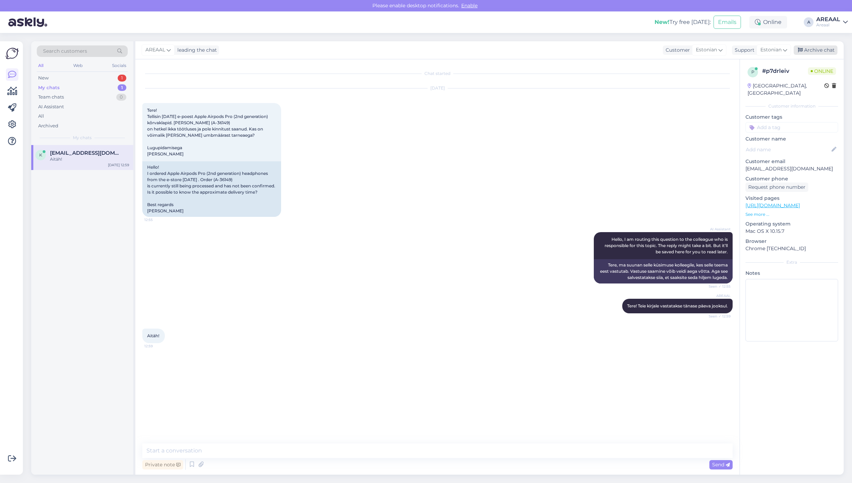
click at [813, 52] on div "Archive chat" at bounding box center [816, 49] width 44 height 9
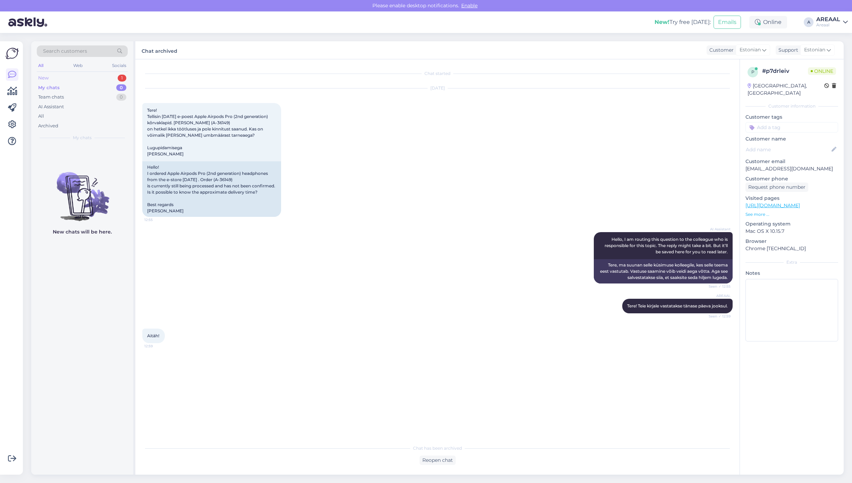
click at [114, 79] on div "New 1" at bounding box center [82, 78] width 91 height 10
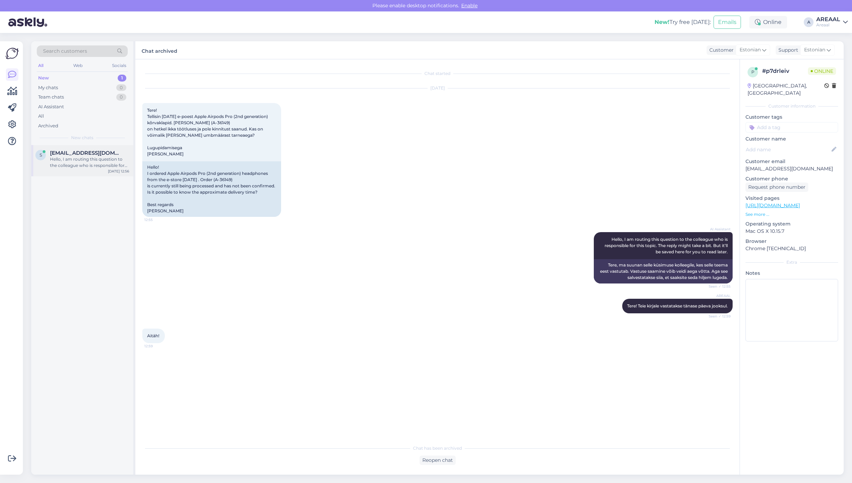
click at [110, 160] on div "Hello, I am routing this question to the colleague who is responsible for this …" at bounding box center [89, 162] width 79 height 13
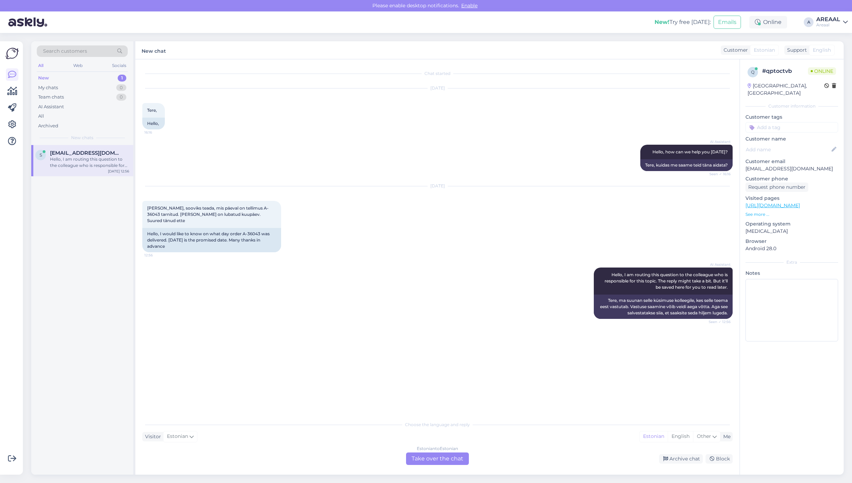
click at [436, 459] on div "Estonian to Estonian Take over the chat" at bounding box center [437, 459] width 63 height 13
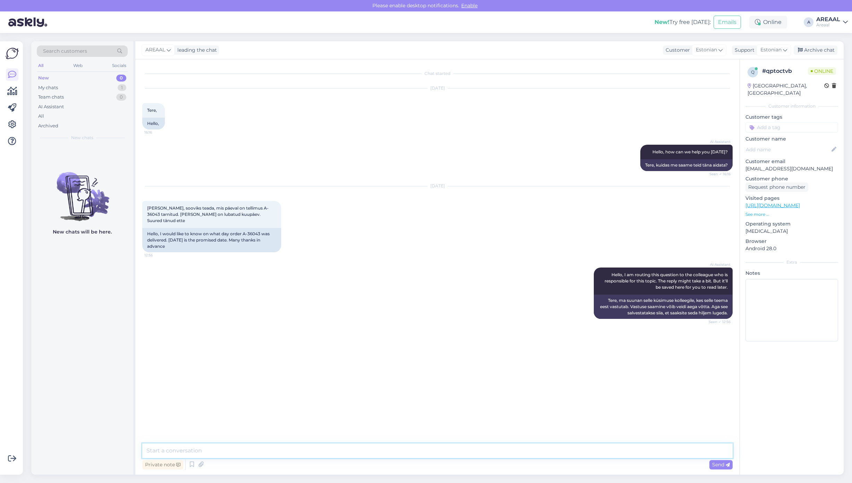
click at [434, 451] on textarea at bounding box center [437, 451] width 591 height 15
type textarea "Antud tellimuse orienteeruv tarneaeg vahemikus 26.08 - 30.08"
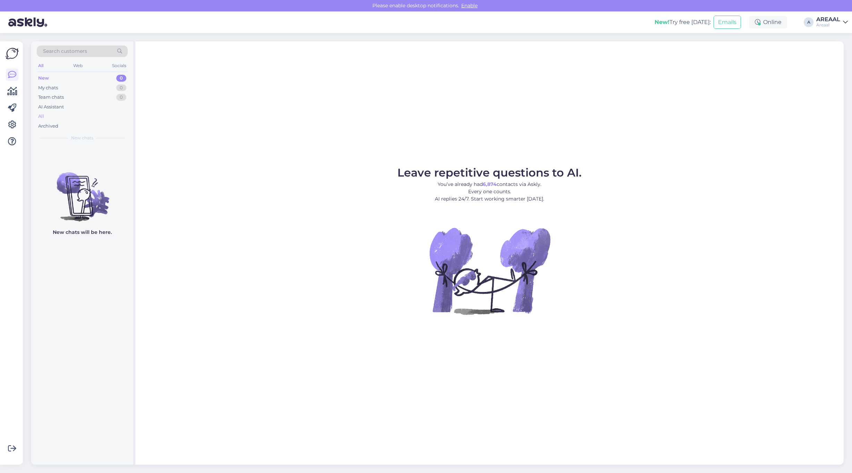
click at [100, 114] on div "All" at bounding box center [82, 116] width 91 height 10
click at [103, 113] on div "All" at bounding box center [82, 116] width 91 height 10
click at [93, 112] on div "All" at bounding box center [82, 116] width 91 height 10
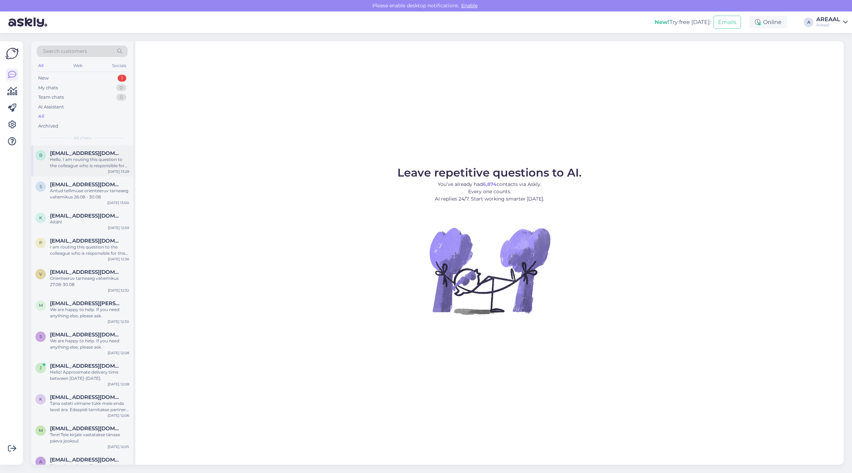
click at [117, 157] on div "Hello, I am routing this question to the colleague who is responsible for this …" at bounding box center [89, 162] width 79 height 13
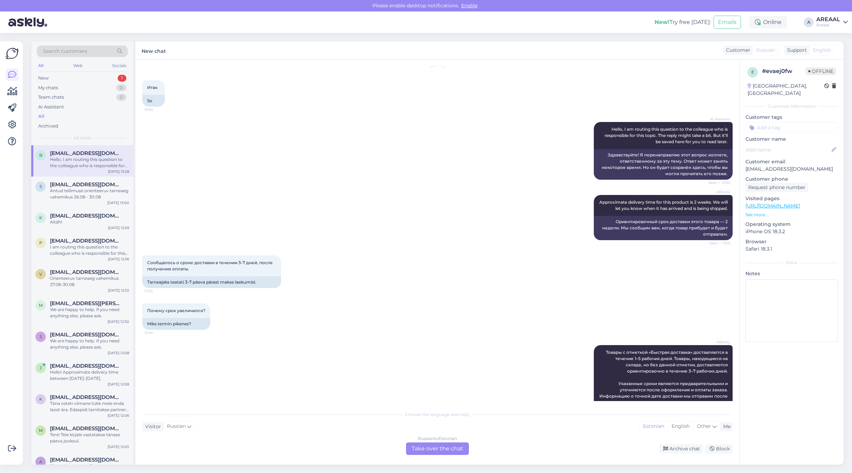
scroll to position [218, 0]
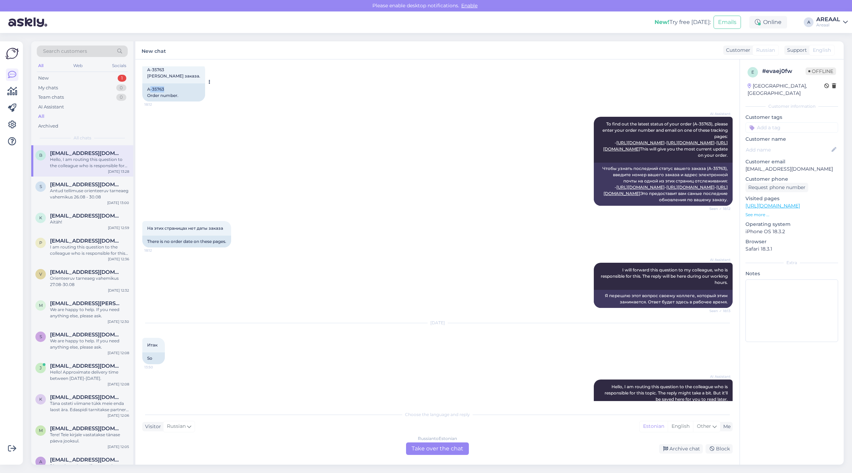
copy div "-35763"
drag, startPoint x: 155, startPoint y: 98, endPoint x: 146, endPoint y: 97, distance: 8.4
click at [146, 97] on div "A-35763 Order number." at bounding box center [173, 92] width 63 height 18
copy div "A-35763"
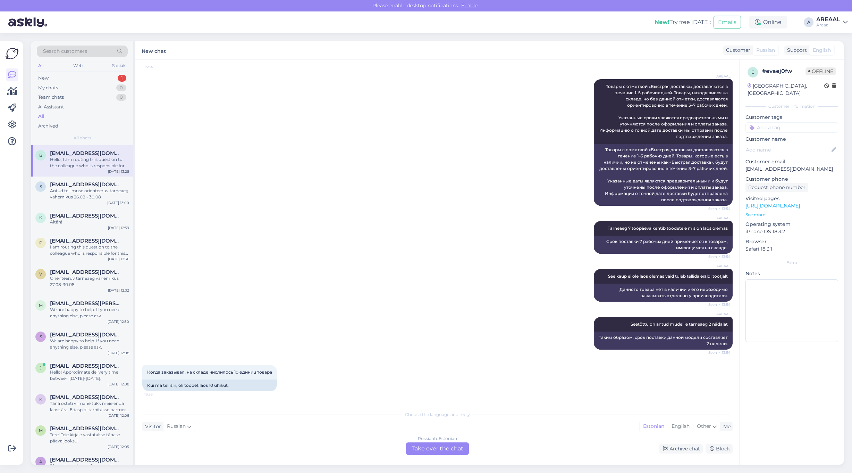
scroll to position [1476, 0]
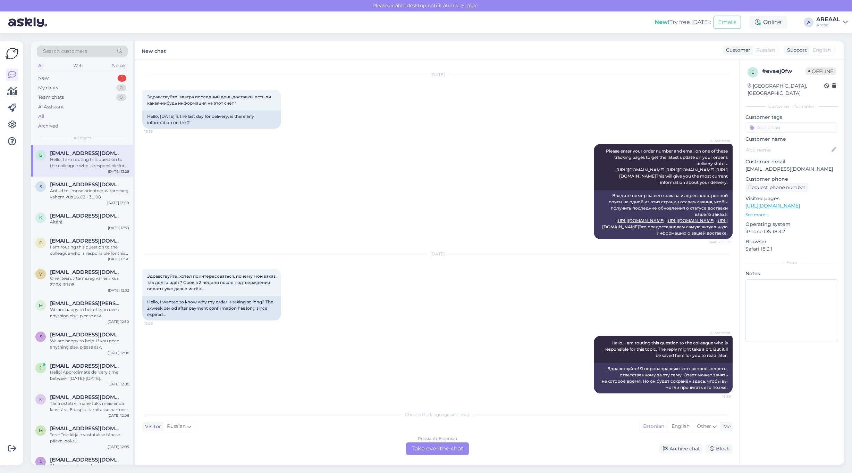
click at [443, 447] on div "Russian to Estonian Take over the chat" at bounding box center [437, 448] width 63 height 13
click at [440, 442] on div "Russian to Estonian Take over the chat" at bounding box center [437, 448] width 63 height 13
click at [441, 446] on div "Russian to Estonian Take over the chat" at bounding box center [437, 448] width 63 height 13
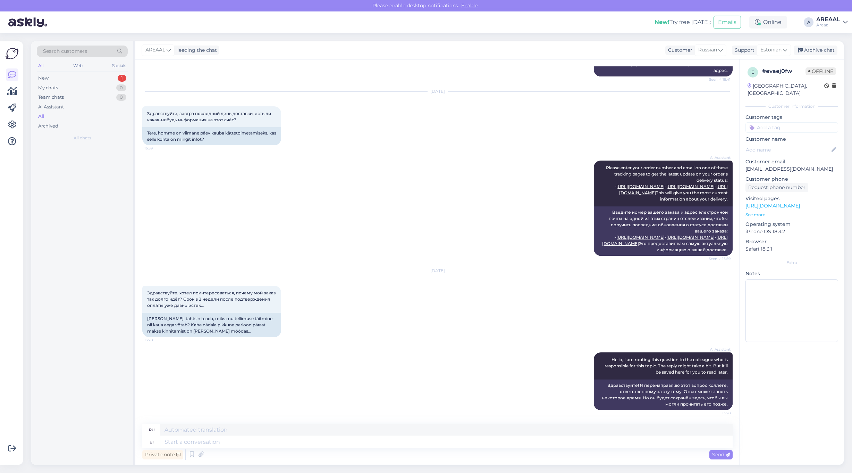
scroll to position [1460, 0]
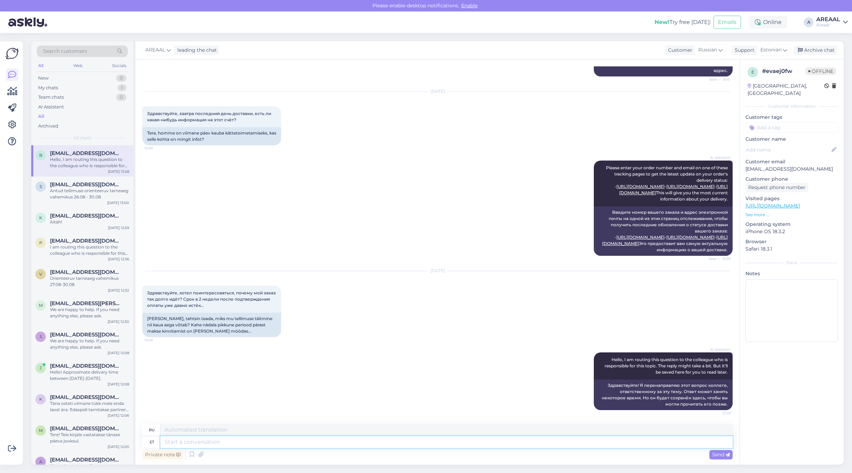
click at [441, 446] on textarea at bounding box center [446, 442] width 573 height 12
type textarea "Approximate del"
type textarea "Приблизительный"
type textarea "Approximate delivery tim"
type textarea "Ориентировочная доставка"
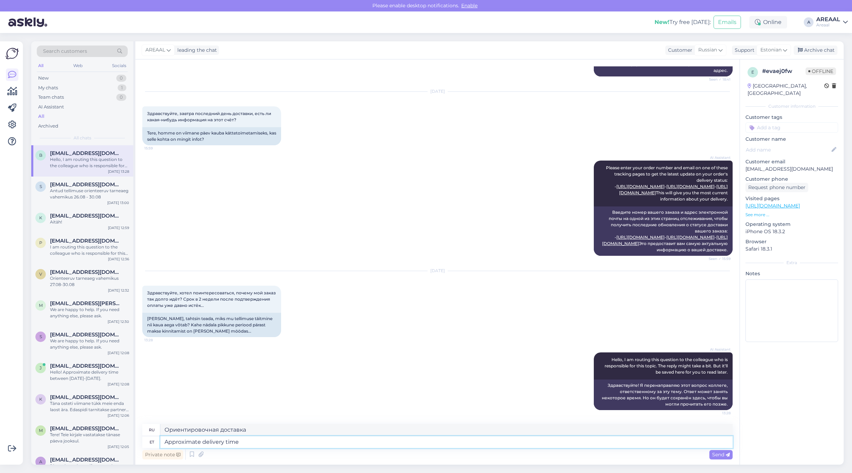
type textarea "Approximate delivery time b"
type textarea "Примерное время доставки"
type textarea "Approximate delivery time between"
type textarea "Примерное время доставки между"
type textarea "Approximate delivery time between 26-30 Aug"
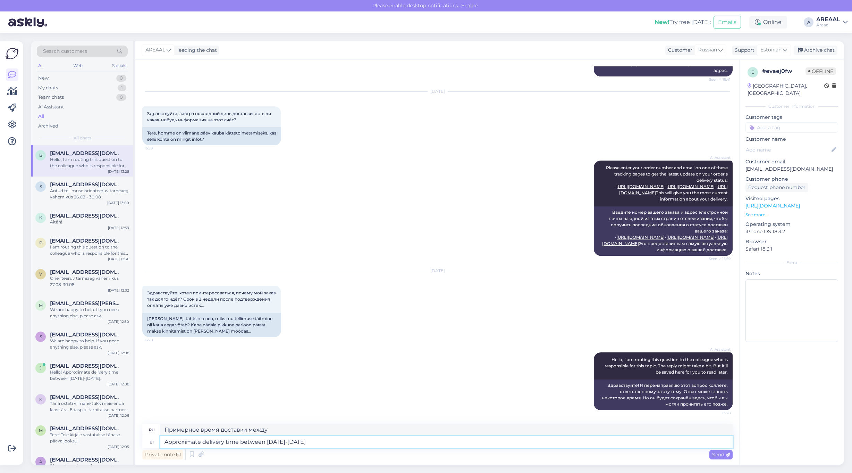
type textarea "Примерное время доставки между 26-30"
type textarea "Approximate delivery time between 26-30 August"
type textarea "Ориентировочное время доставки: 26-30 августа."
click at [337, 446] on textarea "Approximate delivery time between 26-30 August" at bounding box center [446, 442] width 573 height 12
paste textarea "Kahjuks peame teada andma, et hetkel Philips HX9992/12 jõudmine meie lattu hili…"
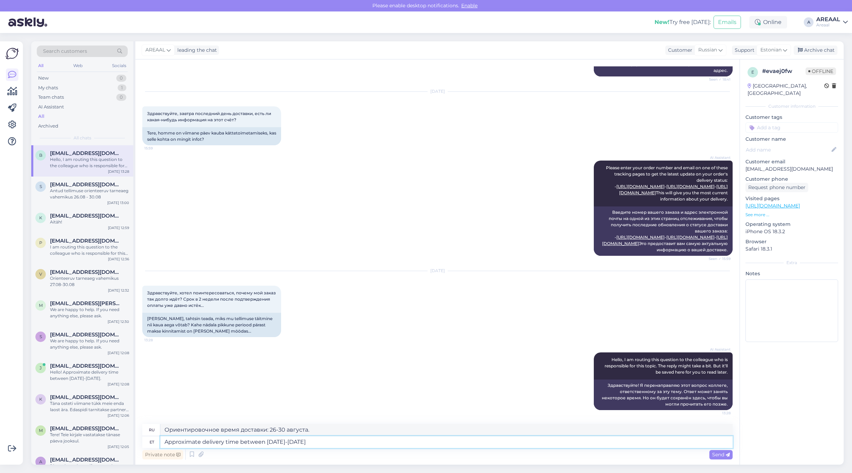
type textarea "Kahjuks peame teada andma, et hetkel Philips HX9992/12 jõudmine meie lattu hili…"
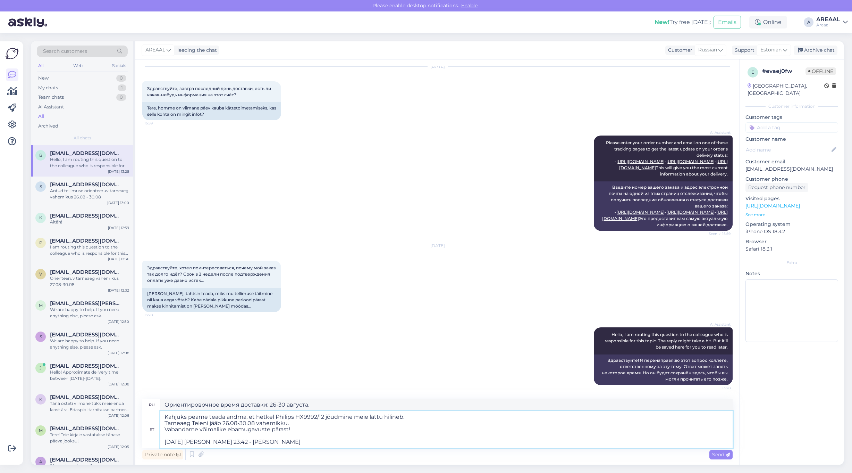
drag, startPoint x: 333, startPoint y: 428, endPoint x: 336, endPoint y: 466, distance: 38.3
click at [336, 465] on div "Search customers All Web Socials New 0 My chats 1 Team chats 0 AI Assistant All…" at bounding box center [439, 253] width 825 height 440
type textarea "К сожалению, вынуждены сообщить, что поступление Philips HX9992/12 на наш склад…"
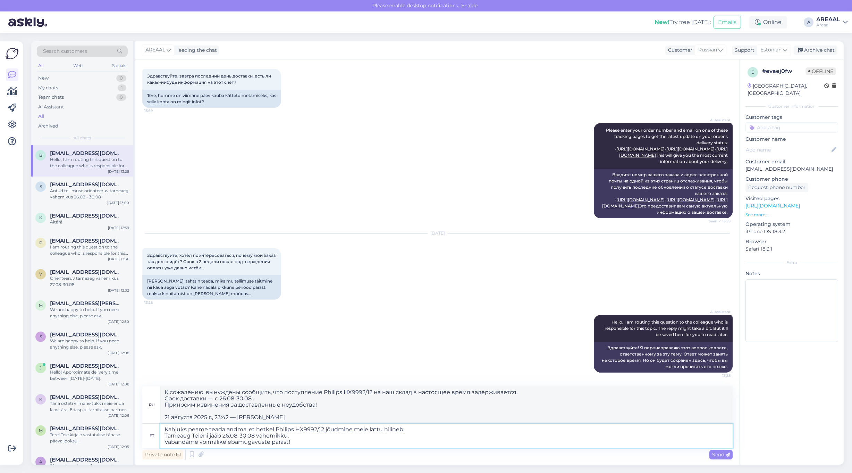
click at [424, 427] on textarea "Kahjuks peame teada andma, et hetkel Philips HX9992/12 jõudmine meie lattu hili…" at bounding box center [446, 435] width 573 height 24
type textarea "Kahjuks peame teada andma, et hetkel Philips HX9992/12 jõudmine meie lattu hili…"
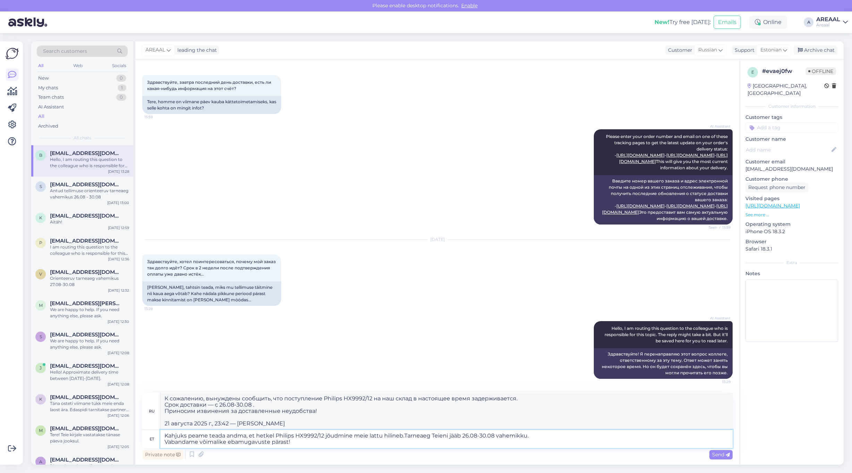
type textarea "К сожалению, мы вынуждены сообщить вам, что поступление Philips HX9992/12 на на…"
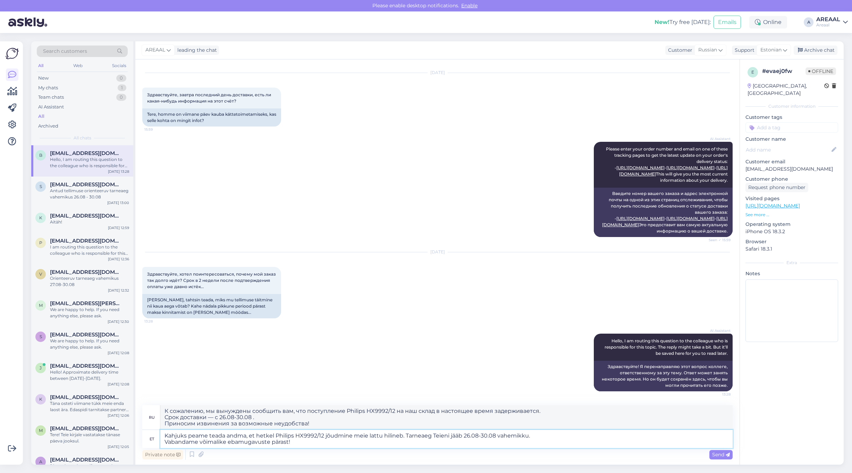
click at [593, 432] on textarea "Kahjuks peame teada andma, et hetkel Philips HX9992/12 jõudmine meie lattu hili…" at bounding box center [446, 439] width 573 height 18
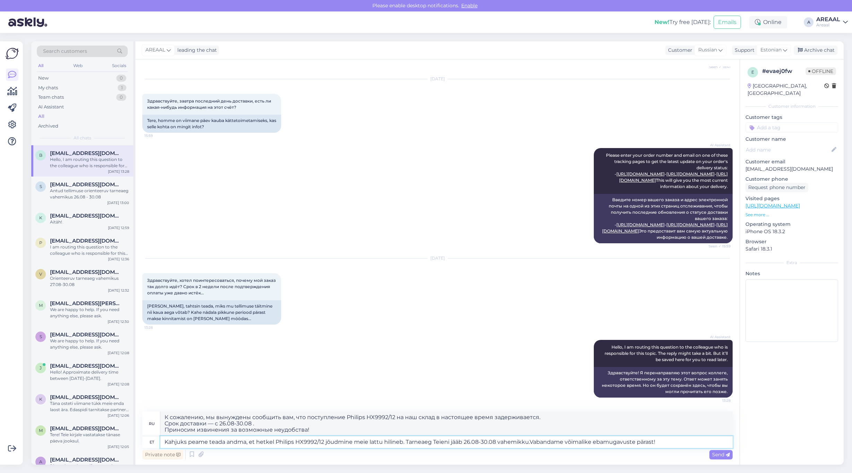
type textarea "Kahjuks peame teada andma, et hetkel Philips HX9992/12 jõudmine meie lattu hili…"
type textarea "К сожалению, вынуждены сообщить, что поступление Philips HX9992/12 на наш склад…"
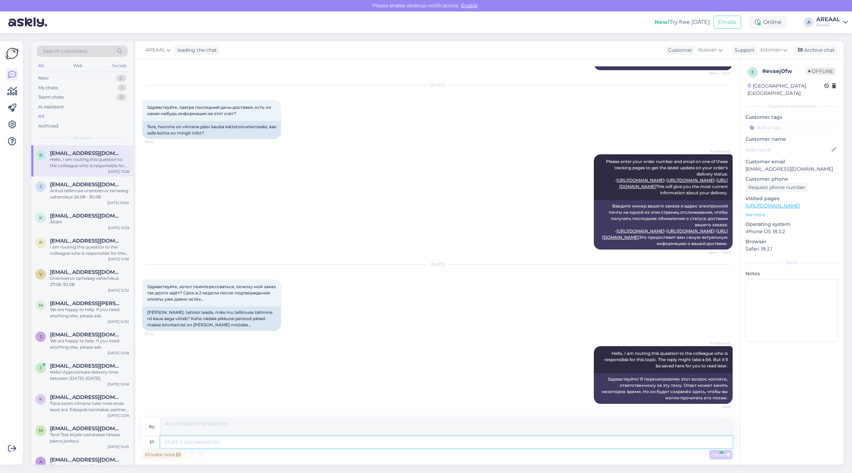
scroll to position [1546, 0]
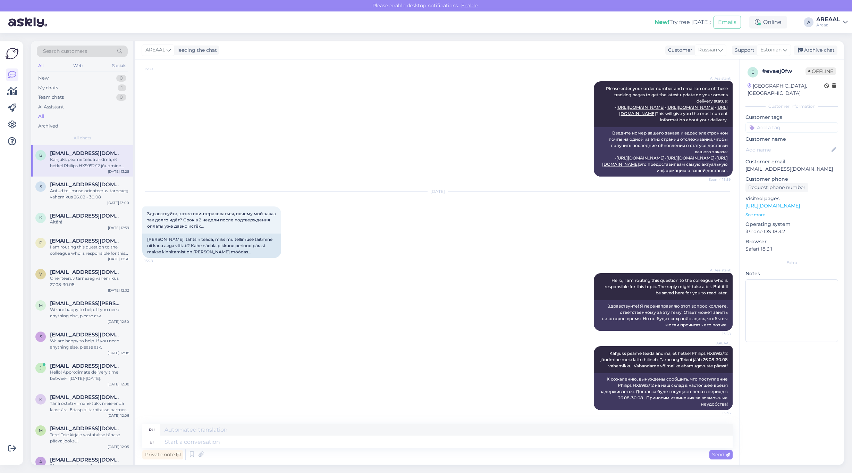
click at [471, 248] on div "Aug 22 2025 Здравствуйте, хотел поинтересоваться, почему мой заказ так долго ид…" at bounding box center [437, 224] width 591 height 81
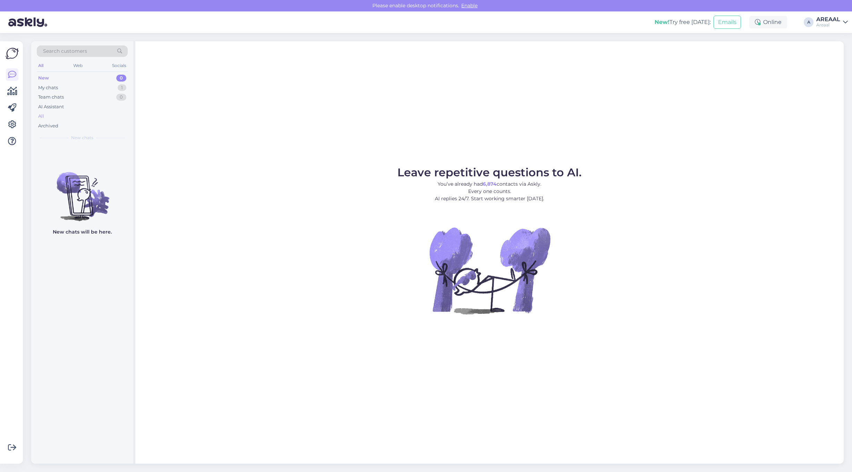
click at [101, 115] on div "All" at bounding box center [82, 116] width 91 height 10
click at [84, 119] on div "All" at bounding box center [82, 116] width 91 height 10
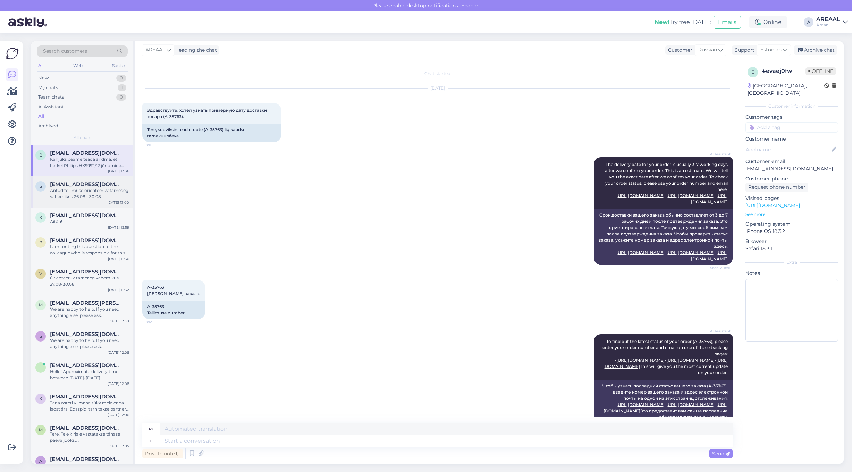
scroll to position [1546, 0]
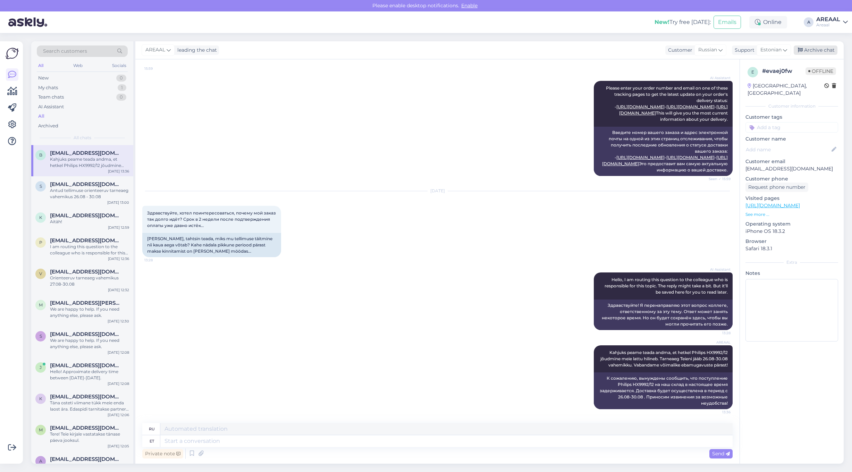
click at [827, 50] on div "Archive chat" at bounding box center [816, 49] width 44 height 9
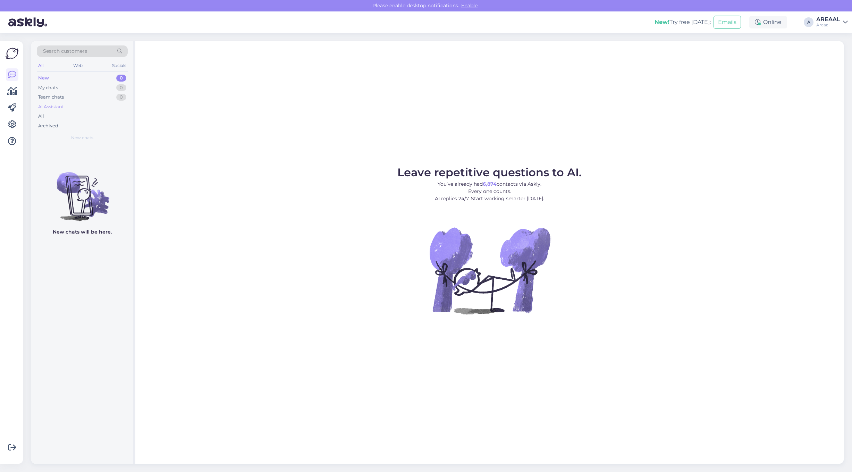
click at [87, 108] on div "AI Assistant" at bounding box center [82, 107] width 91 height 10
click at [84, 114] on div "All" at bounding box center [82, 116] width 91 height 10
click at [110, 115] on div "All" at bounding box center [82, 116] width 91 height 10
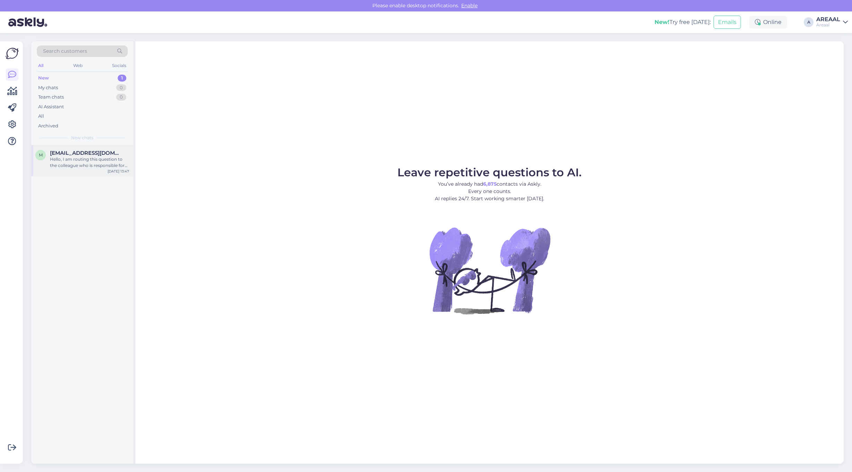
click at [106, 152] on span "[EMAIL_ADDRESS][DOMAIN_NAME]" at bounding box center [86, 153] width 72 height 6
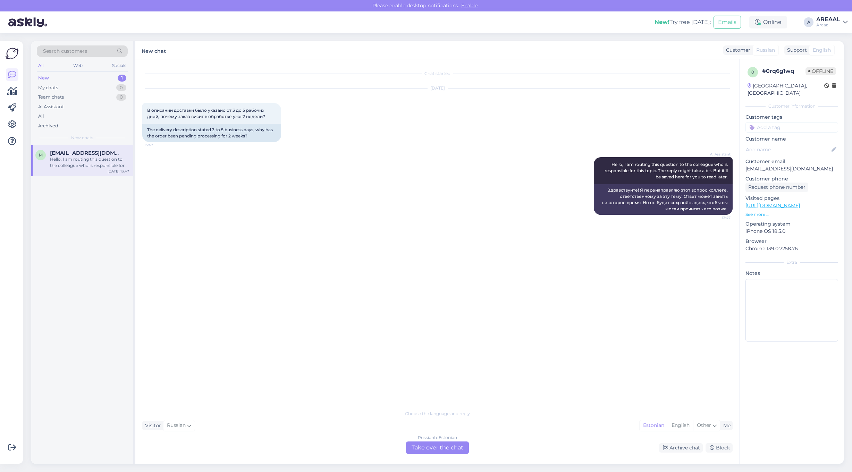
click at [373, 277] on div "Chat started [DATE] В описании доставки было указано от 3 до 5 рабочих дней, по…" at bounding box center [440, 233] width 597 height 334
click at [86, 110] on div "AI Assistant" at bounding box center [82, 107] width 91 height 10
click at [83, 117] on div "All" at bounding box center [82, 116] width 91 height 10
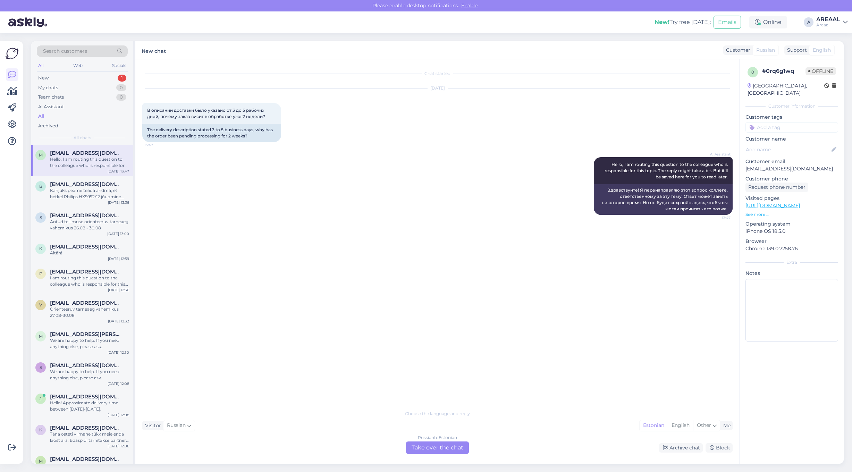
click at [384, 239] on div "Chat started [DATE] В описании доставки было указано от 3 до 5 рабочих дней, по…" at bounding box center [440, 233] width 597 height 334
click at [448, 441] on div "Russian to Estonian" at bounding box center [437, 438] width 39 height 6
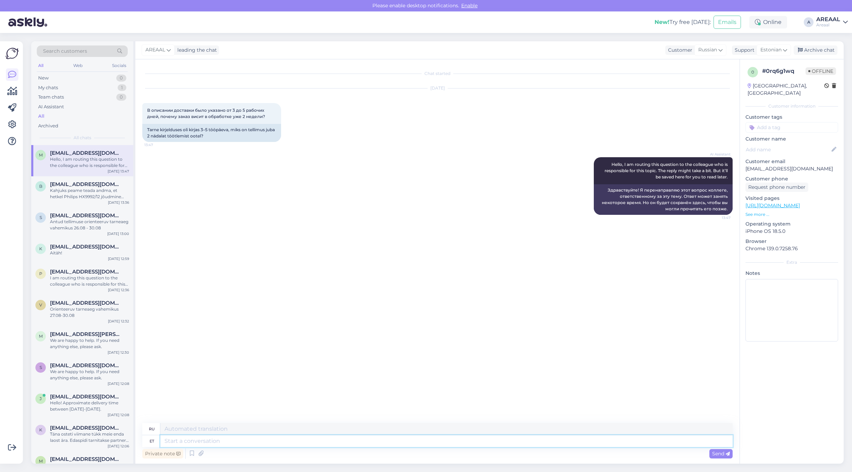
click at [443, 442] on textarea at bounding box center [446, 441] width 573 height 12
click at [428, 442] on textarea at bounding box center [446, 441] width 573 height 12
type textarea "We d"
type textarea "Мы"
type textarea "We don't ha"
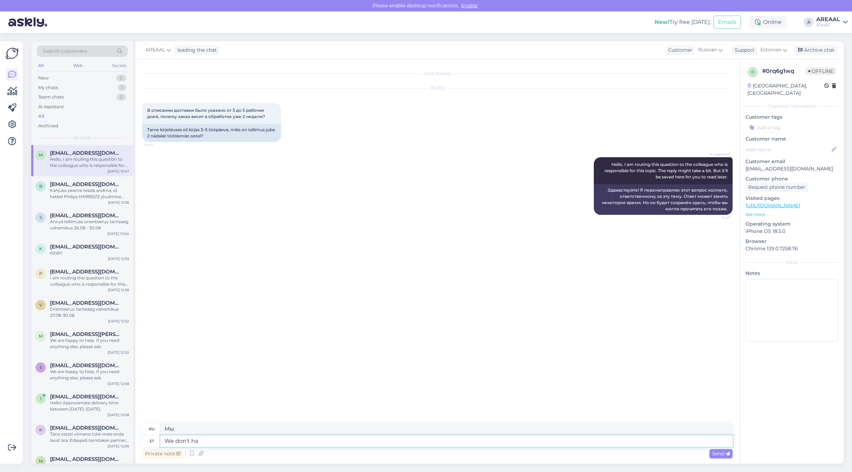
type textarea "Мы не"
type textarea "We don't have any"
type textarea "У нас нет"
type textarea "We don't have anywhere"
type textarea "У нас нет нигде"
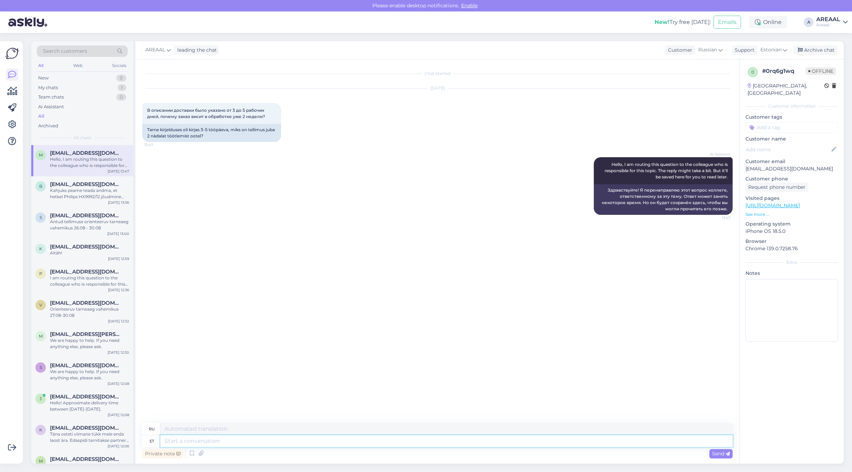
click at [540, 445] on textarea at bounding box center [446, 441] width 573 height 12
type textarea "Our d"
type textarea "Наш"
type textarea "Our delivery i"
type textarea "Наша доставка"
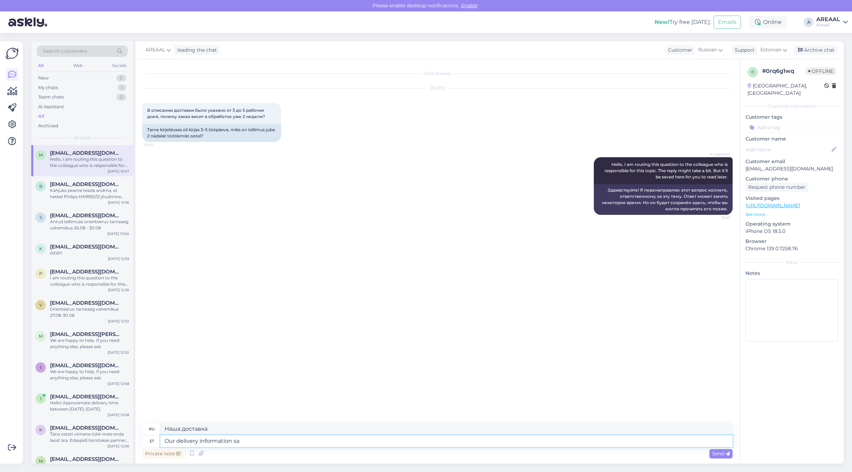
type textarea "Our delivery information say"
type textarea "Наша информация о доставке"
type textarea "Our delivery information sayas"
type textarea "Наша информация о доставке была получена."
type textarea "Our delivery information says fo"
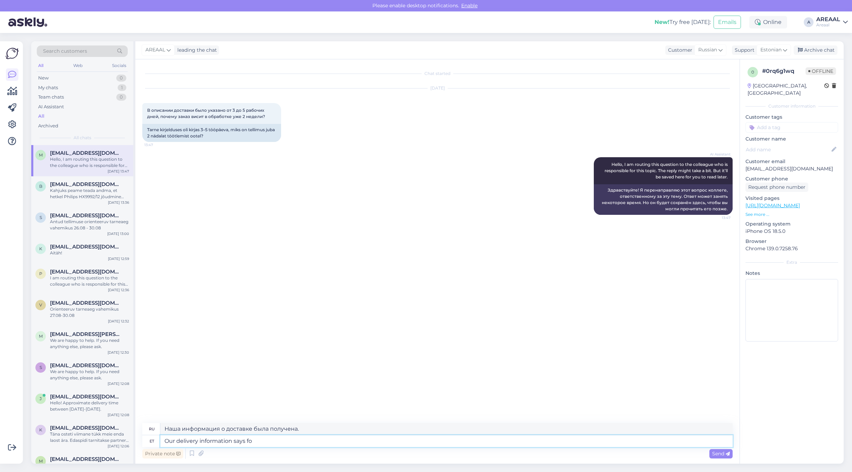
type textarea "В нашей информации о доставке указано:"
paste textarea "Указанные сроки являются предварительными и уточняются после оформления и оплат…"
type textarea "Our delivery information says following: Указанные сроки являются предварительн…"
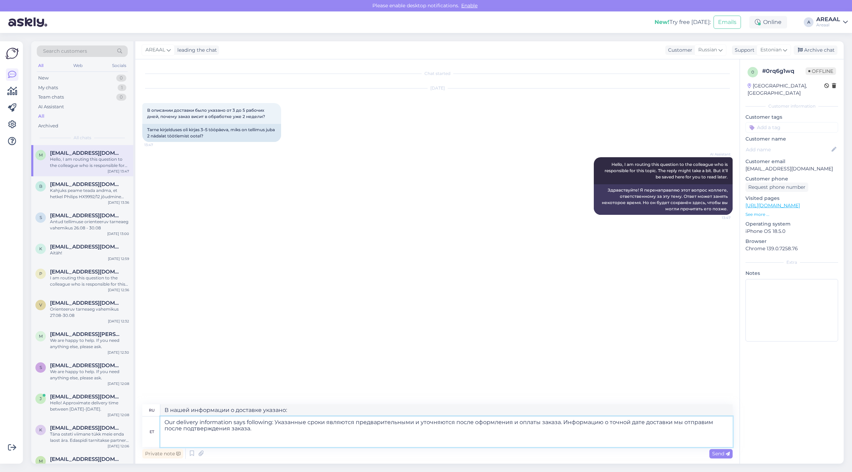
type textarea "Наша информация о доставке гласит следующее:"
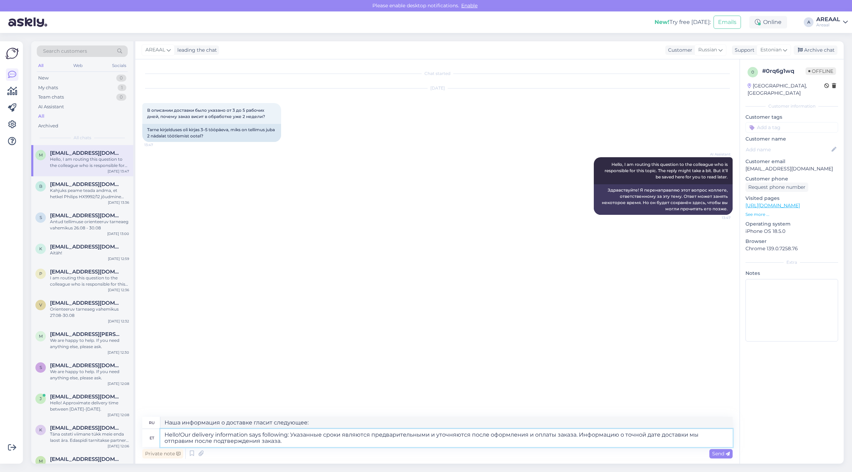
type textarea "Hello! Our delivery information says following: Указанные сроки являются предва…"
type textarea "Привет! В нашей информации о доставке указано следующее: Указанные сроки размещ…"
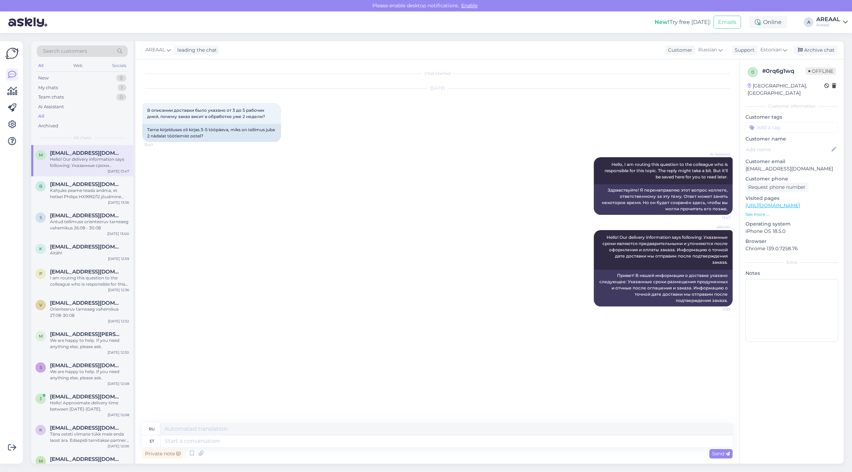
click at [572, 142] on div "Aug 22 2025 В описании доставки было указано от 3 до 5 рабочих дней, почему зак…" at bounding box center [437, 115] width 591 height 69
click at [575, 263] on div "AREAAL Hello! Our delivery information says following: Указанные сроки являются…" at bounding box center [437, 269] width 591 height 92
click at [577, 266] on icon at bounding box center [578, 268] width 4 height 4
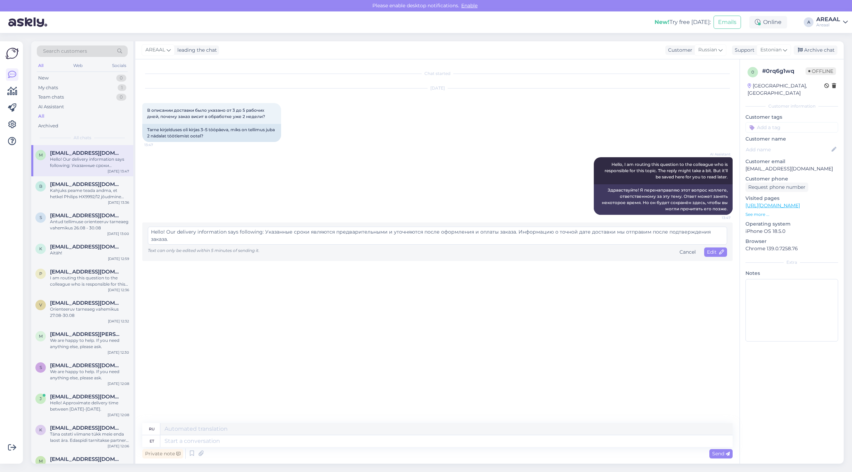
click at [153, 228] on textarea "Hello! Our delivery information says following: Указанные сроки являются предва…" at bounding box center [438, 236] width 580 height 18
type textarea "Good day! Our delivery information says following: Указанные сроки являются пре…"
click at [721, 252] on icon at bounding box center [722, 252] width 5 height 5
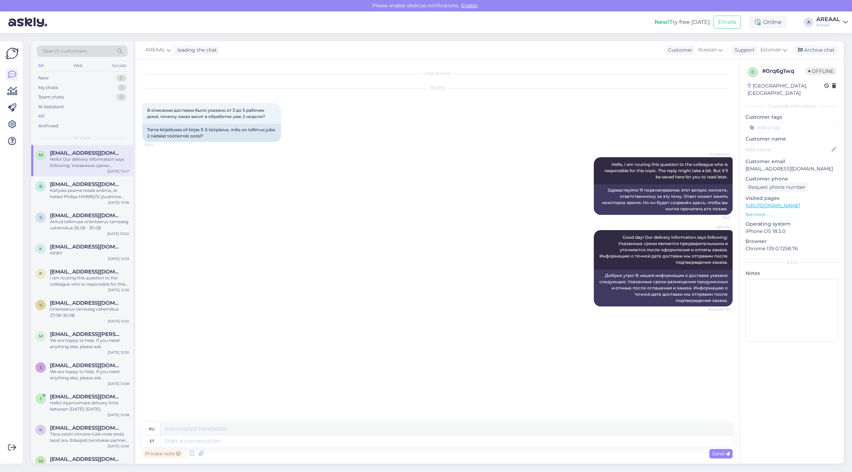
click at [417, 225] on div "AREAAL Good day! Our delivery information says following: Указанные сроки являю…" at bounding box center [437, 269] width 591 height 92
click at [579, 266] on icon at bounding box center [578, 268] width 4 height 4
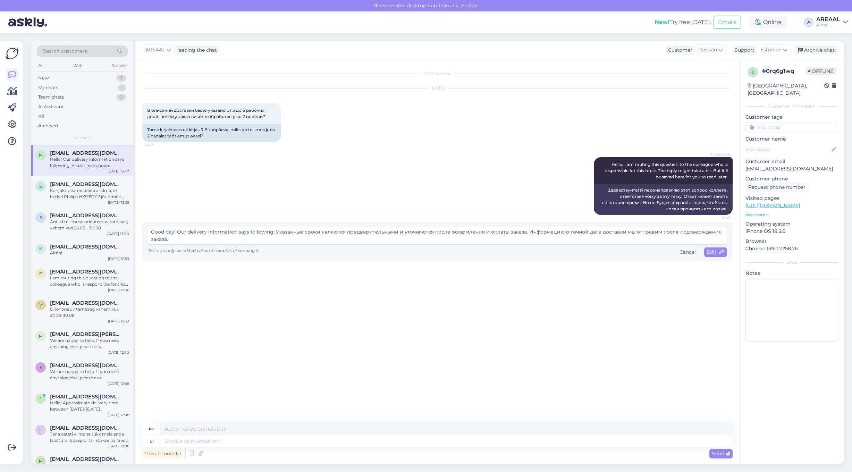
drag, startPoint x: 173, startPoint y: 232, endPoint x: 142, endPoint y: 232, distance: 31.3
click at [142, 232] on div "Good day! Our delivery information says following: Указанные сроки являются пре…" at bounding box center [437, 242] width 591 height 39
type textarea "Hello! Our delivery information says following: Указанные сроки являются предва…"
click at [714, 252] on span "Edit" at bounding box center [715, 252] width 17 height 6
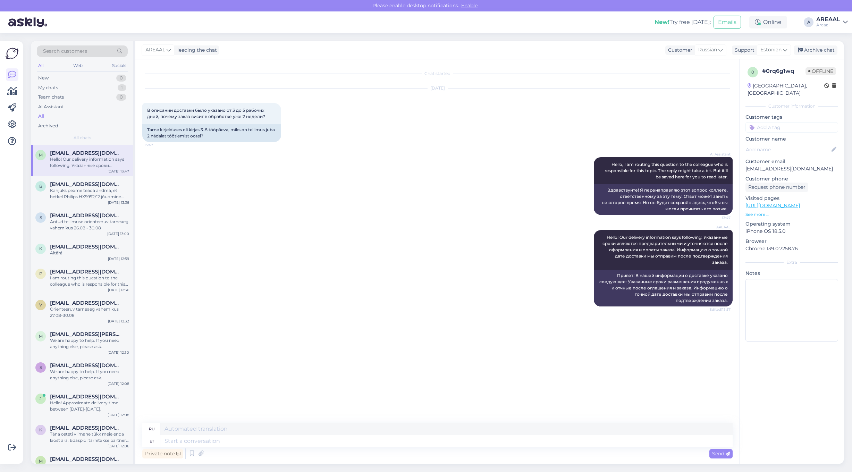
click at [417, 244] on div "AREAAL Hello! Our delivery information says following: Указанные сроки являются…" at bounding box center [437, 269] width 591 height 92
click at [443, 311] on div "Chat started Aug 22 2025 В описании доставки было указано от 3 до 5 рабочих дне…" at bounding box center [440, 241] width 597 height 351
click at [460, 292] on div "AREAAL Hello! Our delivery information says following: Указанные сроки являются…" at bounding box center [437, 269] width 591 height 92
click at [443, 443] on textarea at bounding box center [446, 441] width 573 height 12
type textarea "Kui too"
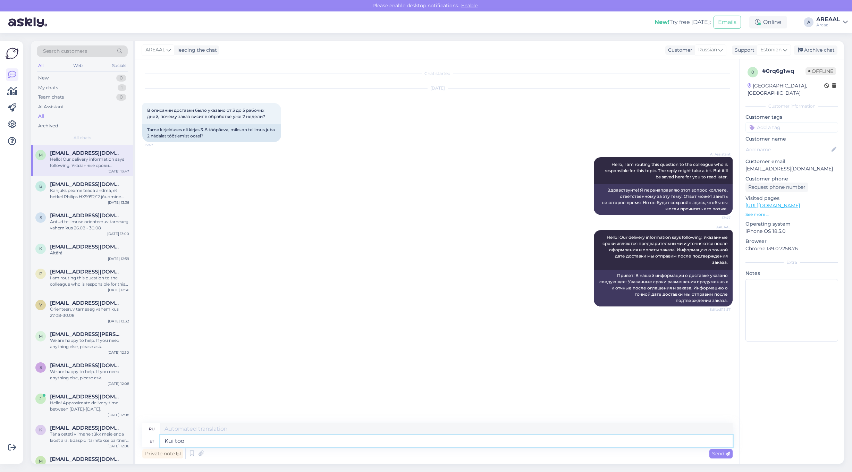
type textarea "Если"
type textarea "Kui toode t"
type textarea "Если продукт"
type textarea "Kui toode tuleb era"
type textarea "Когда товар прибудет"
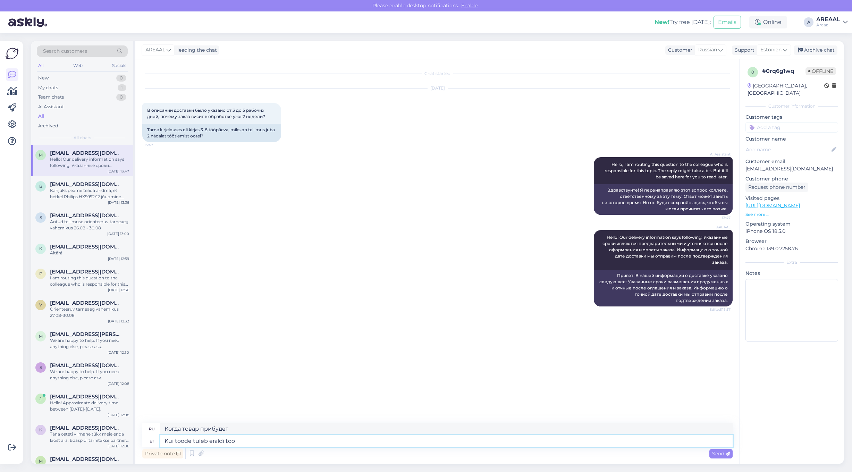
type textarea "Kui toode tuleb eraldi toot"
type textarea "Если продукт поставляется отдельно"
type textarea "Kui toode tuleb eraldi tootjalt tel"
type textarea "Если продукт поступает от другого производителя"
type textarea "Kui toode tuleb eraldi tootjalt tellida, si"
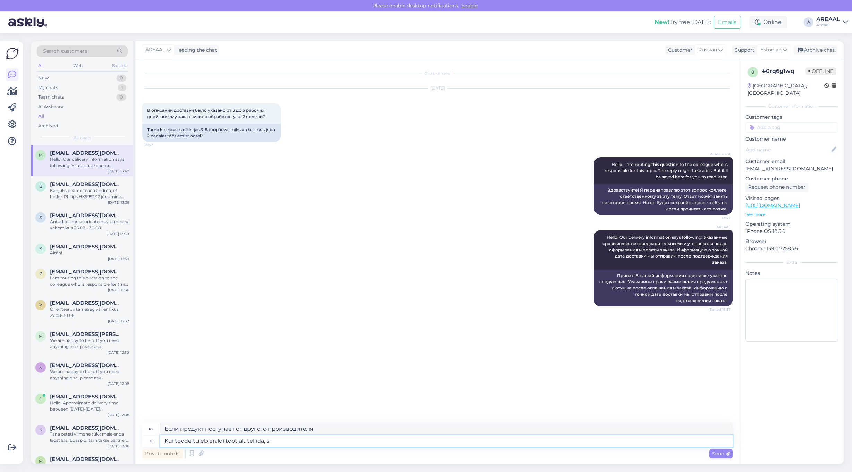
type textarea "Если продукт необходимо заказать отдельно у производителя,"
type textarea "Kui toode tuleb eraldi tootjalt tellida, siis"
type textarea "Если товар необходимо заказать отдельно у производителя, то"
type textarea "Kui toode tuleb eraldi tootjalt tellida, siis ei ole või"
type textarea "Если продукт необходимо заказать отдельно у производителя, это не"
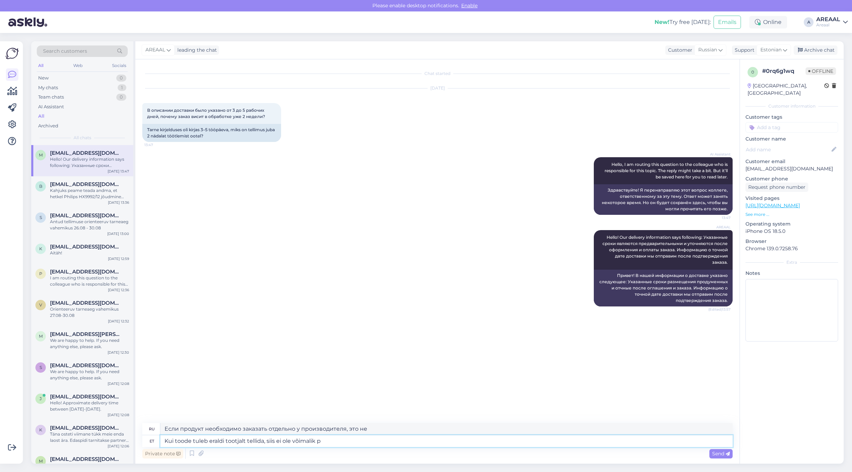
type textarea "Kui toode tuleb eraldi tootjalt tellida, siis ei ole võimalik pa"
type textarea "Если продукт необходимо заказать отдельно у производителя, это невозможно"
type textarea "Kui toode tuleb eraldi tootjalt tellida, siis ei ole võimalik pakkuda 5"
type textarea "Если продукт необходимо заказать отдельно у производителя, предложение 5 невозм…"
type textarea "Kui toode tuleb eraldi tootjalt tellida, siis ei ole võimalik pakkuda 5 tööpäev…"
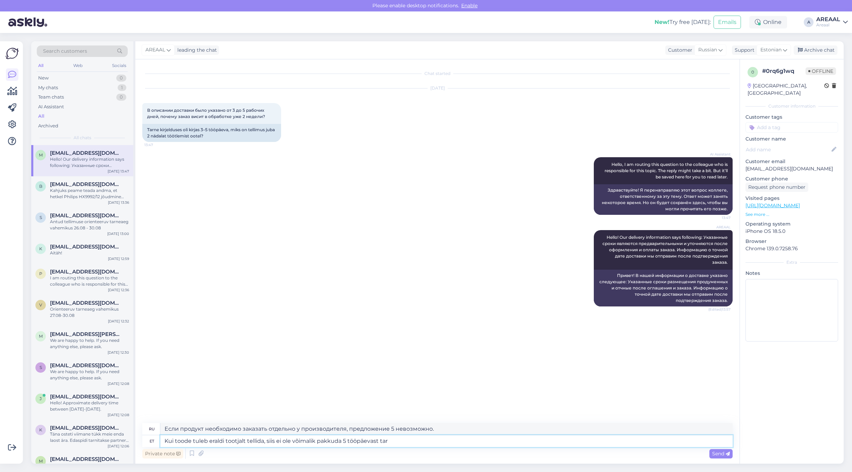
type textarea "Если товар необходимо заказать отдельно у производителя, доставка в течение 5 р…"
type textarea "Kui toode tuleb eraldi tootjalt tellida, siis ei ole võimalik pakkuda 5 tööpäev…"
type textarea "Если товар необходимо заказать отдельно у производителя, срок поставки в 5 рабо…"
type textarea "Kui toode tuleb eraldi tootjalt tellida, siis ei ole võimalik pakkuda 5 tööpäev…"
type textarea "Если продукт необходимо заказать отдельно у производителя, срок поставки в 5 ра…"
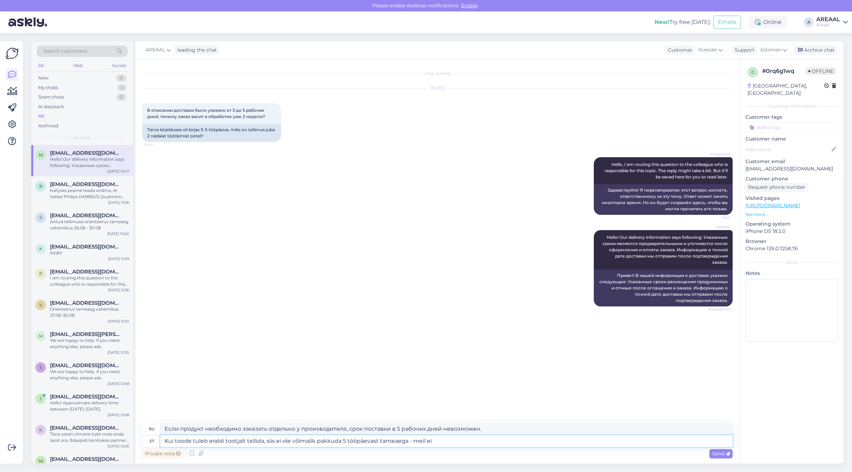
type textarea "Kui toode tuleb eraldi tootjalt tellida, siis ei ole võimalik pakkuda 5 tööpäev…"
type textarea "Если продукт необходимо заказать отдельно у производителя, срок поставки в 5 ра…"
type textarea "Kui toode tuleb eraldi tootjalt tellida, siis ei ole võimalik pakkuda 5 tööpäev…"
type textarea "Если продукт необходимо заказать отдельно у производителя, срок поставки в 5 ра…"
type textarea "Kui toode tuleb eraldi tootjalt tellida, siis ei ole võimalik pakkuda 5 tööpäev…"
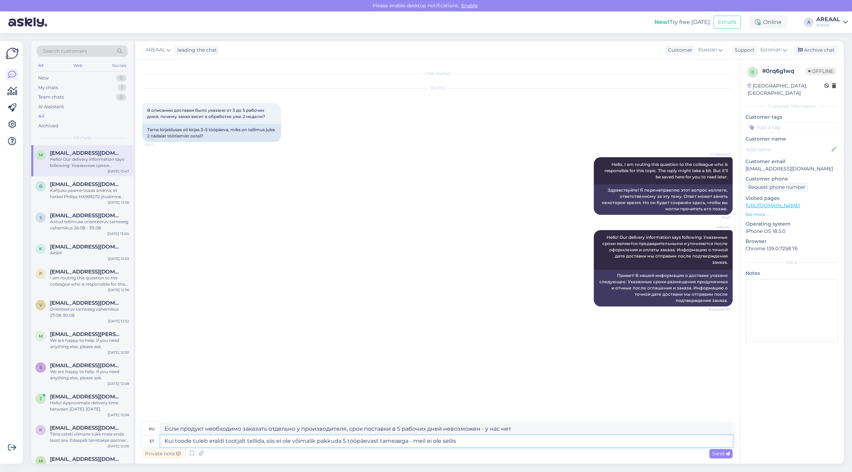
type textarea "Если продукт необходимо заказать отдельно у производителя, срок поставки в 5 ра…"
type textarea "Kui toode tuleb eraldi tootjalt tellida, siis ei ole võimalik pakkuda 5 tööpäev…"
type textarea "Если товар необходимо заказать отдельно у производителя, срок поставки в 5 рабо…"
type textarea "Kui toode tuleb eraldi tootjalt tellida, siis ei ole võimalik pakkuda 5 tööpäev…"
type textarea "Если товар заказывается отдельно у производителя, срок поставки в 5 рабочих дне…"
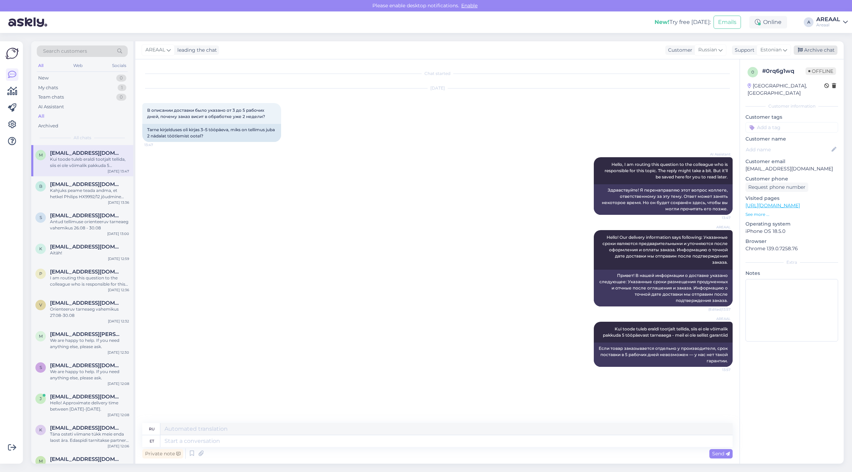
click at [832, 52] on div "Archive chat" at bounding box center [816, 49] width 44 height 9
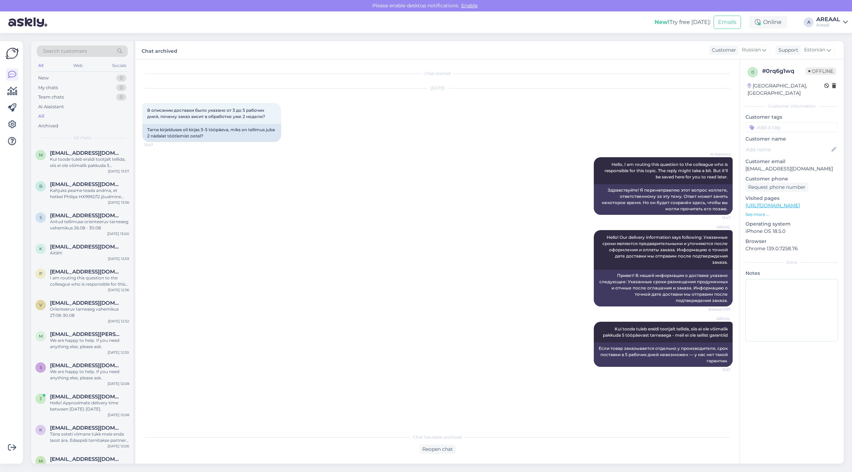
click at [436, 238] on div "AREAAL Hello! Our delivery information says following: Указанные сроки являются…" at bounding box center [437, 269] width 591 height 92
click at [57, 157] on div "I am routing this question to the colleague who is responsible for this topic. …" at bounding box center [89, 162] width 79 height 13
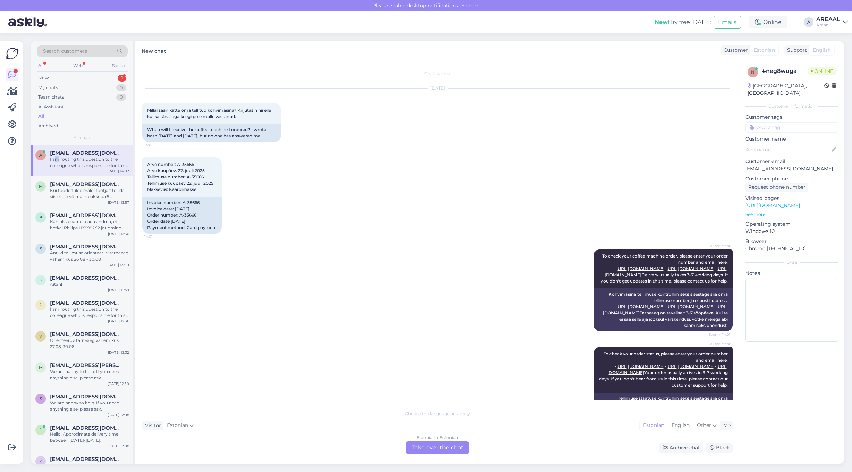
scroll to position [219, 0]
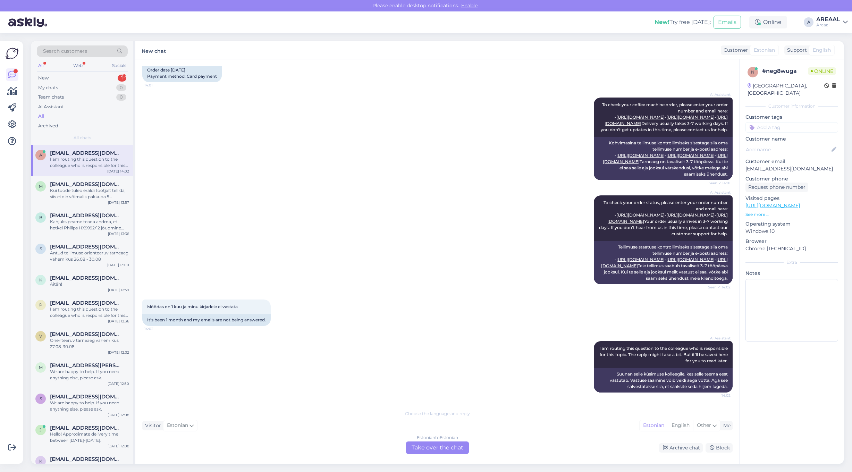
click at [311, 294] on div "Möödas on 1 kuu ja minu kirjadele ei vastata 14:02 It's been 1 month and my ema…" at bounding box center [437, 313] width 591 height 42
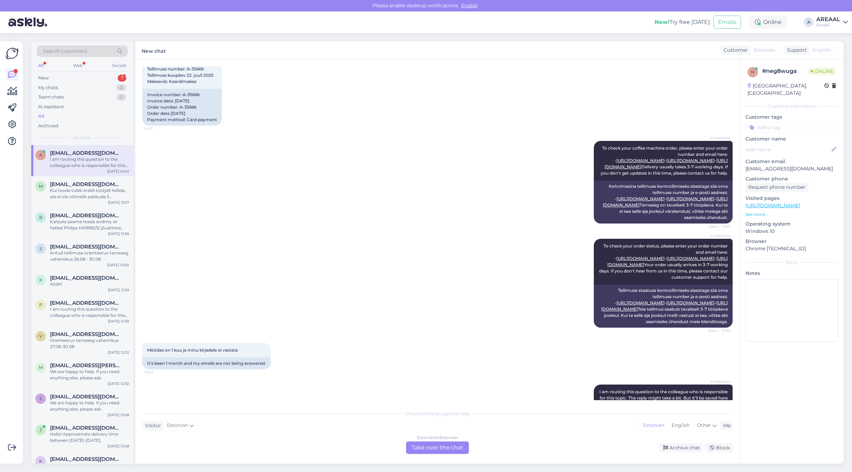
scroll to position [0, 0]
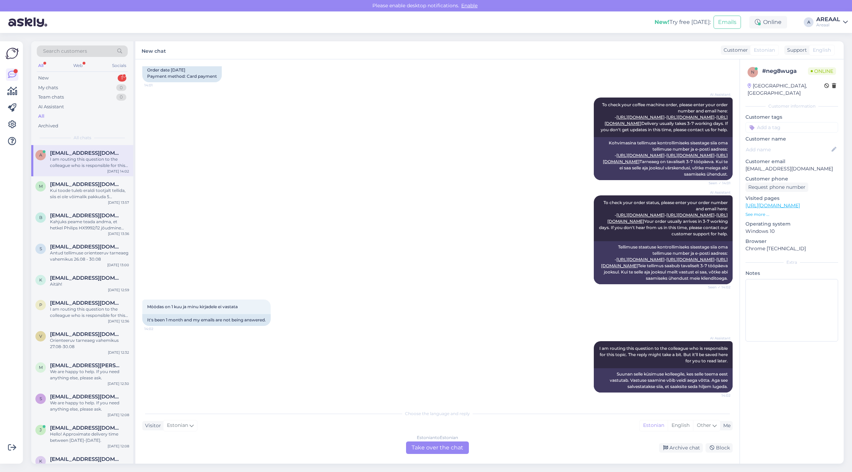
click at [425, 444] on div "Estonian to Estonian Take over the chat" at bounding box center [437, 448] width 63 height 13
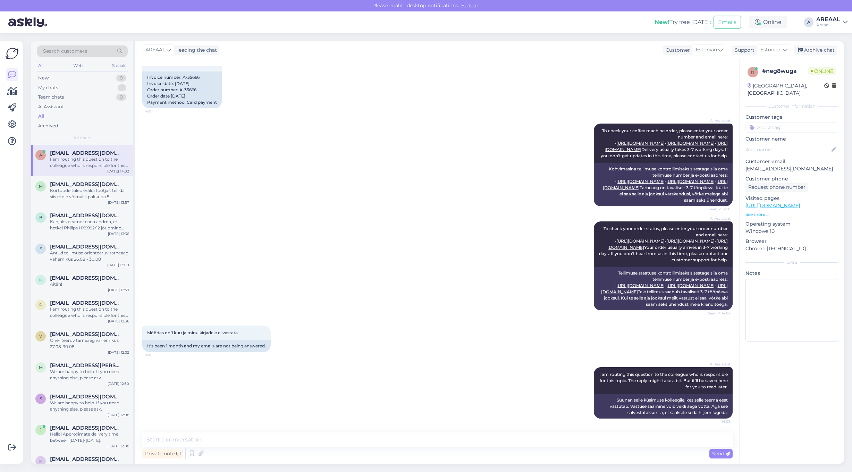
click at [428, 442] on textarea at bounding box center [437, 440] width 591 height 15
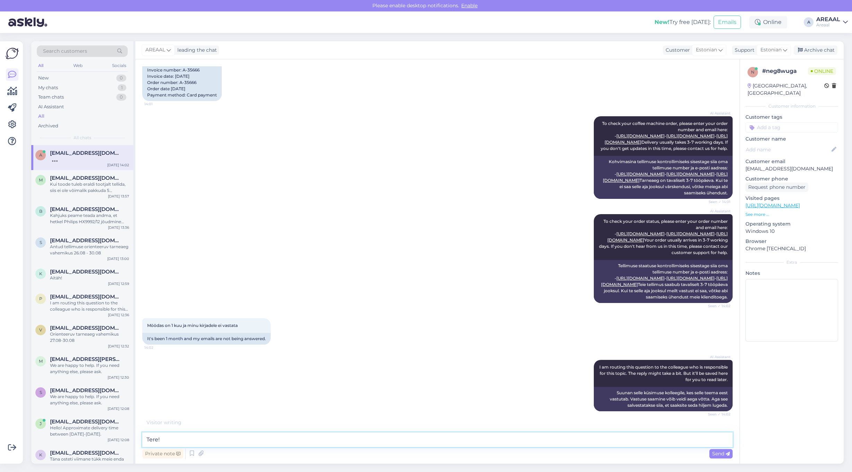
click at [488, 438] on textarea "Tere!" at bounding box center [437, 440] width 591 height 15
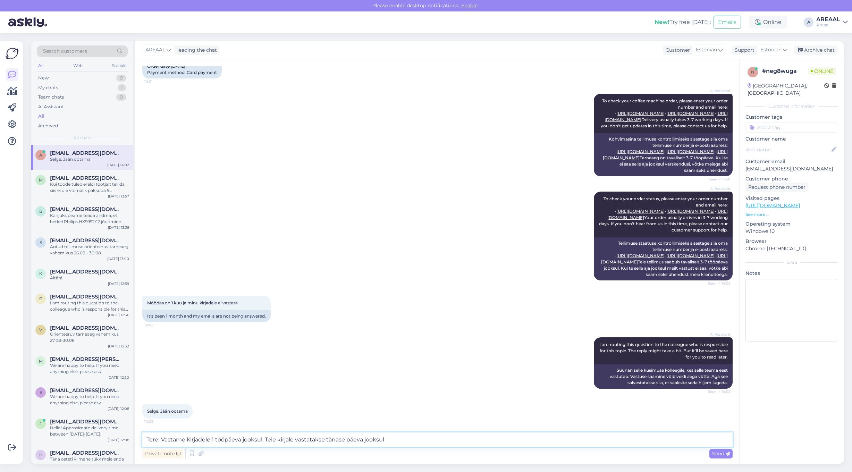
type textarea "Tere! Vastame kirjadele 1 tööpäeva jooksul. Teie kirjale vastatakse tänase päev…"
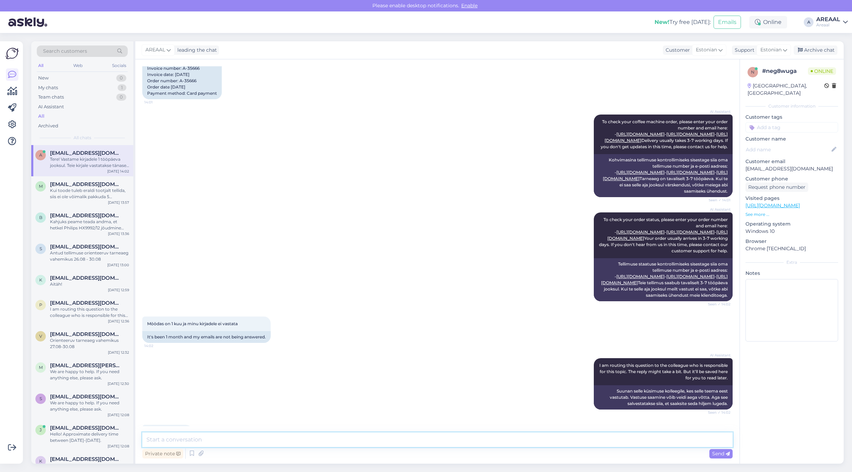
scroll to position [0, 0]
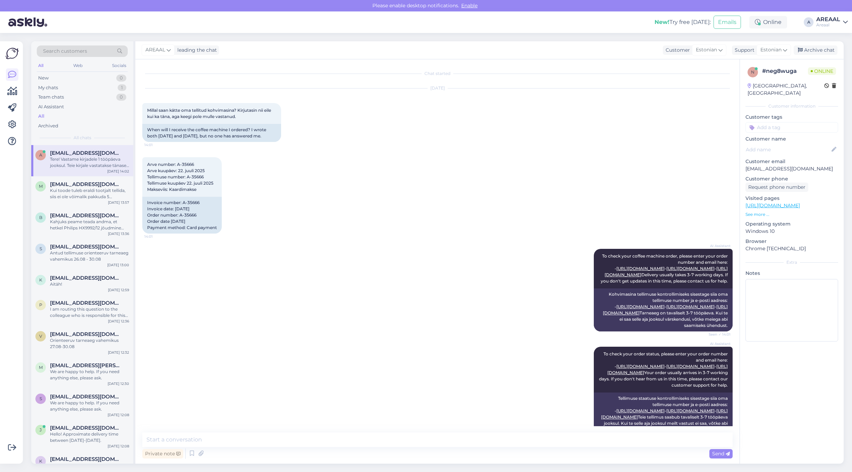
click at [457, 242] on div "AI Assistant To check your coffee machine order, please enter your order number…" at bounding box center [437, 290] width 591 height 98
click at [438, 184] on div "Arve number: A-35666 Arve kuupäev: 22. juuli 2025 Tellimuse number: A-35666 Tel…" at bounding box center [437, 196] width 591 height 92
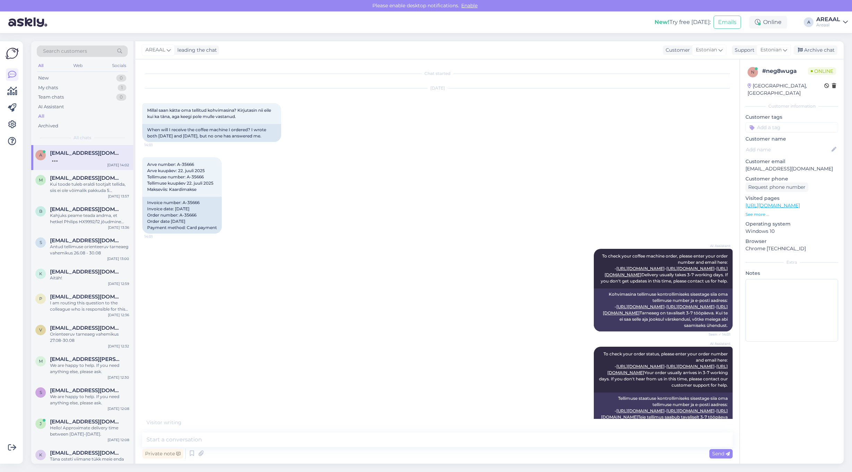
scroll to position [267, 0]
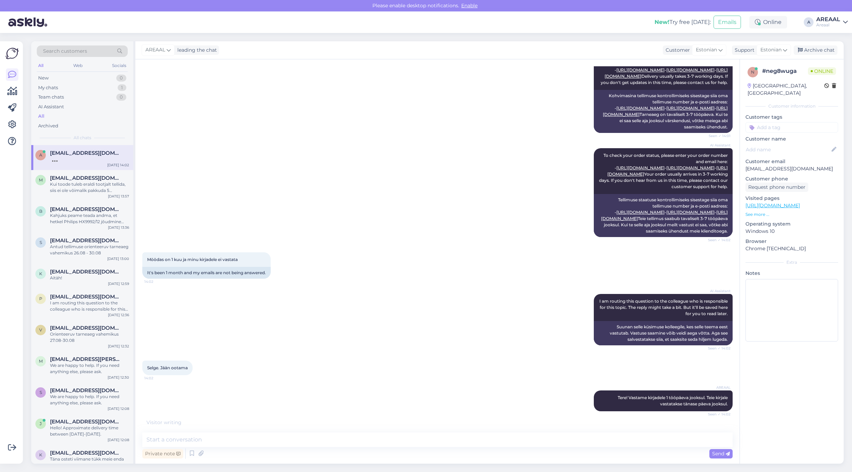
click at [439, 199] on div "AI Assistant To check your order status, please enter your order number and ema…" at bounding box center [437, 193] width 591 height 104
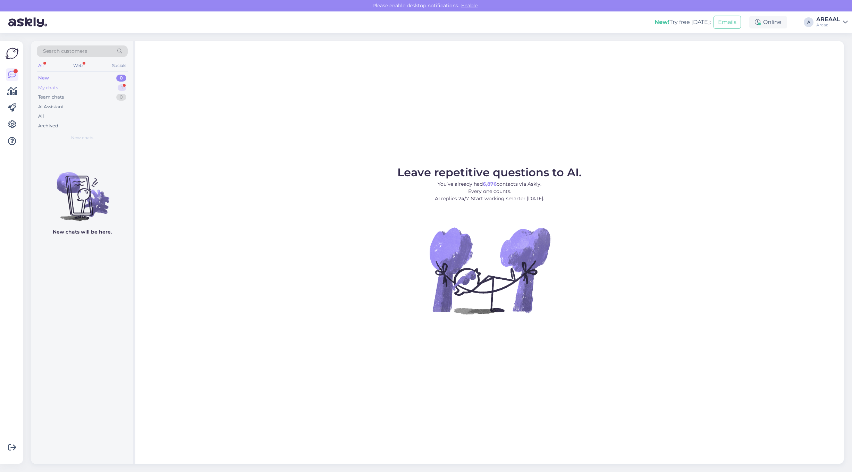
click at [113, 83] on div "My chats 1" at bounding box center [82, 88] width 91 height 10
click at [105, 172] on div "a [EMAIL_ADDRESS][DOMAIN_NAME] 1 Aitäh [DATE] 14:03" at bounding box center [82, 304] width 102 height 319
click at [108, 158] on div "Aitäh" at bounding box center [89, 159] width 79 height 6
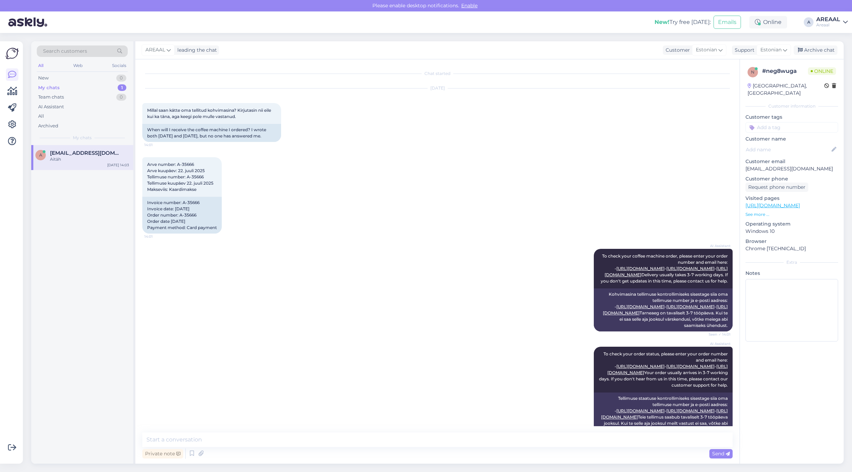
scroll to position [289, 0]
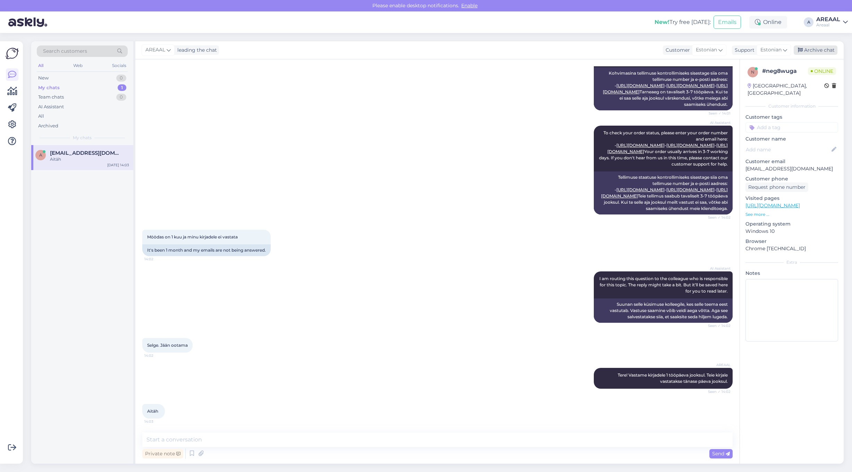
click at [826, 51] on div "Archive chat" at bounding box center [816, 49] width 44 height 9
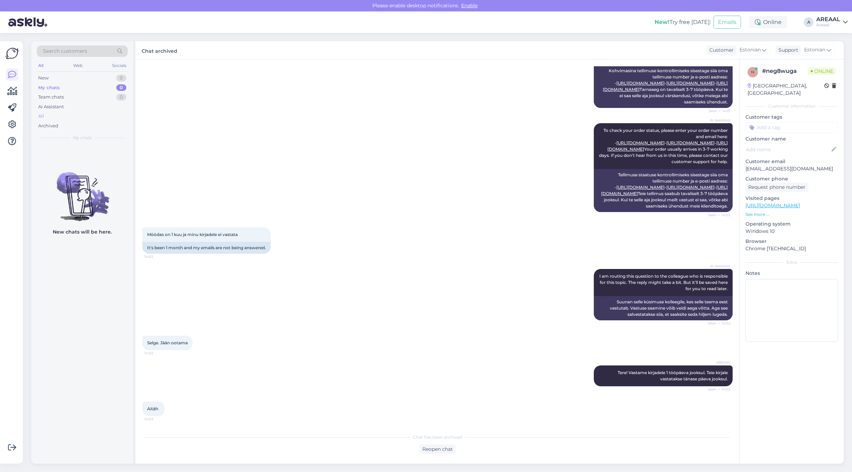
click at [77, 117] on div "All" at bounding box center [82, 116] width 91 height 10
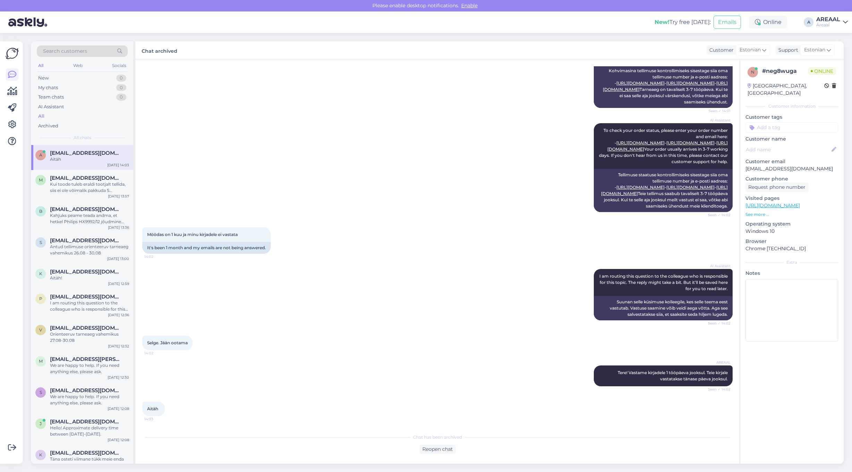
click at [407, 185] on div "AI Assistant To check your order status, please enter your order number and ema…" at bounding box center [437, 168] width 591 height 104
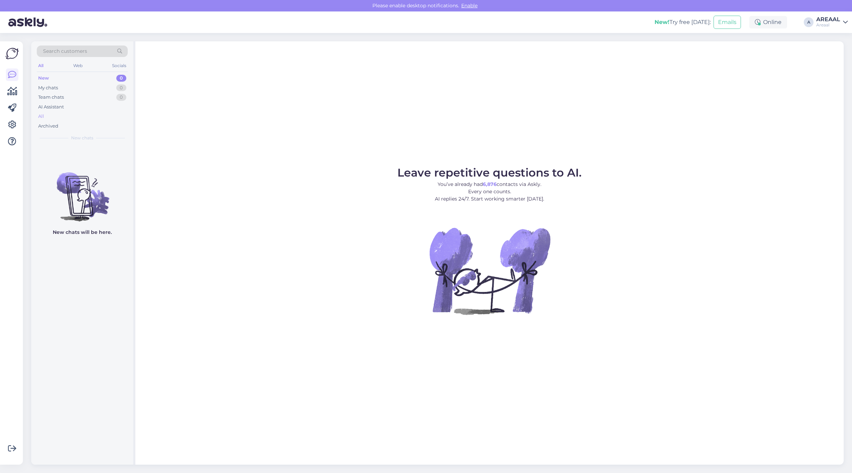
click at [125, 117] on div "All" at bounding box center [82, 116] width 91 height 10
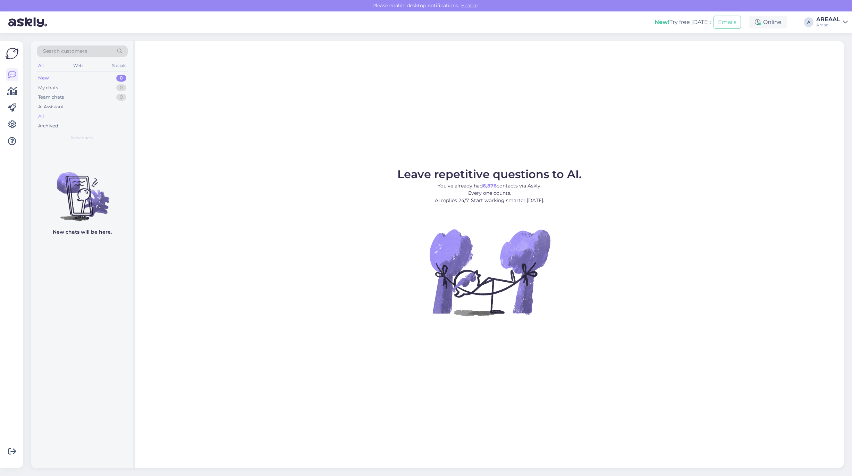
click at [64, 114] on div "All" at bounding box center [82, 116] width 91 height 10
click at [179, 143] on div "Leave repetitive questions to AI. You’ve already had 6,877 contacts via Askly. …" at bounding box center [489, 254] width 709 height 426
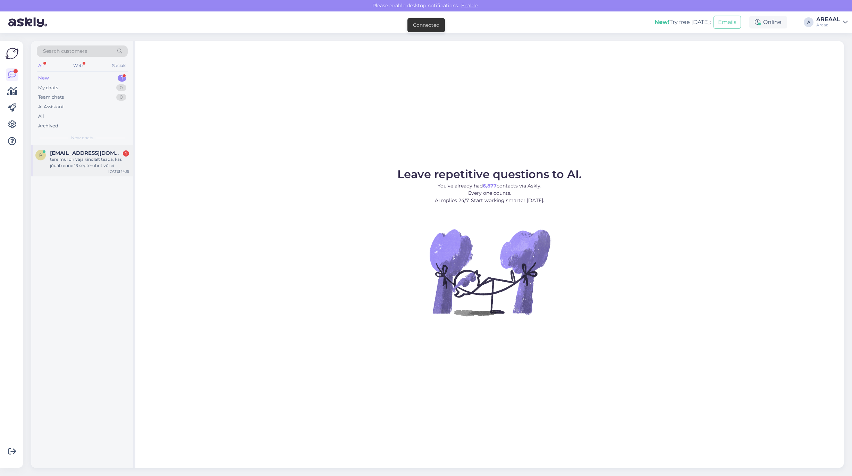
click at [99, 148] on div "p [EMAIL_ADDRESS][DOMAIN_NAME] 1 tere mul on vaja kindlalt teada, kas jõuab enn…" at bounding box center [82, 160] width 102 height 31
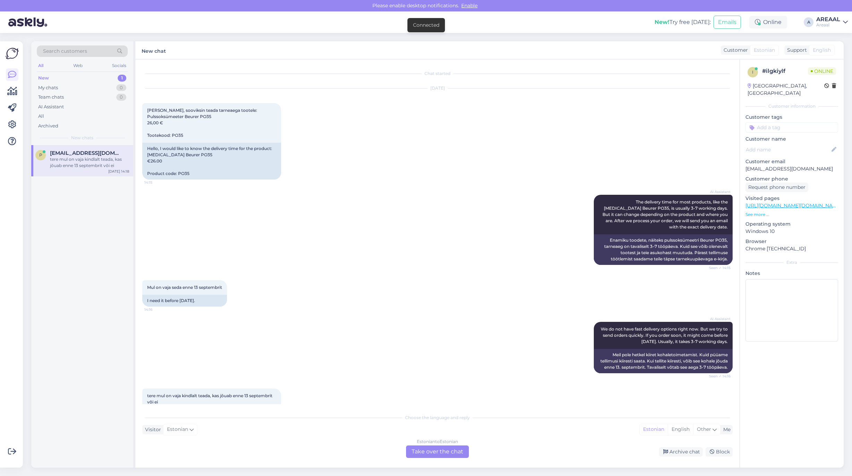
scroll to position [36, 0]
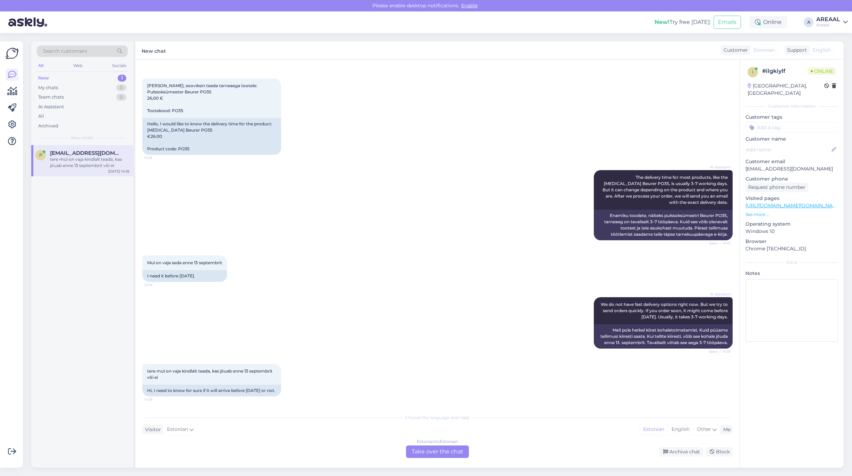
click at [439, 457] on div "Estonian to Estonian Take over the chat" at bounding box center [437, 452] width 63 height 13
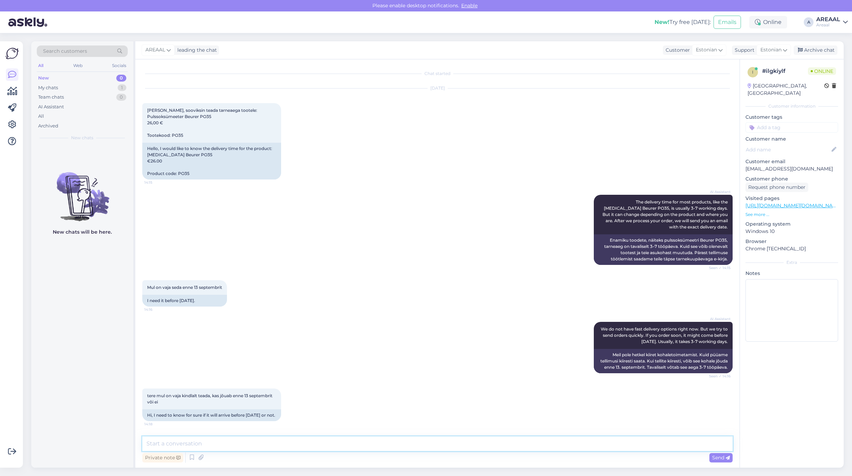
click at [434, 443] on textarea at bounding box center [437, 443] width 591 height 15
type textarea "Jah, jõuab enne 13ndat septembrit"
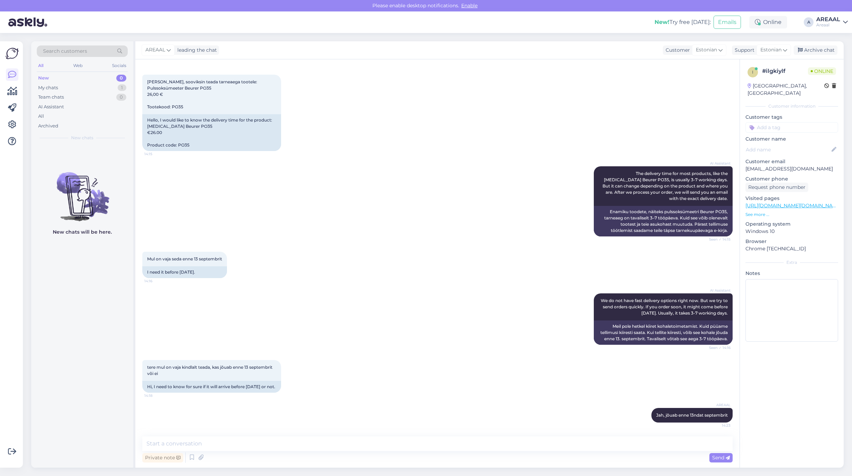
click at [778, 360] on div "i # ilgkiylf Online [GEOGRAPHIC_DATA], [GEOGRAPHIC_DATA] Customer information C…" at bounding box center [792, 263] width 104 height 408
click at [826, 47] on div "Archive chat" at bounding box center [816, 49] width 44 height 9
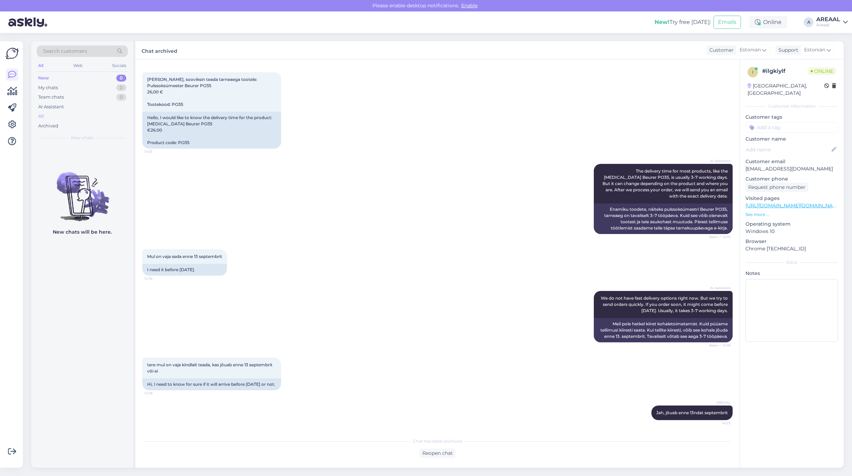
click at [101, 115] on div "All" at bounding box center [82, 116] width 91 height 10
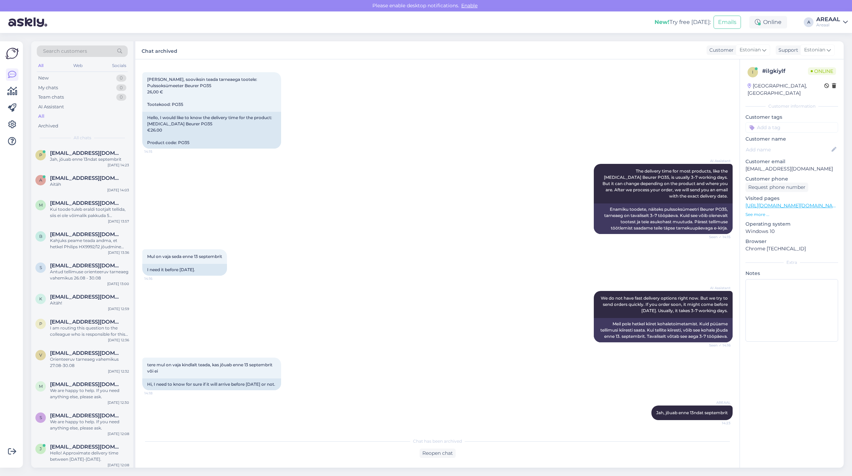
click at [472, 206] on div "AI Assistant The delivery time for most products, like the [MEDICAL_DATA] Beure…" at bounding box center [437, 198] width 591 height 85
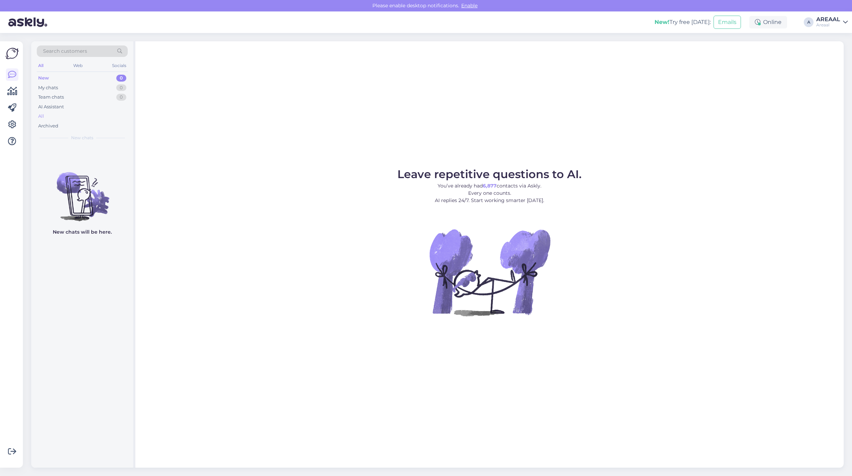
click at [60, 116] on div "All" at bounding box center [82, 116] width 91 height 10
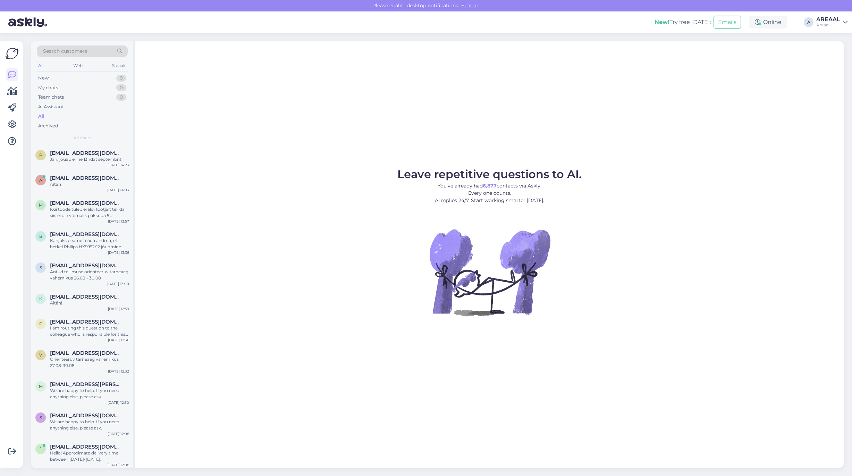
click at [206, 187] on figure "Leave repetitive questions to AI. You’ve already had 6,877 contacts via Askly. …" at bounding box center [490, 252] width 696 height 166
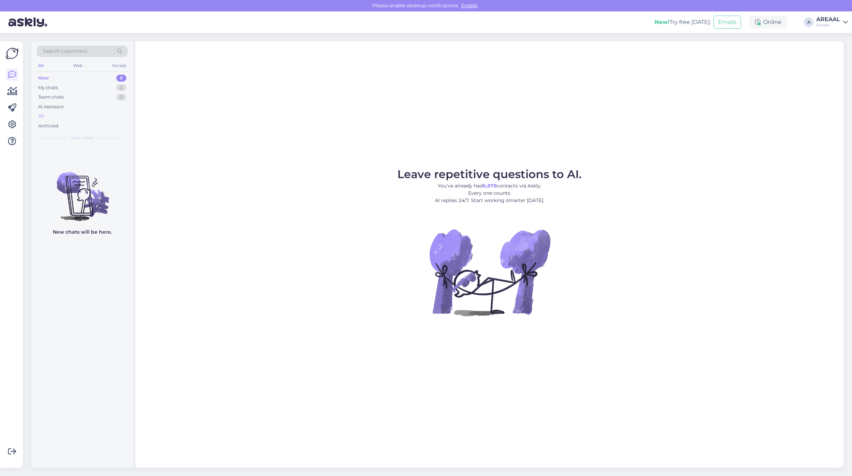
click at [108, 119] on div "All" at bounding box center [82, 116] width 91 height 10
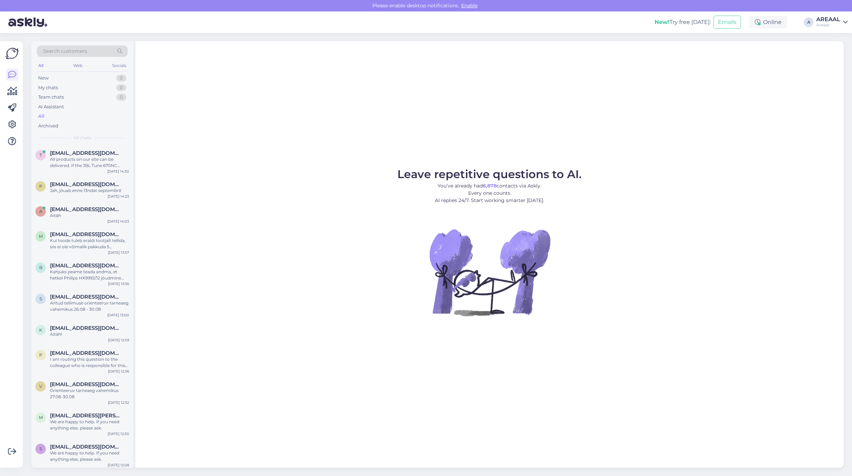
click at [230, 187] on figure "Leave repetitive questions to AI. You’ve already had 6,878 contacts via Askly. …" at bounding box center [490, 252] width 696 height 166
click at [118, 156] on div "All products on our site can be delivered. If the JBL Tune 670NC purple headpho…" at bounding box center [89, 162] width 79 height 13
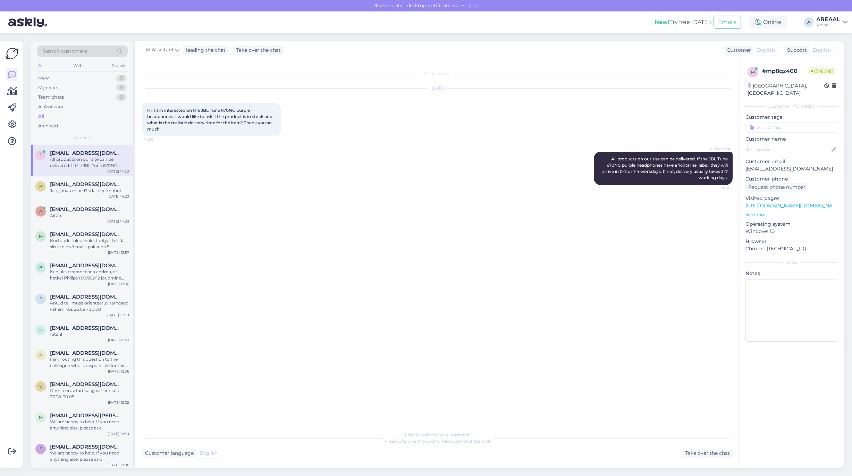
drag, startPoint x: 352, startPoint y: 192, endPoint x: 361, endPoint y: 195, distance: 10.3
click at [352, 192] on div "AI Assistant All products on our site can be delivered. If the JBL Tune 670NC p…" at bounding box center [437, 168] width 591 height 49
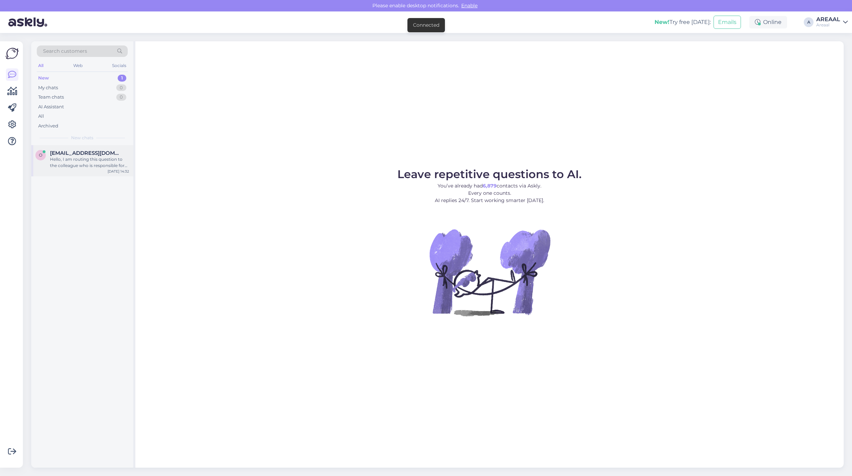
click at [106, 149] on div "o [EMAIL_ADDRESS][DOMAIN_NAME] Hello, I am routing this question to the colleag…" at bounding box center [82, 160] width 102 height 31
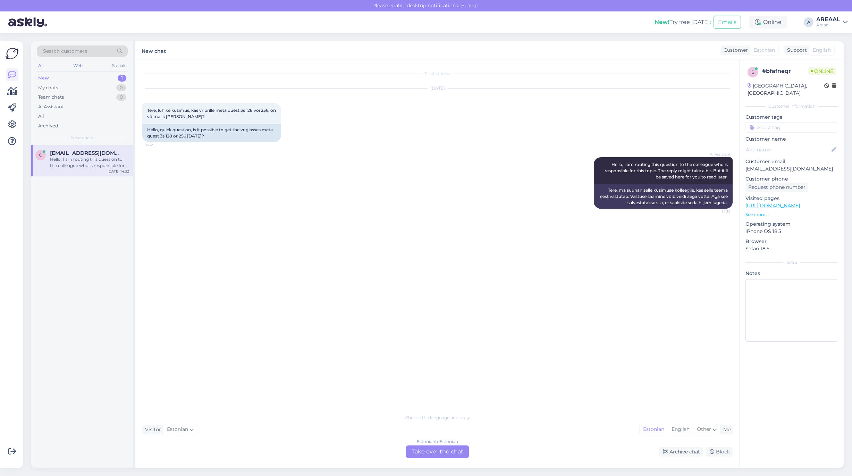
click at [451, 443] on div "Estonian to Estonian" at bounding box center [437, 442] width 41 height 6
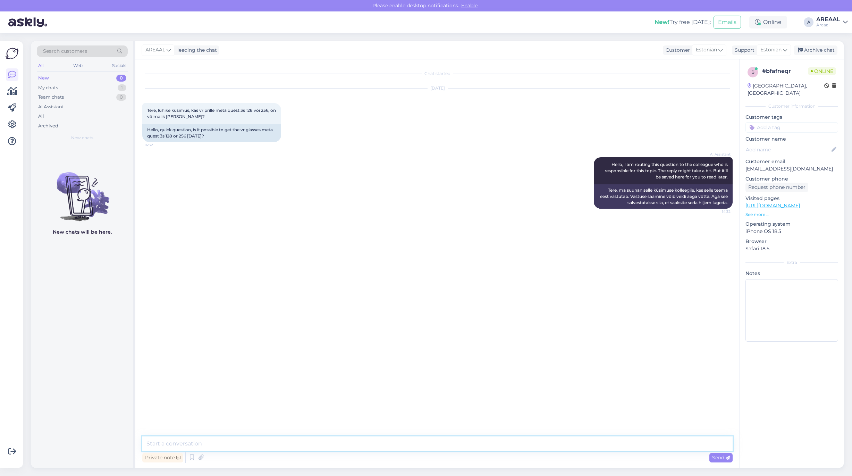
click at [450, 443] on textarea at bounding box center [437, 443] width 591 height 15
type textarea "Ei ole võimalik, vabandame"
type textarea "Tarneaeg orienteeruvalt 5-10 tööpäeva"
click at [476, 188] on div "AI Assistant Hello, I am routing this question to the colleague who is responsi…" at bounding box center [437, 183] width 591 height 67
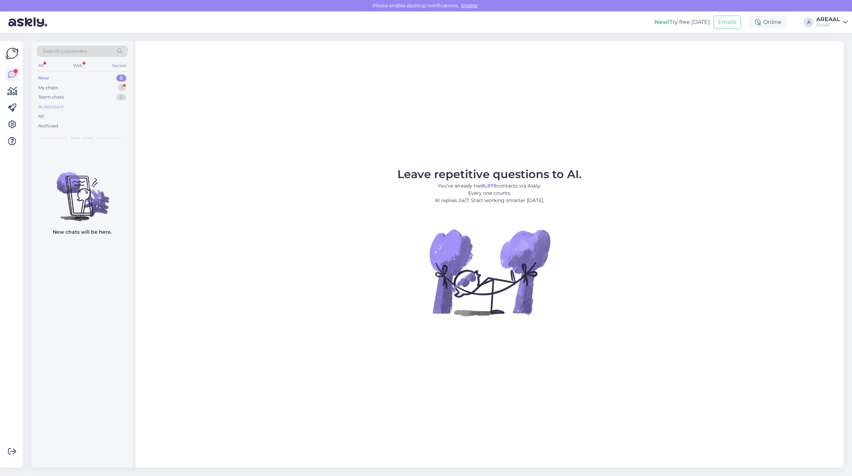
click at [113, 108] on div "AI Assistant" at bounding box center [82, 107] width 91 height 10
click at [108, 113] on div "All" at bounding box center [82, 116] width 91 height 10
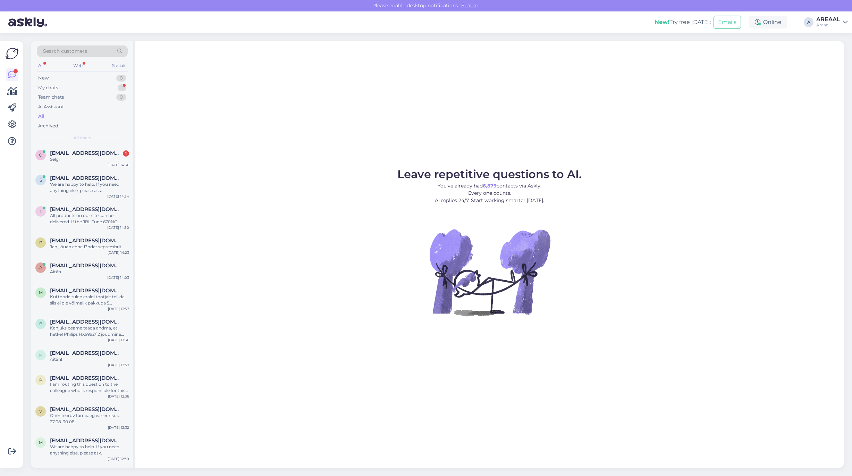
click at [111, 151] on span "[EMAIL_ADDRESS][DOMAIN_NAME]" at bounding box center [86, 153] width 72 height 6
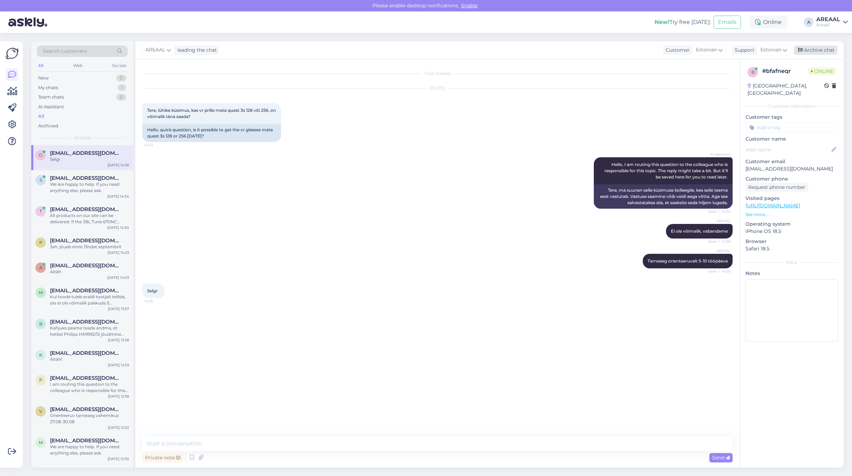
click at [820, 45] on div "Archive chat" at bounding box center [816, 49] width 44 height 9
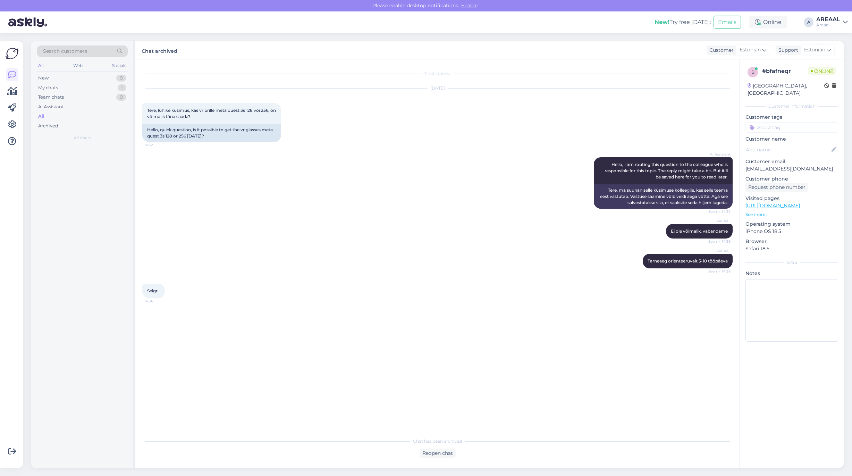
click at [424, 157] on div "AI Assistant Hello, I am routing this question to the colleague who is responsi…" at bounding box center [437, 183] width 591 height 67
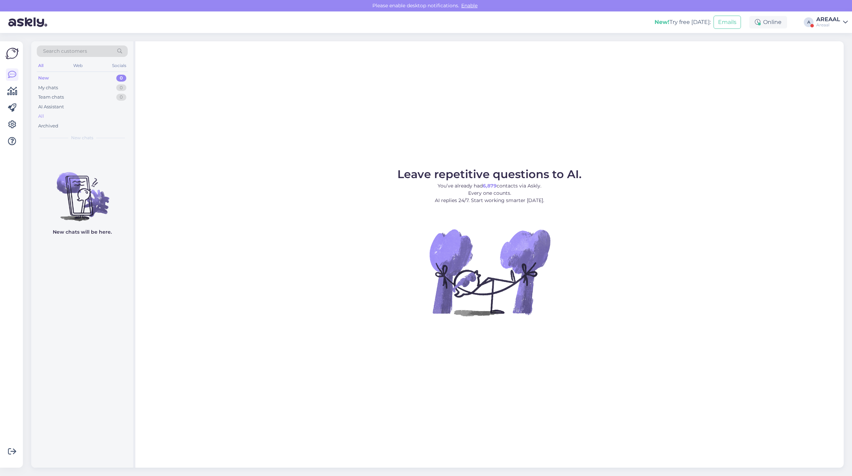
click at [82, 116] on div "All" at bounding box center [82, 116] width 91 height 10
click at [833, 17] on div "AREAAL" at bounding box center [829, 20] width 24 height 6
drag, startPoint x: 836, startPoint y: 47, endPoint x: 837, endPoint y: 54, distance: 6.7
click at [836, 47] on div "Nish Open" at bounding box center [805, 53] width 85 height 15
click at [837, 54] on button "Open" at bounding box center [832, 53] width 19 height 11
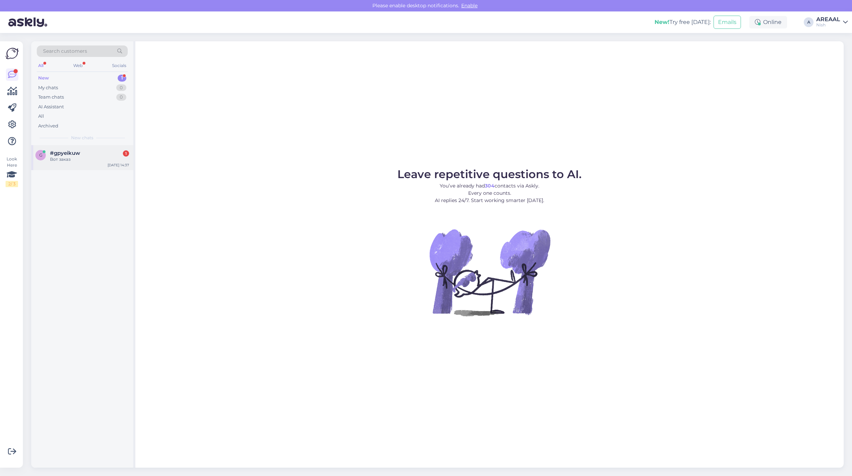
click at [108, 157] on div "Вот заказ" at bounding box center [89, 159] width 79 height 6
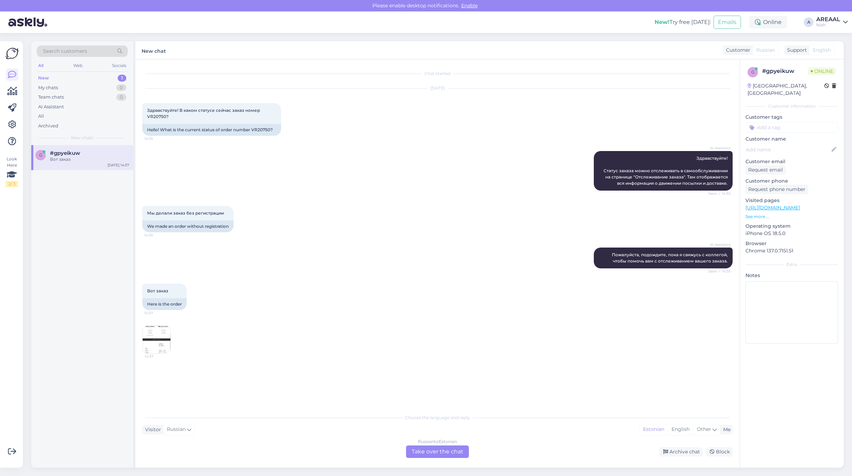
click at [155, 348] on img at bounding box center [157, 340] width 28 height 28
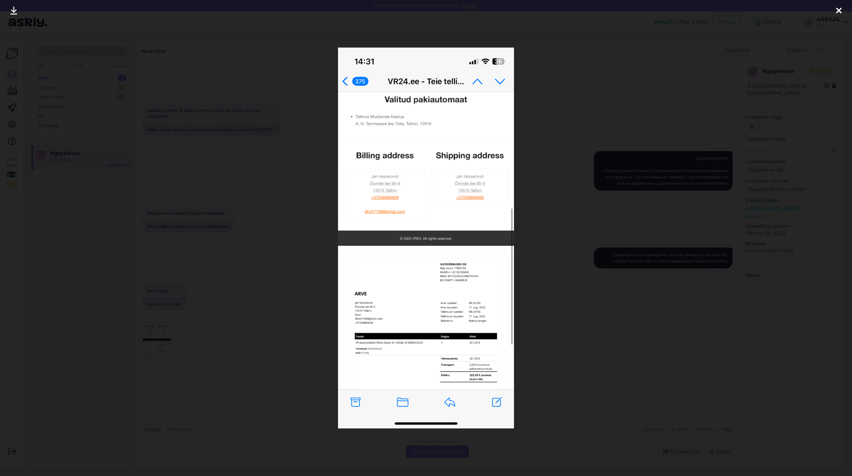
click at [250, 177] on div at bounding box center [426, 238] width 852 height 476
